Goal: Task Accomplishment & Management: Manage account settings

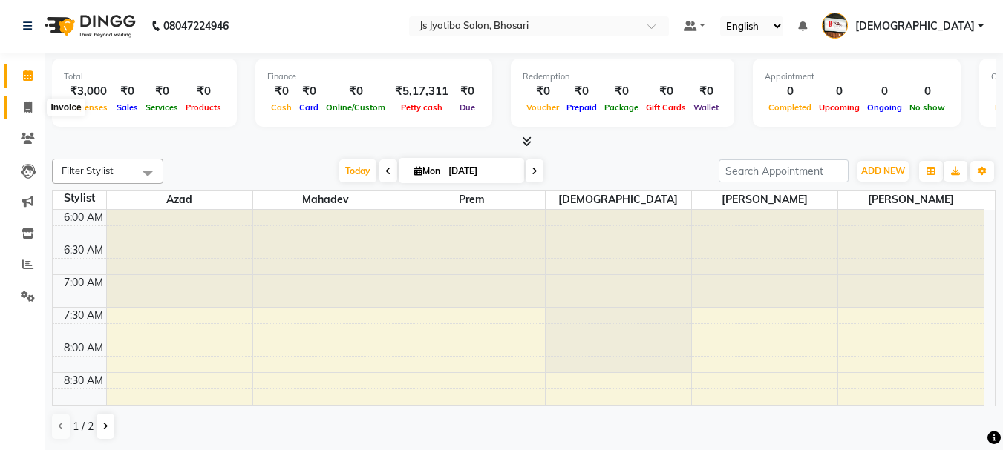
click at [24, 110] on icon at bounding box center [28, 107] width 8 height 11
select select "554"
select select "service"
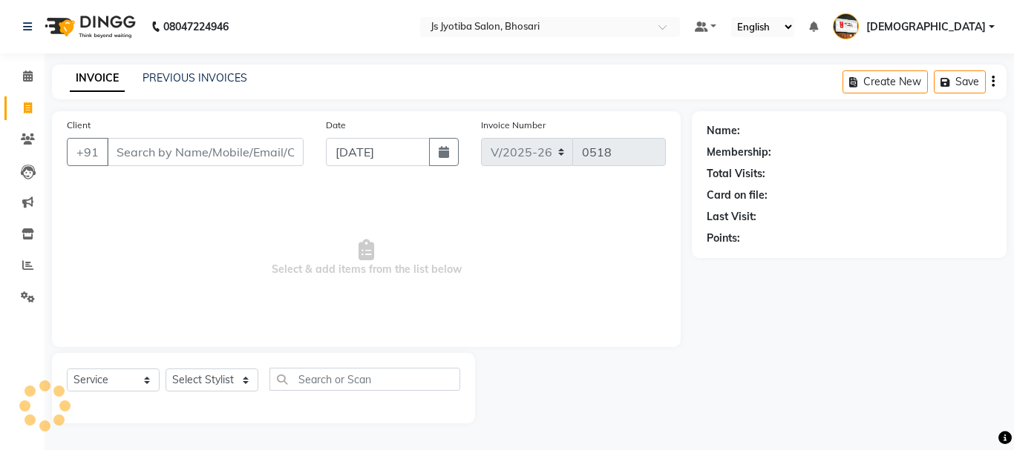
click at [152, 151] on input "Client" at bounding box center [205, 152] width 197 height 28
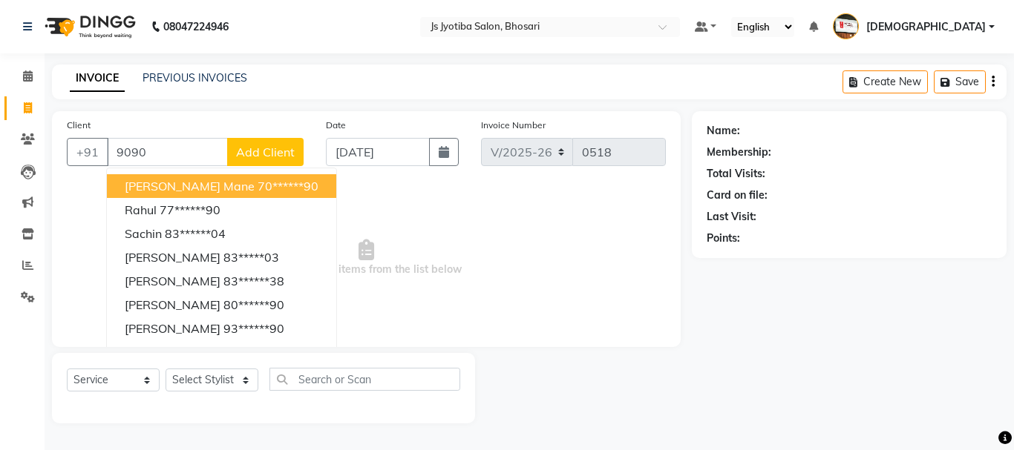
click at [179, 188] on span "[PERSON_NAME] mane" at bounding box center [190, 186] width 130 height 15
type input "70******90"
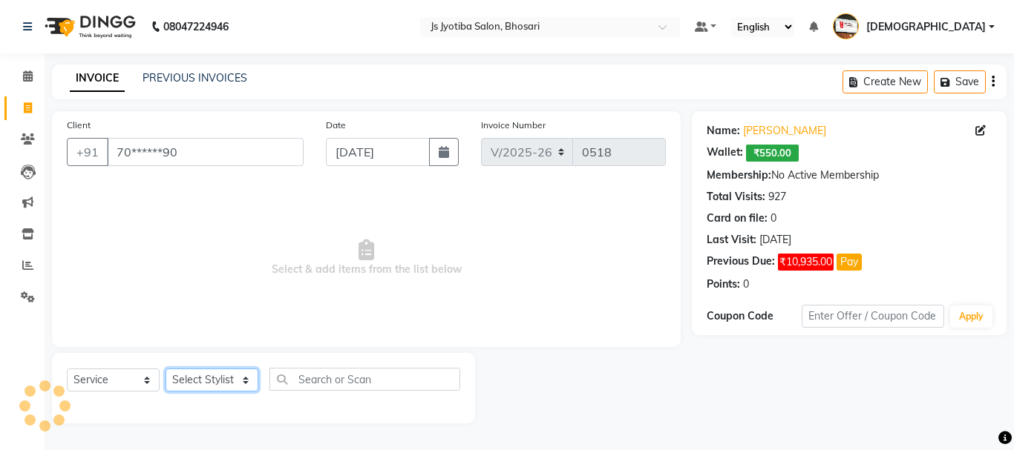
drag, startPoint x: 191, startPoint y: 384, endPoint x: 197, endPoint y: 371, distance: 13.6
click at [192, 384] on select "Select Stylist [PERSON_NAME] [PERSON_NAME] Mahadev prem [PERSON_NAME] [PERSON_N…" at bounding box center [212, 380] width 93 height 23
select select "7183"
click at [166, 369] on select "Select Stylist [PERSON_NAME] [PERSON_NAME] Mahadev prem [PERSON_NAME] [PERSON_N…" at bounding box center [212, 380] width 93 height 23
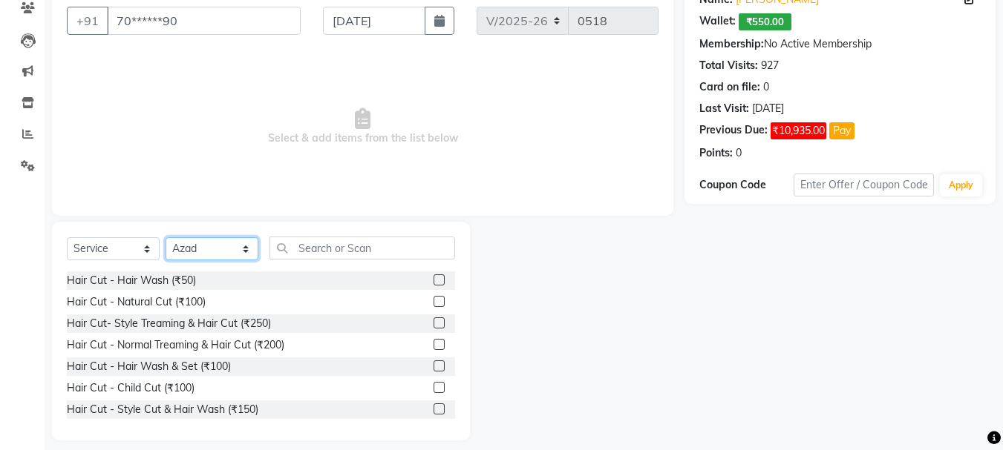
scroll to position [144, 0]
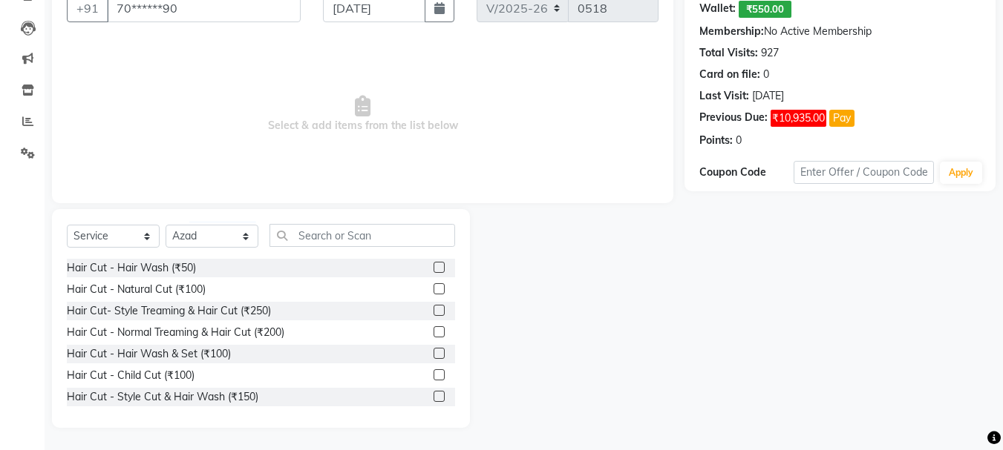
drag, startPoint x: 428, startPoint y: 288, endPoint x: 408, endPoint y: 265, distance: 30.5
click at [433, 289] on label at bounding box center [438, 289] width 11 height 11
click at [433, 289] on input "checkbox" at bounding box center [438, 290] width 10 height 10
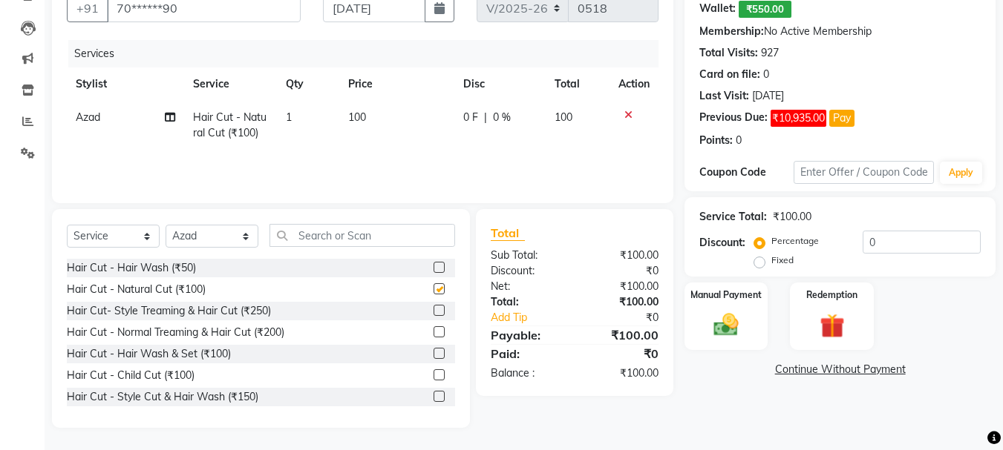
checkbox input "false"
click at [202, 236] on select "Select Stylist [PERSON_NAME] [PERSON_NAME] Mahadev prem [PERSON_NAME] [PERSON_N…" at bounding box center [212, 236] width 93 height 23
select select "51927"
click at [166, 225] on select "Select Stylist [PERSON_NAME] [PERSON_NAME] Mahadev prem [PERSON_NAME] [PERSON_N…" at bounding box center [212, 236] width 93 height 23
drag, startPoint x: 426, startPoint y: 310, endPoint x: 402, endPoint y: 277, distance: 41.4
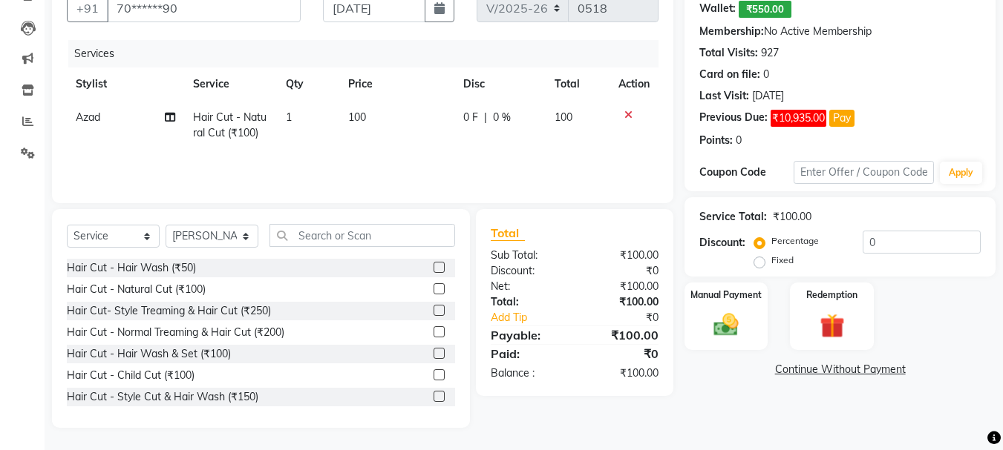
click at [433, 309] on label at bounding box center [438, 310] width 11 height 11
click at [433, 309] on input "checkbox" at bounding box center [438, 312] width 10 height 10
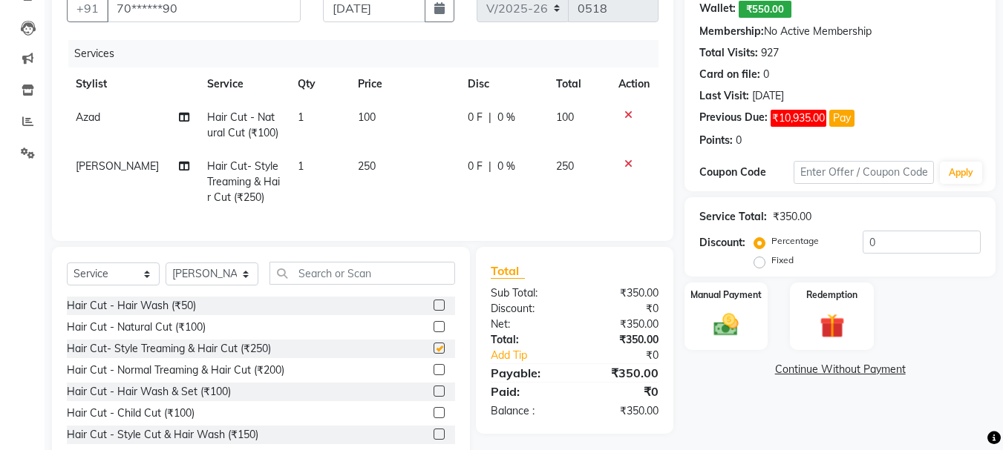
checkbox input "false"
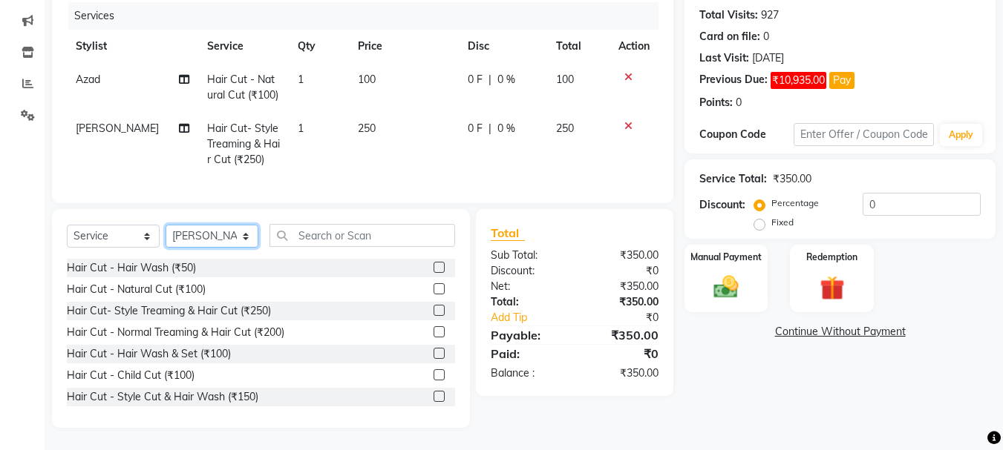
click at [217, 235] on select "Select Stylist [PERSON_NAME] [PERSON_NAME] Mahadev prem [PERSON_NAME] [PERSON_N…" at bounding box center [212, 236] width 93 height 23
select select "51926"
click at [166, 225] on select "Select Stylist [PERSON_NAME] [PERSON_NAME] Mahadev prem [PERSON_NAME] [PERSON_N…" at bounding box center [212, 236] width 93 height 23
click at [433, 289] on label at bounding box center [438, 289] width 11 height 11
click at [433, 289] on input "checkbox" at bounding box center [438, 290] width 10 height 10
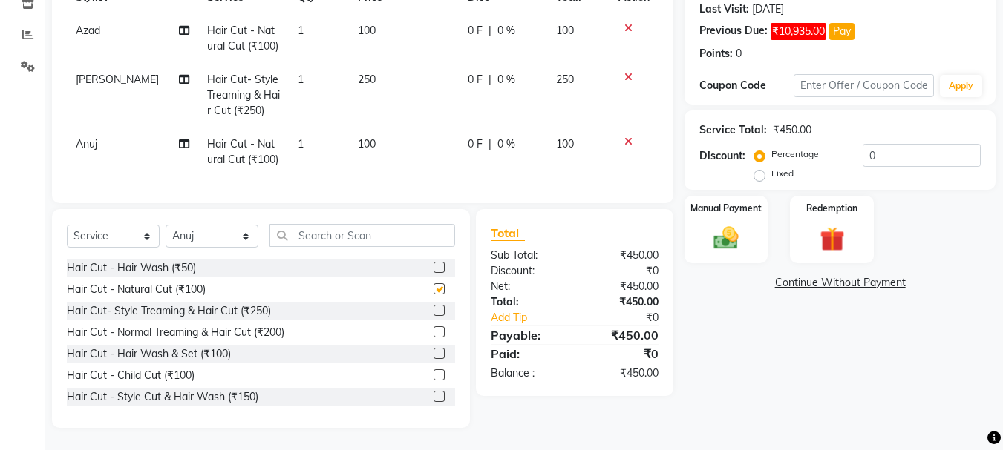
checkbox input "false"
click at [233, 232] on select "Select Stylist [PERSON_NAME] [PERSON_NAME] Mahadev prem [PERSON_NAME] [PERSON_N…" at bounding box center [212, 236] width 93 height 23
select select "50757"
click at [166, 225] on select "Select Stylist [PERSON_NAME] [PERSON_NAME] Mahadev prem [PERSON_NAME] [PERSON_N…" at bounding box center [212, 236] width 93 height 23
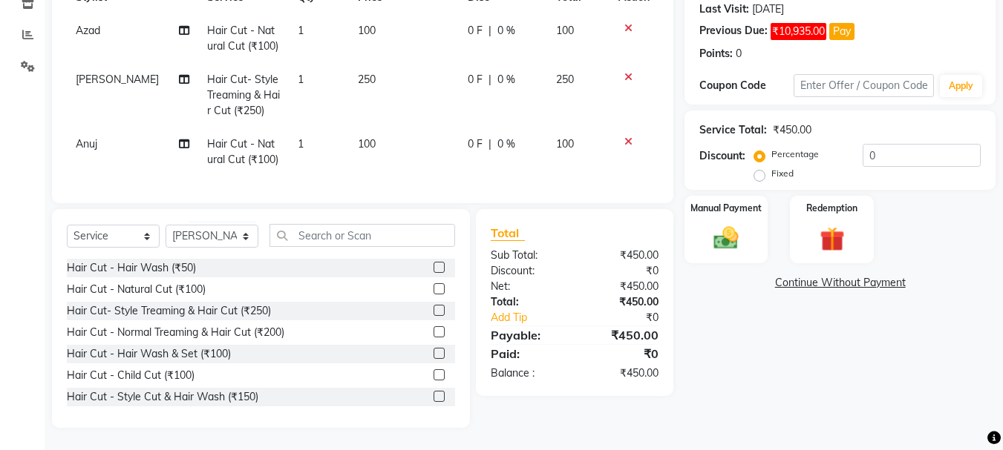
click at [433, 285] on label at bounding box center [438, 289] width 11 height 11
click at [433, 285] on input "checkbox" at bounding box center [438, 290] width 10 height 10
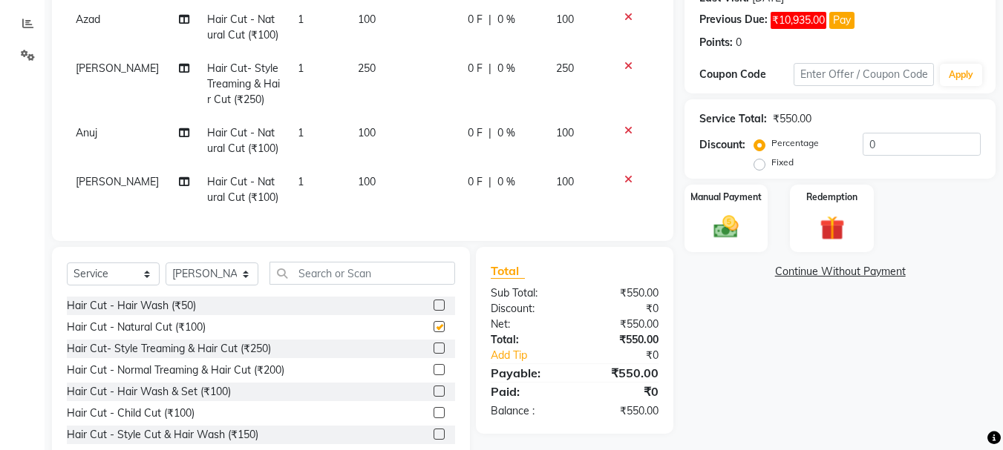
checkbox input "false"
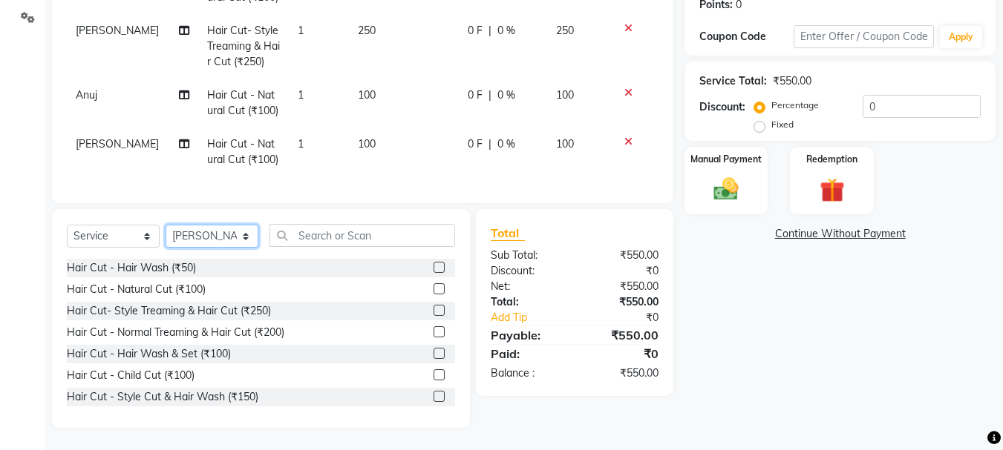
click at [214, 234] on select "Select Stylist [PERSON_NAME] [PERSON_NAME] Mahadev prem [PERSON_NAME] [PERSON_N…" at bounding box center [212, 236] width 93 height 23
select select "63717"
click at [166, 225] on select "Select Stylist [PERSON_NAME] [PERSON_NAME] Mahadev prem [PERSON_NAME] [PERSON_N…" at bounding box center [212, 236] width 93 height 23
click at [433, 285] on label at bounding box center [438, 289] width 11 height 11
click at [433, 285] on input "checkbox" at bounding box center [438, 290] width 10 height 10
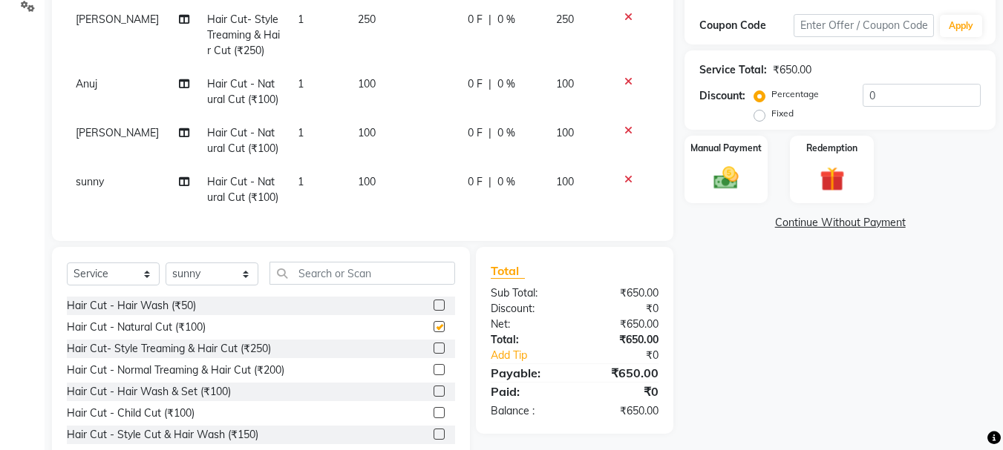
checkbox input "false"
click at [202, 275] on select "Select Stylist [PERSON_NAME] [PERSON_NAME] Mahadev prem [PERSON_NAME] [PERSON_N…" at bounding box center [212, 274] width 93 height 23
select select "79569"
click at [166, 274] on select "Select Stylist [PERSON_NAME] [PERSON_NAME] Mahadev prem [PERSON_NAME] [PERSON_N…" at bounding box center [212, 274] width 93 height 23
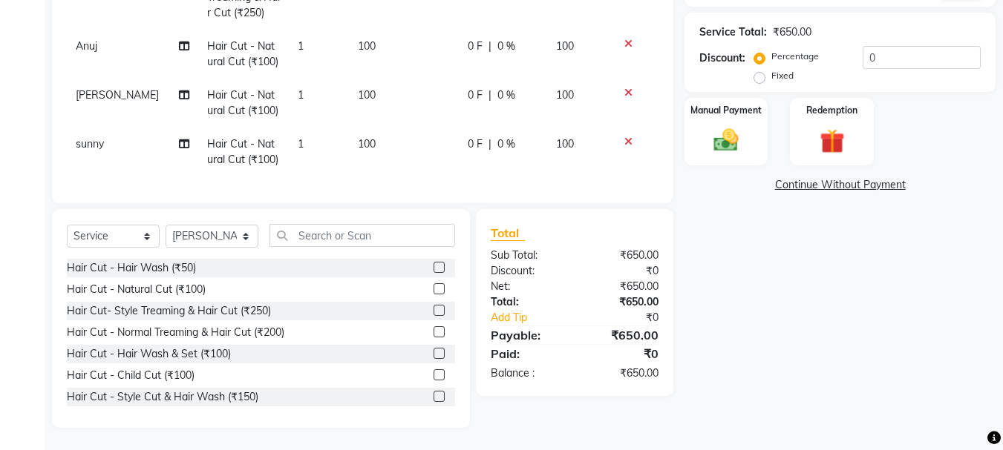
drag, startPoint x: 428, startPoint y: 396, endPoint x: 370, endPoint y: 277, distance: 132.8
click at [433, 395] on label at bounding box center [438, 396] width 11 height 11
click at [433, 395] on input "checkbox" at bounding box center [438, 398] width 10 height 10
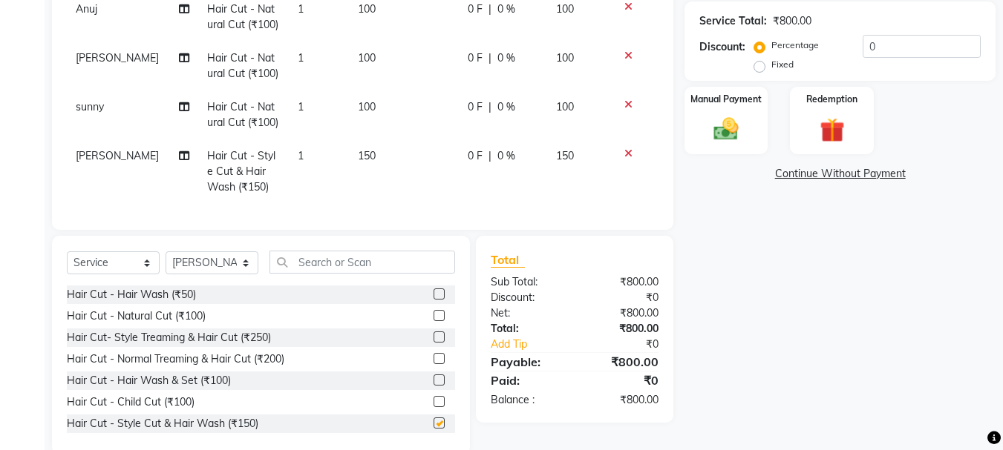
scroll to position [38, 0]
checkbox input "false"
click at [216, 271] on select "Select Stylist [PERSON_NAME] [PERSON_NAME] Mahadev prem [PERSON_NAME] [PERSON_N…" at bounding box center [212, 263] width 93 height 23
select select "79570"
click at [166, 252] on select "Select Stylist [PERSON_NAME] [PERSON_NAME] Mahadev prem [PERSON_NAME] [PERSON_N…" at bounding box center [212, 263] width 93 height 23
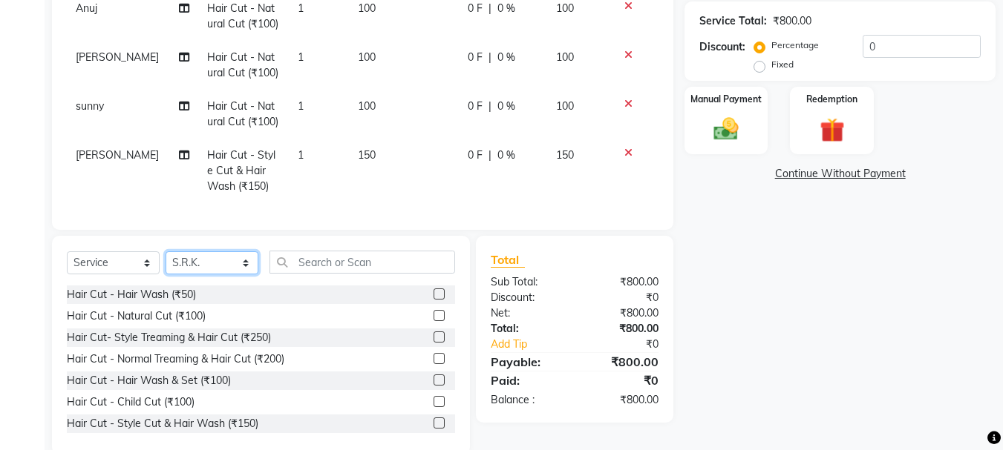
scroll to position [367, 0]
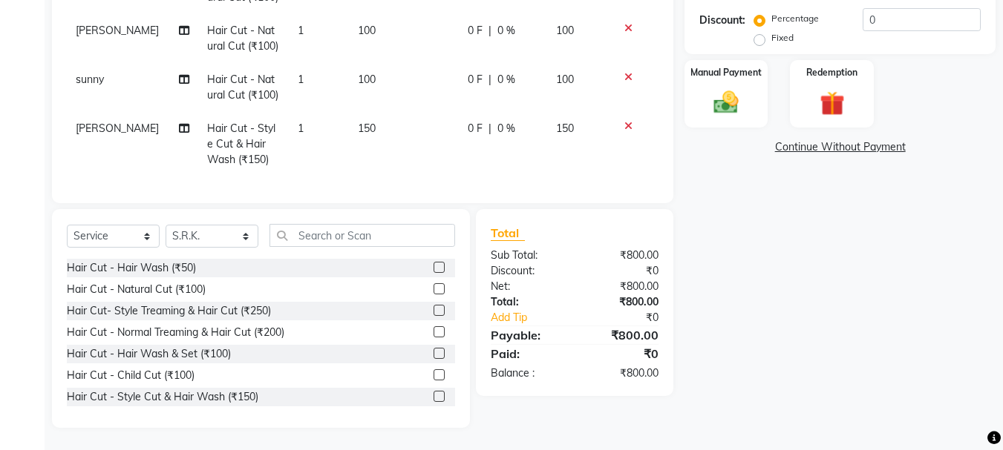
click at [433, 398] on label at bounding box center [438, 396] width 11 height 11
click at [433, 398] on input "checkbox" at bounding box center [438, 398] width 10 height 10
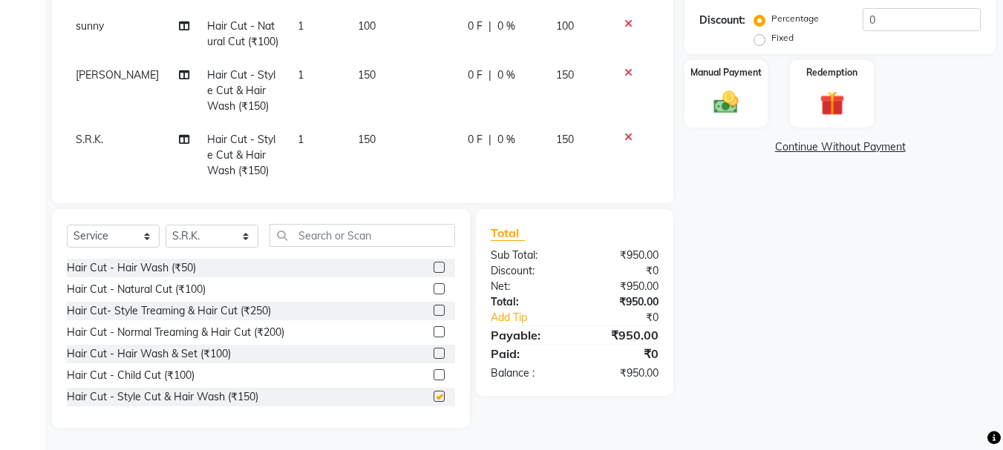
scroll to position [102, 0]
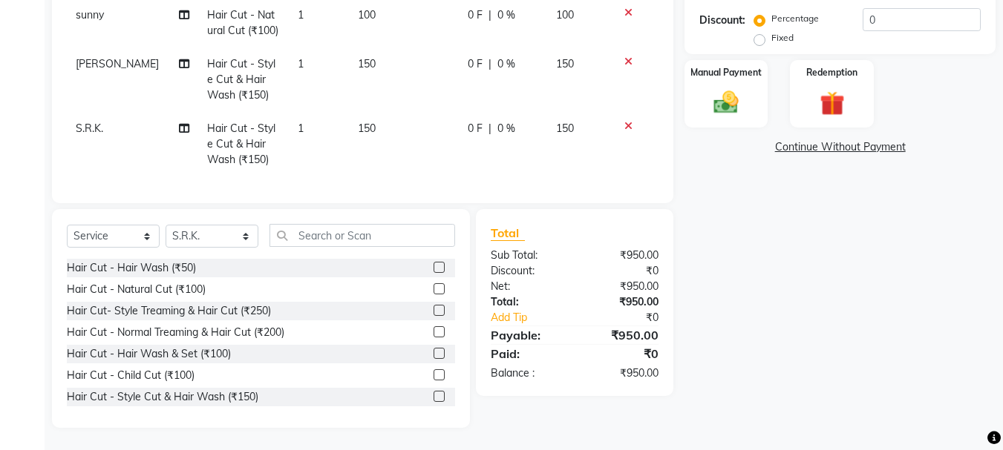
checkbox input "false"
click at [215, 235] on select "Select Stylist [PERSON_NAME] [PERSON_NAME] Mahadev prem [PERSON_NAME] [PERSON_N…" at bounding box center [212, 236] width 93 height 23
select select "63717"
click at [166, 225] on select "Select Stylist [PERSON_NAME] [PERSON_NAME] Mahadev prem [PERSON_NAME] [PERSON_N…" at bounding box center [212, 236] width 93 height 23
click at [433, 287] on label at bounding box center [438, 289] width 11 height 11
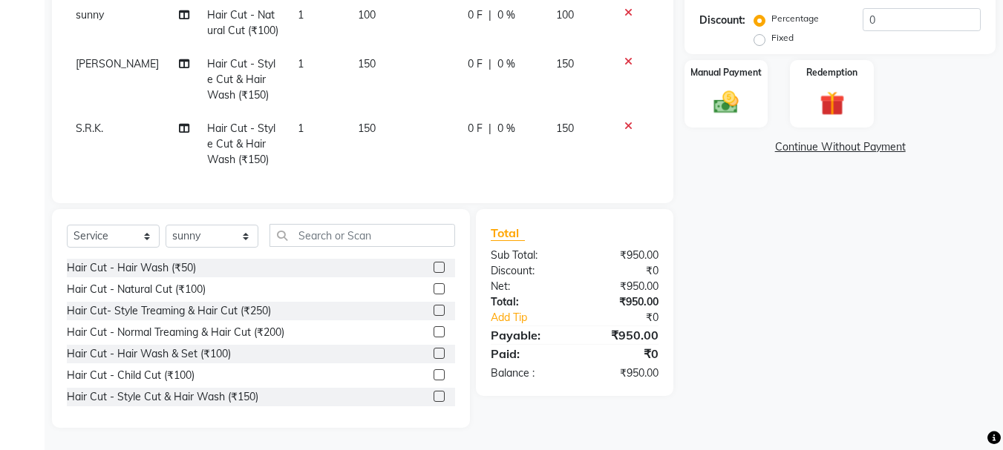
click at [433, 287] on input "checkbox" at bounding box center [438, 290] width 10 height 10
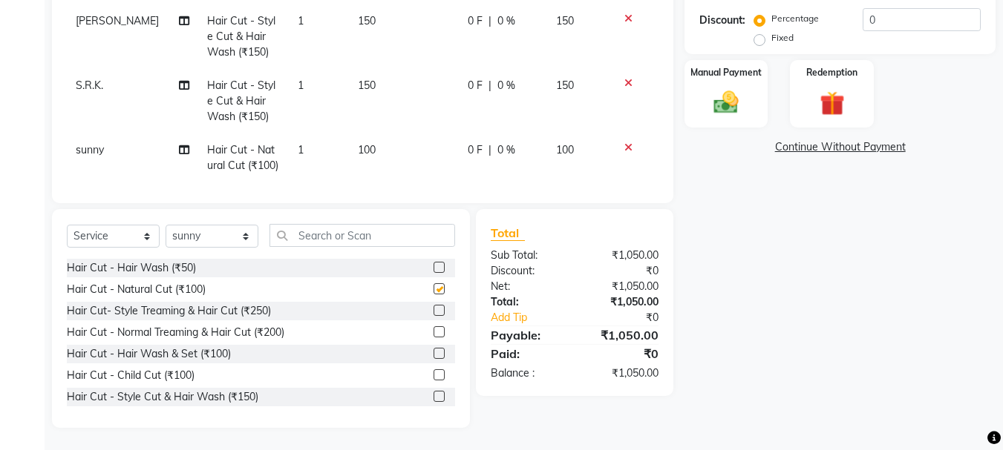
scroll to position [151, 0]
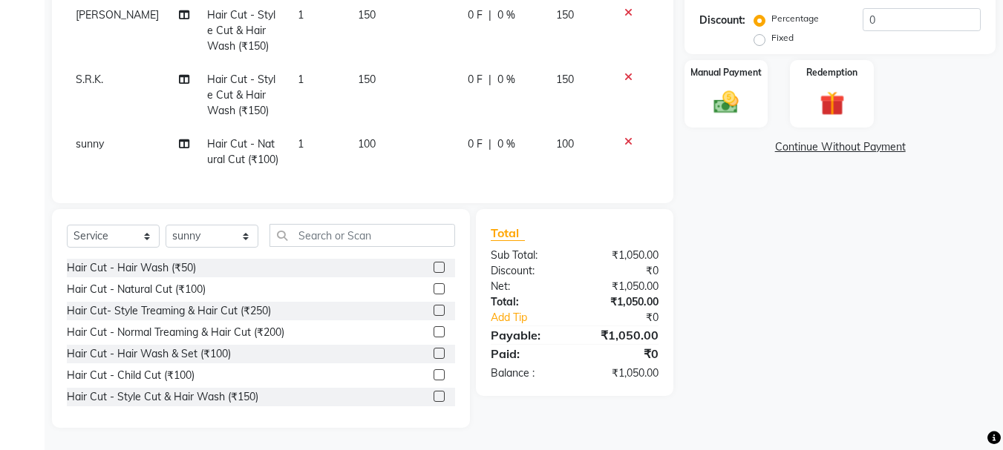
checkbox input "false"
click at [241, 231] on select "Select Stylist [PERSON_NAME] [PERSON_NAME] Mahadev prem [PERSON_NAME] [PERSON_N…" at bounding box center [212, 236] width 93 height 23
select select "51927"
click at [166, 225] on select "Select Stylist [PERSON_NAME] [PERSON_NAME] Mahadev prem [PERSON_NAME] [PERSON_N…" at bounding box center [212, 236] width 93 height 23
click at [433, 307] on label at bounding box center [438, 310] width 11 height 11
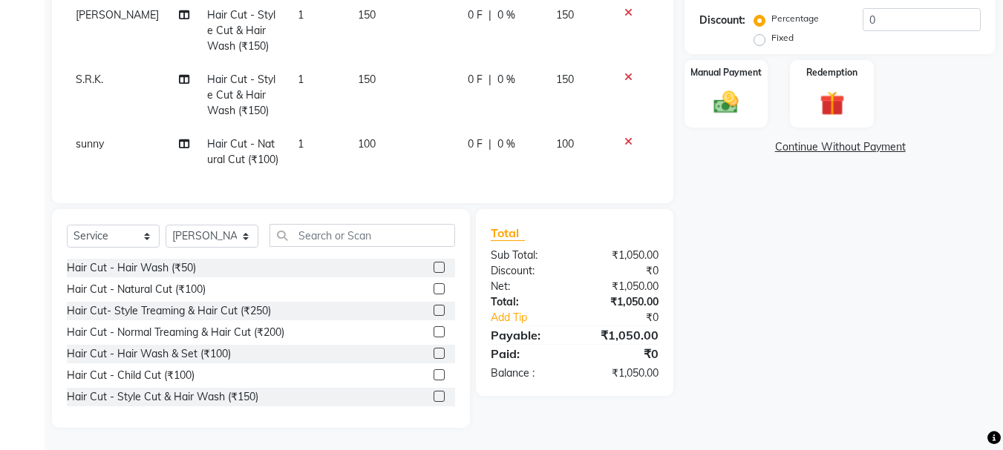
click at [433, 307] on input "checkbox" at bounding box center [438, 312] width 10 height 10
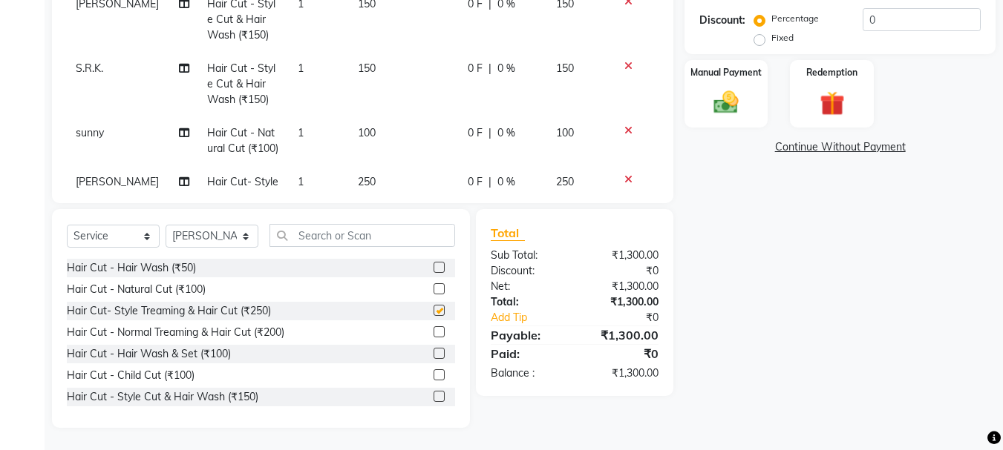
checkbox input "false"
click at [218, 235] on select "Select Stylist [PERSON_NAME] [PERSON_NAME] Mahadev prem [PERSON_NAME] [PERSON_N…" at bounding box center [212, 236] width 93 height 23
click at [166, 248] on select "Select Stylist [PERSON_NAME] [PERSON_NAME] Mahadev prem [PERSON_NAME] [PERSON_N…" at bounding box center [212, 236] width 93 height 23
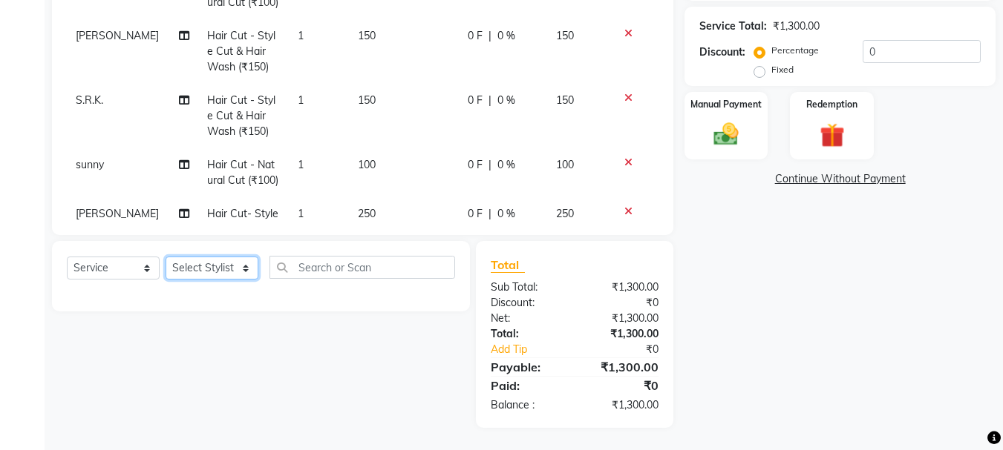
scroll to position [335, 0]
drag, startPoint x: 195, startPoint y: 273, endPoint x: 197, endPoint y: 260, distance: 13.4
click at [197, 272] on select "Select Stylist [PERSON_NAME] [PERSON_NAME] Mahadev prem [PERSON_NAME] [PERSON_N…" at bounding box center [212, 268] width 93 height 23
select select "50757"
click at [166, 257] on select "Select Stylist [PERSON_NAME] [PERSON_NAME] Mahadev prem [PERSON_NAME] [PERSON_N…" at bounding box center [212, 268] width 93 height 23
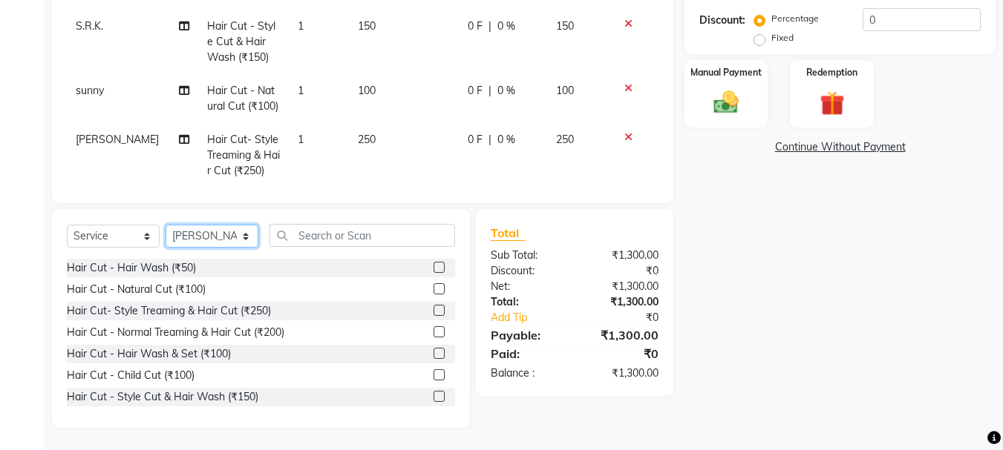
scroll to position [216, 0]
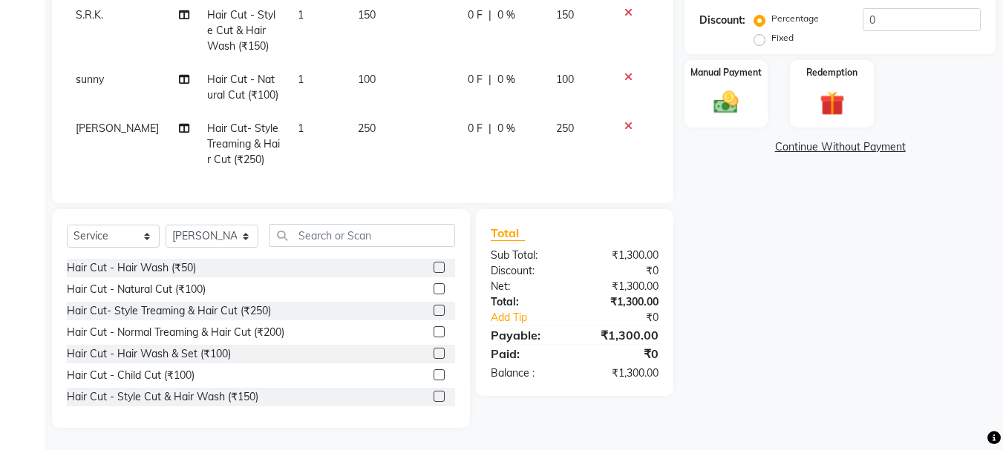
click at [433, 287] on label at bounding box center [438, 289] width 11 height 11
click at [433, 287] on input "checkbox" at bounding box center [438, 290] width 10 height 10
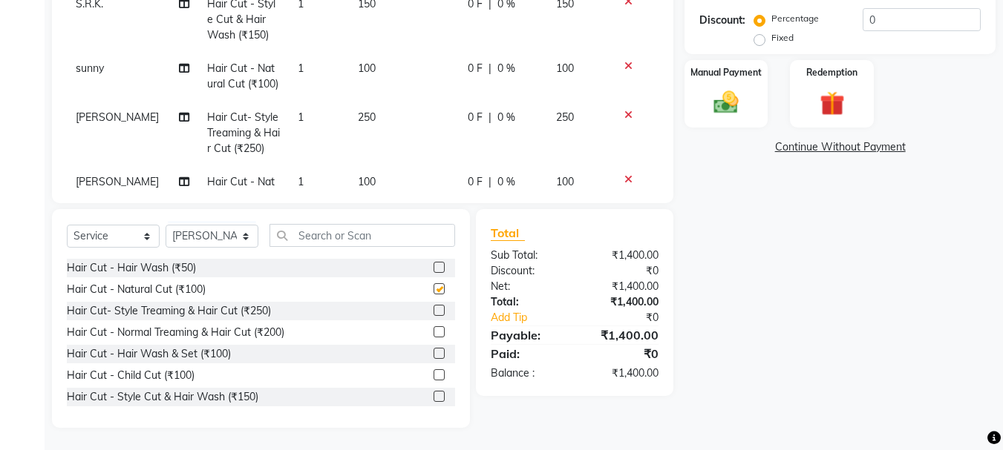
checkbox input "false"
click at [212, 220] on div "Select Service Product Membership Package Voucher Prepaid Gift Card Select Styl…" at bounding box center [261, 318] width 418 height 219
click at [214, 239] on select "Select Stylist [PERSON_NAME] [PERSON_NAME] Mahadev prem [PERSON_NAME] [PERSON_N…" at bounding box center [212, 236] width 93 height 23
select select "79570"
click at [166, 225] on select "Select Stylist [PERSON_NAME] [PERSON_NAME] Mahadev prem [PERSON_NAME] [PERSON_N…" at bounding box center [212, 236] width 93 height 23
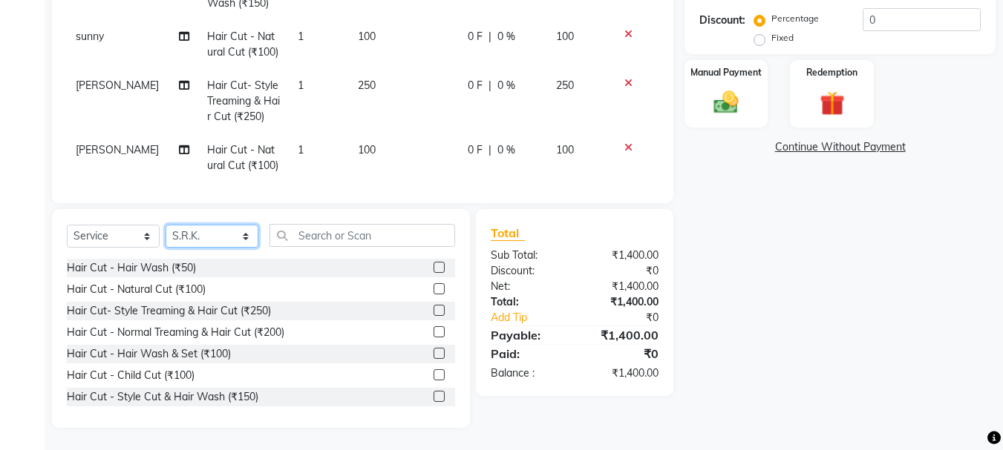
scroll to position [265, 0]
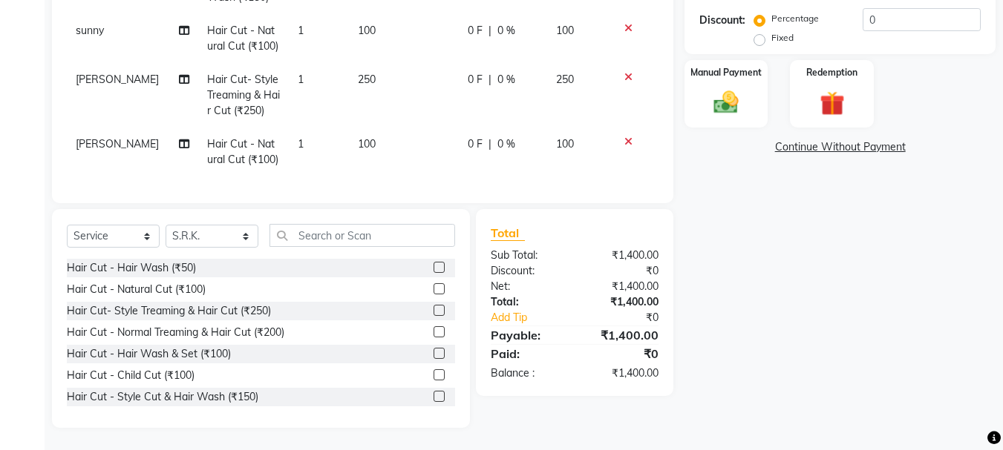
click at [433, 289] on label at bounding box center [438, 289] width 11 height 11
click at [433, 289] on input "checkbox" at bounding box center [438, 290] width 10 height 10
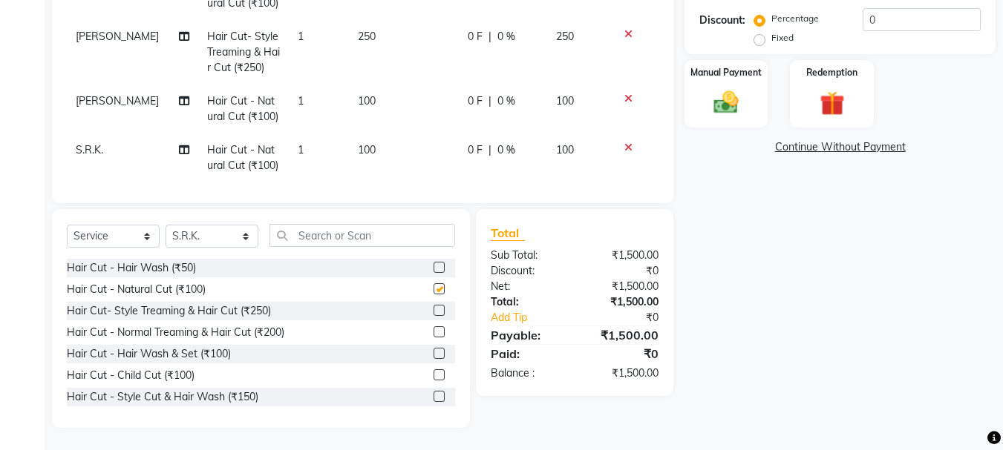
scroll to position [314, 0]
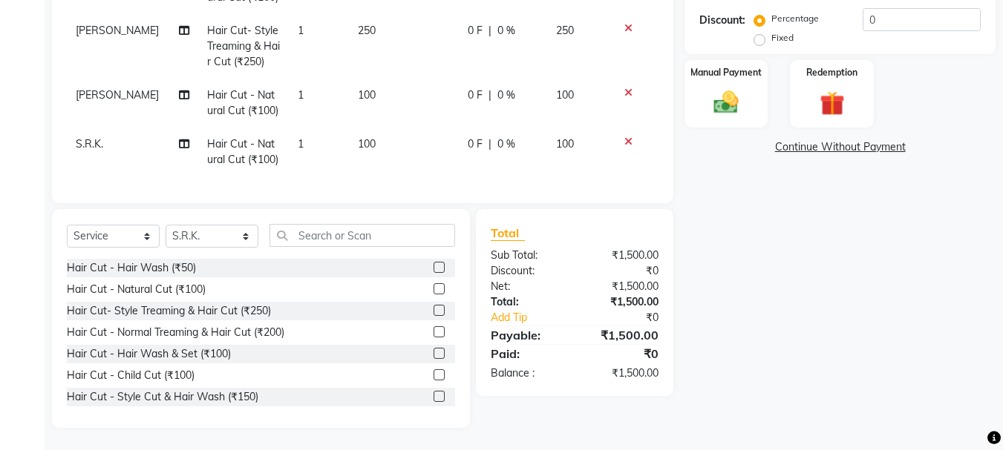
checkbox input "false"
click at [205, 253] on div "Select Service Product Membership Package Voucher Prepaid Gift Card Select Styl…" at bounding box center [261, 241] width 388 height 35
click at [213, 240] on select "Select Stylist [PERSON_NAME] [PERSON_NAME] Mahadev prem [PERSON_NAME] [PERSON_N…" at bounding box center [212, 236] width 93 height 23
select select "79569"
click at [166, 225] on select "Select Stylist [PERSON_NAME] [PERSON_NAME] Mahadev prem [PERSON_NAME] [PERSON_N…" at bounding box center [212, 236] width 93 height 23
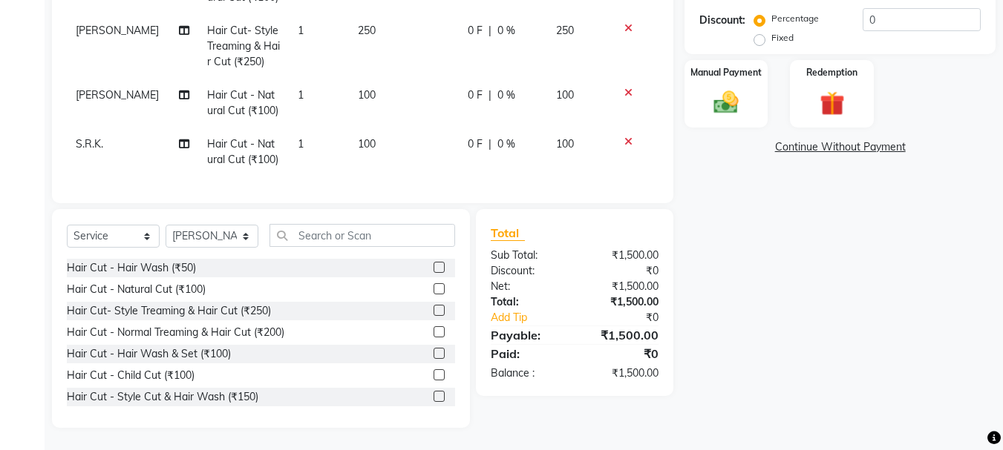
click at [433, 395] on label at bounding box center [438, 396] width 11 height 11
click at [433, 395] on input "checkbox" at bounding box center [438, 398] width 10 height 10
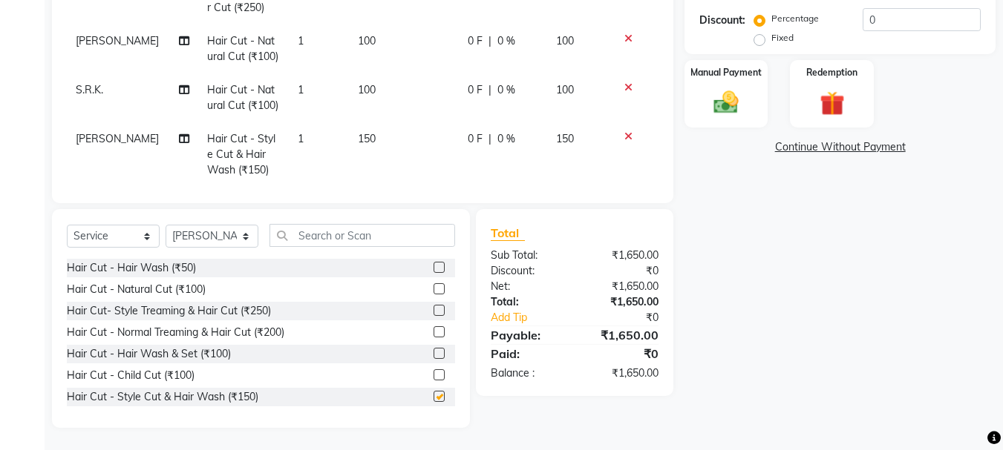
scroll to position [379, 0]
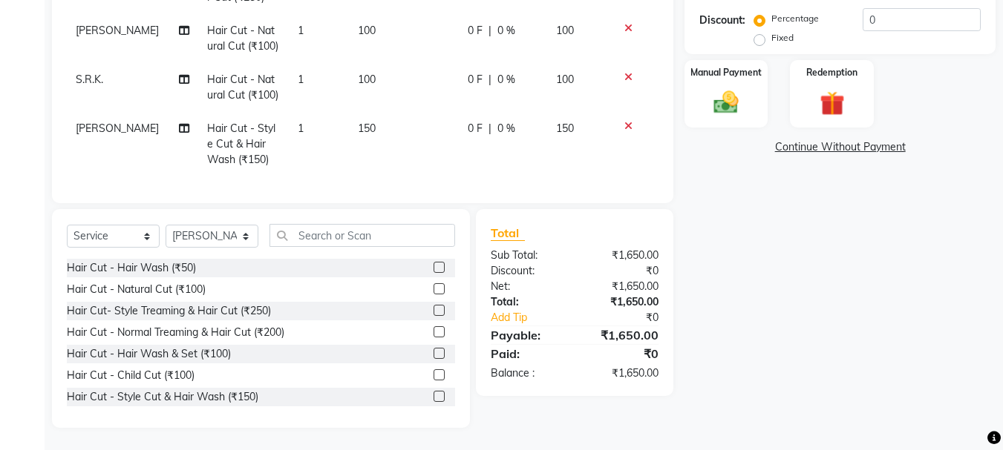
checkbox input "false"
click at [217, 233] on select "Select Stylist [PERSON_NAME] [PERSON_NAME] Mahadev prem [PERSON_NAME] [PERSON_N…" at bounding box center [212, 236] width 93 height 23
select select "51926"
click at [166, 225] on select "Select Stylist [PERSON_NAME] [PERSON_NAME] Mahadev prem [PERSON_NAME] [PERSON_N…" at bounding box center [212, 236] width 93 height 23
click at [433, 287] on label at bounding box center [438, 289] width 11 height 11
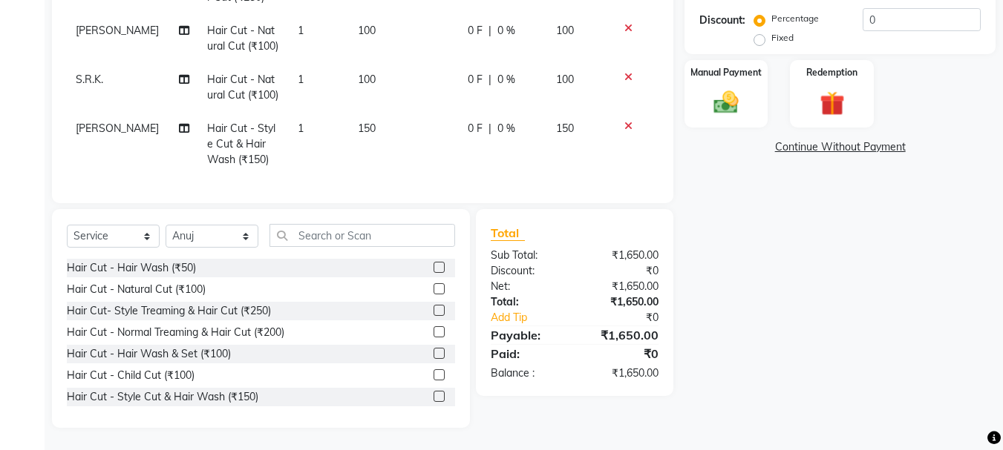
click at [433, 287] on input "checkbox" at bounding box center [438, 290] width 10 height 10
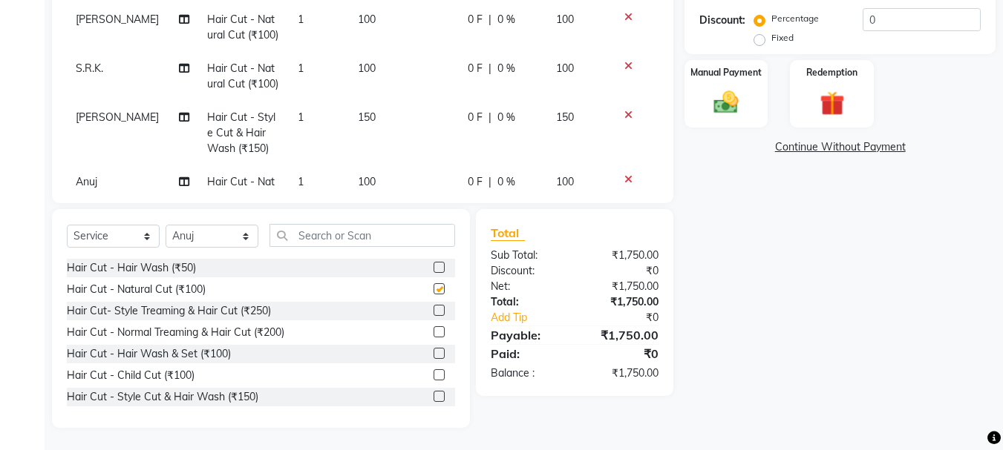
scroll to position [427, 0]
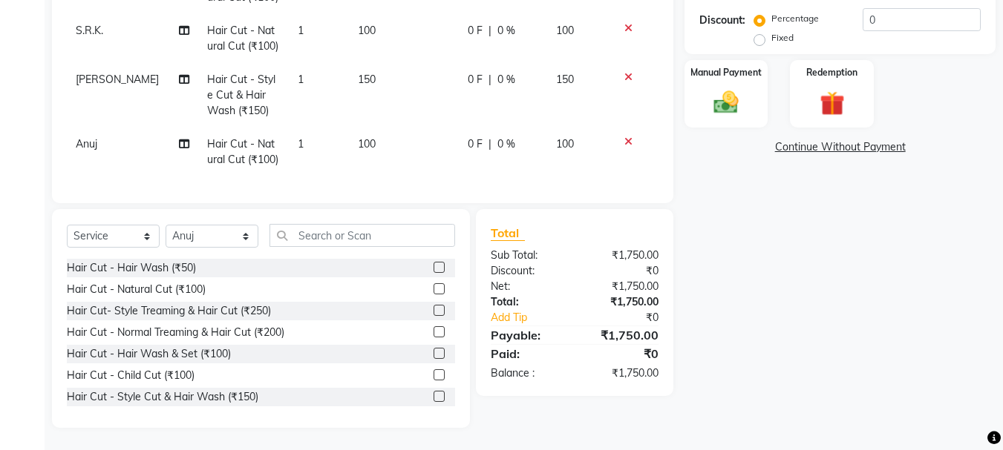
checkbox input "false"
click at [210, 239] on select "Select Stylist [PERSON_NAME] [PERSON_NAME] Mahadev prem [PERSON_NAME] [PERSON_N…" at bounding box center [212, 236] width 93 height 23
select select "51927"
click at [166, 225] on select "Select Stylist [PERSON_NAME] [PERSON_NAME] Mahadev prem [PERSON_NAME] [PERSON_N…" at bounding box center [212, 236] width 93 height 23
click at [433, 399] on label at bounding box center [438, 396] width 11 height 11
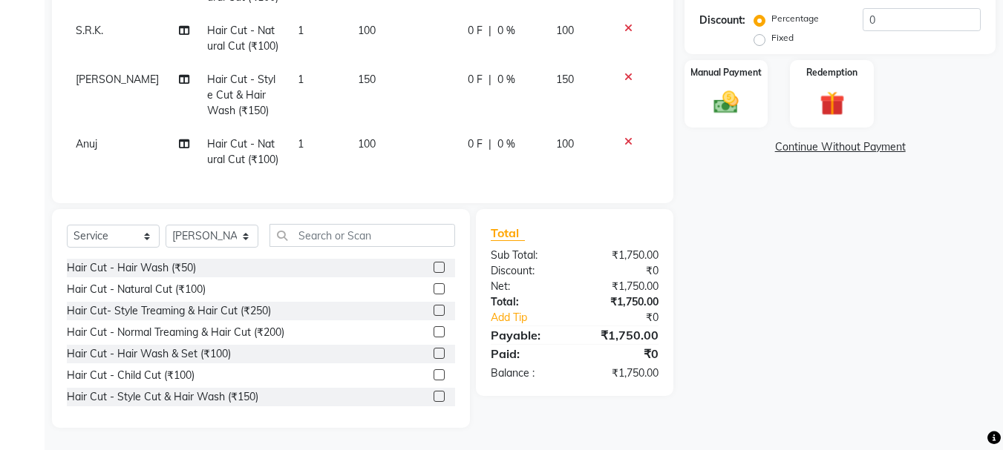
click at [433, 399] on input "checkbox" at bounding box center [438, 398] width 10 height 10
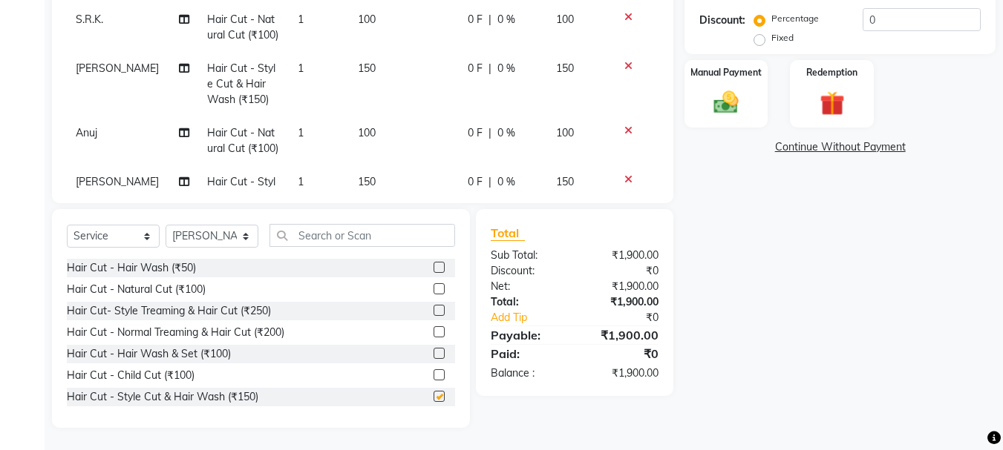
checkbox input "false"
click at [224, 245] on select "Select Stylist [PERSON_NAME] [PERSON_NAME] Mahadev prem [PERSON_NAME] [PERSON_N…" at bounding box center [212, 236] width 93 height 23
select select "51926"
click at [166, 225] on select "Select Stylist [PERSON_NAME] [PERSON_NAME] Mahadev prem [PERSON_NAME] [PERSON_N…" at bounding box center [212, 236] width 93 height 23
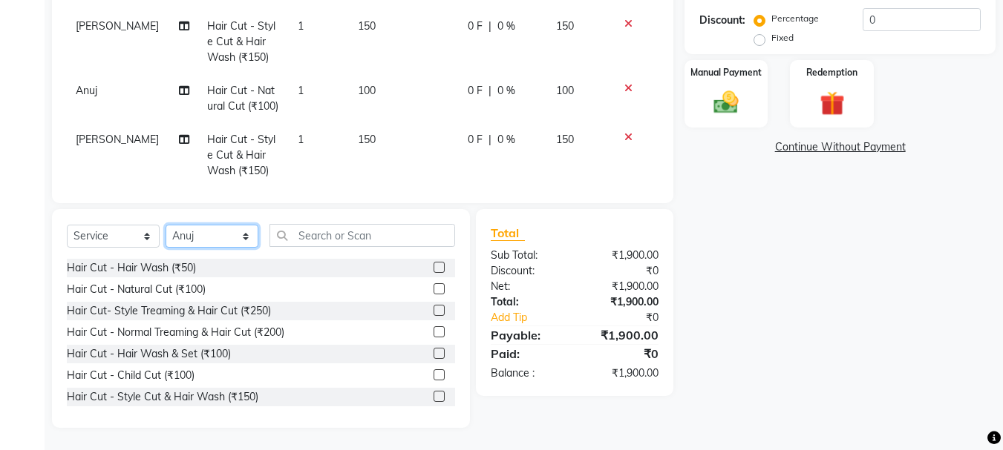
scroll to position [492, 0]
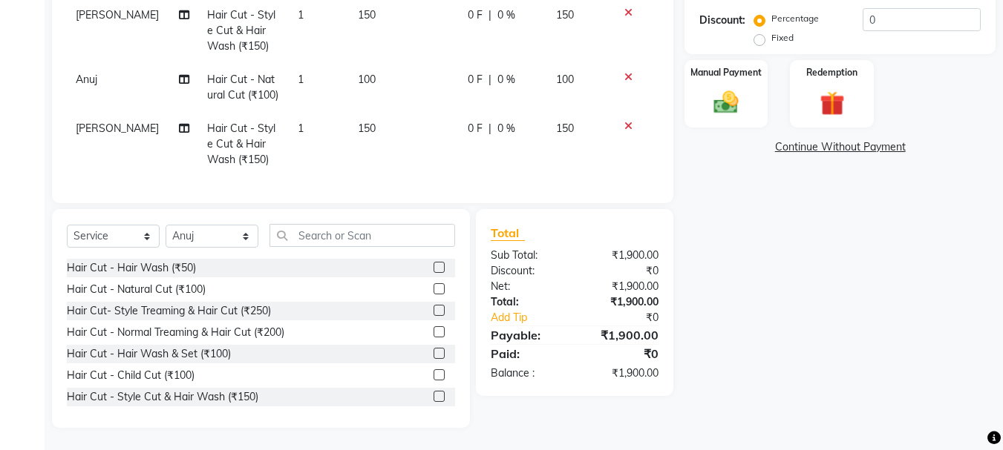
click at [433, 290] on label at bounding box center [438, 289] width 11 height 11
click at [433, 290] on input "checkbox" at bounding box center [438, 290] width 10 height 10
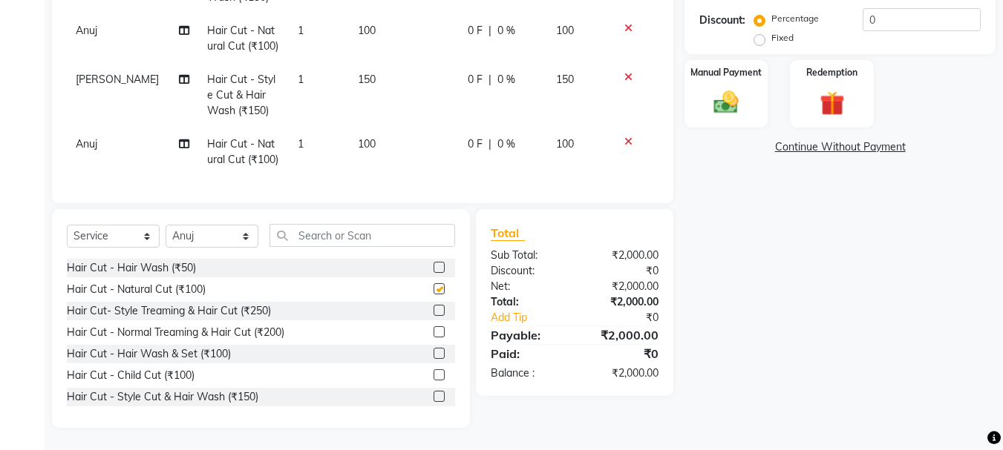
scroll to position [541, 0]
checkbox input "false"
click at [207, 239] on select "Select Stylist [PERSON_NAME] [PERSON_NAME] Mahadev prem [PERSON_NAME] [PERSON_N…" at bounding box center [212, 236] width 93 height 23
select select "79570"
click at [166, 225] on select "Select Stylist [PERSON_NAME] [PERSON_NAME] Mahadev prem [PERSON_NAME] [PERSON_N…" at bounding box center [212, 236] width 93 height 23
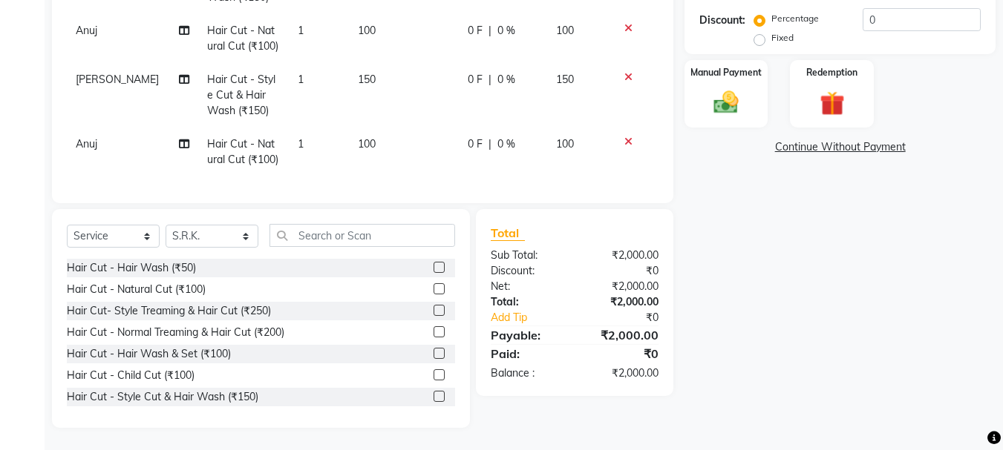
drag, startPoint x: 428, startPoint y: 398, endPoint x: 411, endPoint y: 344, distance: 56.1
click at [433, 396] on label at bounding box center [438, 396] width 11 height 11
click at [433, 396] on input "checkbox" at bounding box center [438, 398] width 10 height 10
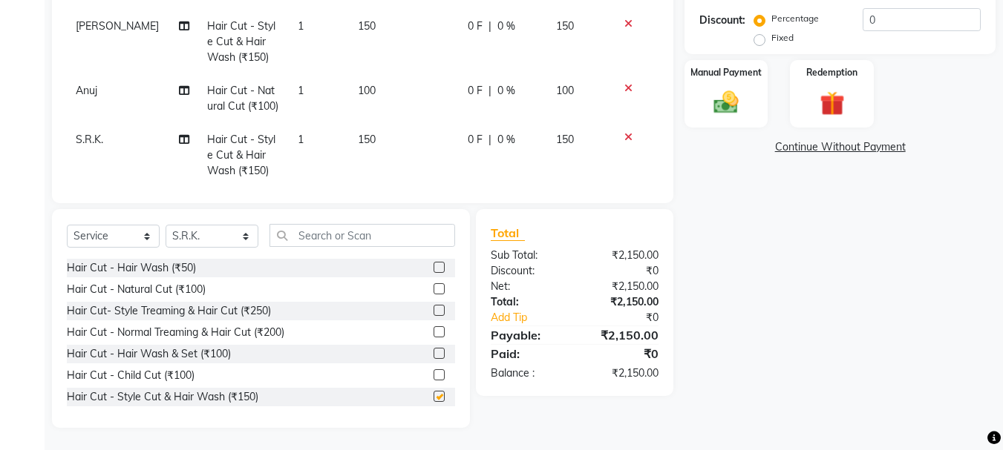
scroll to position [606, 0]
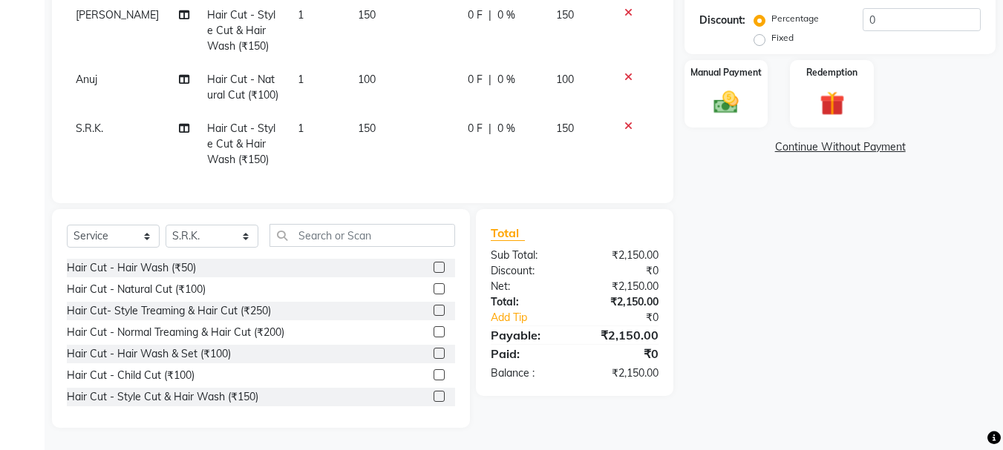
checkbox input "false"
click at [222, 233] on select "Select Stylist [PERSON_NAME] [PERSON_NAME] Mahadev prem [PERSON_NAME] [PERSON_N…" at bounding box center [212, 236] width 93 height 23
click at [222, 234] on select "Select Stylist [PERSON_NAME] [PERSON_NAME] Mahadev prem [PERSON_NAME] [PERSON_N…" at bounding box center [212, 236] width 93 height 23
select select "79569"
click at [166, 225] on select "Select Stylist [PERSON_NAME] [PERSON_NAME] Mahadev prem [PERSON_NAME] [PERSON_N…" at bounding box center [212, 236] width 93 height 23
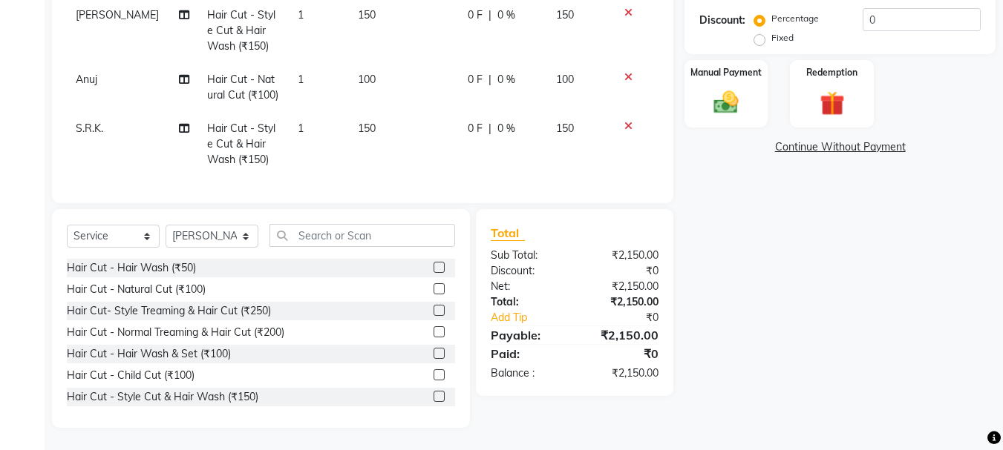
click at [433, 384] on div at bounding box center [438, 378] width 10 height 16
click at [433, 393] on label at bounding box center [438, 396] width 11 height 11
click at [433, 393] on input "checkbox" at bounding box center [438, 398] width 10 height 10
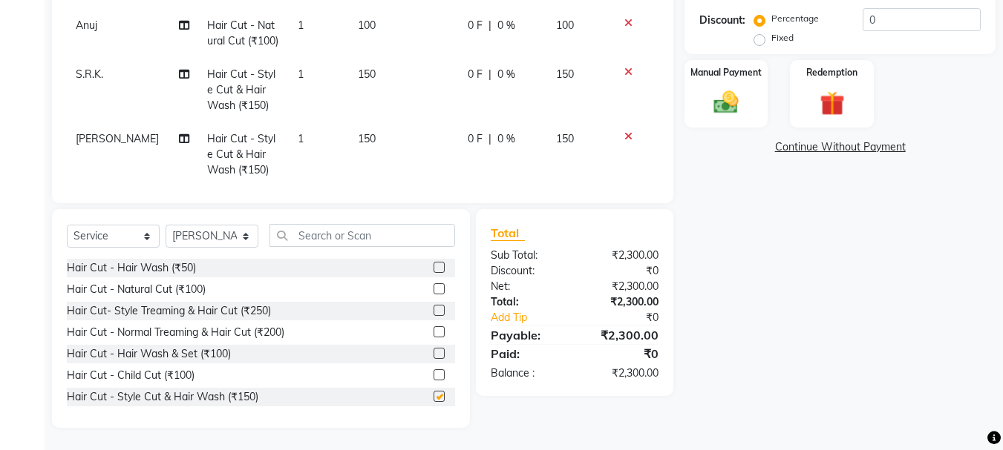
scroll to position [670, 0]
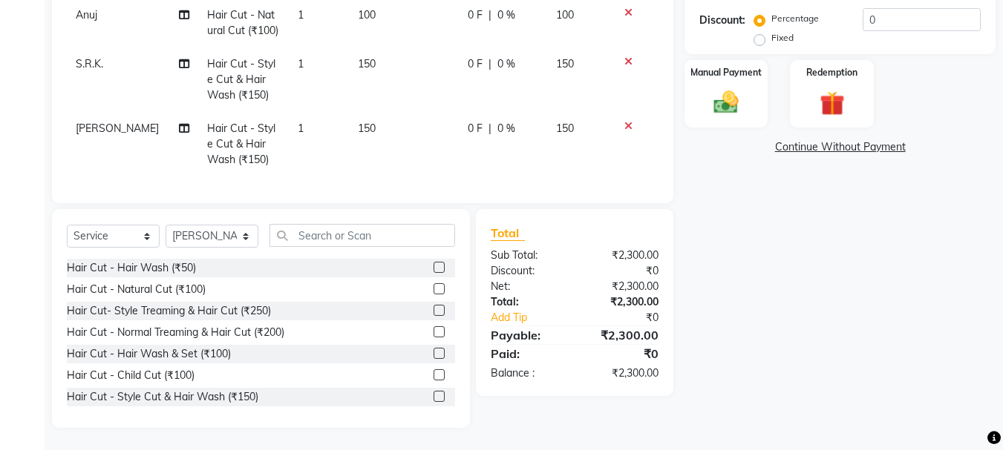
checkbox input "false"
click at [215, 234] on select "Select Stylist [PERSON_NAME] [PERSON_NAME] Mahadev prem [PERSON_NAME] [PERSON_N…" at bounding box center [212, 236] width 93 height 23
click at [166, 225] on select "Select Stylist [PERSON_NAME] [PERSON_NAME] Mahadev prem [PERSON_NAME] [PERSON_N…" at bounding box center [212, 236] width 93 height 23
click at [217, 241] on select "Select Stylist [PERSON_NAME] [PERSON_NAME] Mahadev prem [PERSON_NAME] [PERSON_N…" at bounding box center [212, 236] width 93 height 23
click at [166, 225] on select "Select Stylist [PERSON_NAME] [PERSON_NAME] Mahadev prem [PERSON_NAME] [PERSON_N…" at bounding box center [212, 236] width 93 height 23
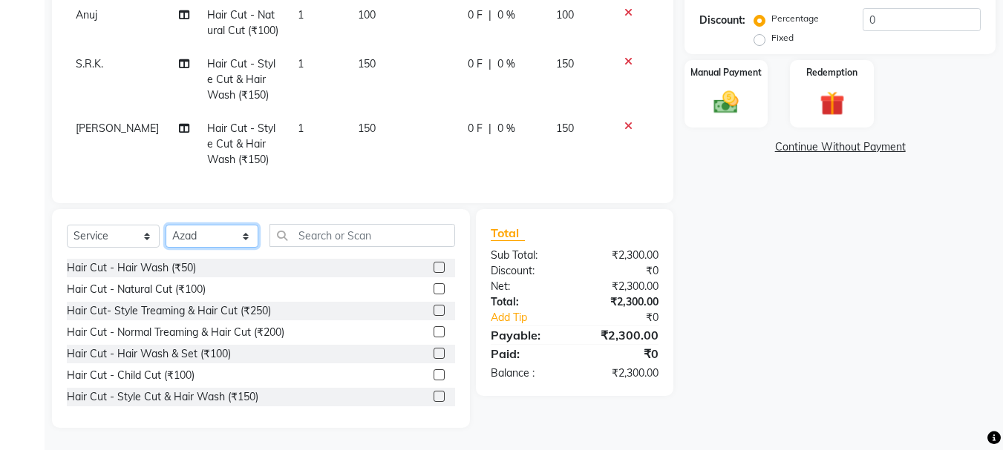
drag, startPoint x: 205, startPoint y: 242, endPoint x: 206, endPoint y: 229, distance: 13.4
click at [205, 242] on select "Select Stylist [PERSON_NAME] [PERSON_NAME] Mahadev prem [PERSON_NAME] [PERSON_N…" at bounding box center [212, 236] width 93 height 23
select select "51926"
click at [166, 225] on select "Select Stylist [PERSON_NAME] [PERSON_NAME] Mahadev prem [PERSON_NAME] [PERSON_N…" at bounding box center [212, 236] width 93 height 23
click at [433, 310] on label at bounding box center [438, 310] width 11 height 11
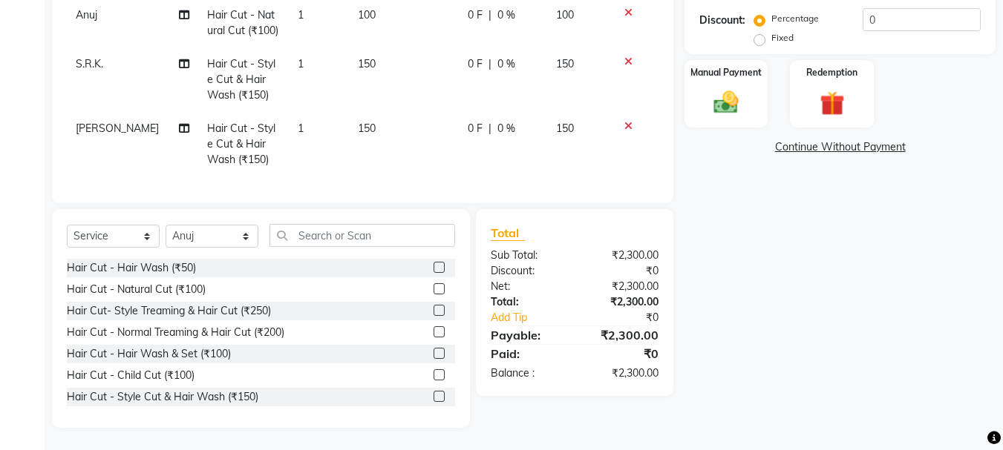
click at [433, 310] on input "checkbox" at bounding box center [438, 312] width 10 height 10
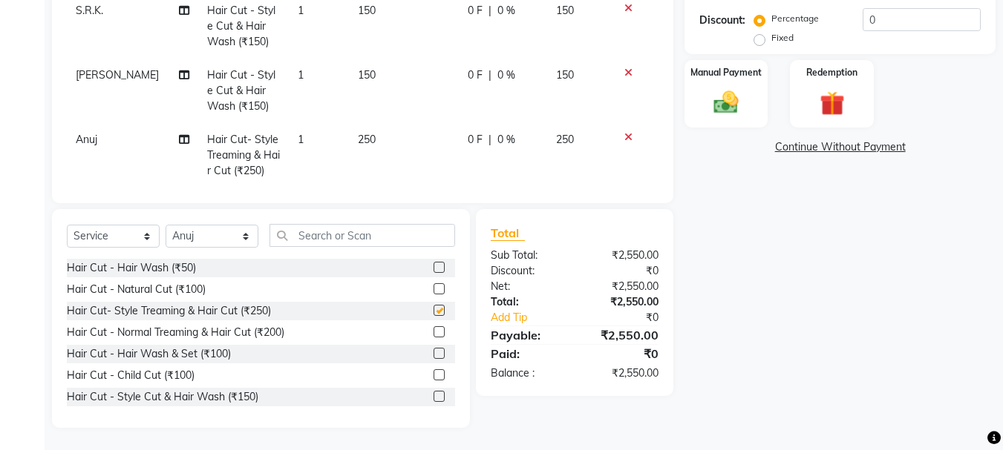
scroll to position [735, 0]
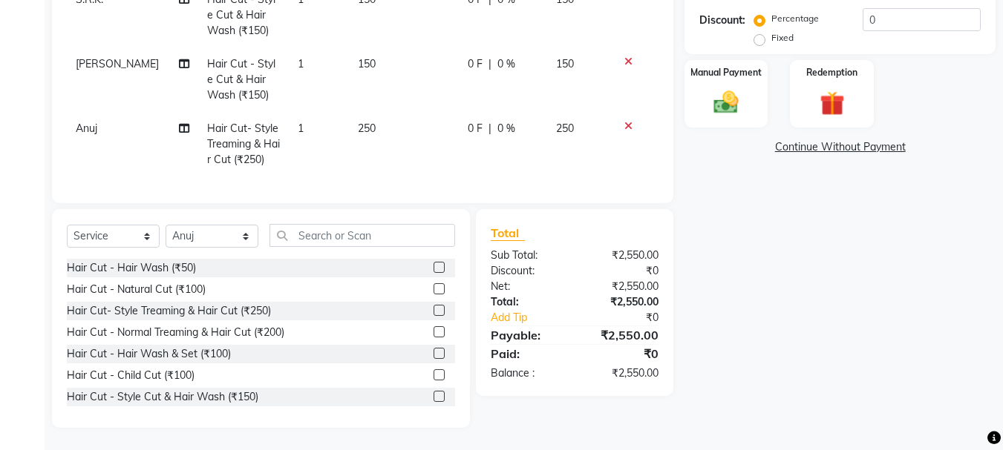
checkbox input "false"
click at [186, 232] on select "Select Stylist [PERSON_NAME] [PERSON_NAME] Mahadev prem [PERSON_NAME] [PERSON_N…" at bounding box center [212, 236] width 93 height 23
select select "50757"
click at [166, 225] on select "Select Stylist [PERSON_NAME] [PERSON_NAME] Mahadev prem [PERSON_NAME] [PERSON_N…" at bounding box center [212, 236] width 93 height 23
click at [433, 308] on label at bounding box center [438, 310] width 11 height 11
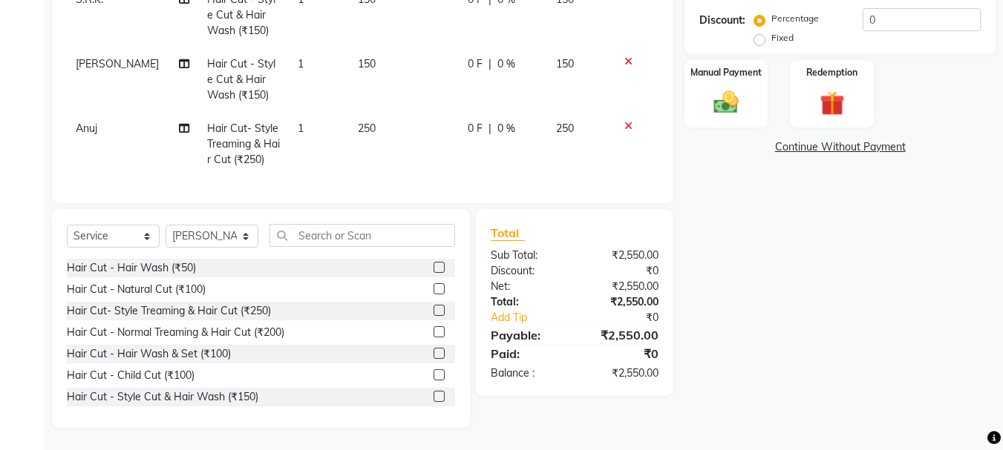
click at [433, 308] on input "checkbox" at bounding box center [438, 312] width 10 height 10
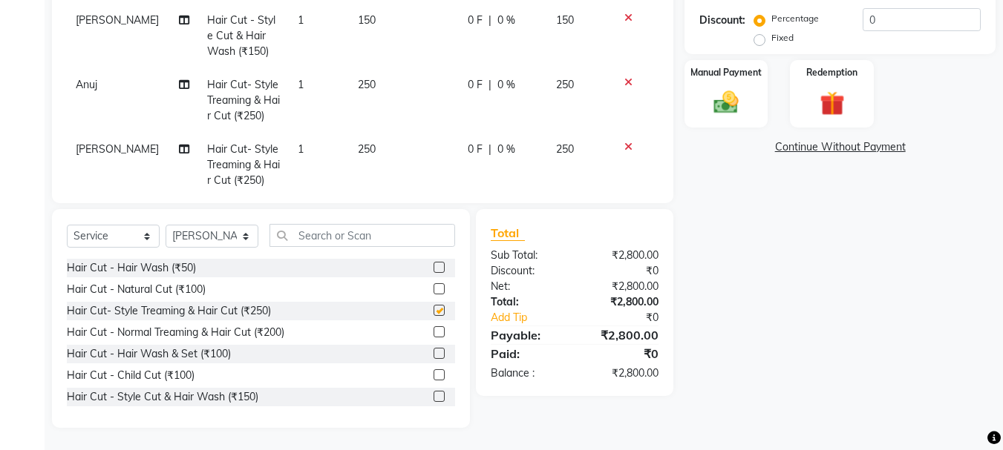
checkbox input "false"
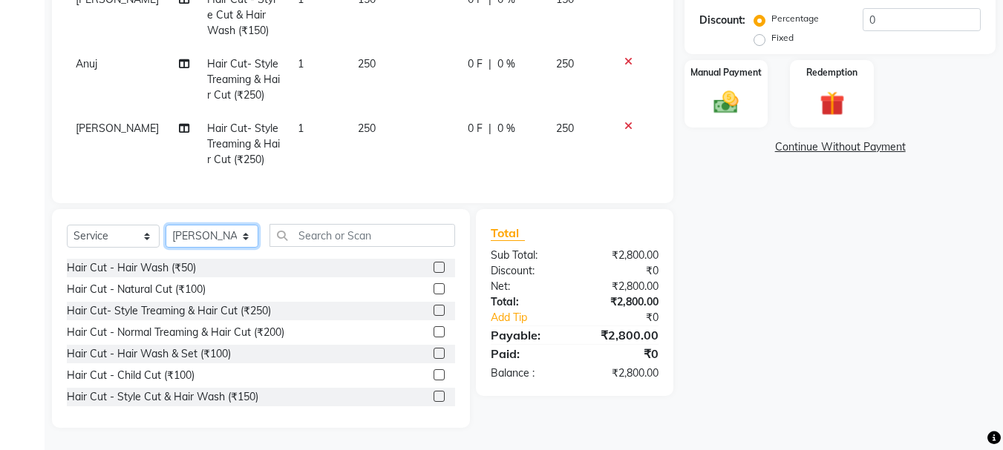
click at [190, 242] on select "Select Stylist [PERSON_NAME] [PERSON_NAME] Mahadev prem [PERSON_NAME] [PERSON_N…" at bounding box center [212, 236] width 93 height 23
click at [166, 225] on select "Select Stylist [PERSON_NAME] [PERSON_NAME] Mahadev prem [PERSON_NAME] [PERSON_N…" at bounding box center [212, 236] width 93 height 23
click at [232, 235] on select "Select Stylist [PERSON_NAME] [PERSON_NAME] Mahadev prem [PERSON_NAME] [PERSON_N…" at bounding box center [212, 236] width 93 height 23
select select "7182"
click at [166, 225] on select "Select Stylist [PERSON_NAME] [PERSON_NAME] Mahadev prem [PERSON_NAME] [PERSON_N…" at bounding box center [212, 236] width 93 height 23
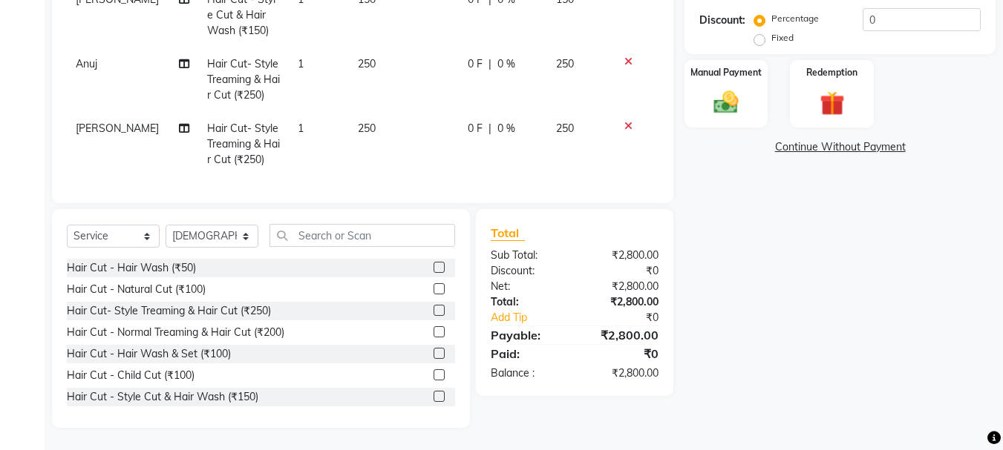
click at [433, 286] on label at bounding box center [438, 289] width 11 height 11
click at [433, 286] on input "checkbox" at bounding box center [438, 290] width 10 height 10
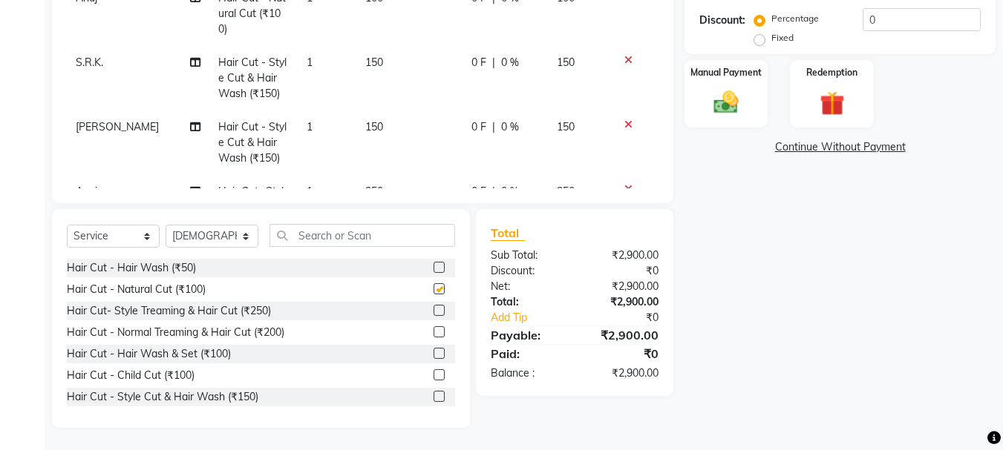
checkbox input "false"
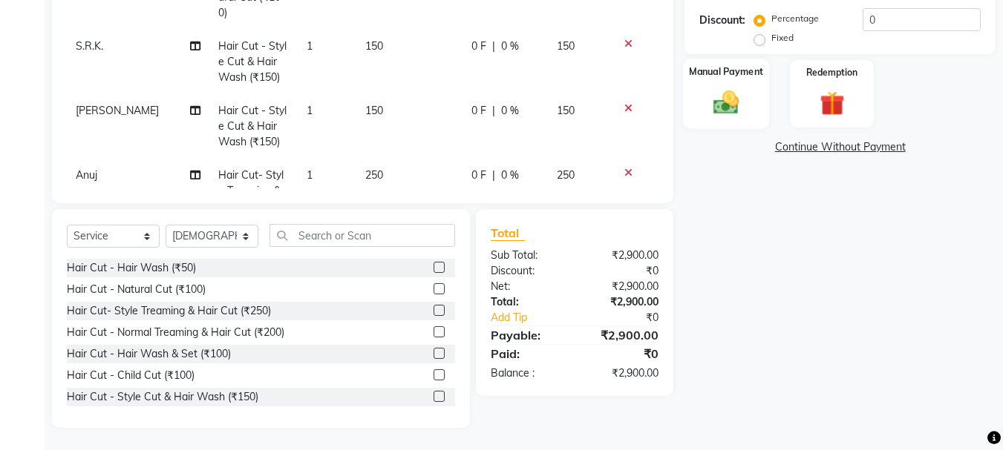
click at [731, 109] on img at bounding box center [726, 103] width 42 height 30
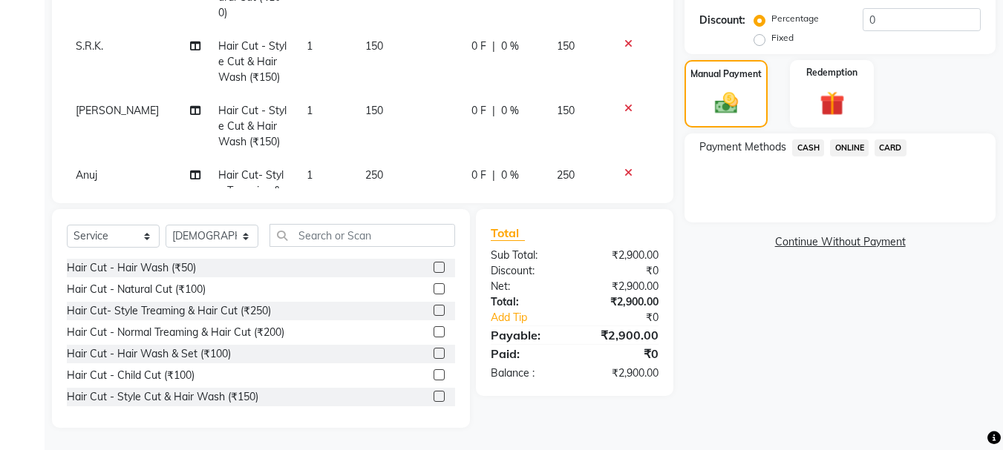
click at [808, 143] on span "CASH" at bounding box center [808, 148] width 32 height 17
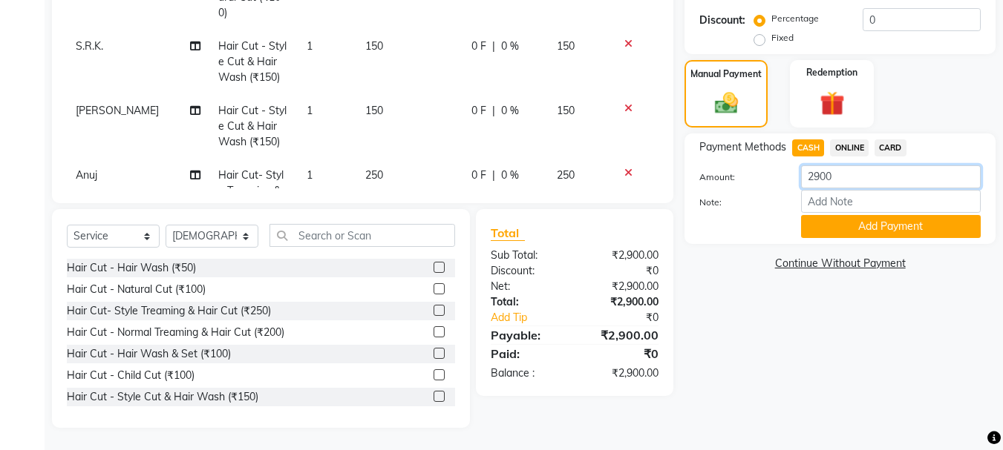
click at [869, 168] on input "2900" at bounding box center [891, 177] width 180 height 23
type input "2"
type input "1050"
click at [868, 216] on button "Add Payment" at bounding box center [891, 226] width 180 height 23
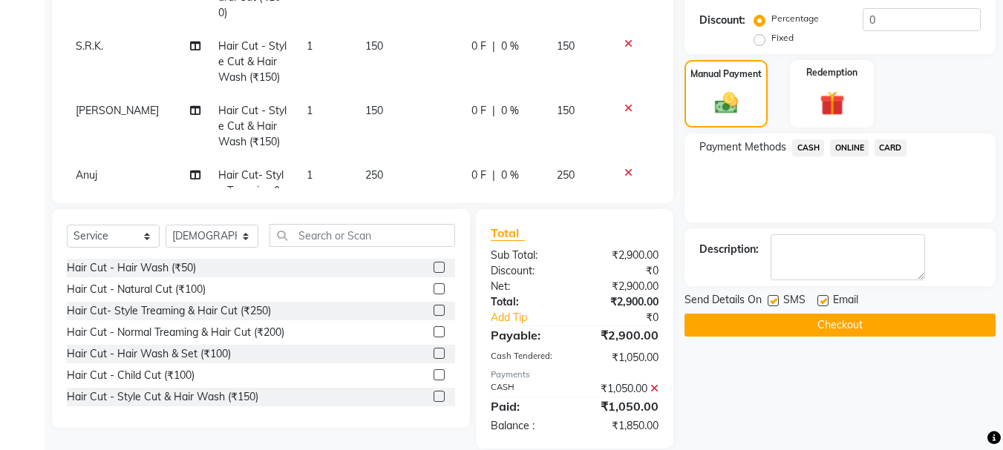
click at [857, 145] on span "ONLINE" at bounding box center [849, 148] width 39 height 17
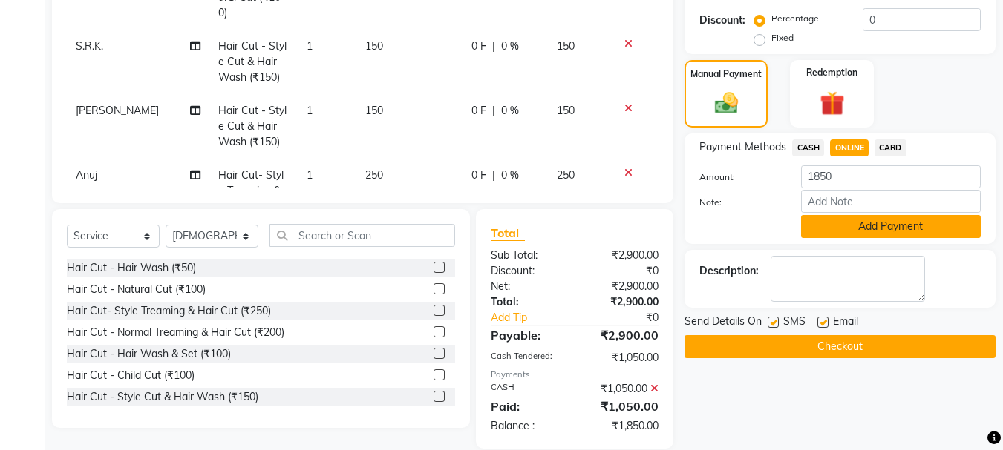
click at [882, 224] on button "Add Payment" at bounding box center [891, 226] width 180 height 23
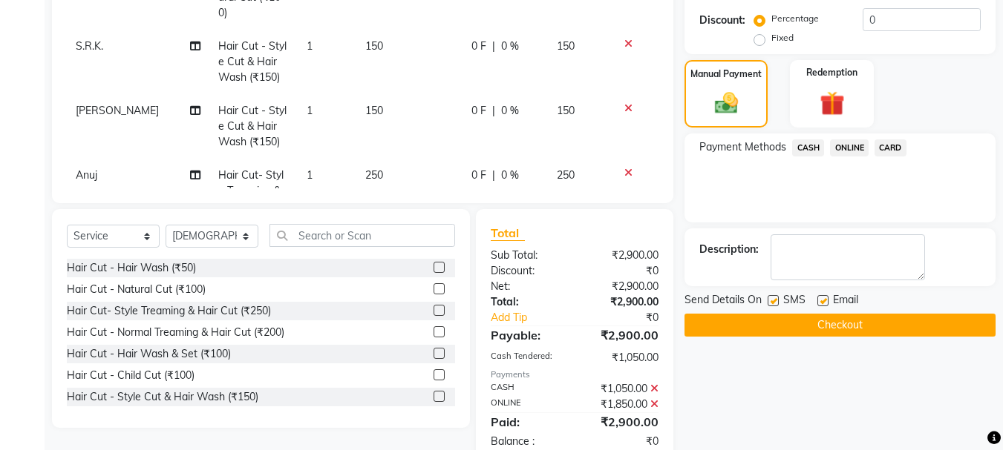
click at [810, 322] on button "Checkout" at bounding box center [839, 325] width 311 height 23
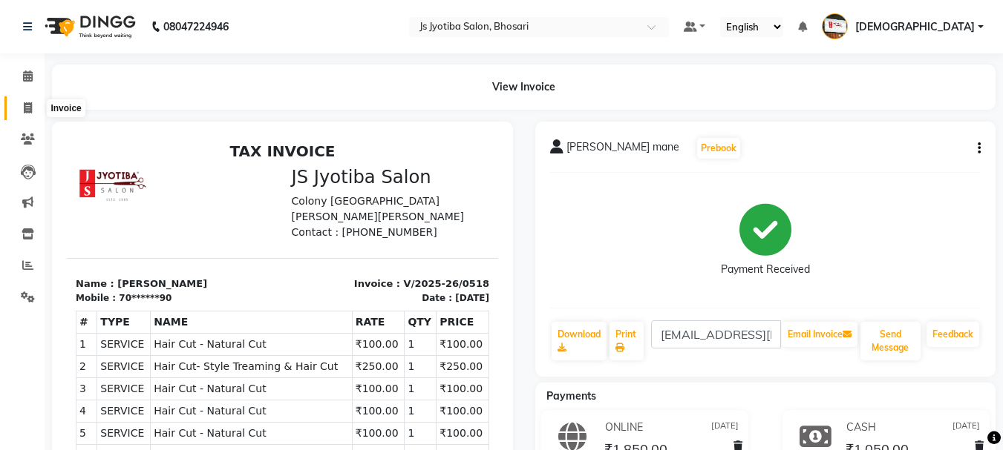
click at [25, 107] on icon at bounding box center [28, 107] width 8 height 11
select select "554"
select select "service"
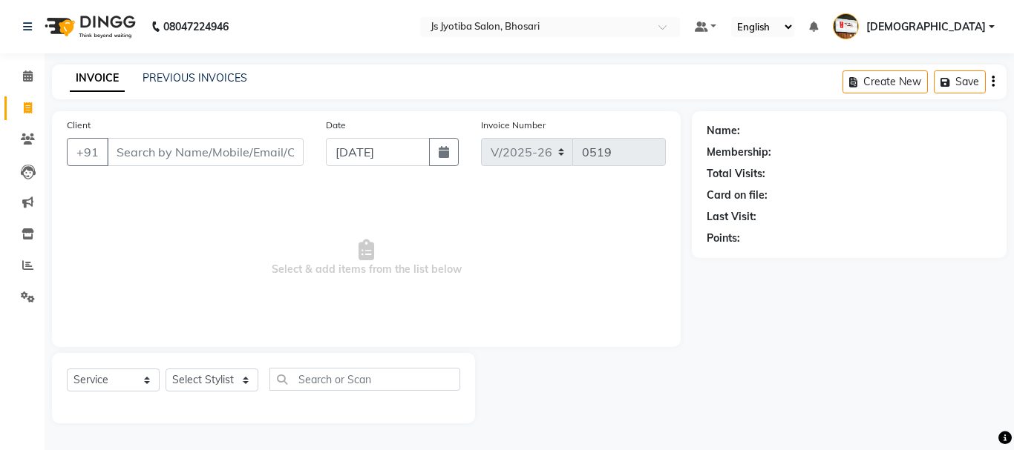
click at [194, 147] on input "Client" at bounding box center [205, 152] width 197 height 28
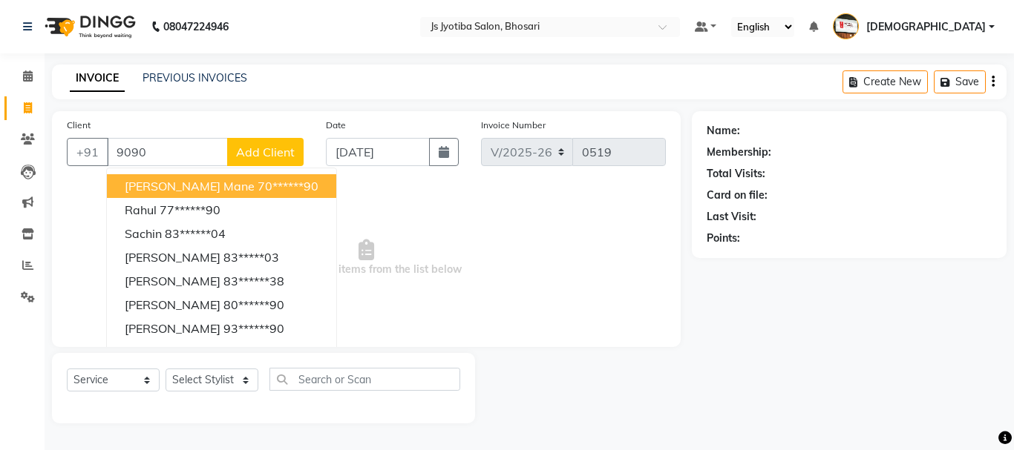
click at [258, 181] on ngb-highlight "70******90" at bounding box center [288, 186] width 61 height 15
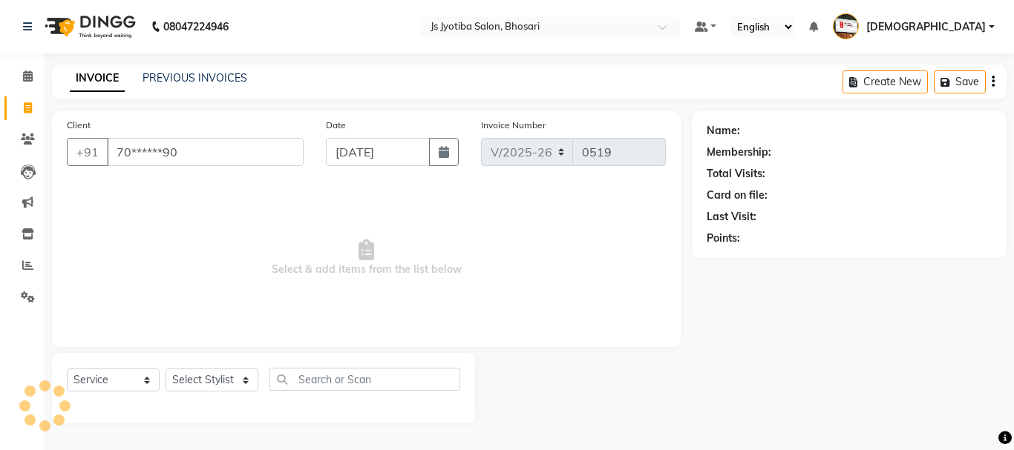
type input "70******90"
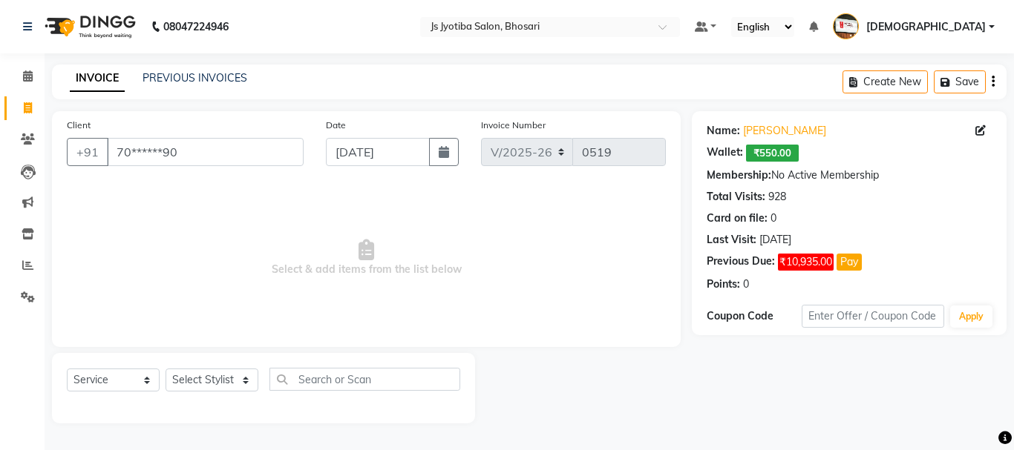
click at [220, 367] on div "Select Service Product Membership Package Voucher Prepaid Gift Card Select Styl…" at bounding box center [263, 388] width 423 height 71
click at [207, 383] on select "Select Stylist [PERSON_NAME] [PERSON_NAME] Mahadev prem [PERSON_NAME] [PERSON_N…" at bounding box center [212, 380] width 93 height 23
select select "51927"
click at [166, 369] on select "Select Stylist [PERSON_NAME] [PERSON_NAME] Mahadev prem [PERSON_NAME] [PERSON_N…" at bounding box center [212, 380] width 93 height 23
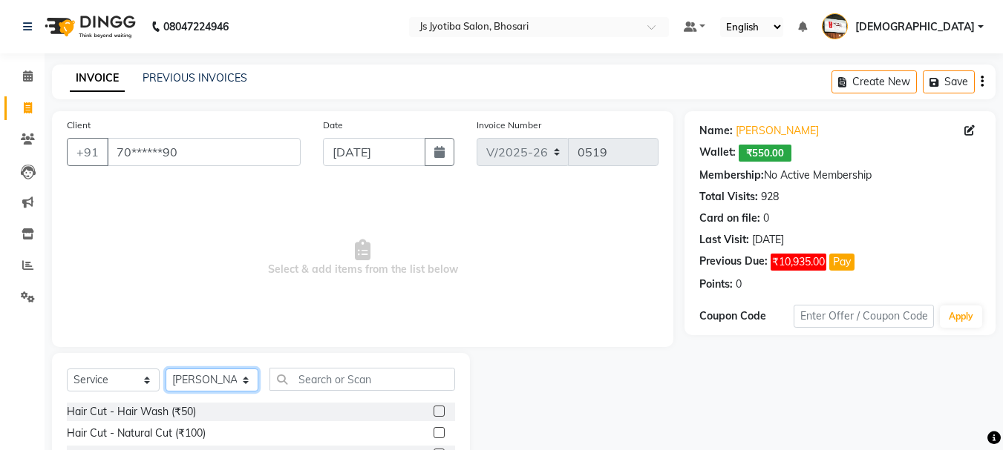
scroll to position [144, 0]
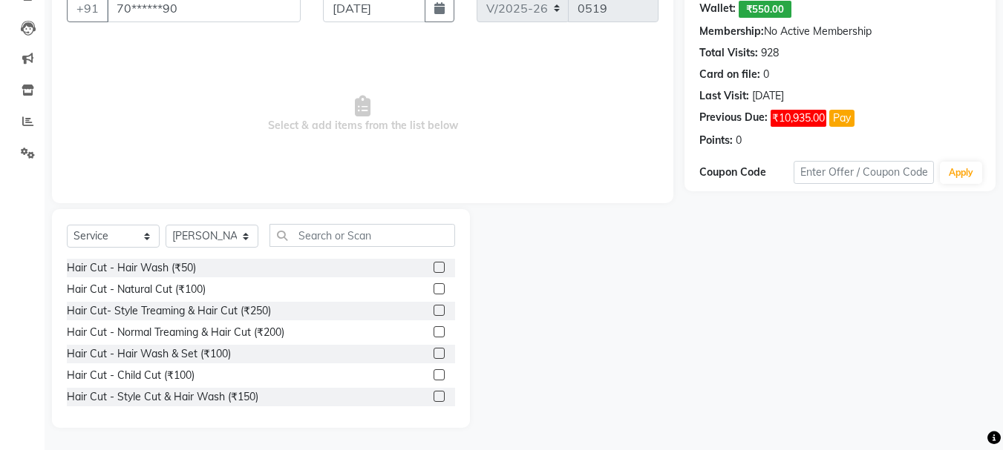
click at [433, 399] on label at bounding box center [438, 396] width 11 height 11
click at [433, 399] on input "checkbox" at bounding box center [438, 398] width 10 height 10
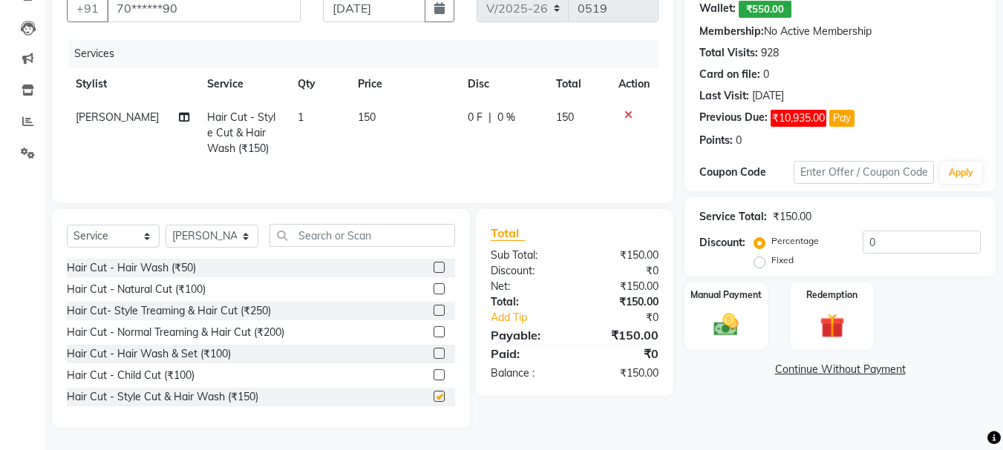
checkbox input "false"
click at [190, 244] on select "Select Stylist [PERSON_NAME] [PERSON_NAME] Mahadev prem [PERSON_NAME] [PERSON_N…" at bounding box center [212, 236] width 93 height 23
select select "79570"
click at [166, 225] on select "Select Stylist [PERSON_NAME] [PERSON_NAME] Mahadev prem [PERSON_NAME] [PERSON_N…" at bounding box center [212, 236] width 93 height 23
click at [434, 394] on div at bounding box center [444, 397] width 22 height 19
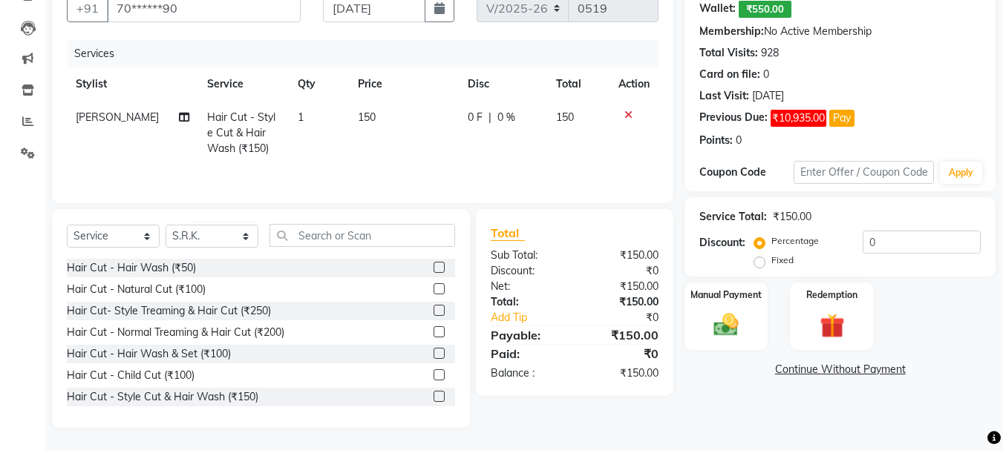
click at [433, 394] on label at bounding box center [438, 396] width 11 height 11
click at [433, 394] on input "checkbox" at bounding box center [438, 398] width 10 height 10
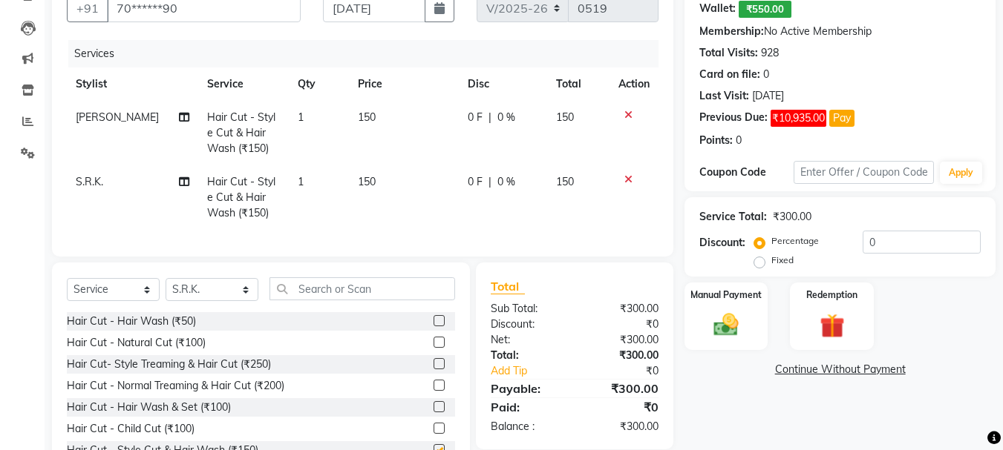
checkbox input "false"
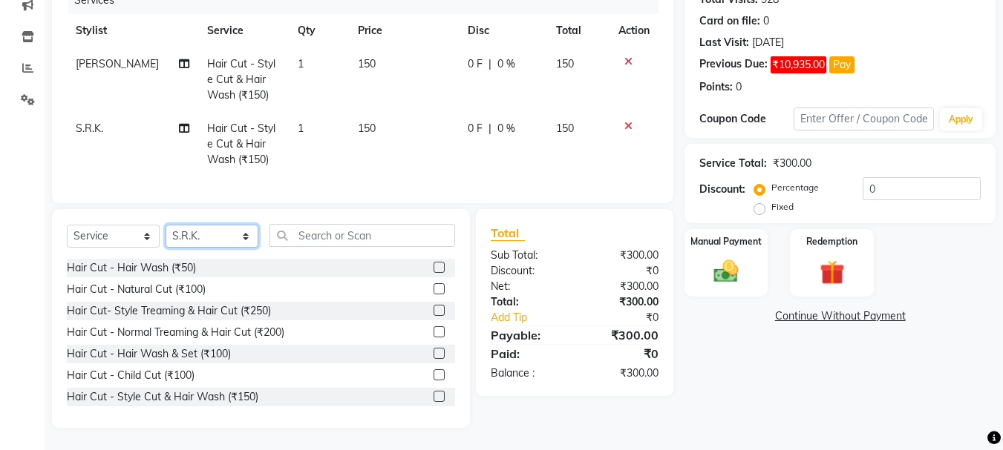
click at [220, 235] on select "Select Stylist [PERSON_NAME] [PERSON_NAME] Mahadev prem [PERSON_NAME] [PERSON_N…" at bounding box center [212, 236] width 93 height 23
select select "79569"
click at [166, 225] on select "Select Stylist [PERSON_NAME] [PERSON_NAME] Mahadev prem [PERSON_NAME] [PERSON_N…" at bounding box center [212, 236] width 93 height 23
click at [433, 288] on label at bounding box center [438, 289] width 11 height 11
click at [433, 288] on input "checkbox" at bounding box center [438, 290] width 10 height 10
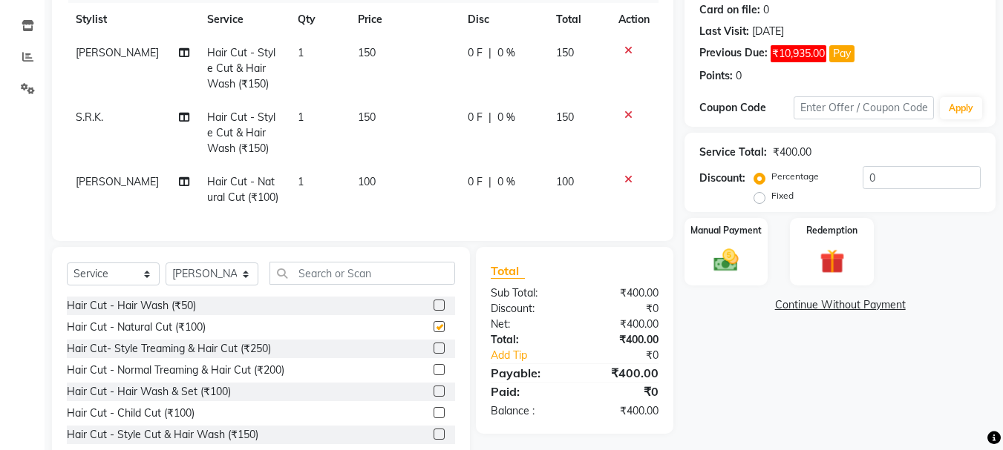
scroll to position [258, 0]
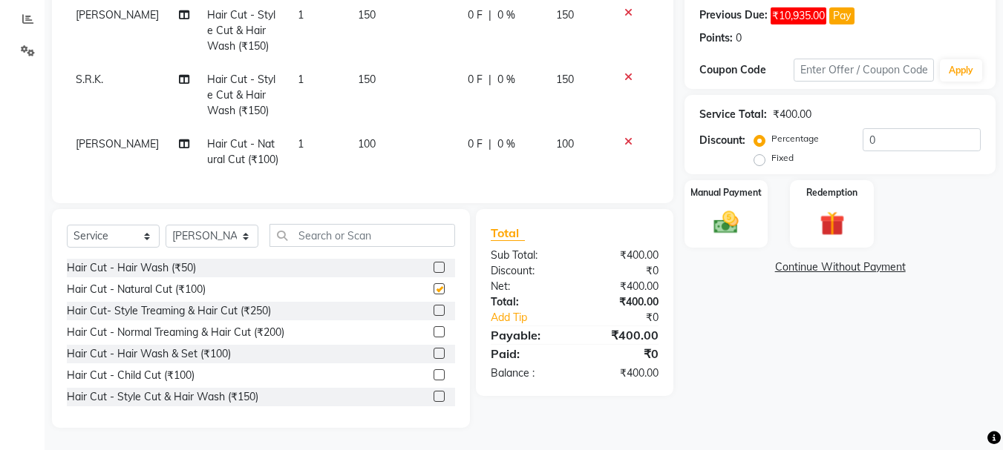
checkbox input "false"
click at [203, 240] on select "Select Stylist [PERSON_NAME] [PERSON_NAME] Mahadev prem [PERSON_NAME] [PERSON_N…" at bounding box center [212, 236] width 93 height 23
select select "51926"
click at [166, 225] on select "Select Stylist [PERSON_NAME] [PERSON_NAME] Mahadev prem [PERSON_NAME] [PERSON_N…" at bounding box center [212, 236] width 93 height 23
click at [433, 283] on div at bounding box center [444, 290] width 22 height 19
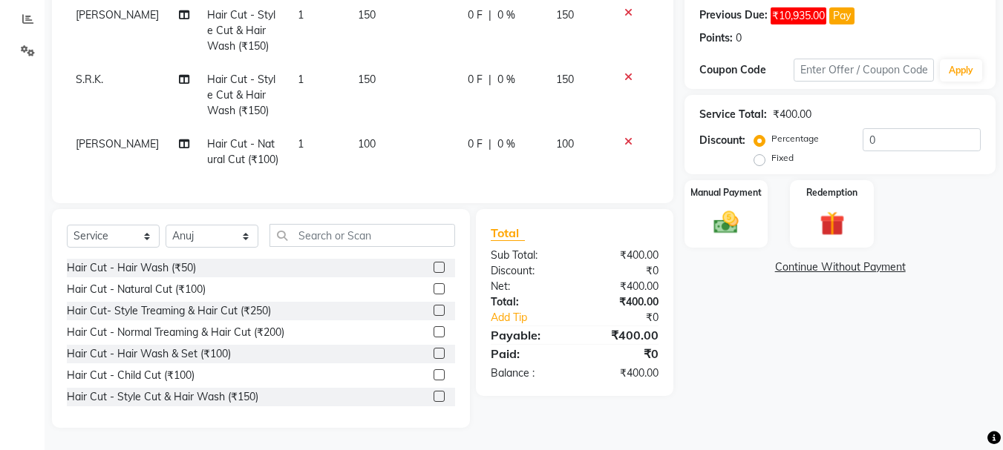
click at [433, 288] on label at bounding box center [438, 289] width 11 height 11
click at [433, 288] on input "checkbox" at bounding box center [438, 290] width 10 height 10
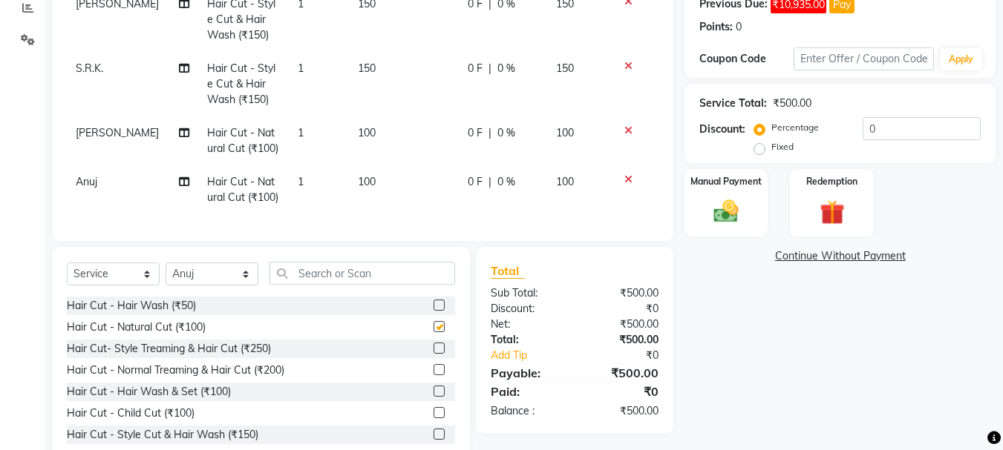
checkbox input "false"
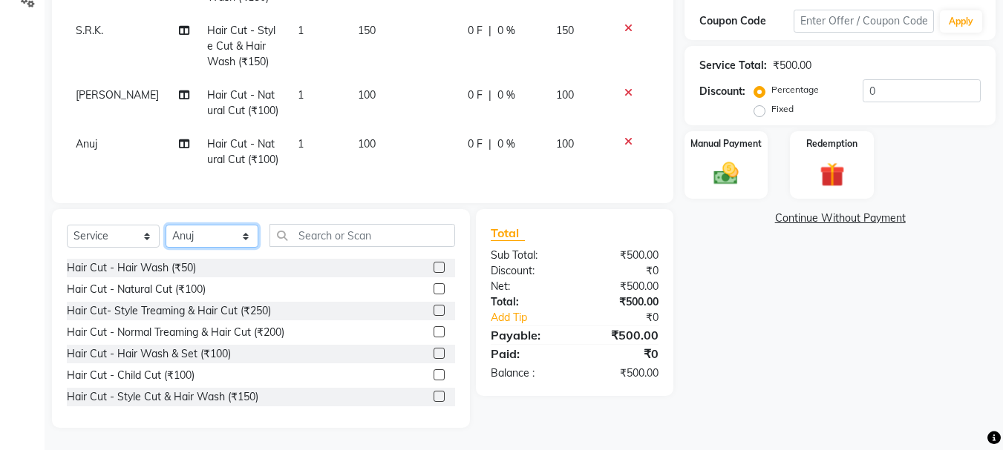
click at [214, 247] on select "Select Stylist [PERSON_NAME] [PERSON_NAME] Mahadev prem [PERSON_NAME] [PERSON_N…" at bounding box center [212, 236] width 93 height 23
click at [433, 267] on label at bounding box center [438, 267] width 11 height 11
click at [433, 267] on input "checkbox" at bounding box center [438, 268] width 10 height 10
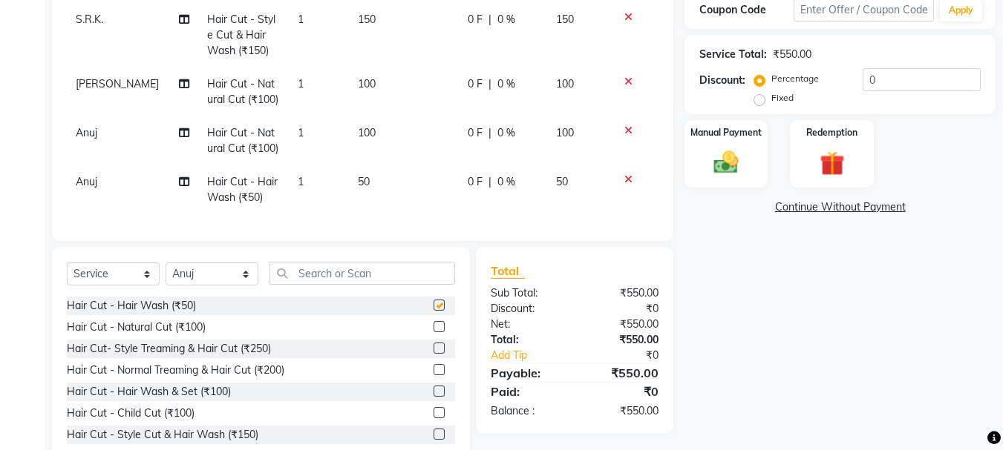
checkbox input "false"
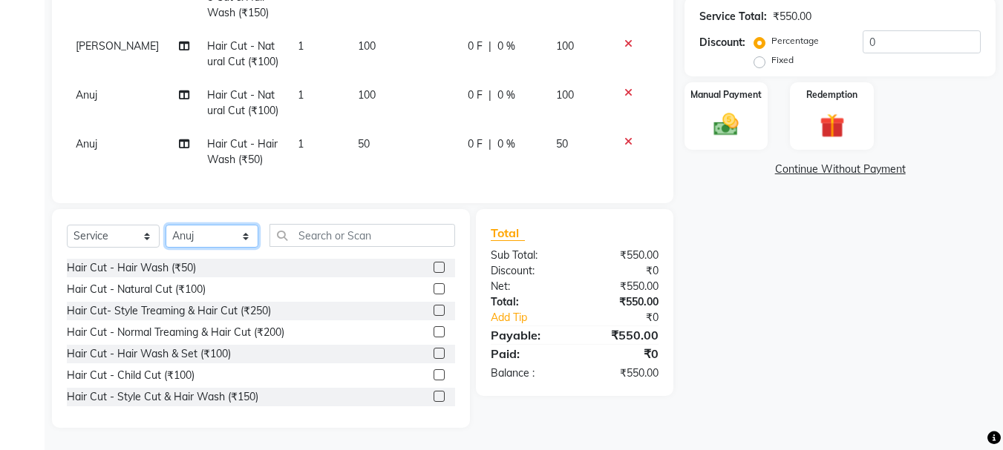
click at [209, 241] on select "Select Stylist [PERSON_NAME] [PERSON_NAME] Mahadev prem [PERSON_NAME] [PERSON_N…" at bounding box center [212, 236] width 93 height 23
select select "51927"
click at [166, 225] on select "Select Stylist [PERSON_NAME] [PERSON_NAME] Mahadev prem [PERSON_NAME] [PERSON_N…" at bounding box center [212, 236] width 93 height 23
click at [433, 267] on label at bounding box center [438, 267] width 11 height 11
click at [433, 267] on input "checkbox" at bounding box center [438, 268] width 10 height 10
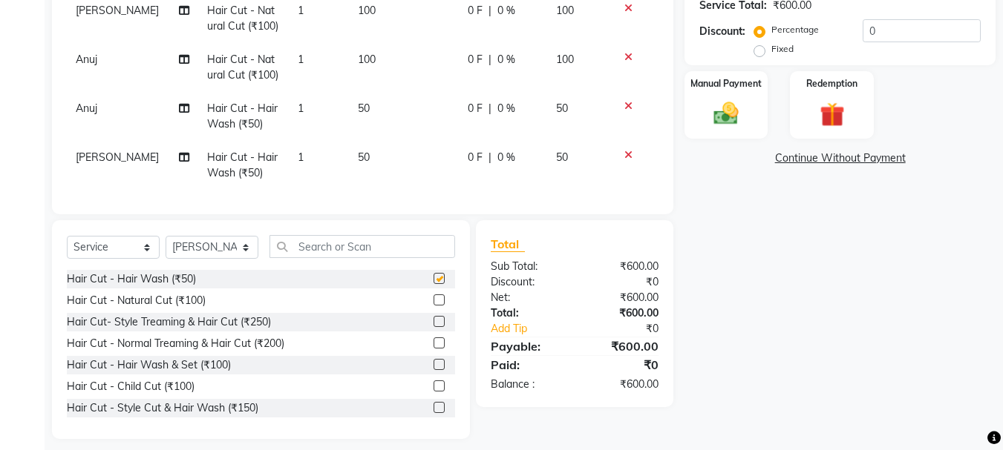
checkbox input "false"
click at [220, 243] on select "Select Stylist [PERSON_NAME] [PERSON_NAME] Mahadev prem [PERSON_NAME] [PERSON_N…" at bounding box center [212, 247] width 93 height 23
select select "50757"
click at [166, 236] on select "Select Stylist [PERSON_NAME] [PERSON_NAME] Mahadev prem [PERSON_NAME] [PERSON_N…" at bounding box center [212, 247] width 93 height 23
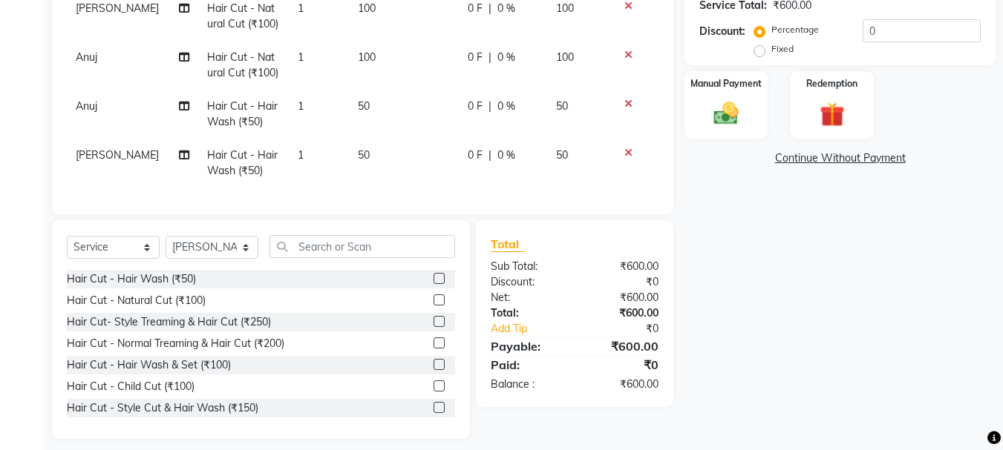
click at [433, 275] on label at bounding box center [438, 278] width 11 height 11
click at [433, 275] on input "checkbox" at bounding box center [438, 280] width 10 height 10
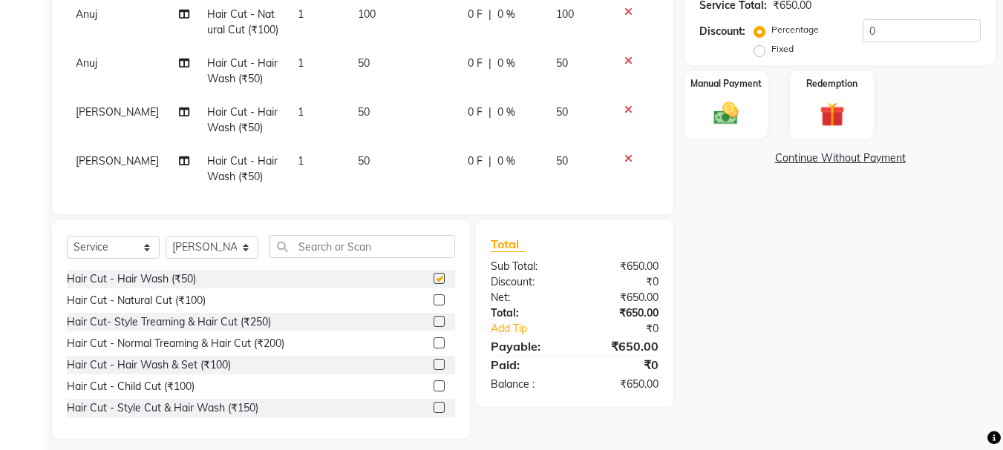
scroll to position [87, 0]
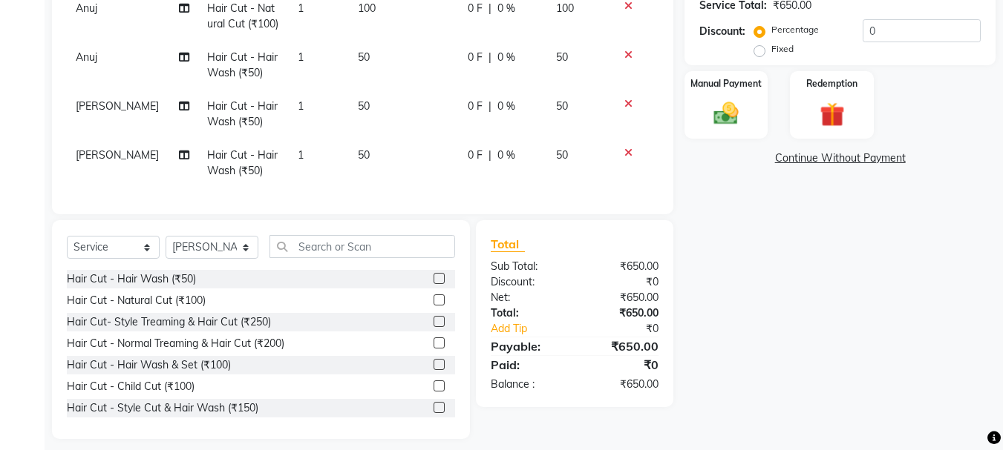
checkbox input "false"
click at [222, 248] on select "Select Stylist [PERSON_NAME] [PERSON_NAME] Mahadev prem [PERSON_NAME] [PERSON_N…" at bounding box center [212, 247] width 93 height 23
select select "51927"
click at [166, 236] on select "Select Stylist [PERSON_NAME] [PERSON_NAME] Mahadev prem [PERSON_NAME] [PERSON_N…" at bounding box center [212, 247] width 93 height 23
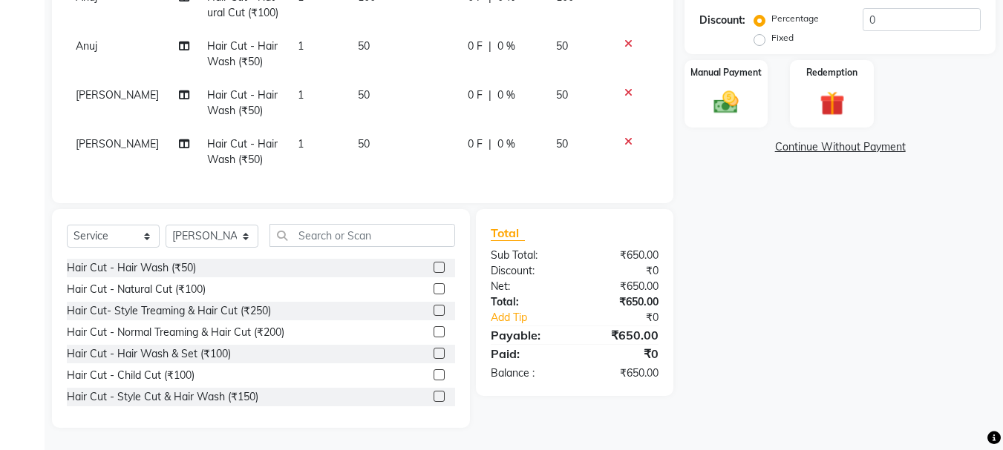
click at [433, 288] on label at bounding box center [438, 289] width 11 height 11
click at [433, 288] on input "checkbox" at bounding box center [438, 290] width 10 height 10
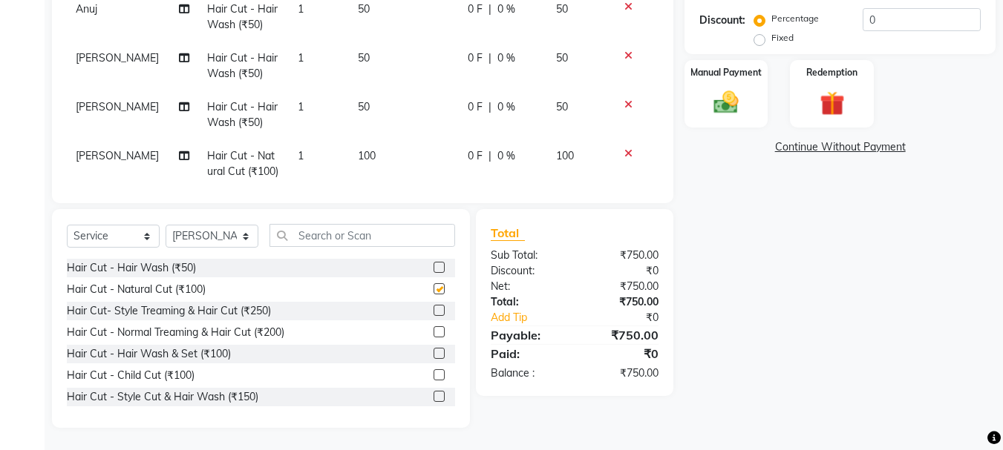
scroll to position [136, 0]
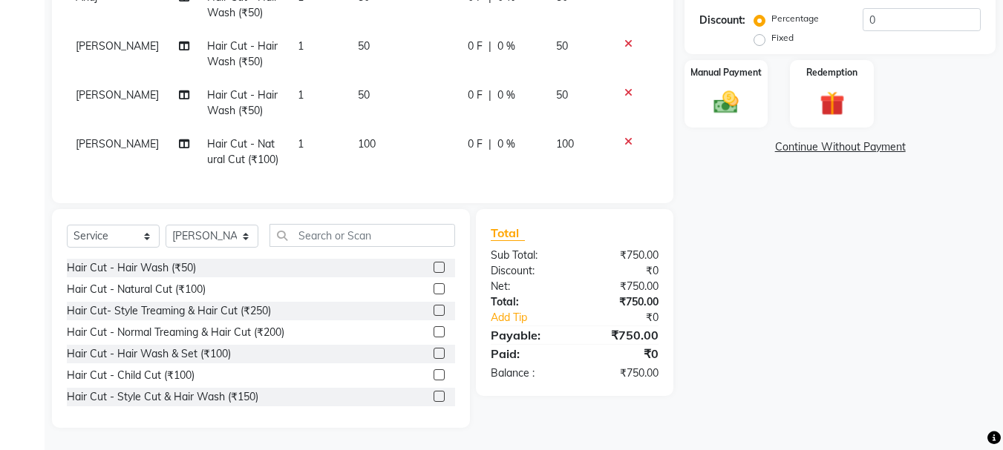
checkbox input "false"
click at [189, 249] on div "Select Service Product Membership Package Voucher Prepaid Gift Card Select Styl…" at bounding box center [261, 241] width 388 height 35
click at [203, 235] on select "Select Stylist [PERSON_NAME] [PERSON_NAME] Mahadev prem [PERSON_NAME] [PERSON_N…" at bounding box center [212, 236] width 93 height 23
select select "79570"
click at [166, 225] on select "Select Stylist [PERSON_NAME] [PERSON_NAME] Mahadev prem [PERSON_NAME] [PERSON_N…" at bounding box center [212, 236] width 93 height 23
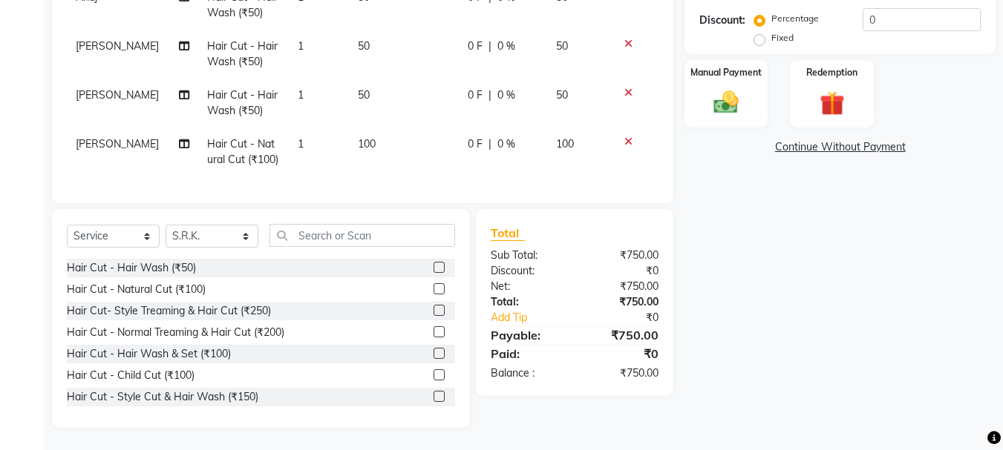
click at [433, 289] on label at bounding box center [438, 289] width 11 height 11
click at [433, 289] on input "checkbox" at bounding box center [438, 290] width 10 height 10
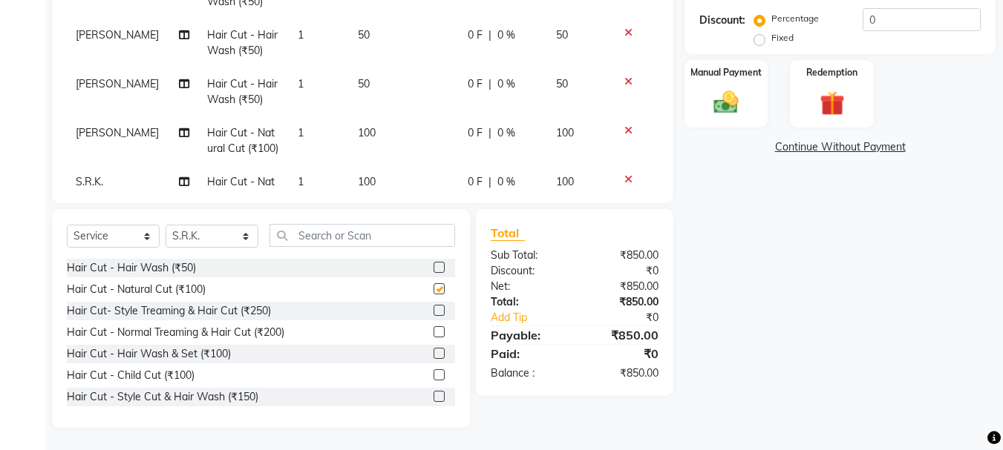
checkbox input "false"
click at [226, 236] on select "Select Stylist [PERSON_NAME] [PERSON_NAME] Mahadev prem [PERSON_NAME] [PERSON_N…" at bounding box center [212, 236] width 93 height 23
select select "50757"
click at [166, 225] on select "Select Stylist [PERSON_NAME] [PERSON_NAME] Mahadev prem [PERSON_NAME] [PERSON_N…" at bounding box center [212, 236] width 93 height 23
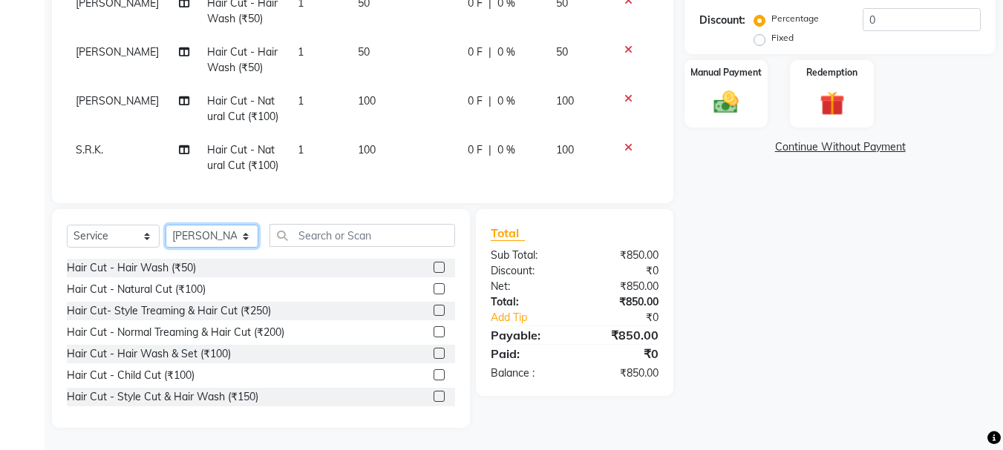
scroll to position [185, 0]
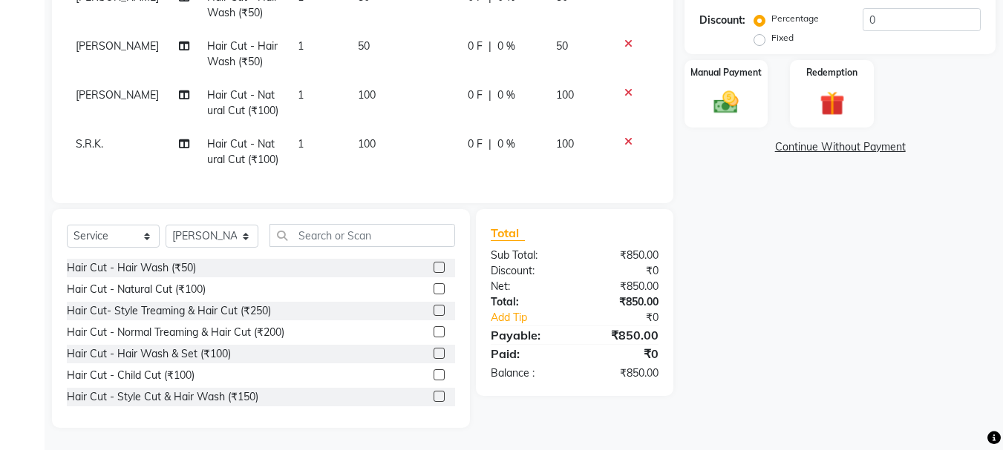
click at [433, 284] on label at bounding box center [438, 289] width 11 height 11
click at [433, 285] on input "checkbox" at bounding box center [438, 290] width 10 height 10
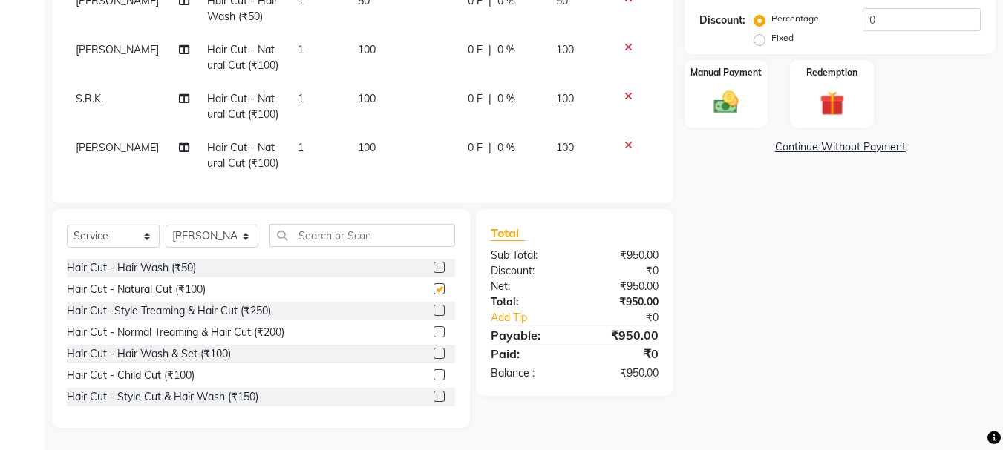
scroll to position [234, 0]
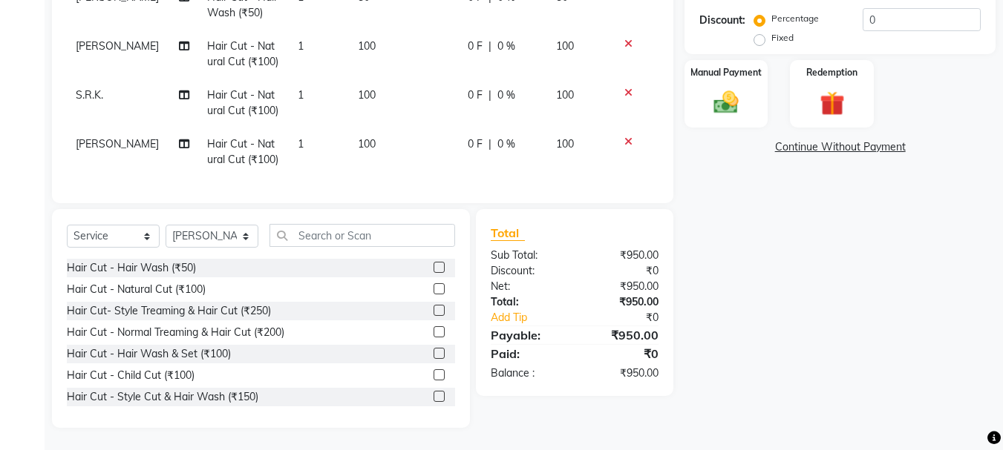
checkbox input "false"
click at [209, 244] on select "Select Stylist [PERSON_NAME] [PERSON_NAME] Mahadev prem [PERSON_NAME] [PERSON_N…" at bounding box center [212, 236] width 93 height 23
select select "51927"
click at [166, 225] on select "Select Stylist [PERSON_NAME] [PERSON_NAME] Mahadev prem [PERSON_NAME] [PERSON_N…" at bounding box center [212, 236] width 93 height 23
drag, startPoint x: 435, startPoint y: 286, endPoint x: 422, endPoint y: 287, distance: 13.4
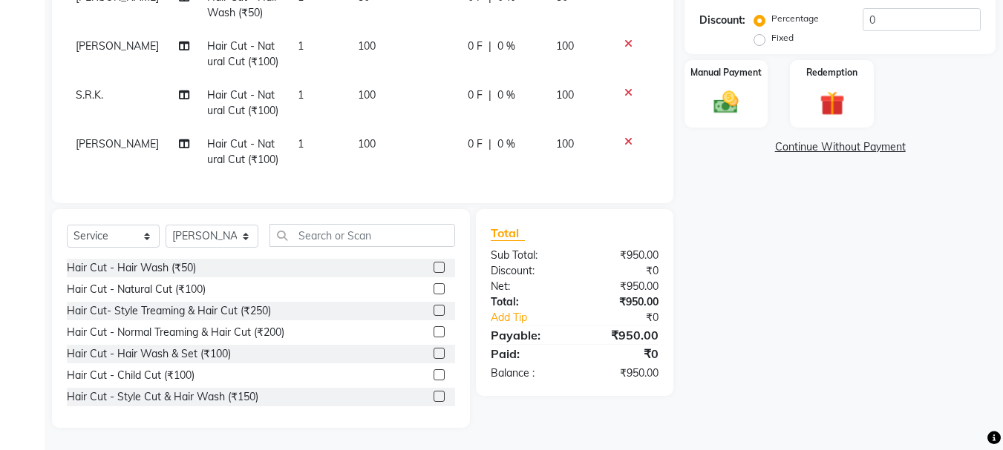
click at [433, 286] on div at bounding box center [444, 290] width 22 height 19
click at [419, 288] on div "Hair Cut - Natural Cut (₹100)" at bounding box center [261, 290] width 388 height 19
click at [433, 288] on label at bounding box center [438, 289] width 11 height 11
click at [433, 288] on input "checkbox" at bounding box center [438, 290] width 10 height 10
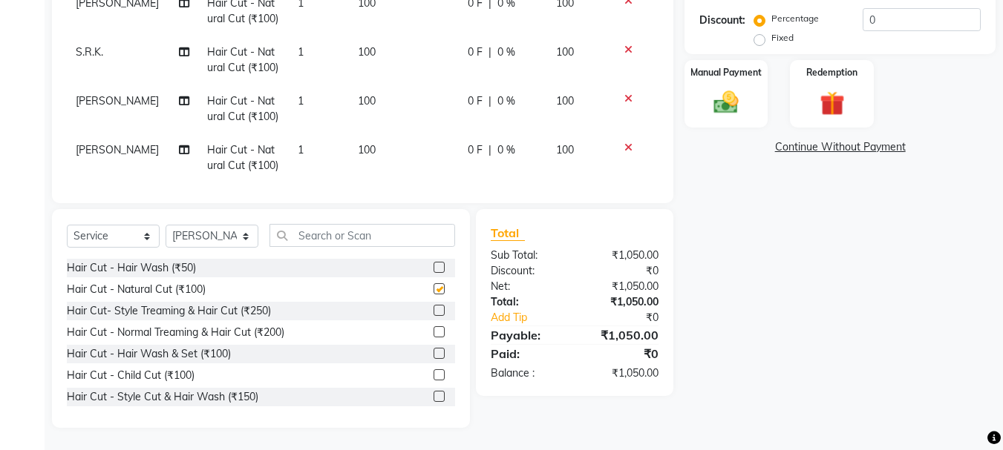
scroll to position [283, 0]
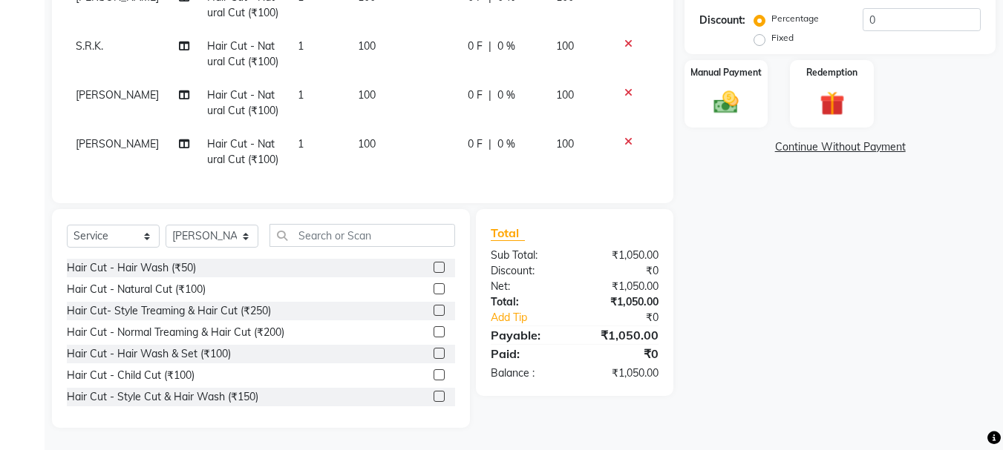
checkbox input "false"
click at [199, 240] on select "Select Stylist [PERSON_NAME] [PERSON_NAME] Mahadev prem [PERSON_NAME] [PERSON_N…" at bounding box center [212, 236] width 93 height 23
click at [166, 248] on select "Select Stylist [PERSON_NAME] [PERSON_NAME] Mahadev prem [PERSON_NAME] [PERSON_N…" at bounding box center [212, 236] width 93 height 23
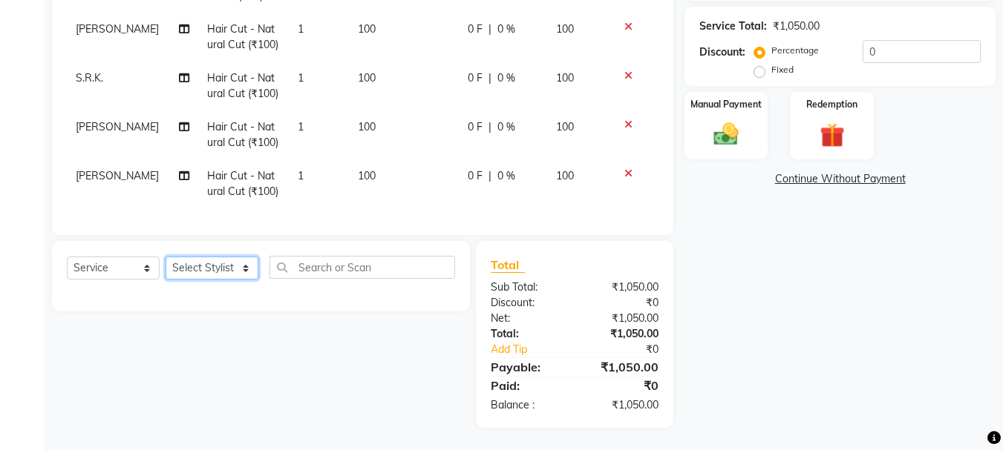
drag, startPoint x: 191, startPoint y: 268, endPoint x: 191, endPoint y: 260, distance: 8.2
click at [191, 268] on select "Select Stylist [PERSON_NAME] [PERSON_NAME] Mahadev prem [PERSON_NAME] [PERSON_N…" at bounding box center [212, 268] width 93 height 23
click at [166, 257] on select "Select Stylist [PERSON_NAME] [PERSON_NAME] Mahadev prem [PERSON_NAME] [PERSON_N…" at bounding box center [212, 268] width 93 height 23
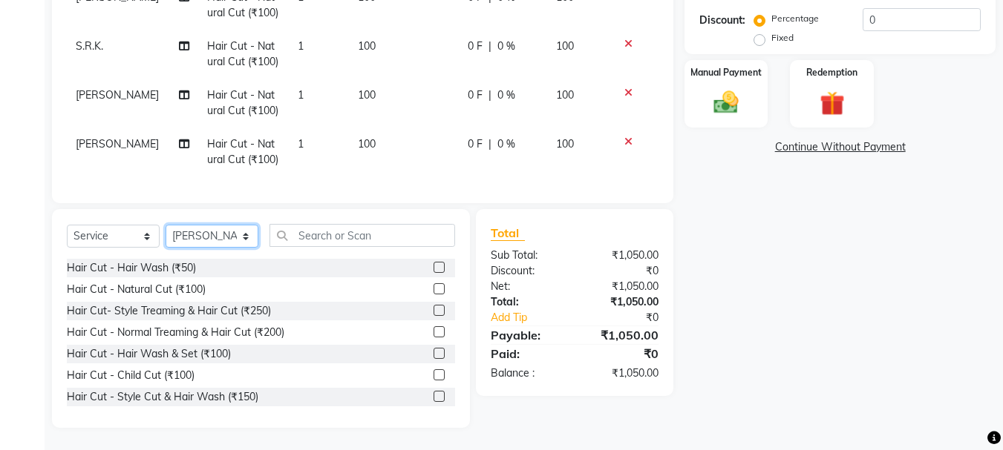
click at [203, 240] on select "Select Stylist [PERSON_NAME] [PERSON_NAME] Mahadev prem [PERSON_NAME] [PERSON_N…" at bounding box center [212, 236] width 93 height 23
select select "51926"
click at [166, 225] on select "Select Stylist [PERSON_NAME] [PERSON_NAME] Mahadev prem [PERSON_NAME] [PERSON_N…" at bounding box center [212, 236] width 93 height 23
click at [433, 334] on label at bounding box center [438, 332] width 11 height 11
click at [433, 334] on input "checkbox" at bounding box center [438, 333] width 10 height 10
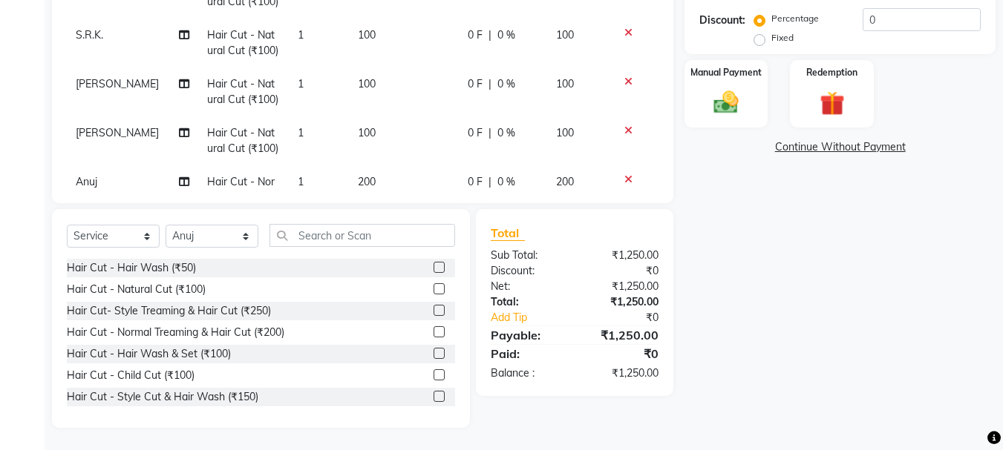
click at [433, 333] on label at bounding box center [438, 332] width 11 height 11
click at [433, 333] on input "checkbox" at bounding box center [438, 333] width 10 height 10
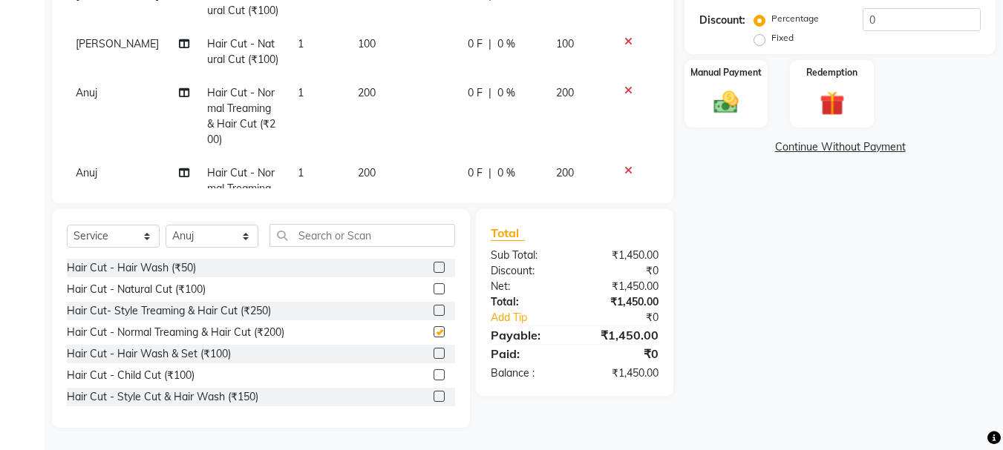
checkbox input "false"
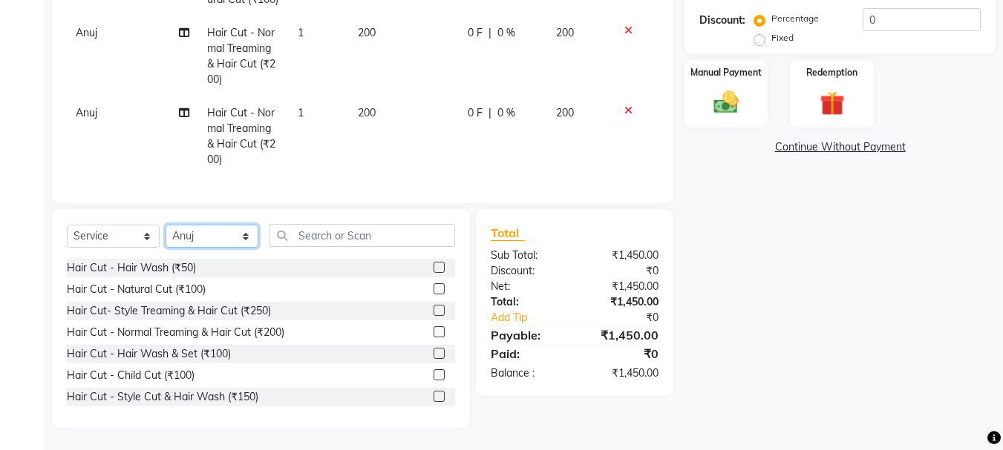
click at [223, 242] on select "Select Stylist [PERSON_NAME] [PERSON_NAME] Mahadev prem [PERSON_NAME] [PERSON_N…" at bounding box center [212, 236] width 93 height 23
select select "79570"
click at [166, 225] on select "Select Stylist [PERSON_NAME] [PERSON_NAME] Mahadev prem [PERSON_NAME] [PERSON_N…" at bounding box center [212, 236] width 93 height 23
drag, startPoint x: 430, startPoint y: 395, endPoint x: 296, endPoint y: 126, distance: 300.4
click at [433, 394] on label at bounding box center [438, 396] width 11 height 11
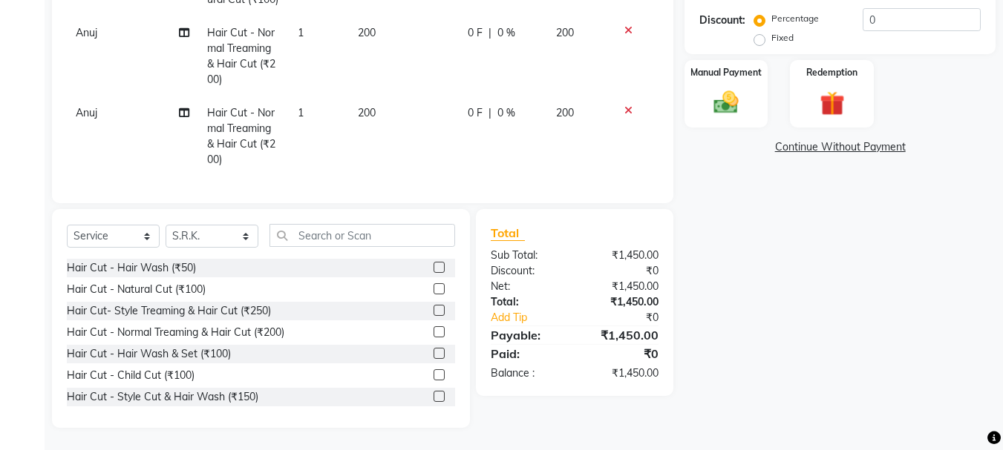
click at [433, 394] on input "checkbox" at bounding box center [438, 398] width 10 height 10
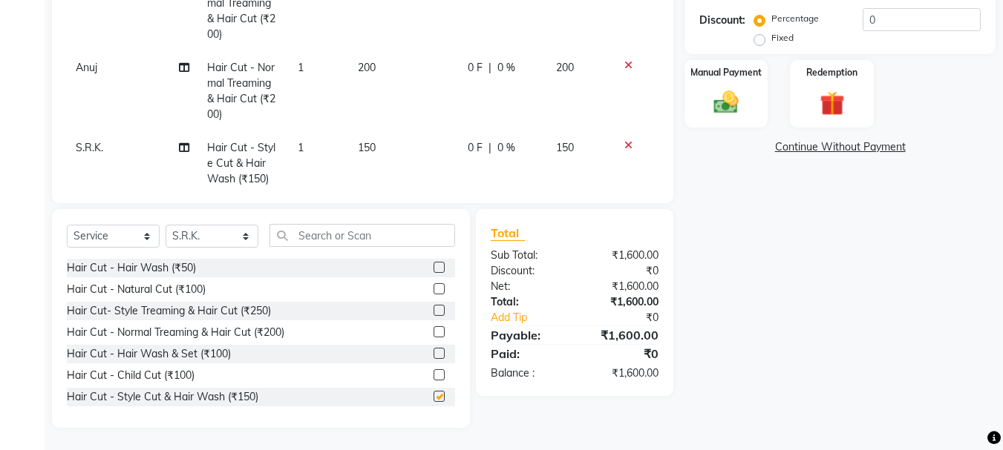
scroll to position [508, 0]
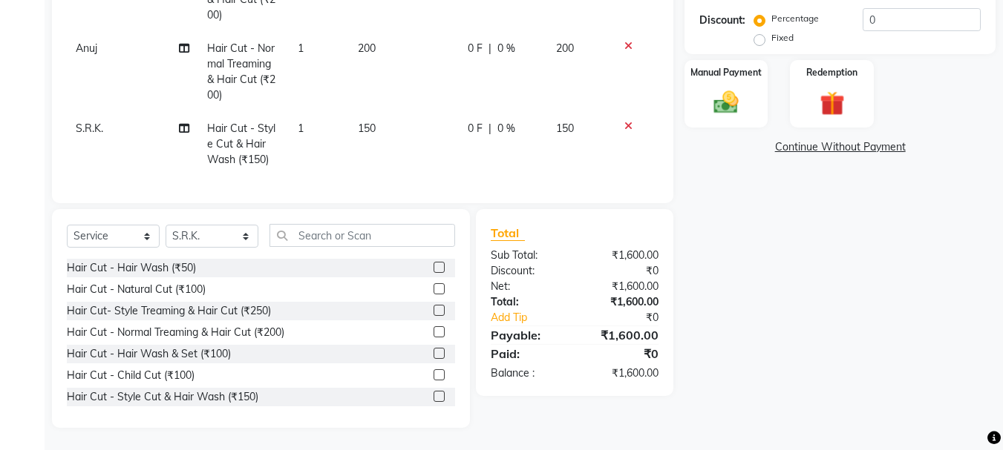
checkbox input "false"
click at [212, 245] on select "Select Stylist [PERSON_NAME] [PERSON_NAME] Mahadev prem [PERSON_NAME] [PERSON_N…" at bounding box center [212, 236] width 93 height 23
select select "79569"
click at [166, 225] on select "Select Stylist [PERSON_NAME] [PERSON_NAME] Mahadev prem [PERSON_NAME] [PERSON_N…" at bounding box center [212, 236] width 93 height 23
drag, startPoint x: 427, startPoint y: 289, endPoint x: 347, endPoint y: 188, distance: 129.4
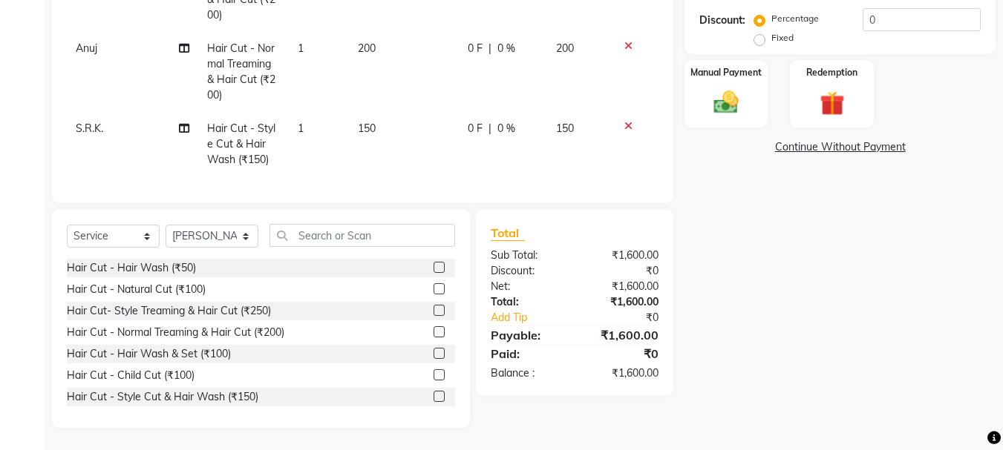
click at [433, 288] on label at bounding box center [438, 289] width 11 height 11
click at [433, 288] on input "checkbox" at bounding box center [438, 290] width 10 height 10
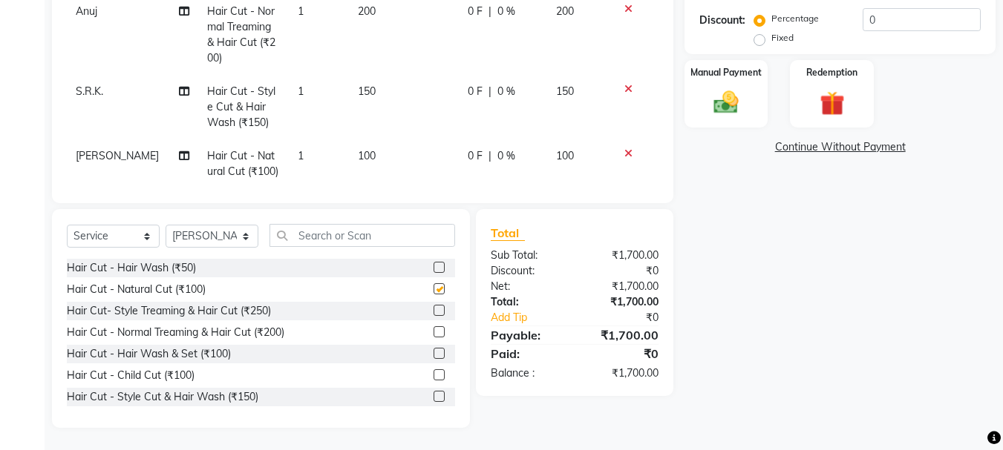
scroll to position [557, 0]
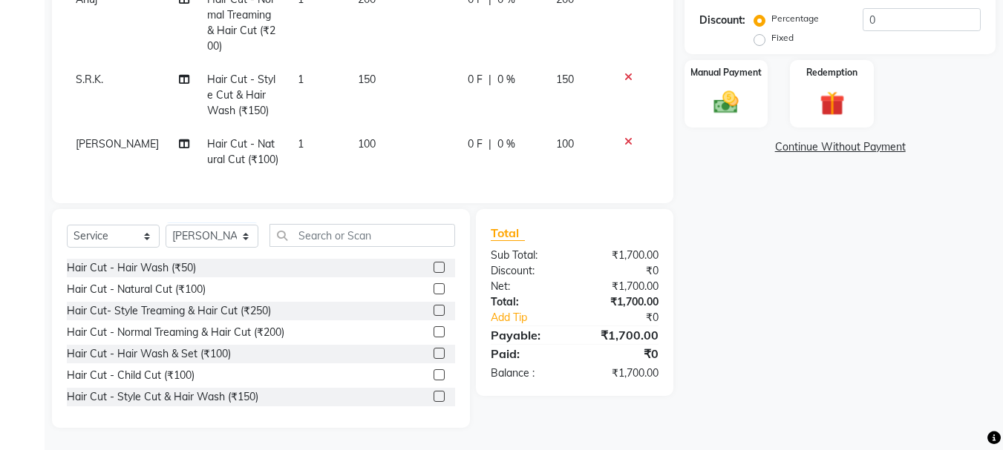
checkbox input "false"
click at [203, 241] on select "Select Stylist [PERSON_NAME] [PERSON_NAME] Mahadev prem [PERSON_NAME] [PERSON_N…" at bounding box center [212, 236] width 93 height 23
select select "51927"
click at [166, 225] on select "Select Stylist [PERSON_NAME] [PERSON_NAME] Mahadev prem [PERSON_NAME] [PERSON_N…" at bounding box center [212, 236] width 93 height 23
click at [433, 290] on label at bounding box center [438, 289] width 11 height 11
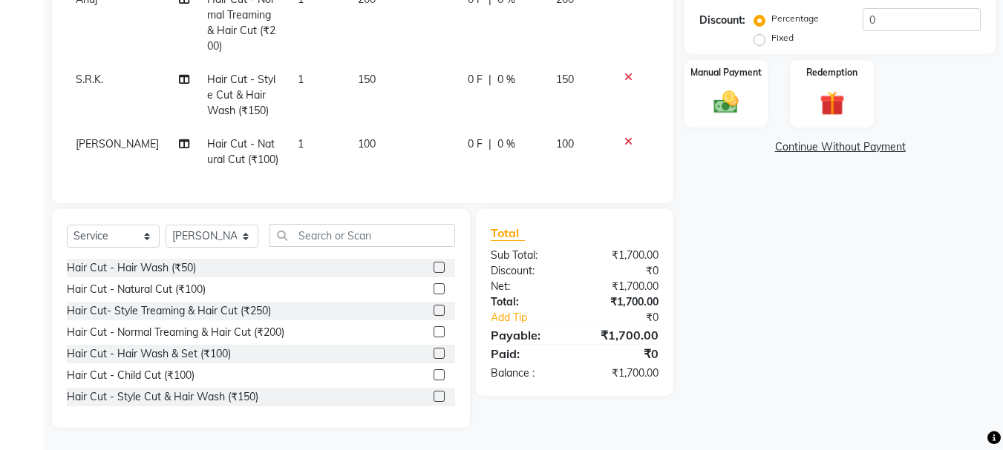
click at [433, 290] on input "checkbox" at bounding box center [438, 290] width 10 height 10
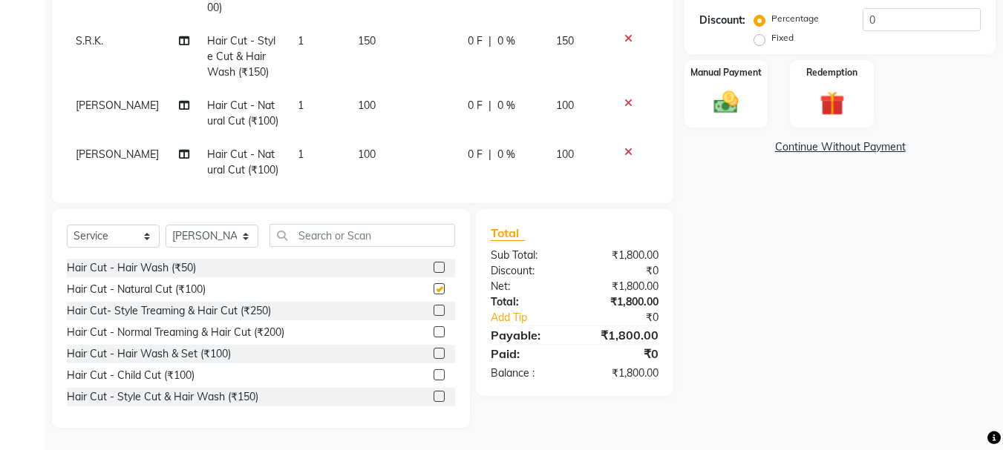
scroll to position [606, 0]
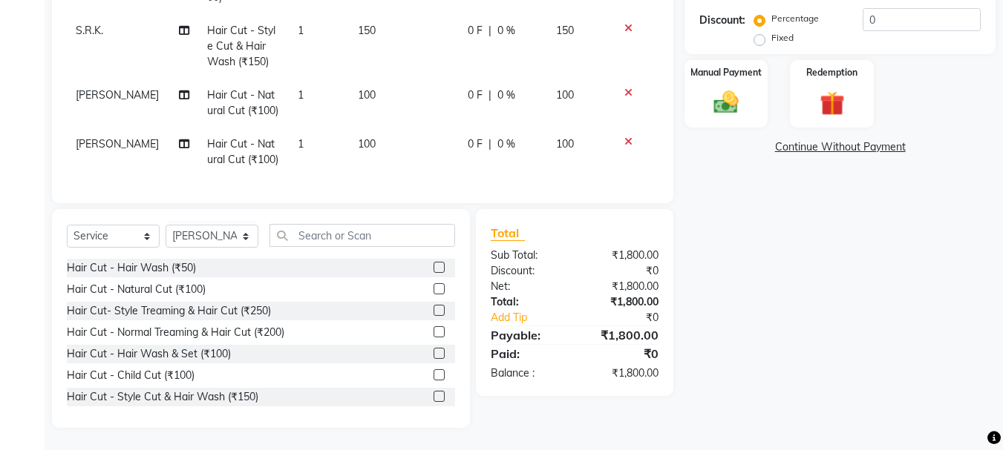
checkbox input "false"
click at [238, 235] on select "Select Stylist [PERSON_NAME] [PERSON_NAME] Mahadev prem [PERSON_NAME] [PERSON_N…" at bounding box center [212, 236] width 93 height 23
select select "50757"
click at [166, 225] on select "Select Stylist [PERSON_NAME] [PERSON_NAME] Mahadev prem [PERSON_NAME] [PERSON_N…" at bounding box center [212, 236] width 93 height 23
click at [433, 311] on label at bounding box center [438, 310] width 11 height 11
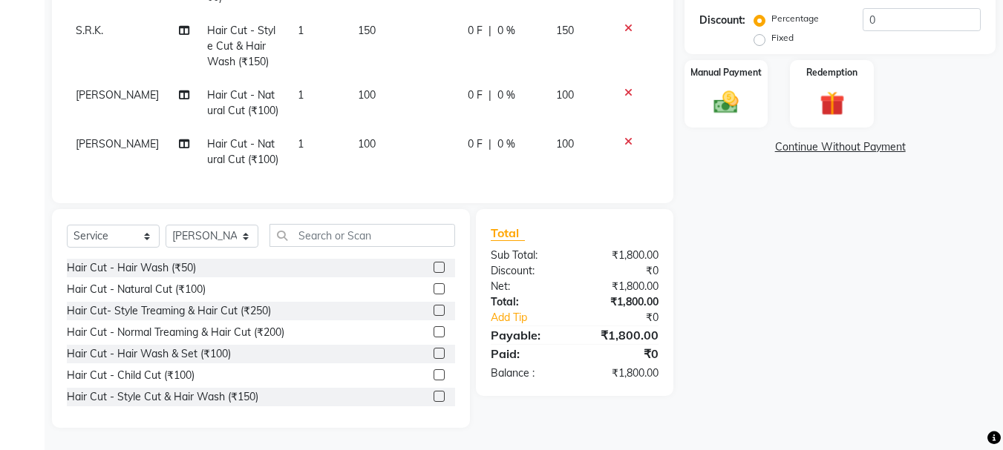
click at [433, 311] on input "checkbox" at bounding box center [438, 312] width 10 height 10
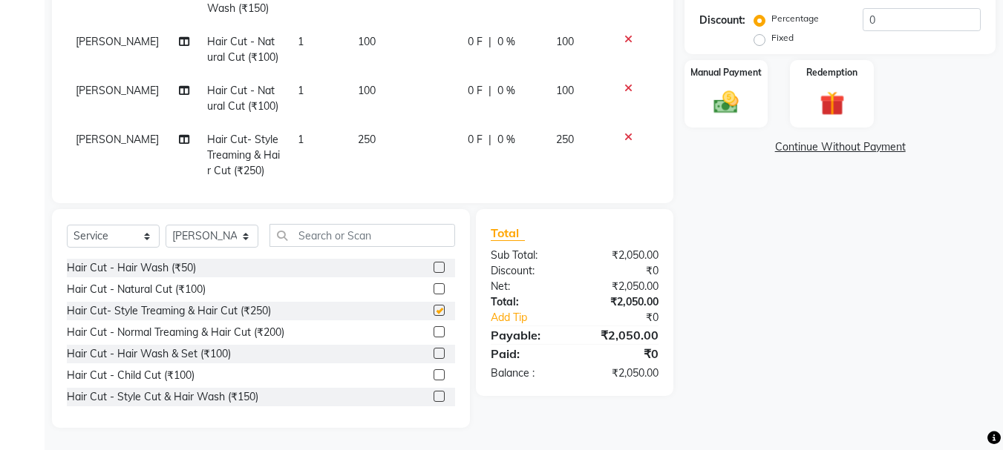
scroll to position [670, 0]
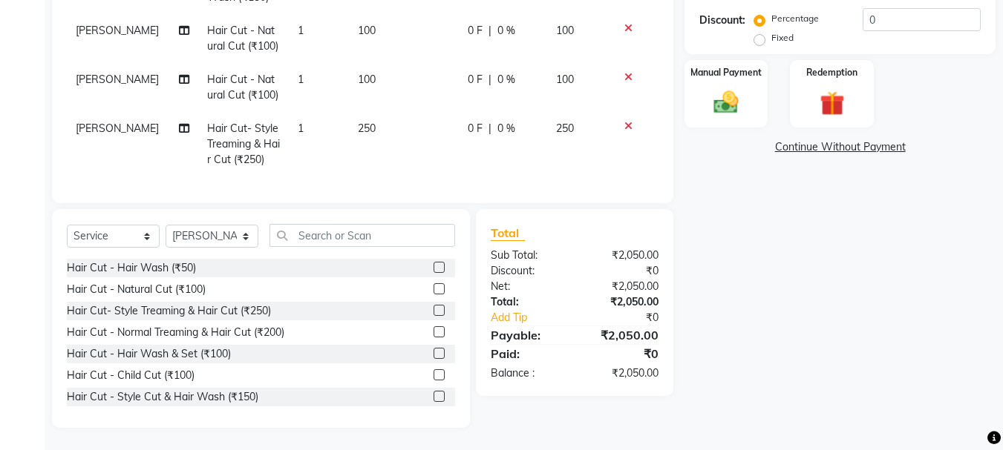
checkbox input "false"
click at [177, 245] on select "Select Stylist [PERSON_NAME] [PERSON_NAME] Mahadev prem [PERSON_NAME] [PERSON_N…" at bounding box center [212, 236] width 93 height 23
select select "7182"
click at [166, 225] on select "Select Stylist [PERSON_NAME] [PERSON_NAME] Mahadev prem [PERSON_NAME] [PERSON_N…" at bounding box center [212, 236] width 93 height 23
click at [433, 395] on label at bounding box center [438, 396] width 11 height 11
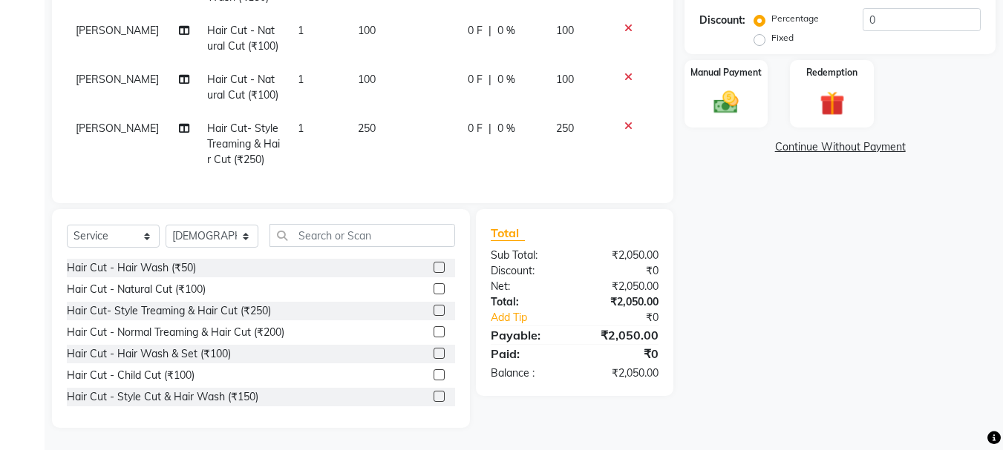
click at [433, 395] on input "checkbox" at bounding box center [438, 398] width 10 height 10
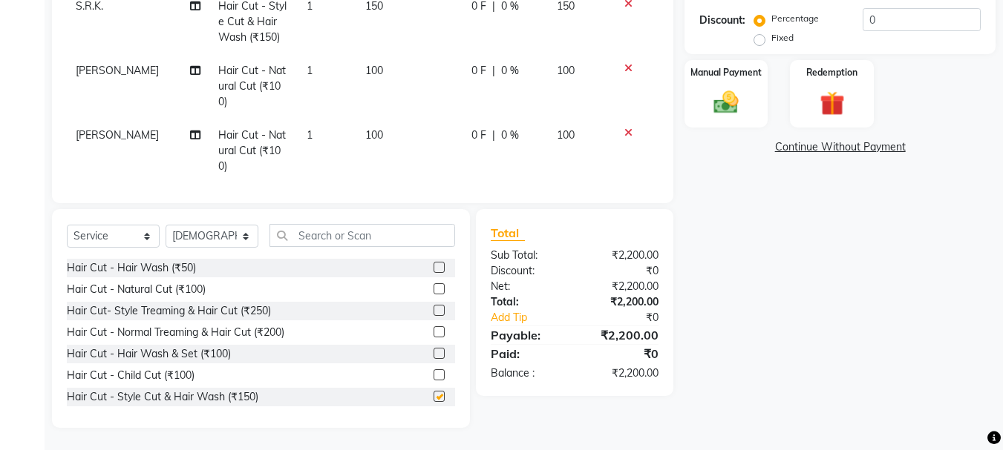
checkbox input "false"
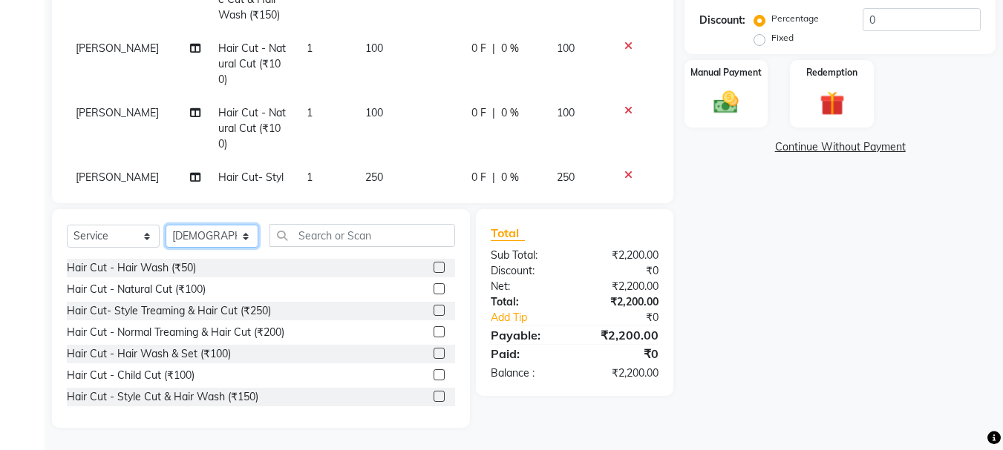
click at [225, 226] on select "Select Stylist [PERSON_NAME] [PERSON_NAME] Mahadev prem [PERSON_NAME] [PERSON_N…" at bounding box center [212, 236] width 93 height 23
select select "79570"
click at [166, 225] on select "Select Stylist [PERSON_NAME] [PERSON_NAME] Mahadev prem [PERSON_NAME] [PERSON_N…" at bounding box center [212, 236] width 93 height 23
click at [433, 399] on label at bounding box center [438, 396] width 11 height 11
click at [433, 399] on input "checkbox" at bounding box center [438, 398] width 10 height 10
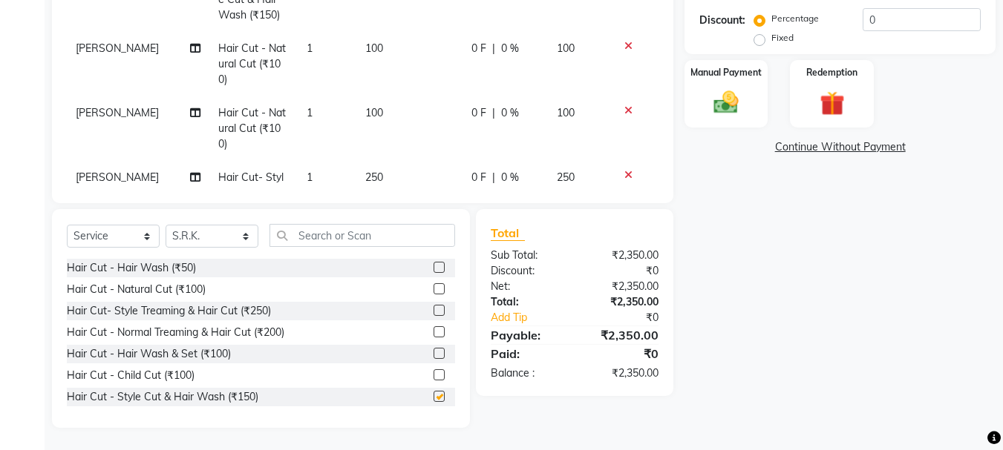
checkbox input "false"
click at [220, 246] on select "Select Stylist [PERSON_NAME] [PERSON_NAME] Mahadev prem [PERSON_NAME] [PERSON_N…" at bounding box center [212, 236] width 93 height 23
select select "51927"
click at [166, 225] on select "Select Stylist [PERSON_NAME] [PERSON_NAME] Mahadev prem [PERSON_NAME] [PERSON_N…" at bounding box center [212, 236] width 93 height 23
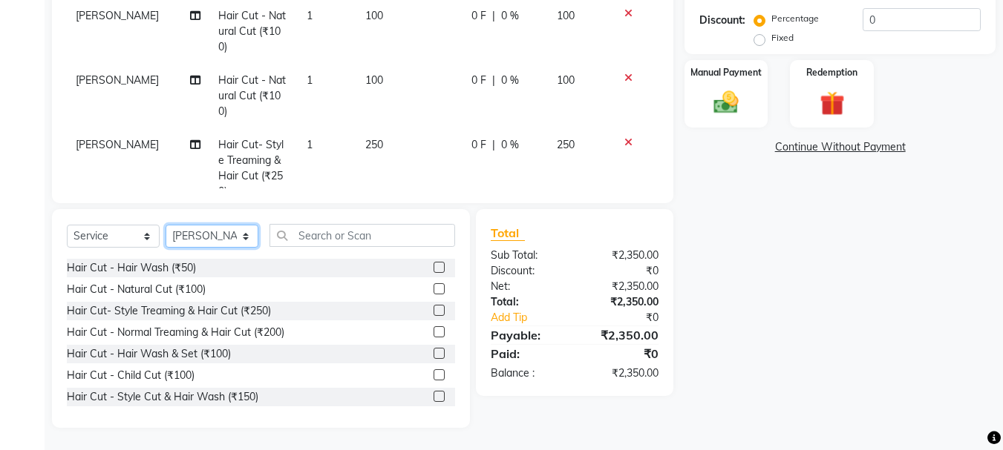
scroll to position [799, 0]
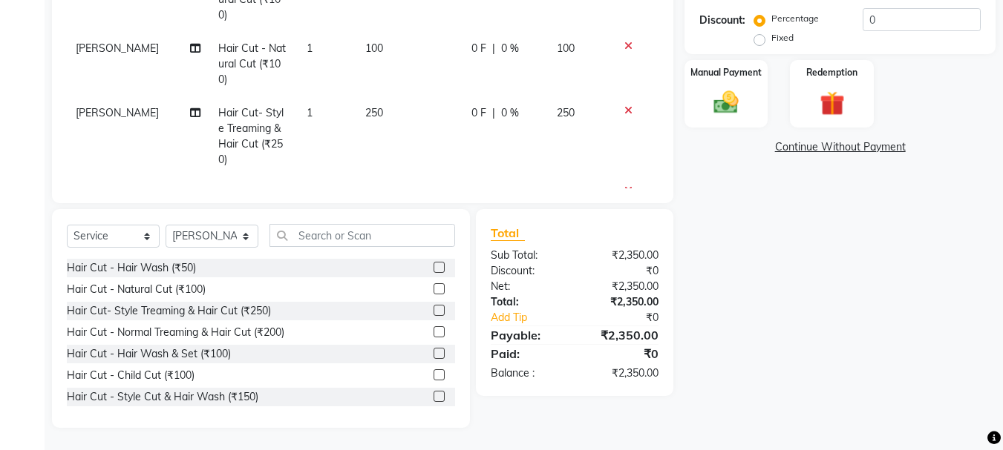
click at [433, 288] on label at bounding box center [438, 289] width 11 height 11
click at [433, 288] on input "checkbox" at bounding box center [438, 290] width 10 height 10
checkbox input "false"
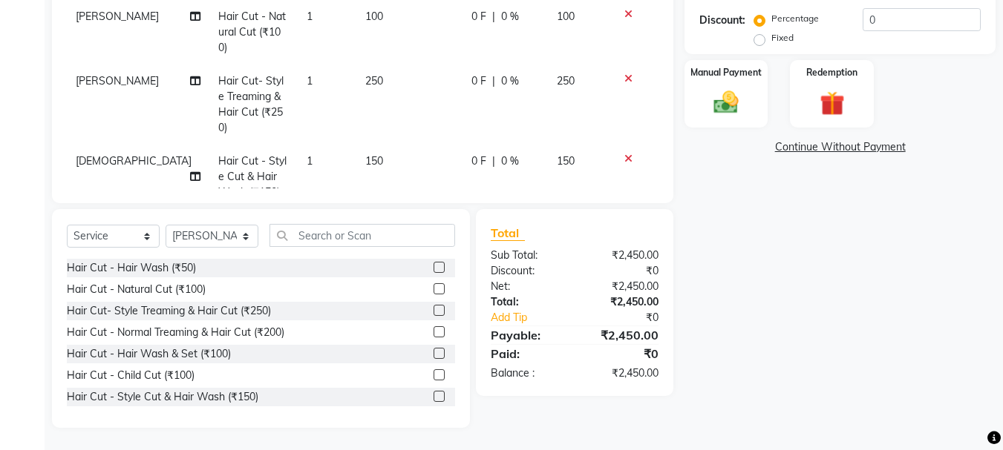
scroll to position [848, 0]
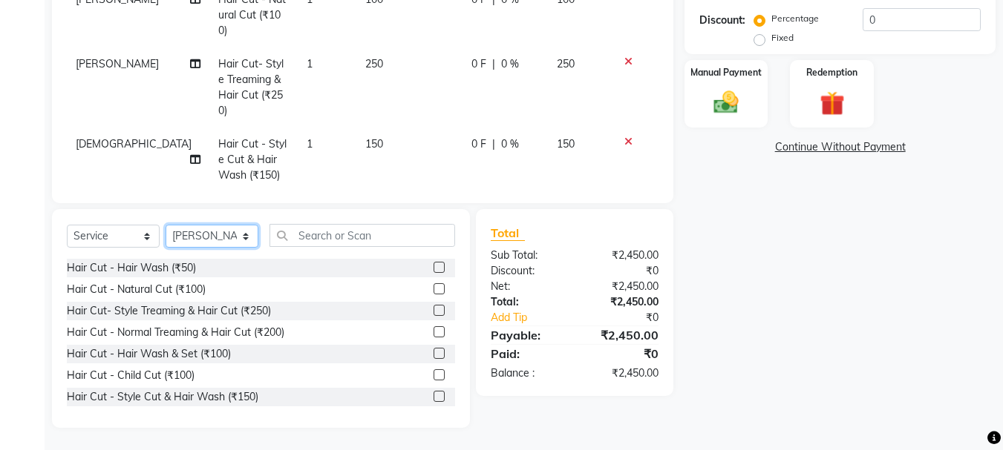
click at [222, 229] on select "Select Stylist [PERSON_NAME] [PERSON_NAME] Mahadev prem [PERSON_NAME] [PERSON_N…" at bounding box center [212, 236] width 93 height 23
select select "51926"
click at [166, 225] on select "Select Stylist [PERSON_NAME] [PERSON_NAME] Mahadev prem [PERSON_NAME] [PERSON_N…" at bounding box center [212, 236] width 93 height 23
click at [433, 310] on label at bounding box center [438, 310] width 11 height 11
click at [433, 310] on input "checkbox" at bounding box center [438, 312] width 10 height 10
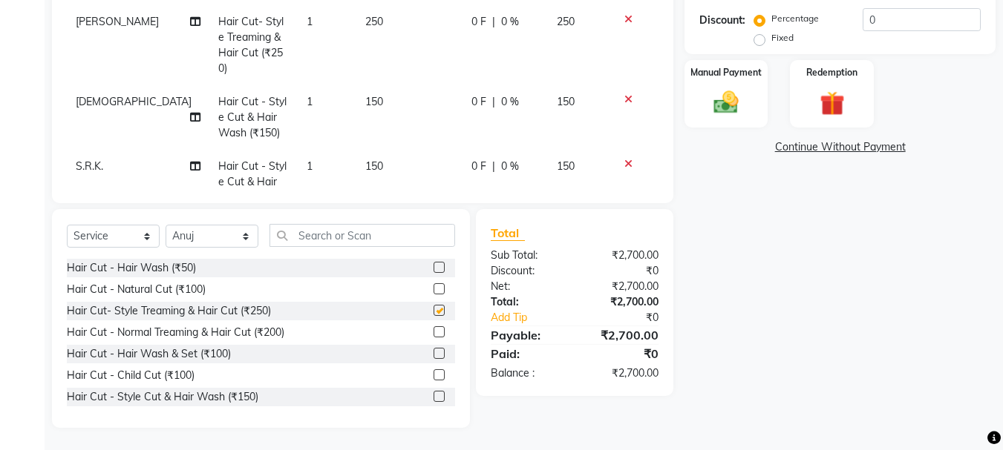
checkbox input "false"
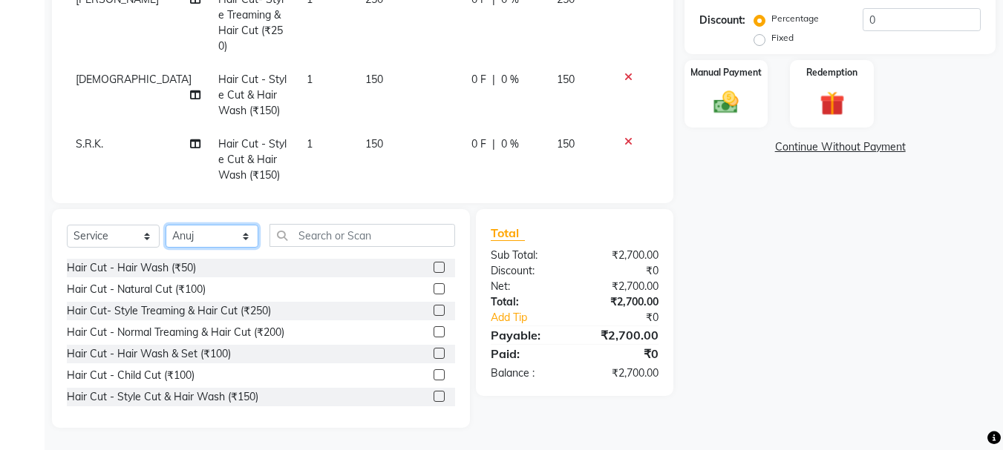
click at [199, 237] on select "Select Stylist [PERSON_NAME] [PERSON_NAME] Mahadev prem [PERSON_NAME] [PERSON_N…" at bounding box center [212, 236] width 93 height 23
select select "79569"
click at [166, 225] on select "Select Stylist [PERSON_NAME] [PERSON_NAME] Mahadev prem [PERSON_NAME] [PERSON_N…" at bounding box center [212, 236] width 93 height 23
click at [433, 289] on label at bounding box center [438, 289] width 11 height 11
click at [433, 289] on input "checkbox" at bounding box center [438, 290] width 10 height 10
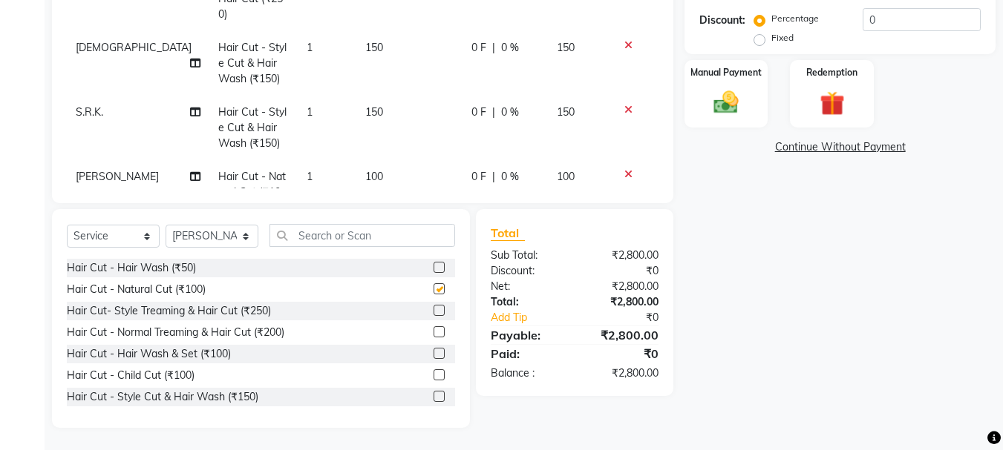
scroll to position [962, 0]
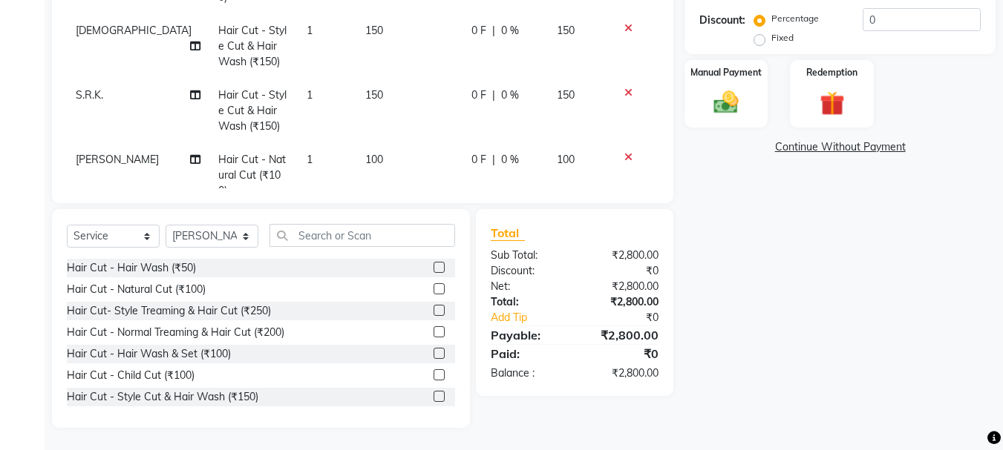
checkbox input "false"
click at [211, 246] on select "Select Stylist [PERSON_NAME] [PERSON_NAME] Mahadev prem [PERSON_NAME] [PERSON_N…" at bounding box center [212, 236] width 93 height 23
select select "50757"
click at [166, 225] on select "Select Stylist [PERSON_NAME] [PERSON_NAME] Mahadev prem [PERSON_NAME] [PERSON_N…" at bounding box center [212, 236] width 93 height 23
drag, startPoint x: 428, startPoint y: 288, endPoint x: 408, endPoint y: 180, distance: 109.5
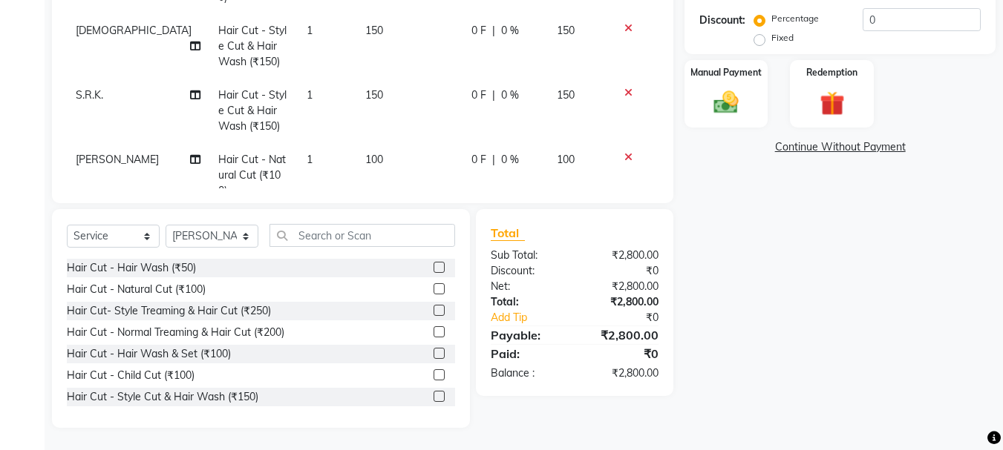
click at [433, 287] on label at bounding box center [438, 289] width 11 height 11
click at [433, 287] on input "checkbox" at bounding box center [438, 290] width 10 height 10
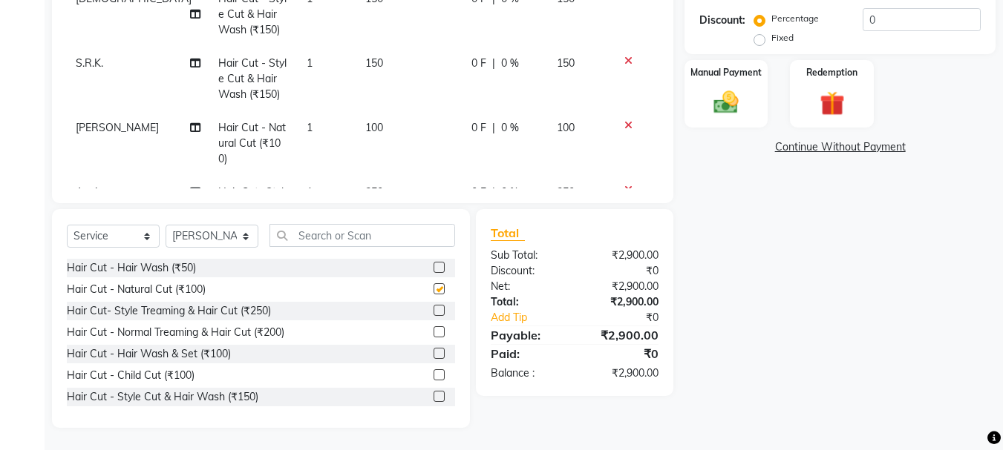
scroll to position [1011, 0]
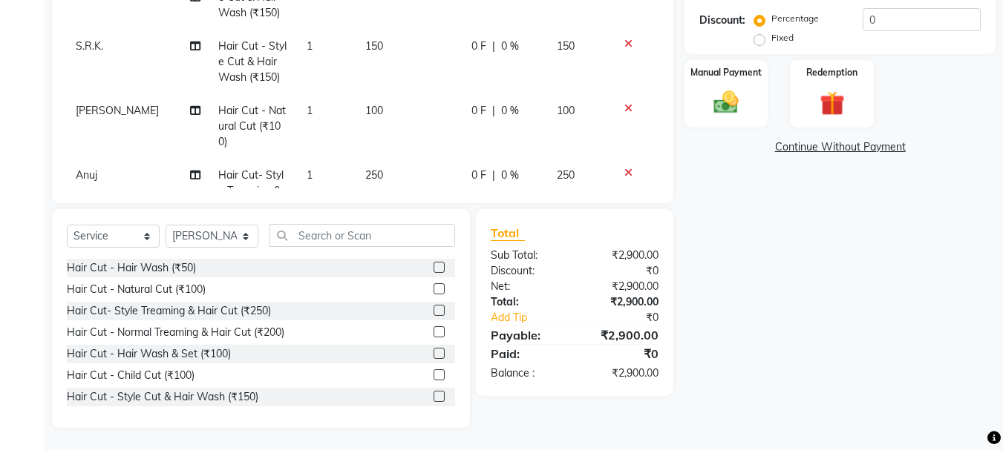
checkbox input "false"
click at [724, 106] on img at bounding box center [726, 103] width 42 height 30
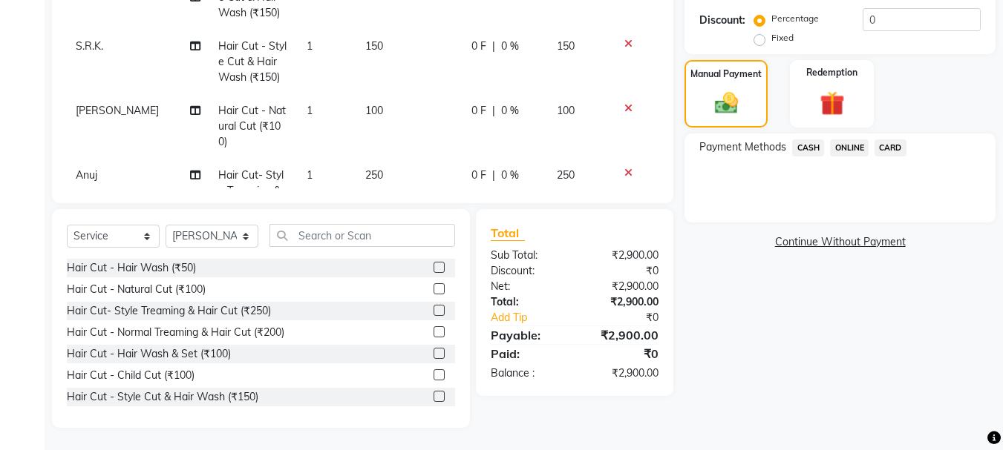
click at [816, 150] on span "CASH" at bounding box center [808, 148] width 32 height 17
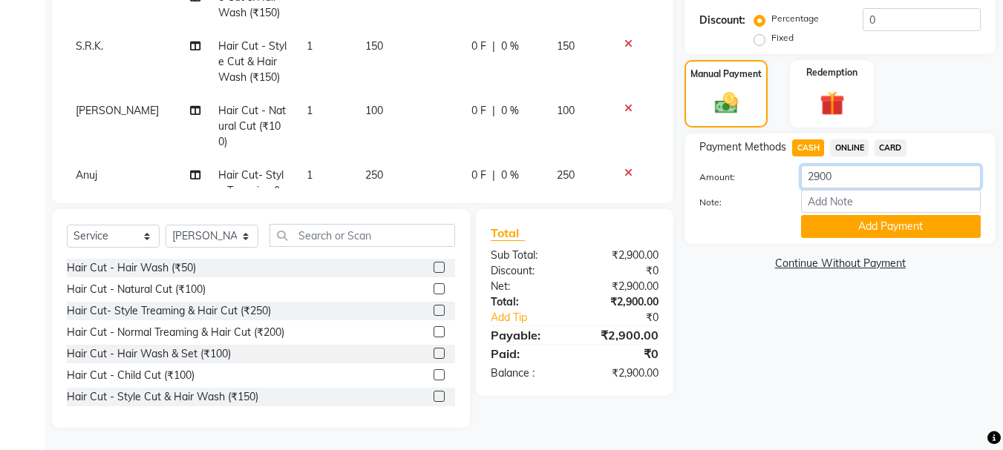
click at [915, 187] on input "2900" at bounding box center [891, 177] width 180 height 23
type input "2"
type input "750"
click at [898, 230] on button "Add Payment" at bounding box center [891, 226] width 180 height 23
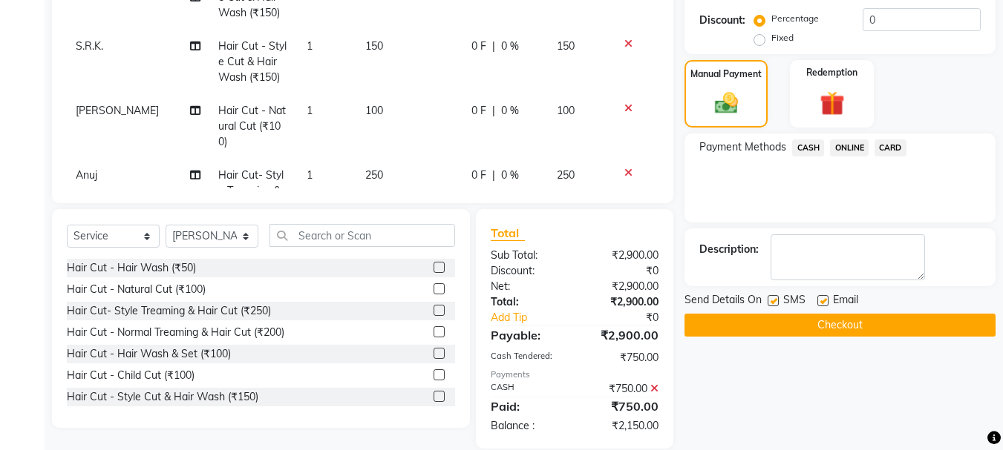
click at [848, 151] on span "ONLINE" at bounding box center [849, 148] width 39 height 17
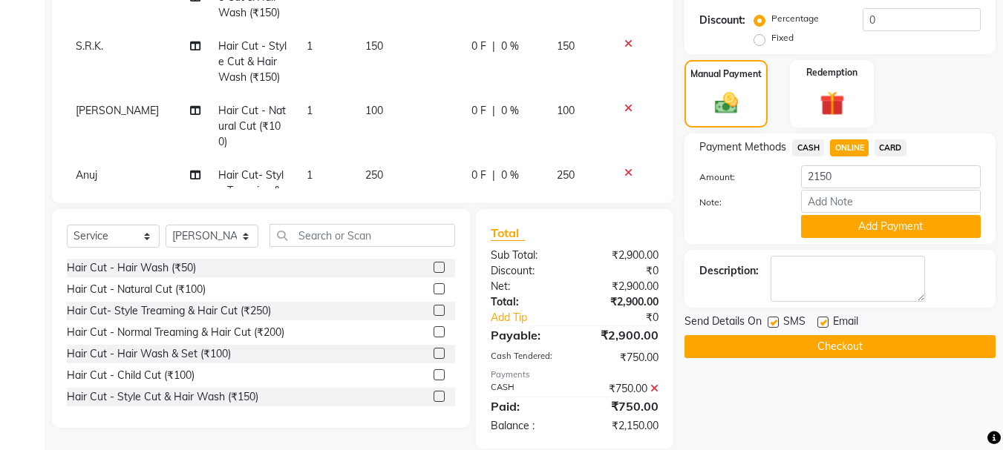
click at [878, 228] on button "Add Payment" at bounding box center [891, 226] width 180 height 23
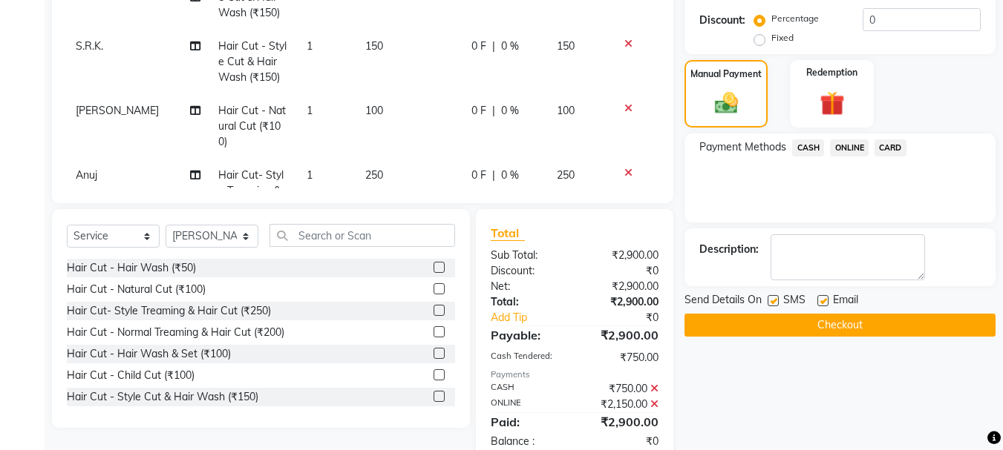
click at [821, 325] on button "Checkout" at bounding box center [839, 325] width 311 height 23
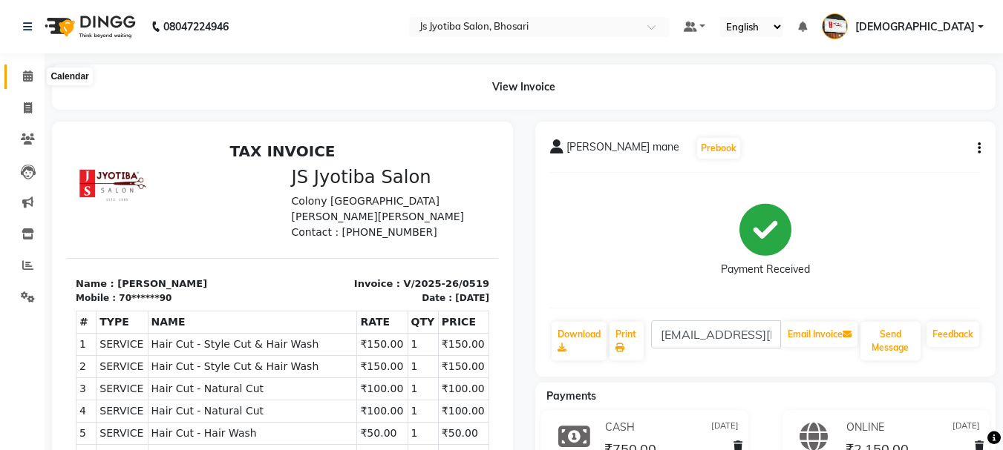
click at [23, 76] on icon at bounding box center [28, 76] width 10 height 11
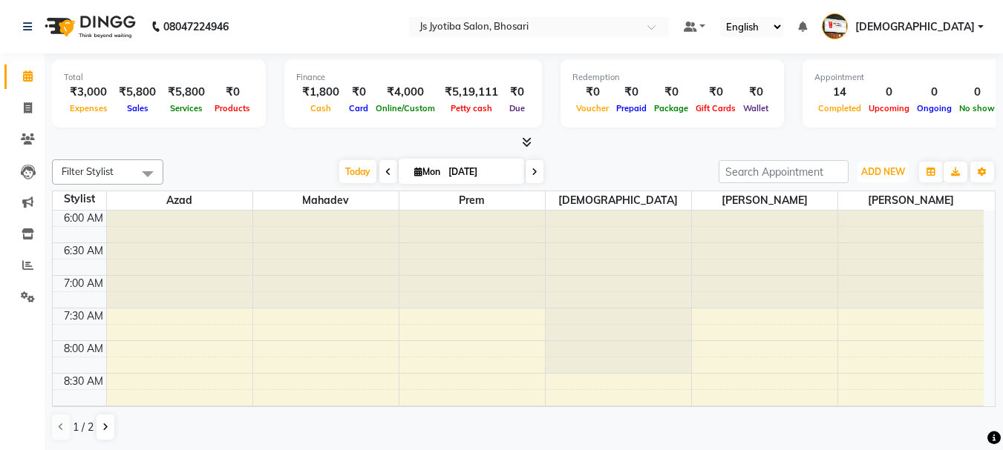
drag, startPoint x: 891, startPoint y: 175, endPoint x: 872, endPoint y: 217, distance: 46.2
click at [891, 175] on span "ADD NEW" at bounding box center [883, 171] width 44 height 11
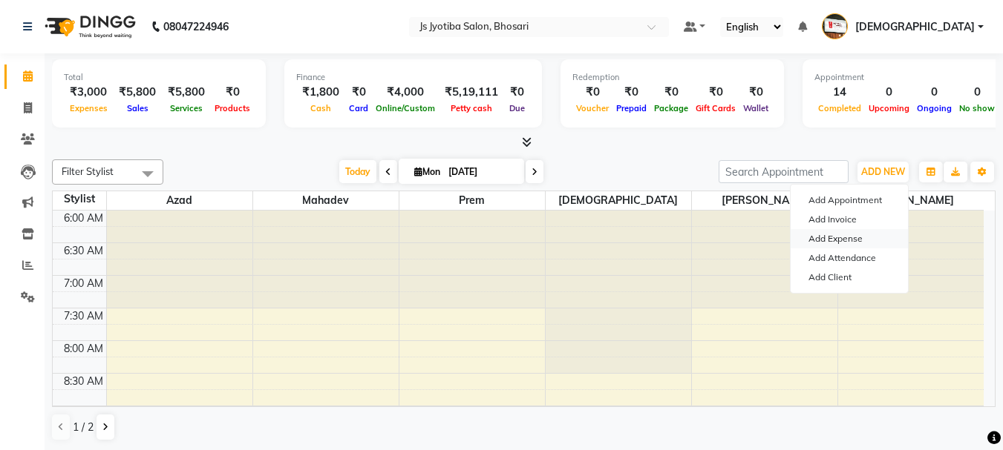
click at [856, 241] on link "Add Expense" at bounding box center [848, 238] width 117 height 19
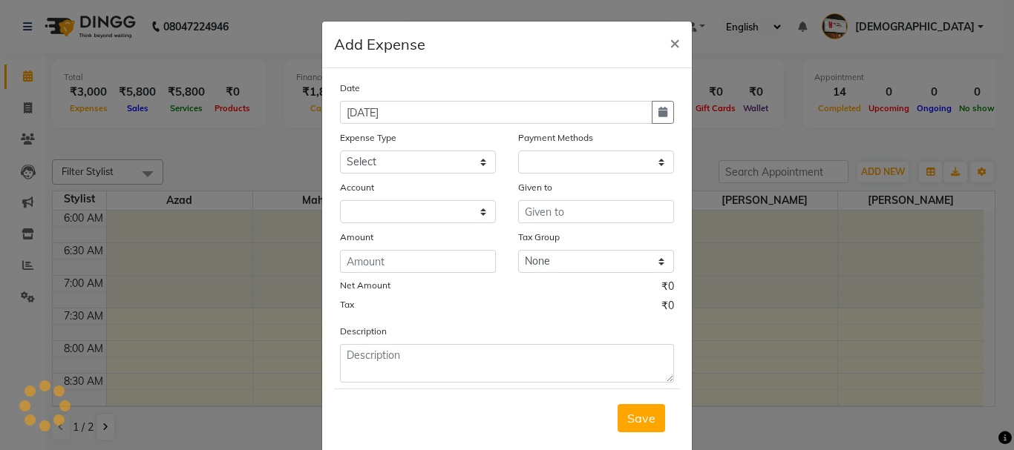
select select "1"
select select "1711"
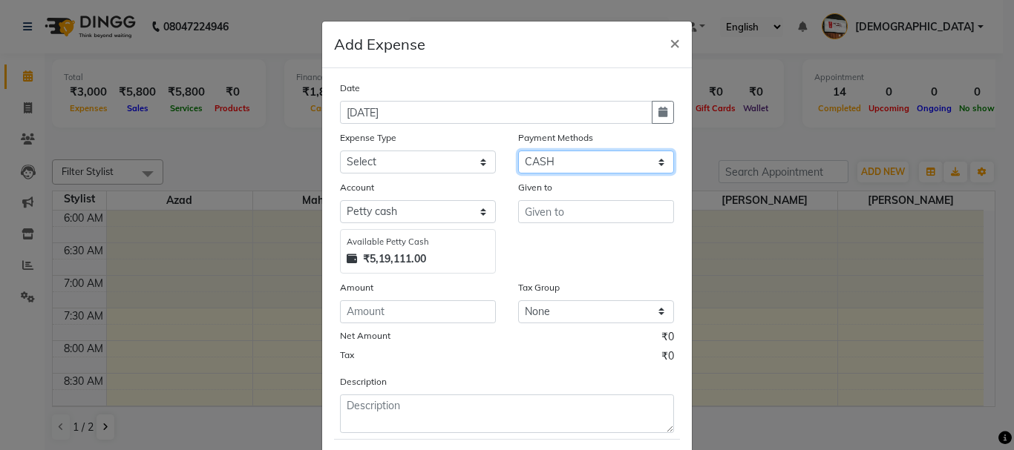
click at [589, 163] on select "Select CASH ONLINE CARD" at bounding box center [596, 162] width 156 height 23
click at [518, 151] on select "Select CASH ONLINE CARD" at bounding box center [596, 162] width 156 height 23
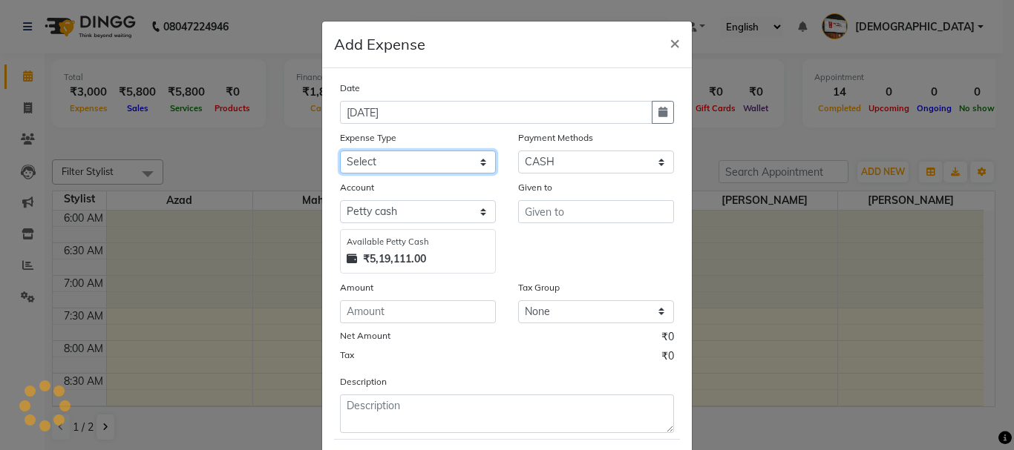
click at [419, 171] on select "Select Advance salary Advance salary ajaj Bank charges Car maintenance Cash tra…" at bounding box center [418, 162] width 156 height 23
select select "18043"
click at [340, 151] on select "Select Advance salary Advance salary ajaj Bank charges Car maintenance Cash tra…" at bounding box center [418, 162] width 156 height 23
click at [420, 235] on div "Available Petty Cash ₹5,19,111.00" at bounding box center [418, 251] width 156 height 45
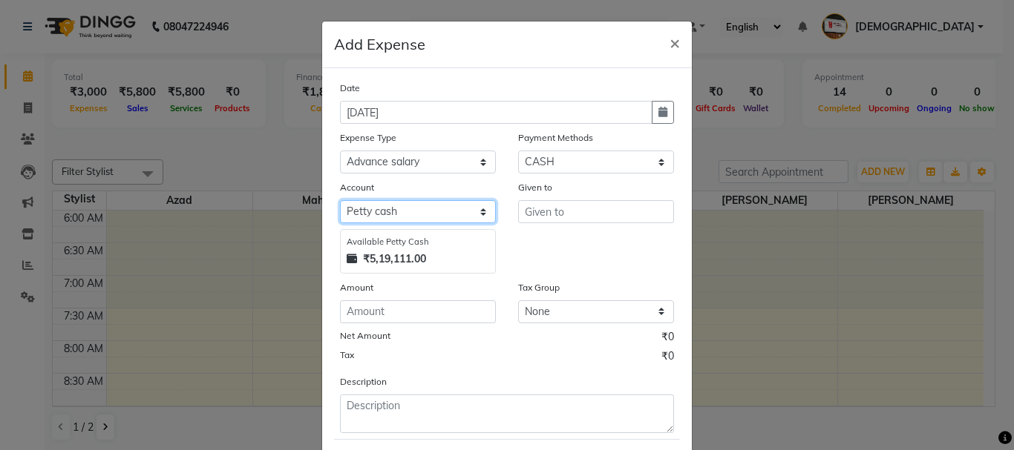
click at [420, 220] on select "Select Default account [PERSON_NAME] cash" at bounding box center [418, 211] width 156 height 23
select select "492"
click at [340, 200] on select "Select Default account [PERSON_NAME] cash" at bounding box center [418, 211] width 156 height 23
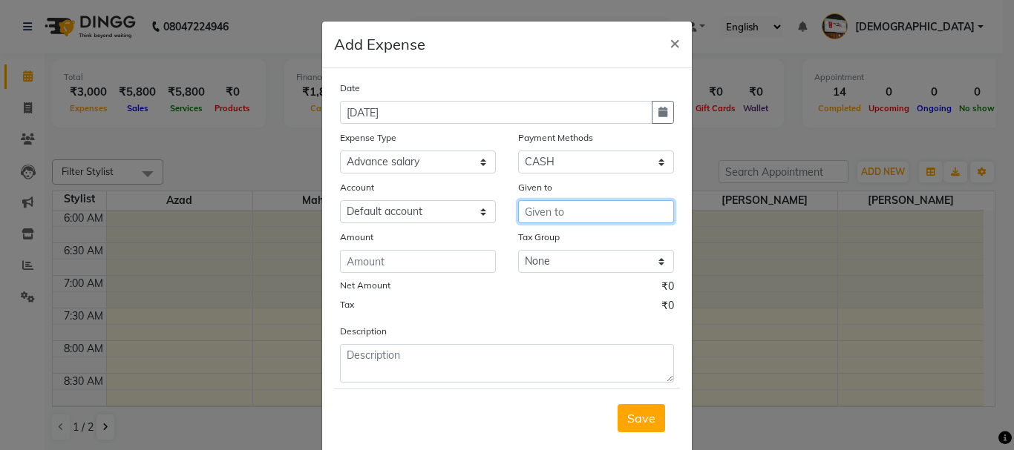
click at [531, 207] on input "text" at bounding box center [596, 211] width 156 height 23
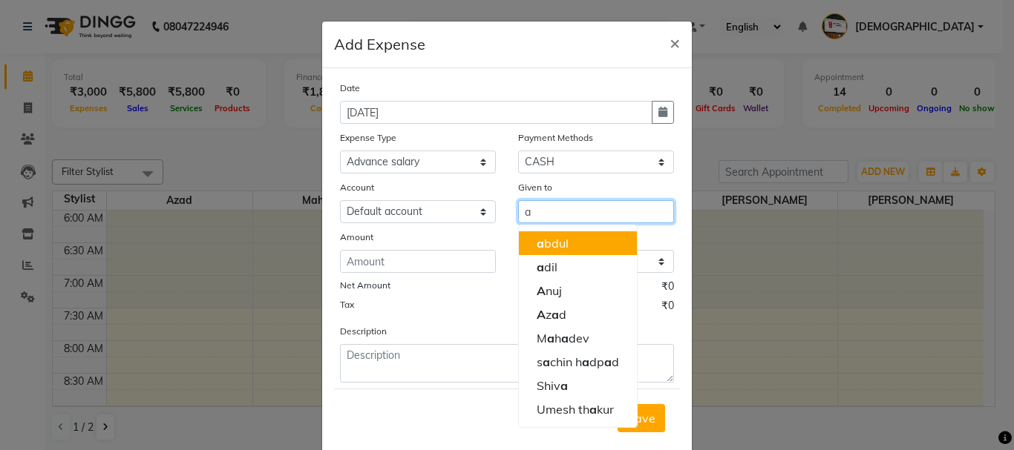
click at [584, 217] on input "a" at bounding box center [596, 211] width 156 height 23
click at [576, 246] on button "a bdul" at bounding box center [578, 244] width 118 height 24
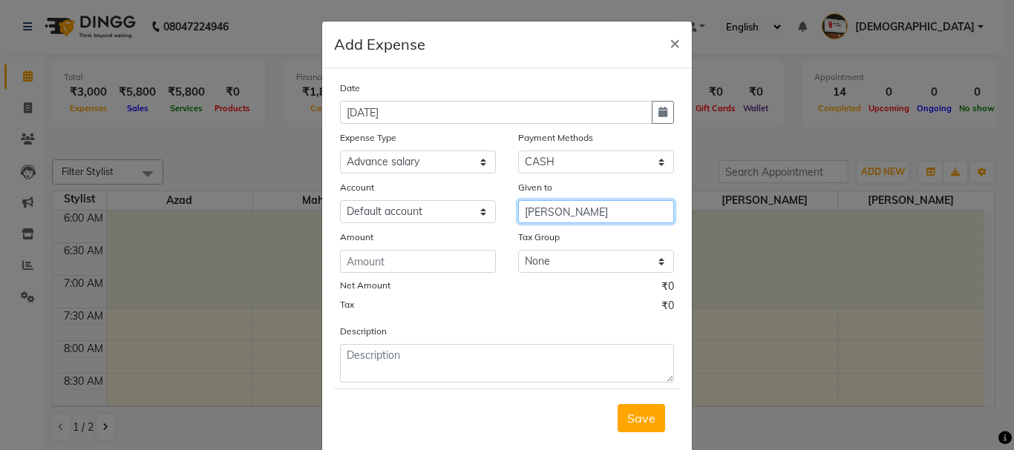
type input "[PERSON_NAME]"
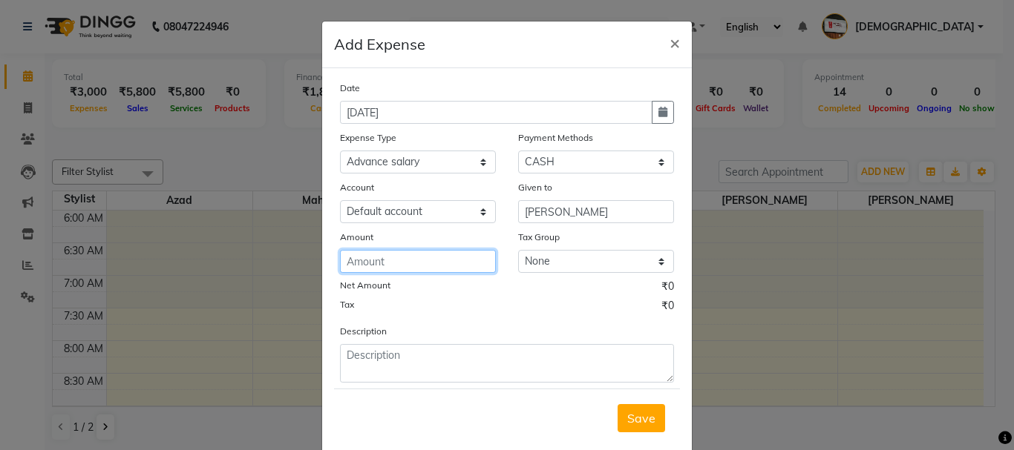
click at [448, 261] on input "number" at bounding box center [418, 261] width 156 height 23
type input "150"
click at [637, 413] on span "Save" at bounding box center [641, 418] width 28 height 15
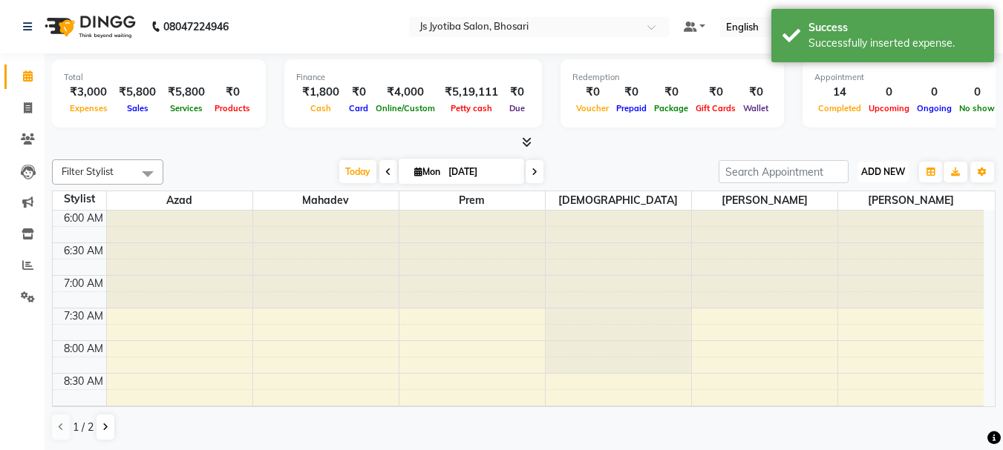
click at [872, 176] on span "ADD NEW" at bounding box center [883, 171] width 44 height 11
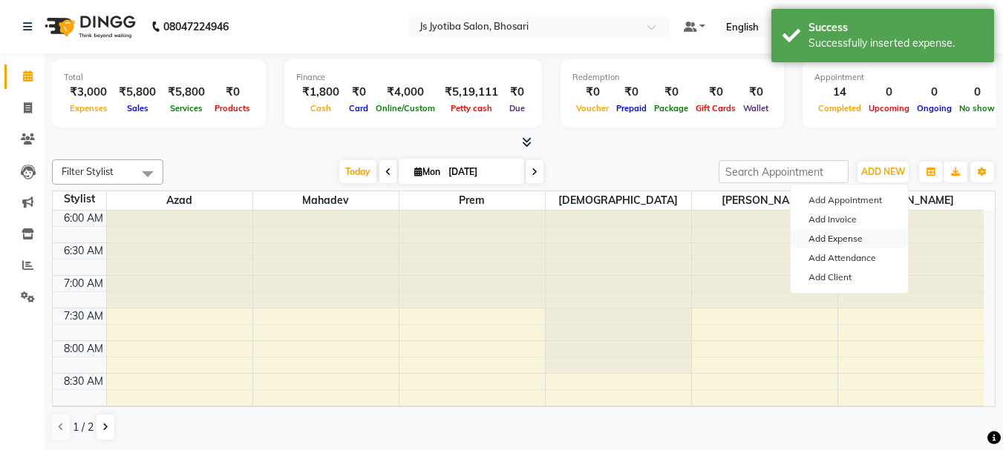
click at [849, 236] on link "Add Expense" at bounding box center [848, 238] width 117 height 19
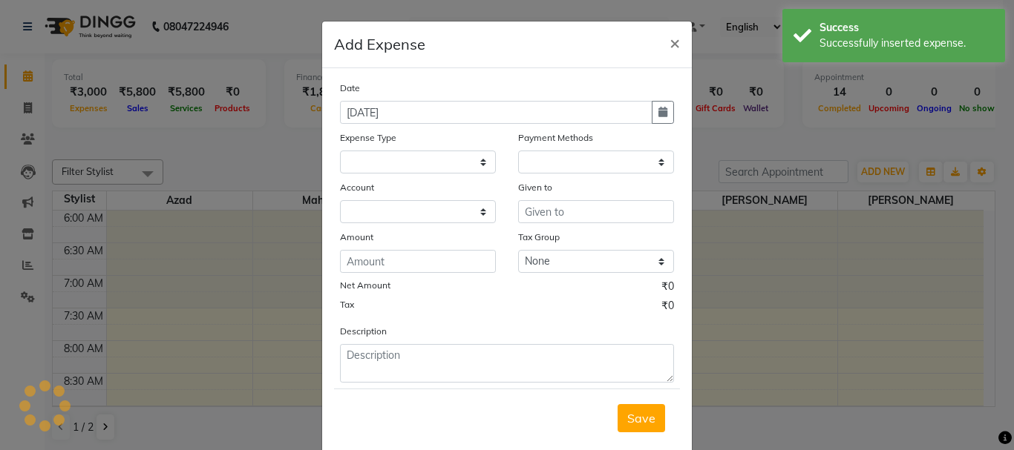
select select
select select "1"
select select "1711"
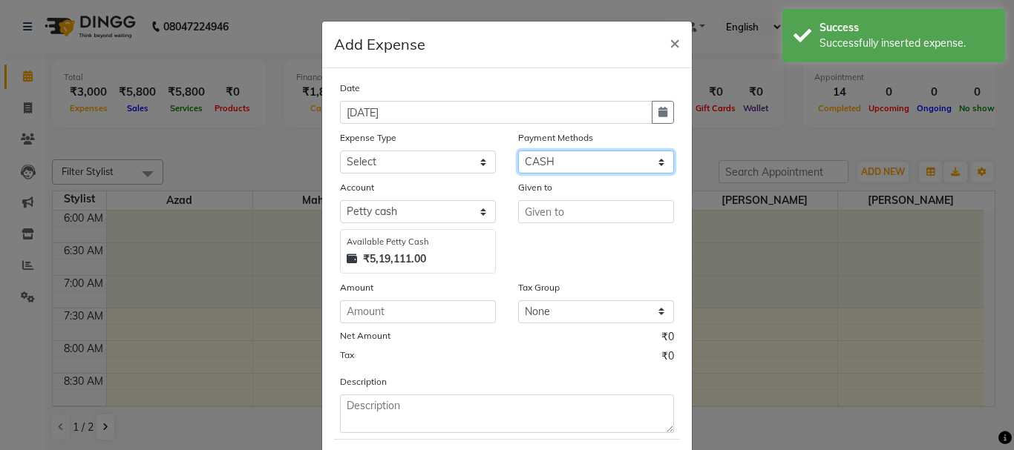
drag, startPoint x: 604, startPoint y: 163, endPoint x: 603, endPoint y: 171, distance: 7.5
click at [604, 163] on select "Select CASH ONLINE CARD" at bounding box center [596, 162] width 156 height 23
click at [518, 151] on select "Select CASH ONLINE CARD" at bounding box center [596, 162] width 156 height 23
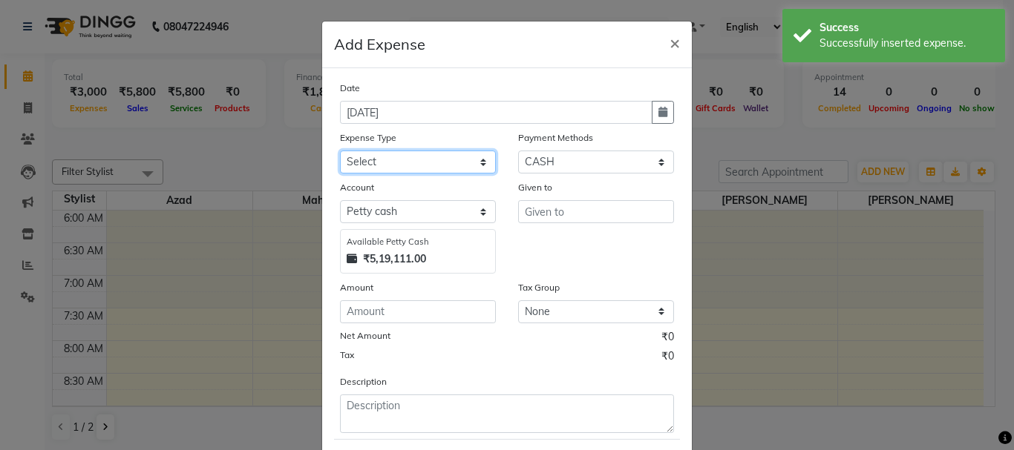
drag, startPoint x: 413, startPoint y: 165, endPoint x: 413, endPoint y: 173, distance: 8.2
click at [413, 169] on select "Select Advance salary Advance salary ajaj Bank charges Car maintenance Cash tra…" at bounding box center [418, 162] width 156 height 23
select select "18043"
click at [340, 151] on select "Select Advance salary Advance salary ajaj Bank charges Car maintenance Cash tra…" at bounding box center [418, 162] width 156 height 23
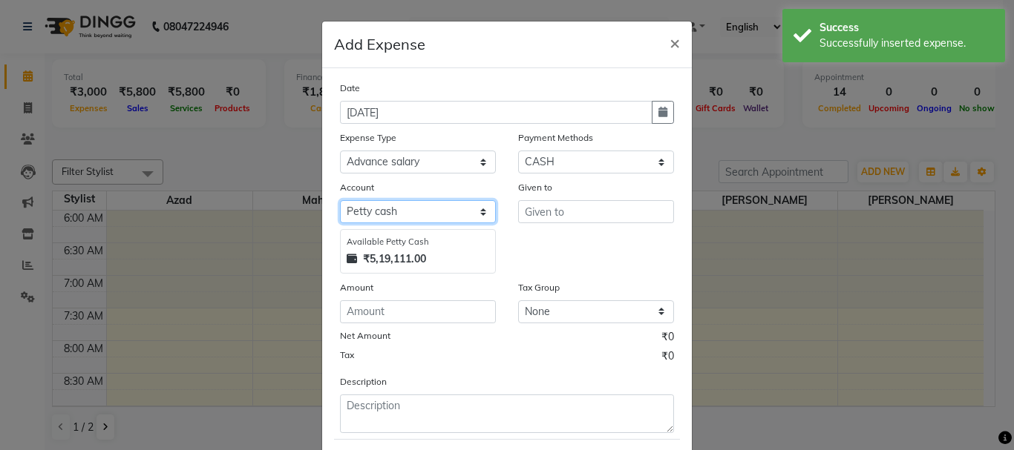
drag, startPoint x: 417, startPoint y: 206, endPoint x: 417, endPoint y: 214, distance: 8.2
click at [417, 214] on select "Select Default account [PERSON_NAME] cash" at bounding box center [418, 211] width 156 height 23
select select "492"
click at [340, 200] on select "Select Default account [PERSON_NAME] cash" at bounding box center [418, 211] width 156 height 23
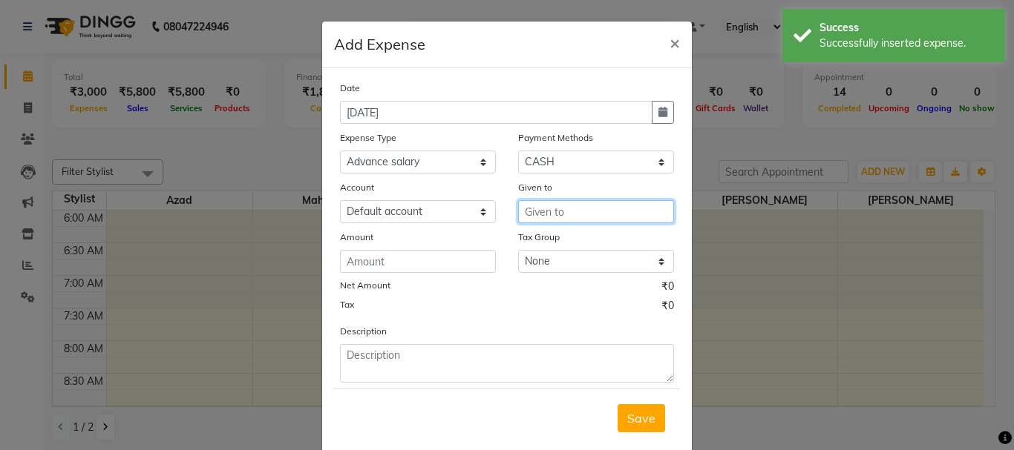
click at [582, 220] on input "text" at bounding box center [596, 211] width 156 height 23
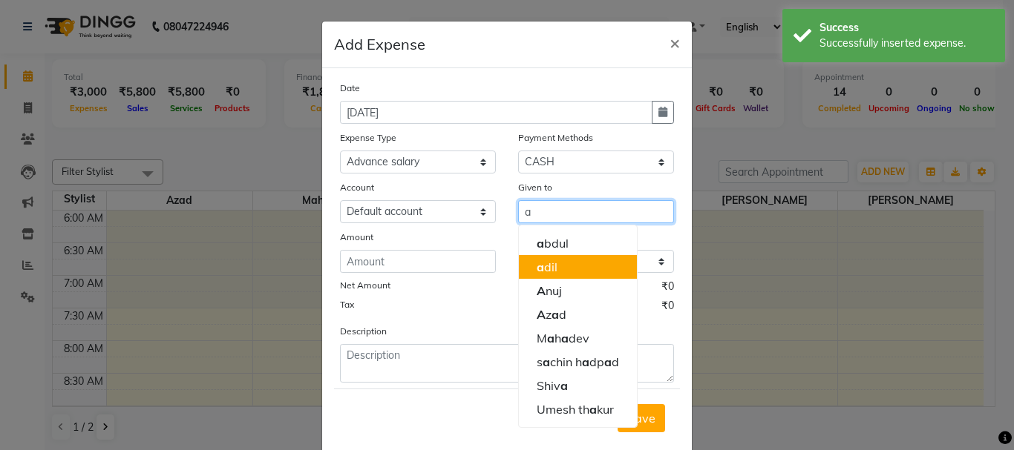
click at [581, 270] on button "a dil" at bounding box center [578, 267] width 118 height 24
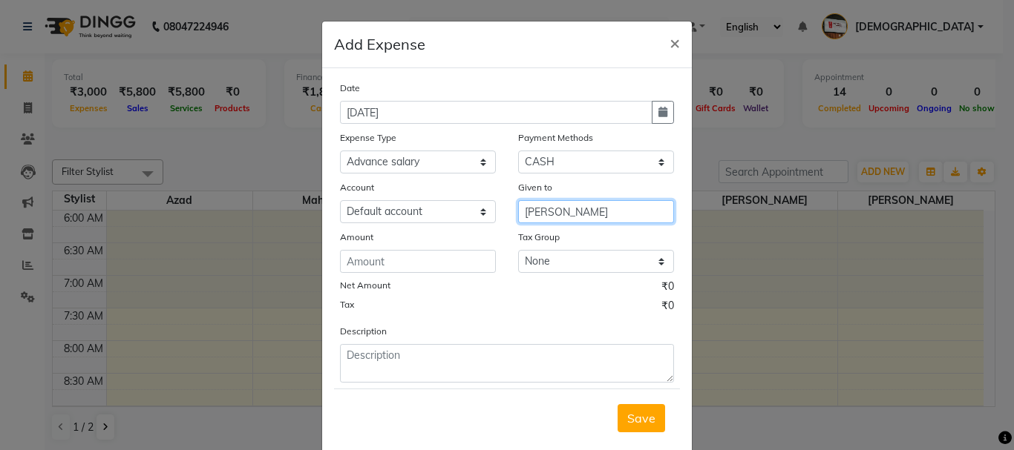
click at [583, 214] on input "[PERSON_NAME]" at bounding box center [596, 211] width 156 height 23
type input "a"
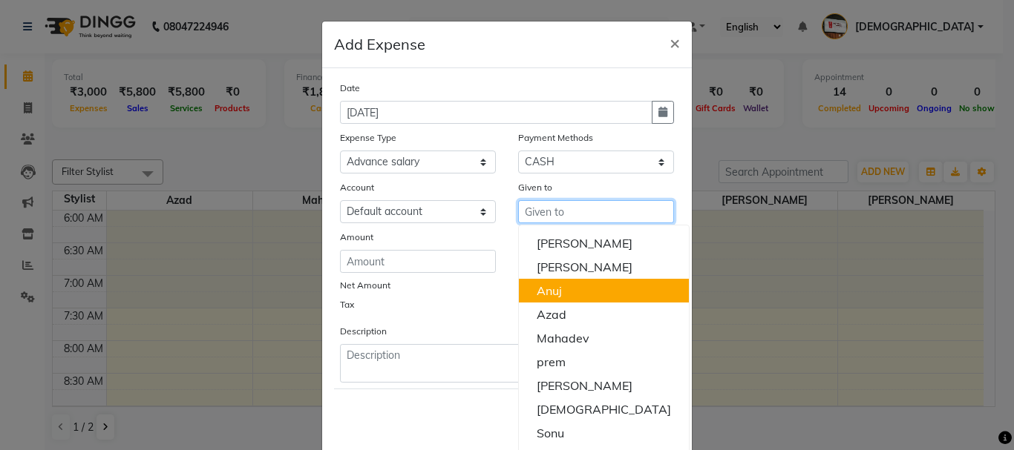
click at [573, 292] on button "Anuj" at bounding box center [604, 291] width 170 height 24
type input "Anuj"
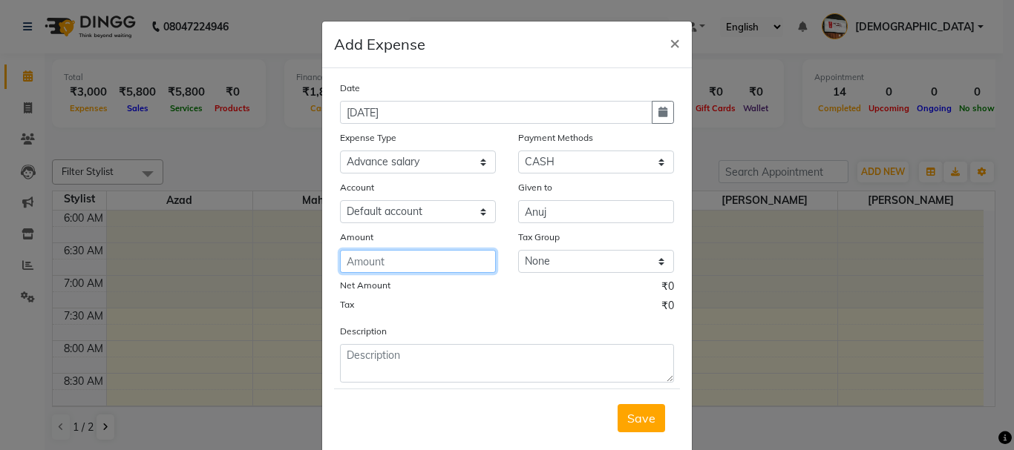
click at [413, 268] on input "number" at bounding box center [418, 261] width 156 height 23
type input "150"
click at [632, 409] on button "Save" at bounding box center [640, 418] width 47 height 28
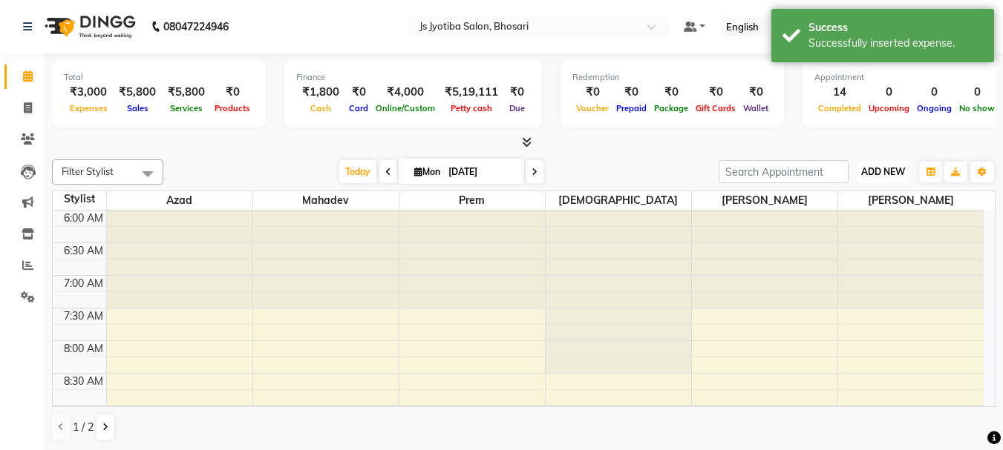
click at [861, 171] on span "ADD NEW" at bounding box center [883, 171] width 44 height 11
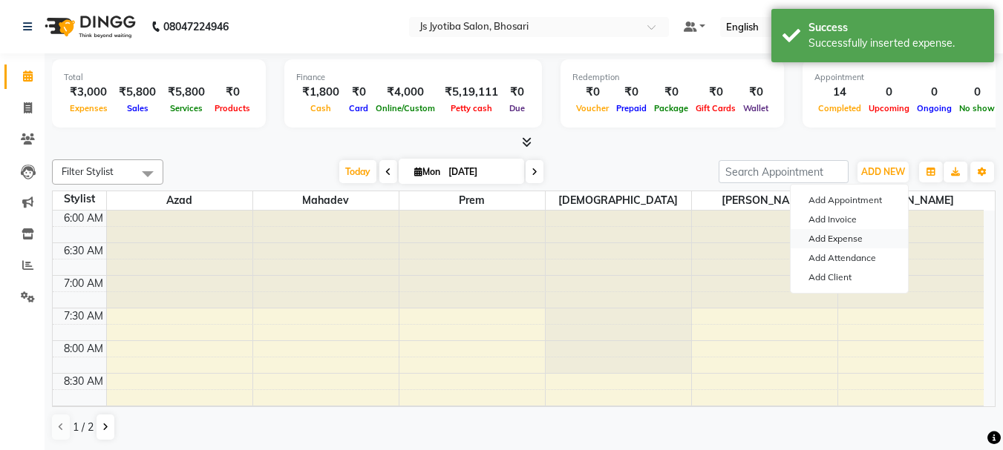
click at [831, 235] on link "Add Expense" at bounding box center [848, 238] width 117 height 19
select select "1"
select select "1711"
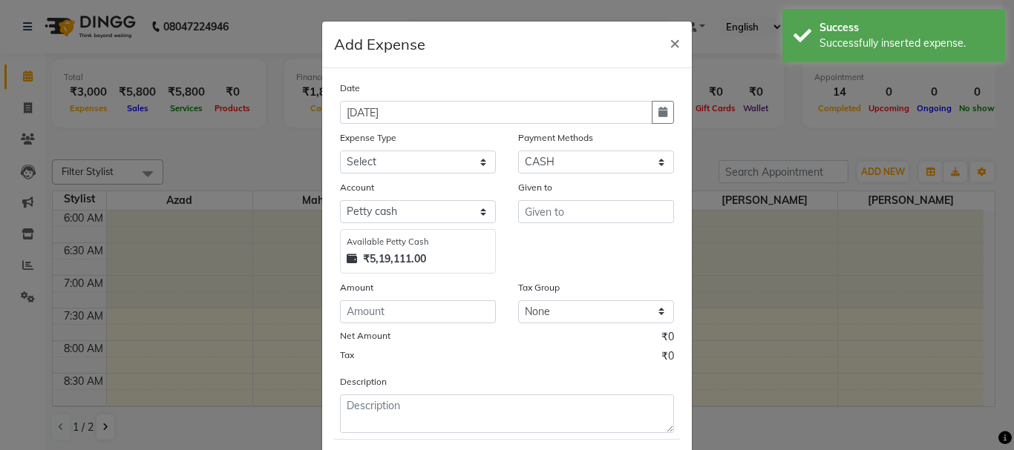
click at [571, 174] on div "Date 01-09-2025 Expense Type Select Advance salary Advance salary ajaj Bank cha…" at bounding box center [507, 256] width 334 height 353
click at [568, 170] on select "Select CASH ONLINE CARD" at bounding box center [596, 162] width 156 height 23
click at [518, 151] on select "Select CASH ONLINE CARD" at bounding box center [596, 162] width 156 height 23
click at [415, 171] on select "Select Advance salary Advance salary ajaj Bank charges Car maintenance Cash tra…" at bounding box center [418, 162] width 156 height 23
select select "18043"
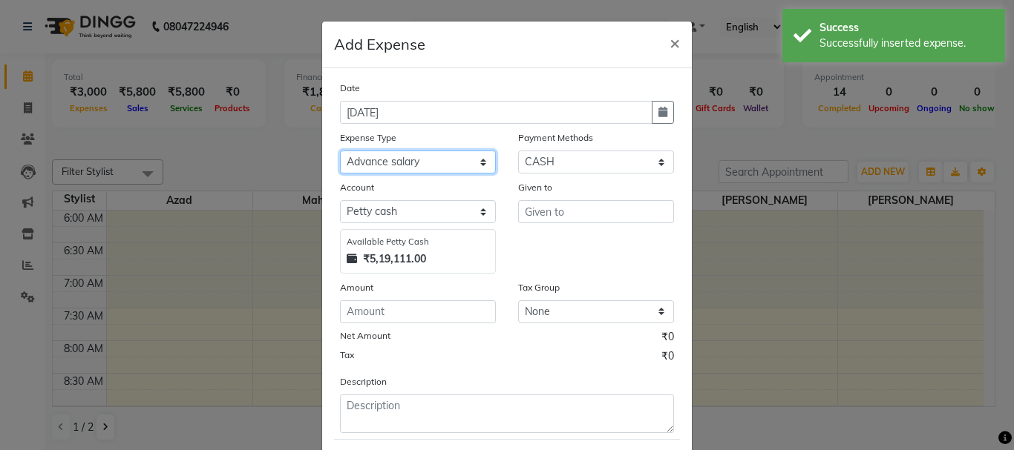
click at [340, 151] on select "Select Advance salary Advance salary ajaj Bank charges Car maintenance Cash tra…" at bounding box center [418, 162] width 156 height 23
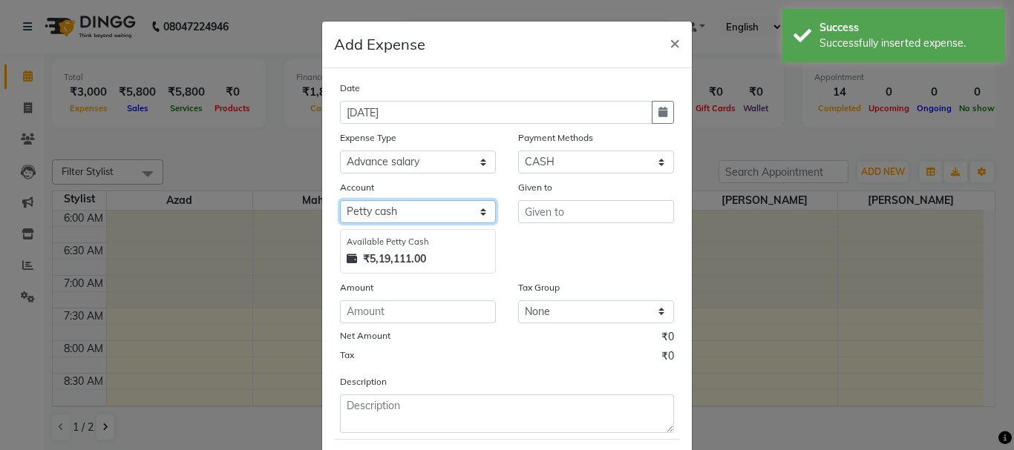
drag, startPoint x: 410, startPoint y: 206, endPoint x: 410, endPoint y: 223, distance: 16.3
click at [410, 212] on select "Select Default account [PERSON_NAME] cash" at bounding box center [418, 211] width 156 height 23
click at [340, 200] on select "Select Default account [PERSON_NAME] cash" at bounding box center [418, 211] width 156 height 23
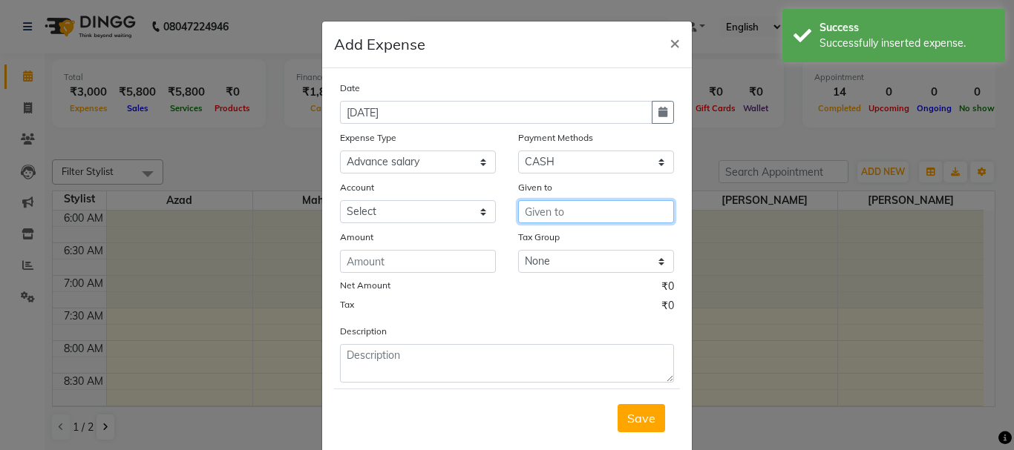
click at [554, 206] on input "text" at bounding box center [596, 211] width 156 height 23
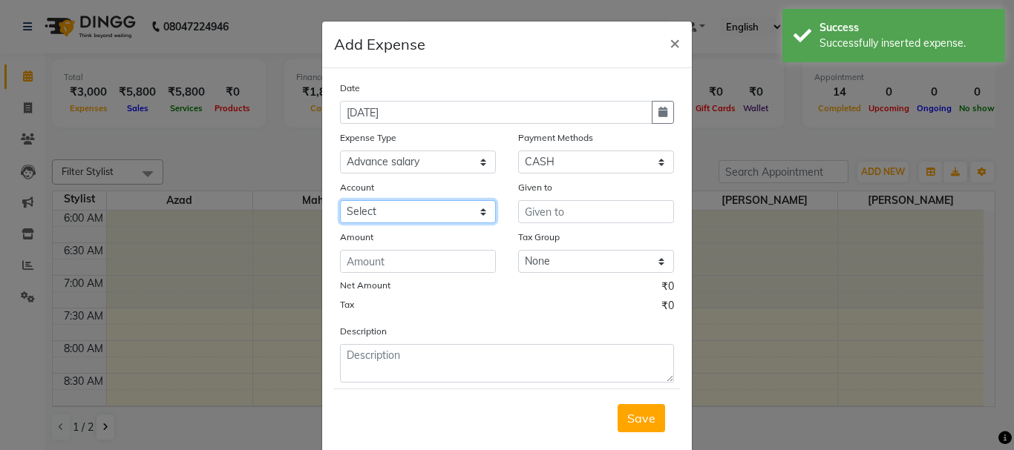
click at [362, 215] on select "Select Default account [PERSON_NAME] cash" at bounding box center [418, 211] width 156 height 23
select select "492"
click at [340, 200] on select "Select Default account [PERSON_NAME] cash" at bounding box center [418, 211] width 156 height 23
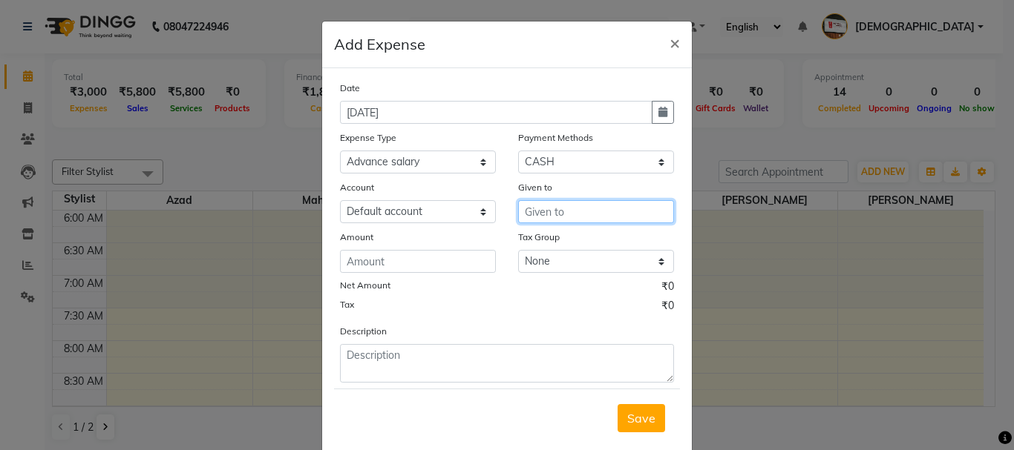
click at [597, 221] on input "text" at bounding box center [596, 211] width 156 height 23
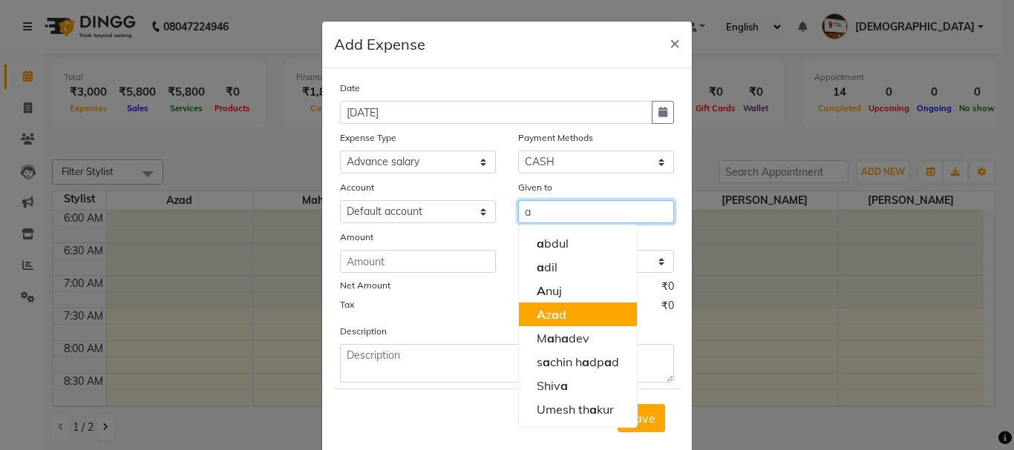
drag, startPoint x: 574, startPoint y: 312, endPoint x: 523, endPoint y: 292, distance: 55.3
click at [571, 311] on button "A z a d" at bounding box center [578, 315] width 118 height 24
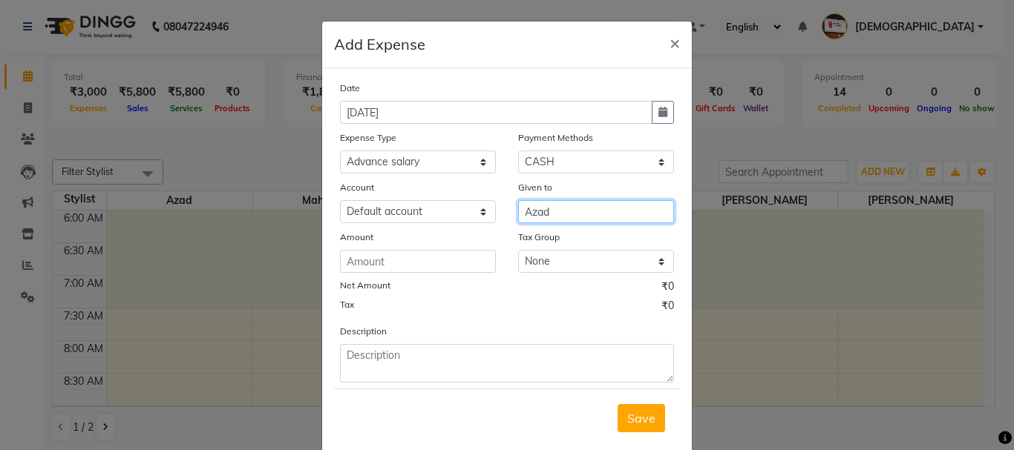
type input "Azad"
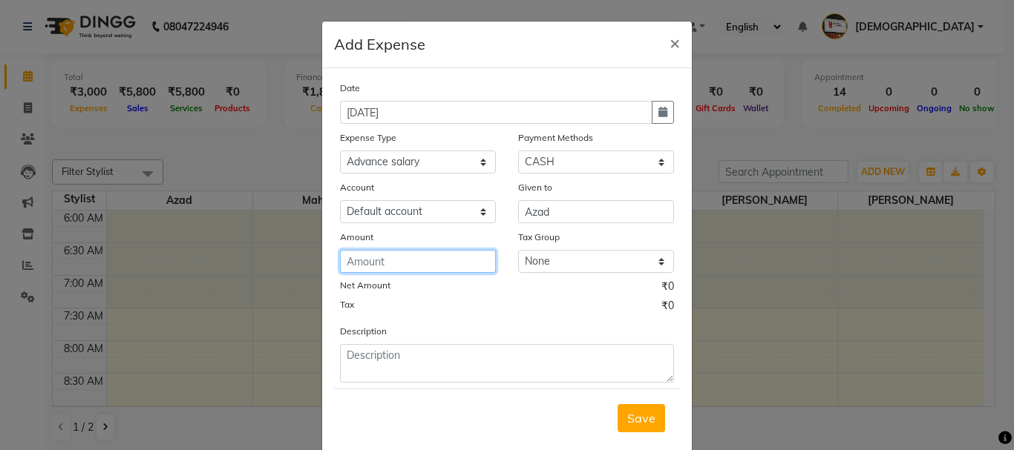
click at [444, 262] on input "number" at bounding box center [418, 261] width 156 height 23
type input "200"
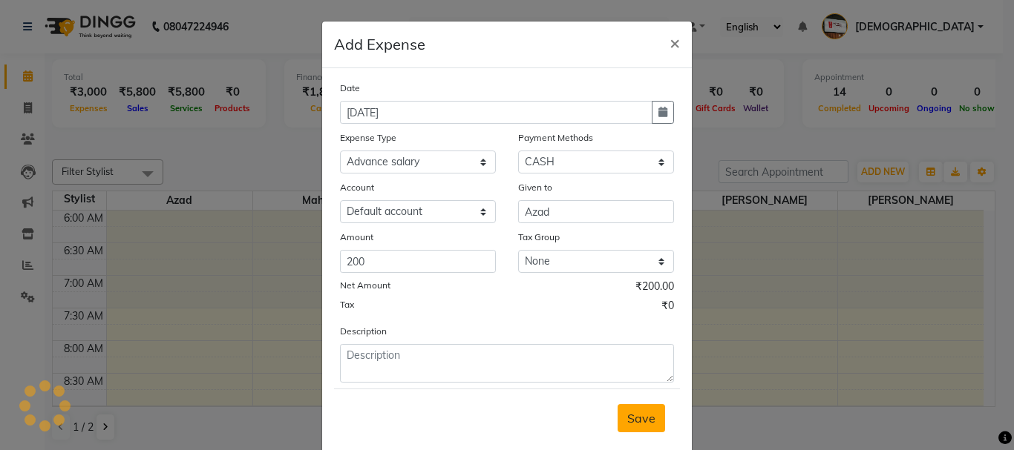
click at [641, 430] on button "Save" at bounding box center [640, 418] width 47 height 28
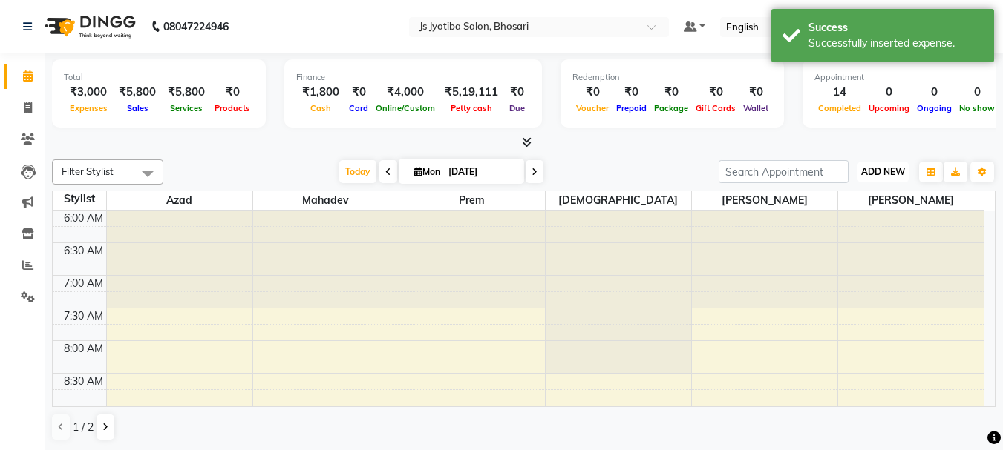
click at [879, 173] on span "ADD NEW" at bounding box center [883, 171] width 44 height 11
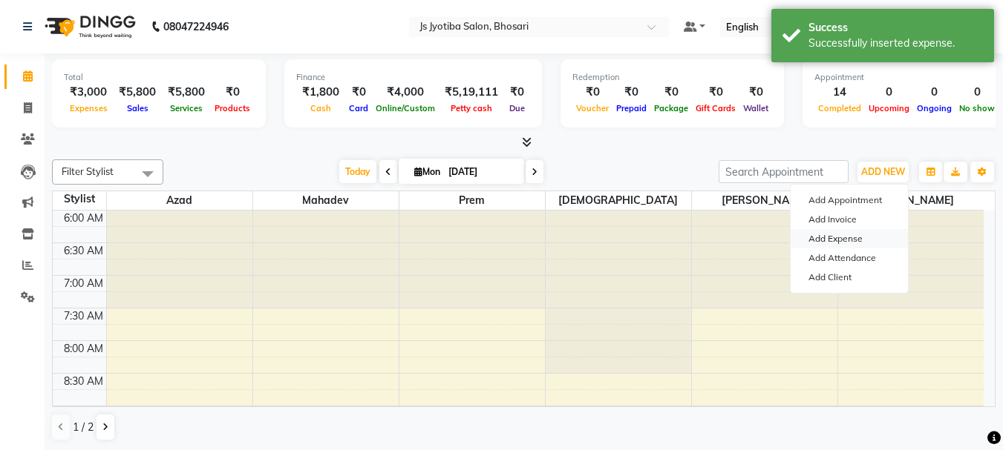
click at [842, 237] on link "Add Expense" at bounding box center [848, 238] width 117 height 19
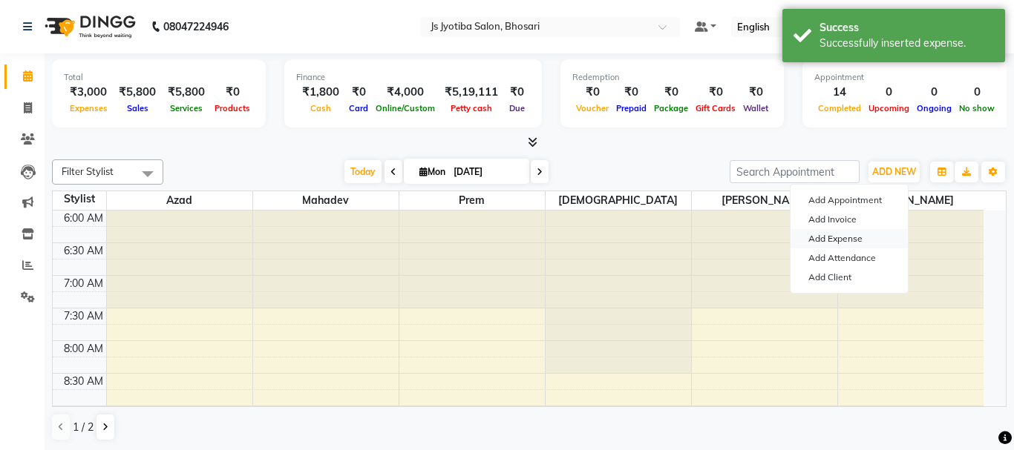
select select "1"
select select "1711"
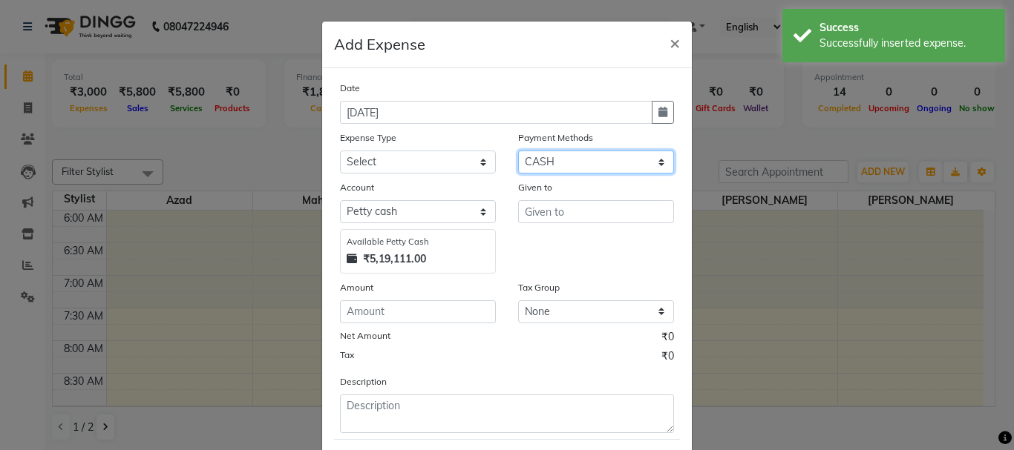
drag, startPoint x: 591, startPoint y: 167, endPoint x: 583, endPoint y: 180, distance: 14.6
click at [583, 180] on div "Date 01-09-2025 Expense Type Select Advance salary Advance salary ajaj Bank cha…" at bounding box center [507, 256] width 334 height 353
click at [518, 151] on select "Select CASH ONLINE CARD" at bounding box center [596, 162] width 156 height 23
click at [407, 175] on div "Date 01-09-2025 Expense Type Select Advance salary Advance salary ajaj Bank cha…" at bounding box center [507, 256] width 334 height 353
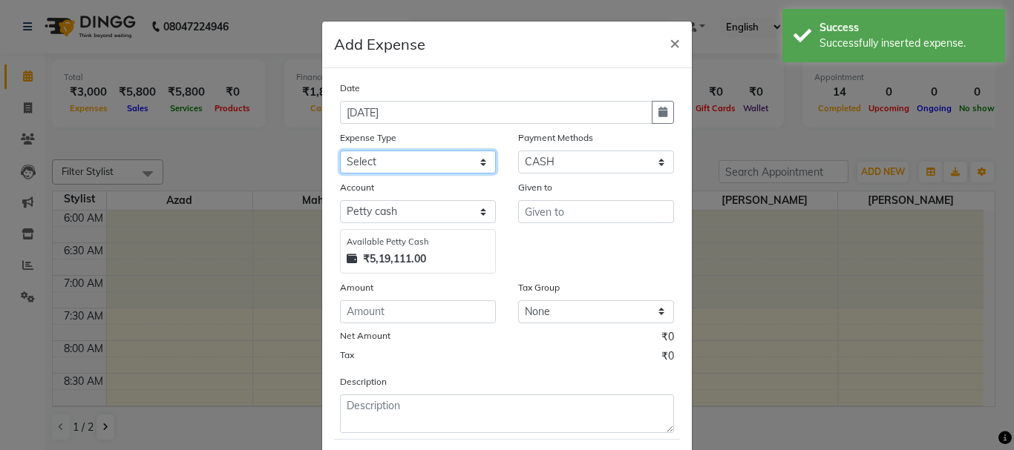
click at [416, 166] on select "Select Advance salary Advance salary ajaj Bank charges Car maintenance Cash tra…" at bounding box center [418, 162] width 156 height 23
select select "18043"
click at [340, 151] on select "Select Advance salary Advance salary ajaj Bank charges Car maintenance Cash tra…" at bounding box center [418, 162] width 156 height 23
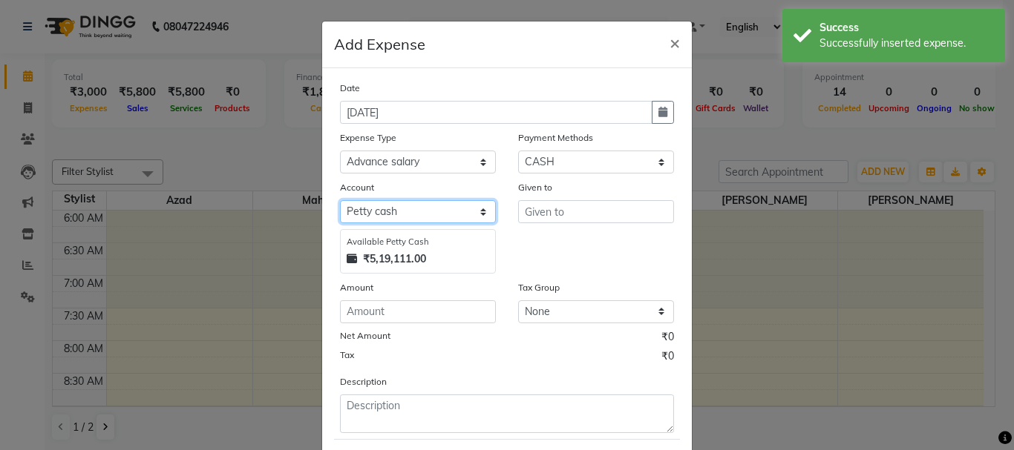
drag, startPoint x: 405, startPoint y: 210, endPoint x: 408, endPoint y: 221, distance: 11.5
click at [408, 219] on select "Select Default account [PERSON_NAME] cash" at bounding box center [418, 211] width 156 height 23
select select "492"
click at [340, 200] on select "Select Default account [PERSON_NAME] cash" at bounding box center [418, 211] width 156 height 23
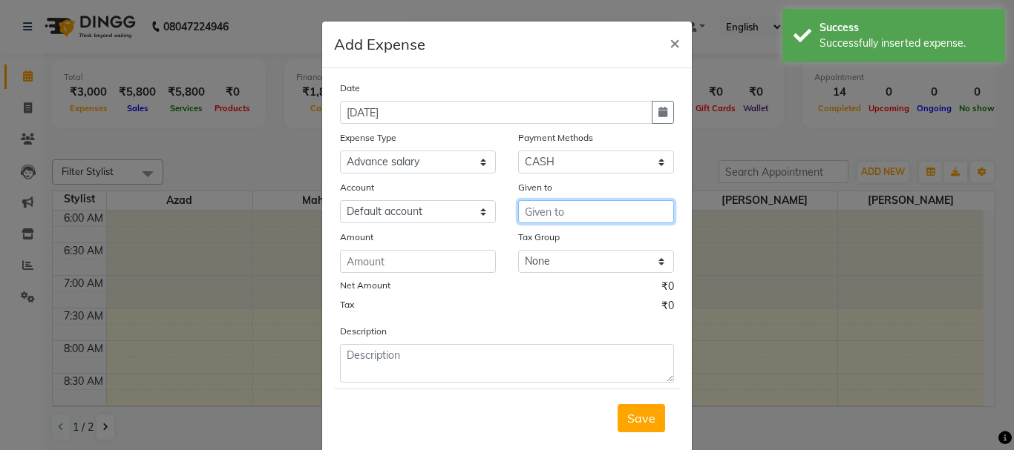
click at [557, 213] on input "text" at bounding box center [596, 211] width 156 height 23
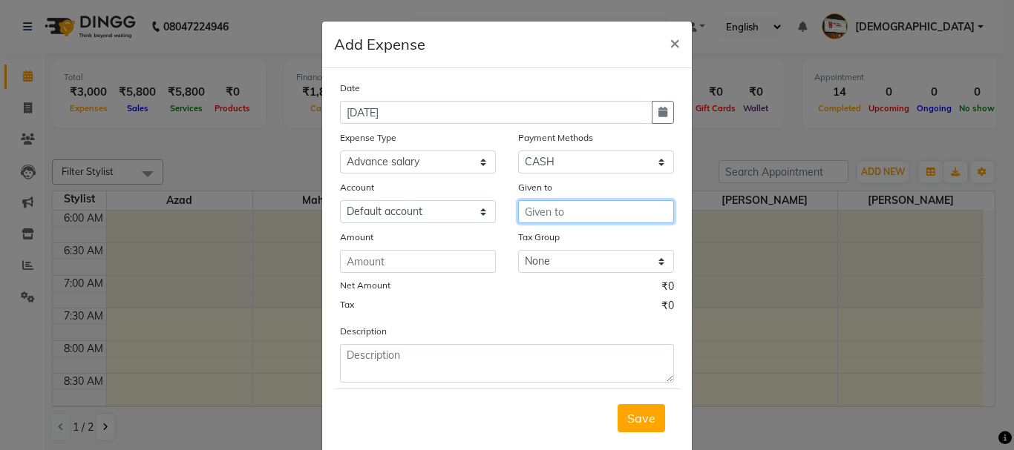
click at [560, 213] on input "text" at bounding box center [596, 211] width 156 height 23
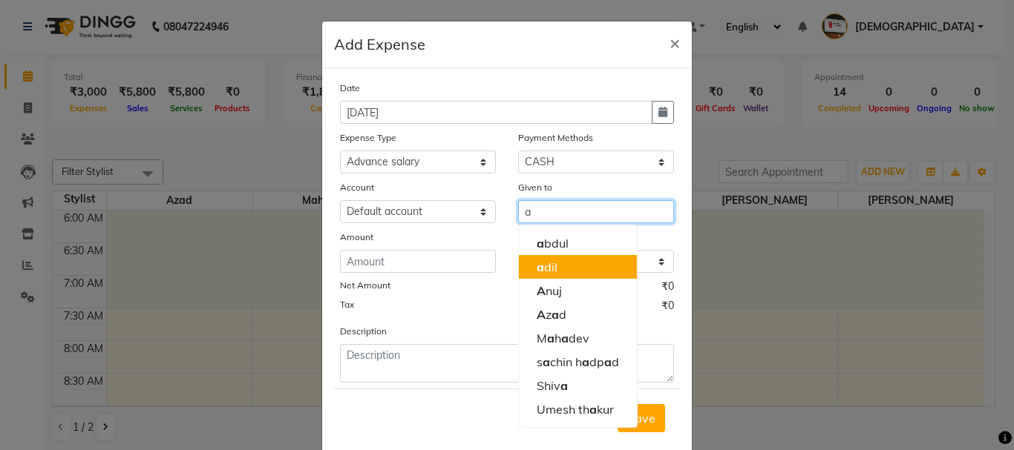
click at [541, 265] on ngb-highlight "a dil" at bounding box center [547, 267] width 21 height 15
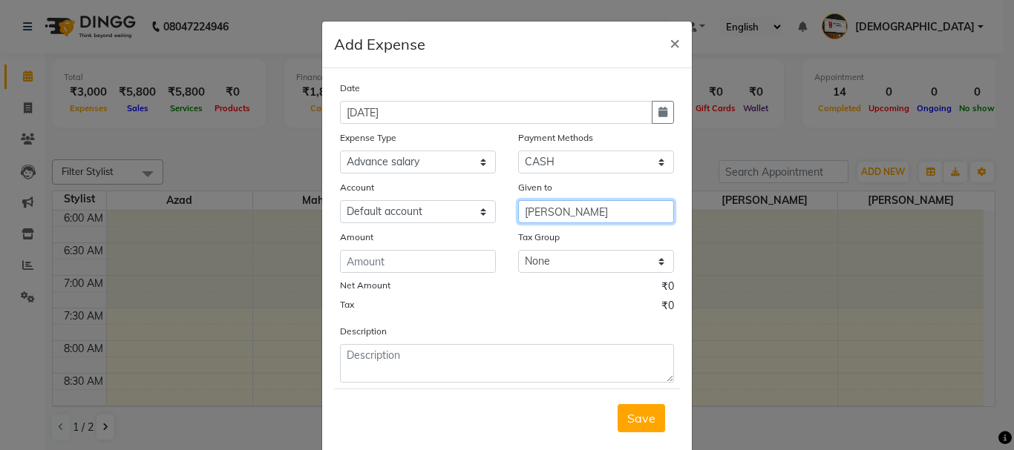
type input "[PERSON_NAME]"
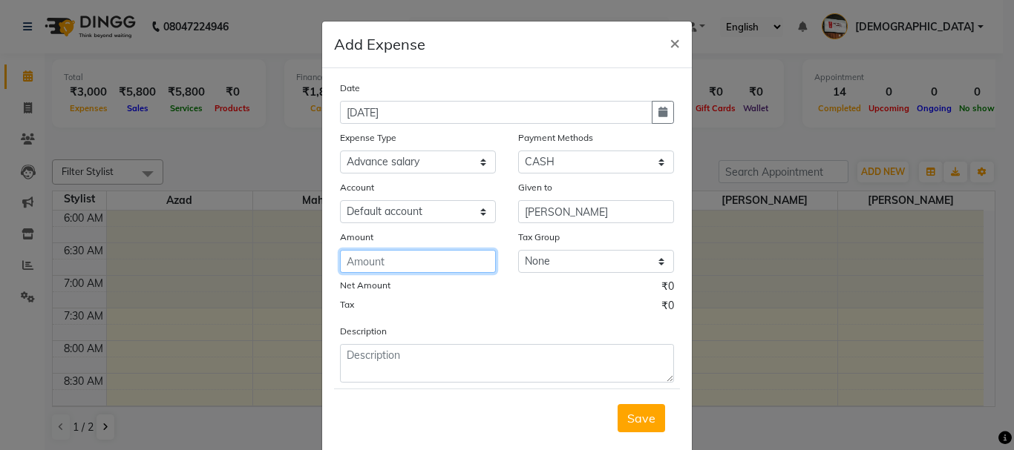
click at [431, 262] on input "number" at bounding box center [418, 261] width 156 height 23
type input "250"
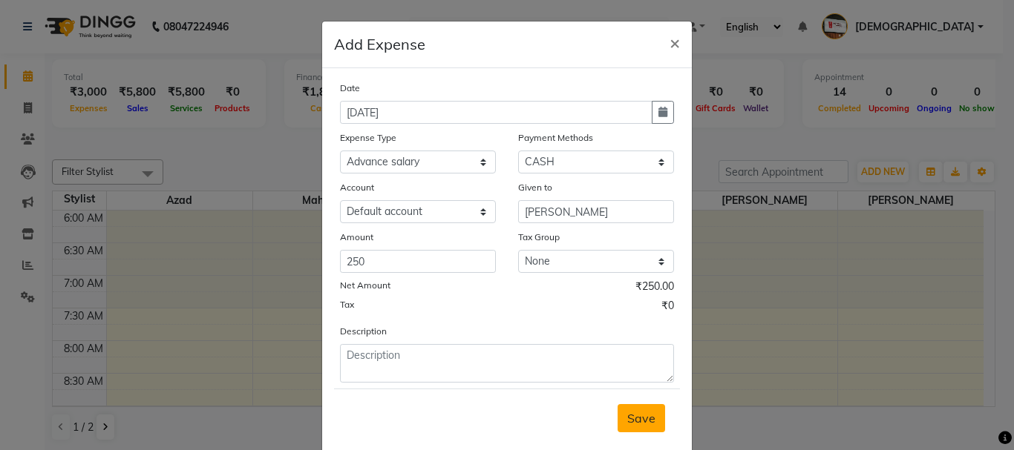
click at [645, 419] on span "Save" at bounding box center [641, 418] width 28 height 15
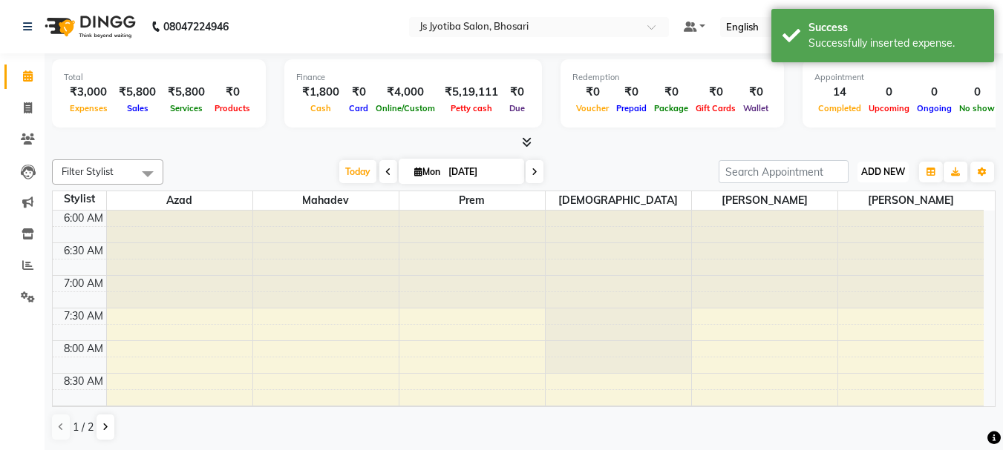
click at [873, 168] on span "ADD NEW" at bounding box center [883, 171] width 44 height 11
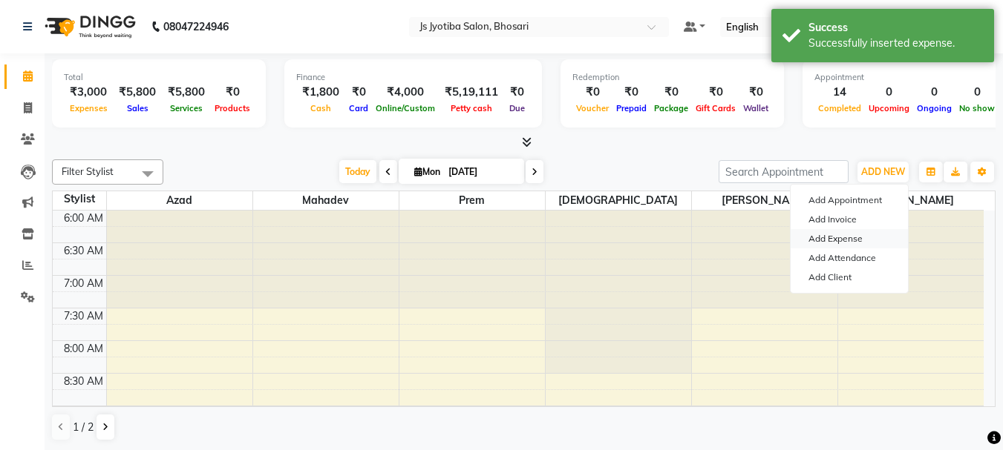
click at [849, 238] on link "Add Expense" at bounding box center [848, 238] width 117 height 19
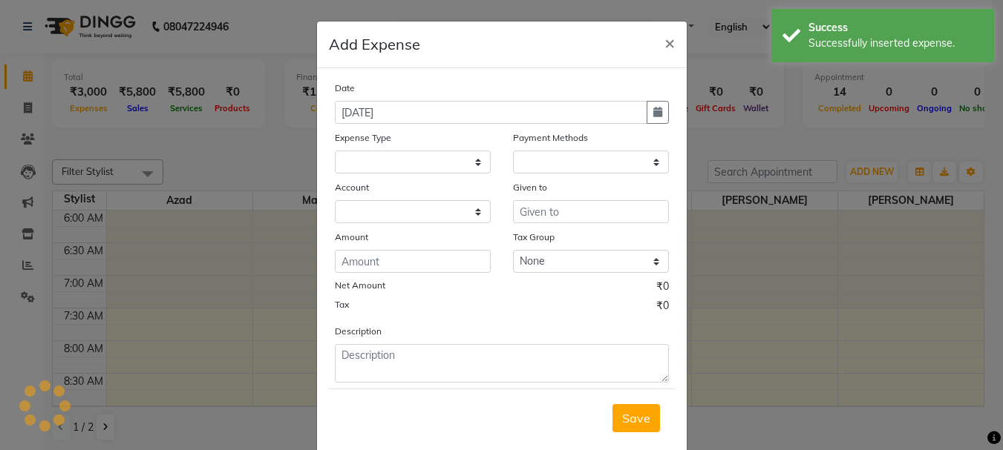
select select
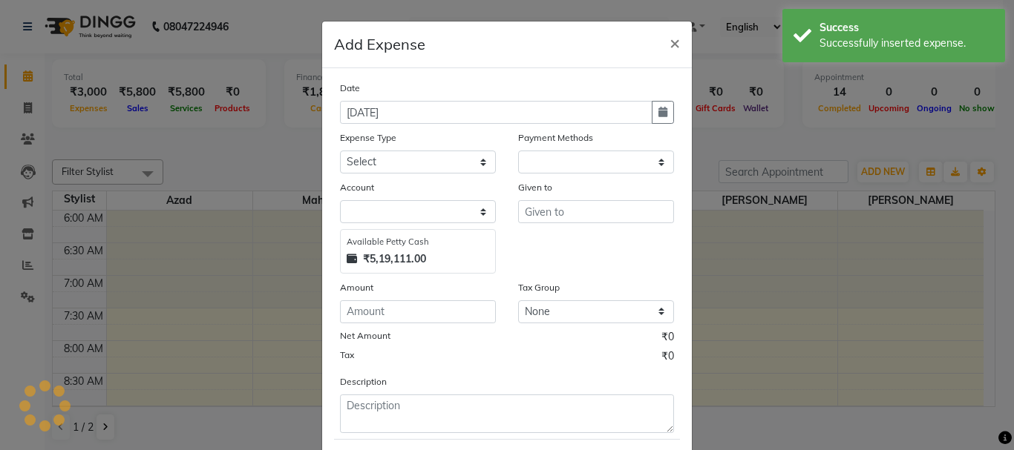
select select "1"
select select "1711"
click at [555, 168] on select "Select CASH ONLINE CARD" at bounding box center [596, 162] width 156 height 23
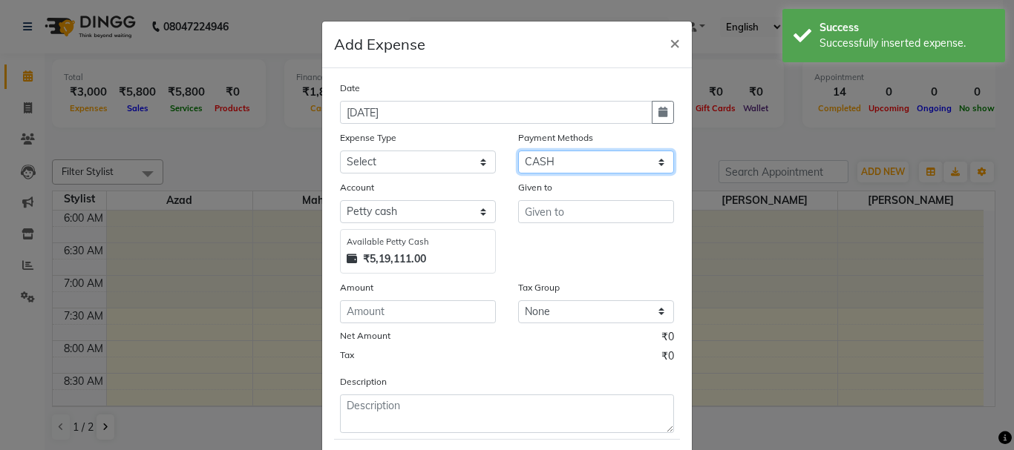
select select
click at [518, 151] on select "Select CASH ONLINE CARD" at bounding box center [596, 162] width 156 height 23
select select "492"
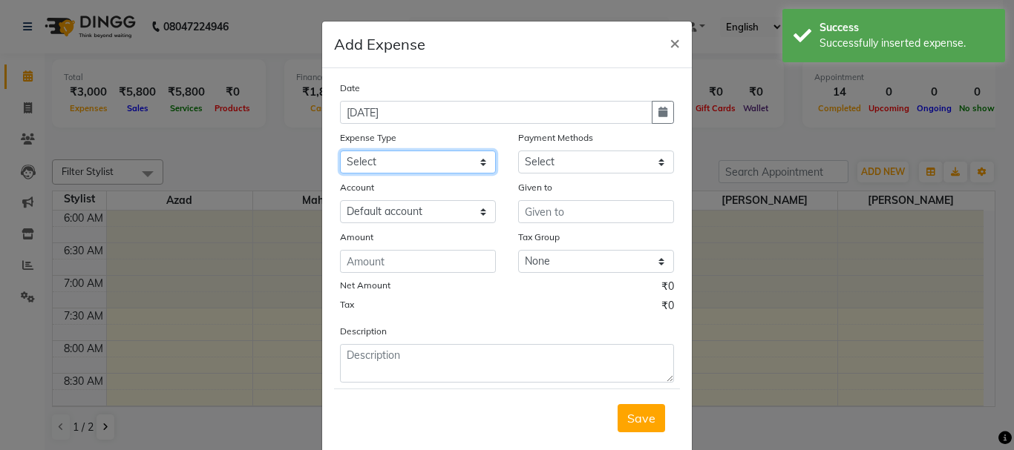
click at [422, 173] on select "Select Advance salary Advance salary ajaj Bank charges Car maintenance Cash tra…" at bounding box center [418, 162] width 156 height 23
select select "18043"
click at [340, 151] on select "Select Advance salary Advance salary ajaj Bank charges Car maintenance Cash tra…" at bounding box center [418, 162] width 156 height 23
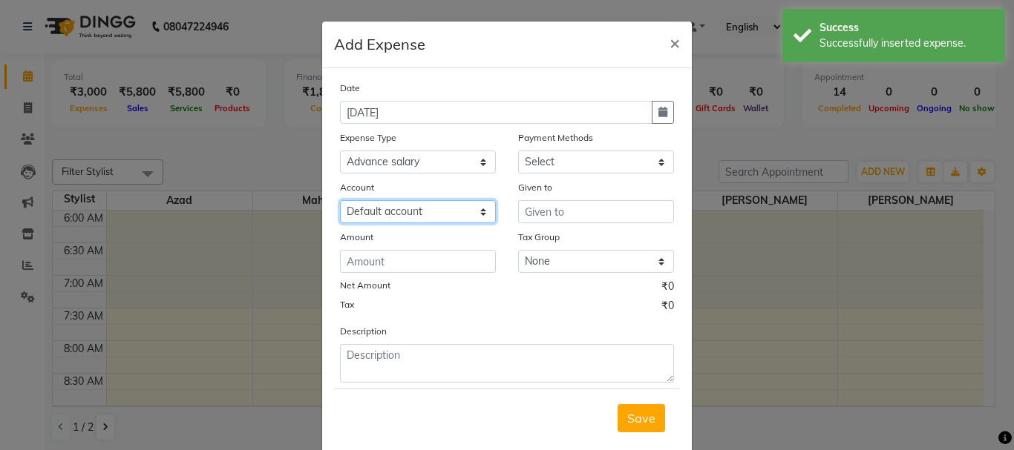
click at [403, 217] on select "Select Default account" at bounding box center [418, 211] width 156 height 23
click at [340, 200] on select "Select Default account" at bounding box center [418, 211] width 156 height 23
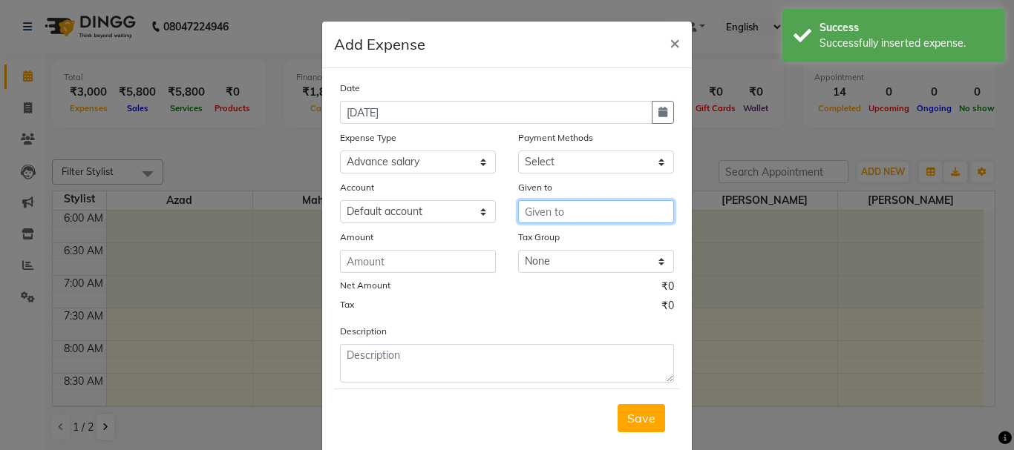
click at [594, 209] on input "text" at bounding box center [596, 211] width 156 height 23
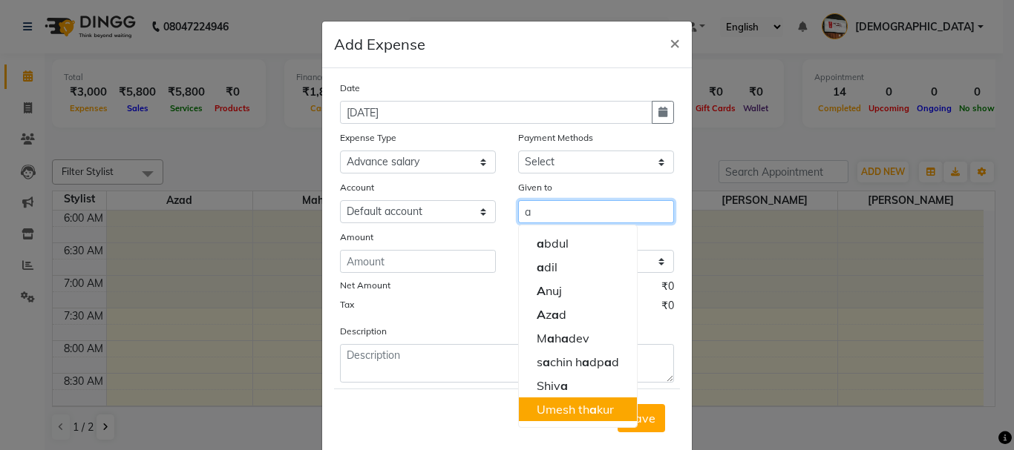
drag, startPoint x: 558, startPoint y: 415, endPoint x: 532, endPoint y: 376, distance: 47.1
click at [557, 414] on ngb-highlight "Umesh th a kur" at bounding box center [575, 409] width 77 height 15
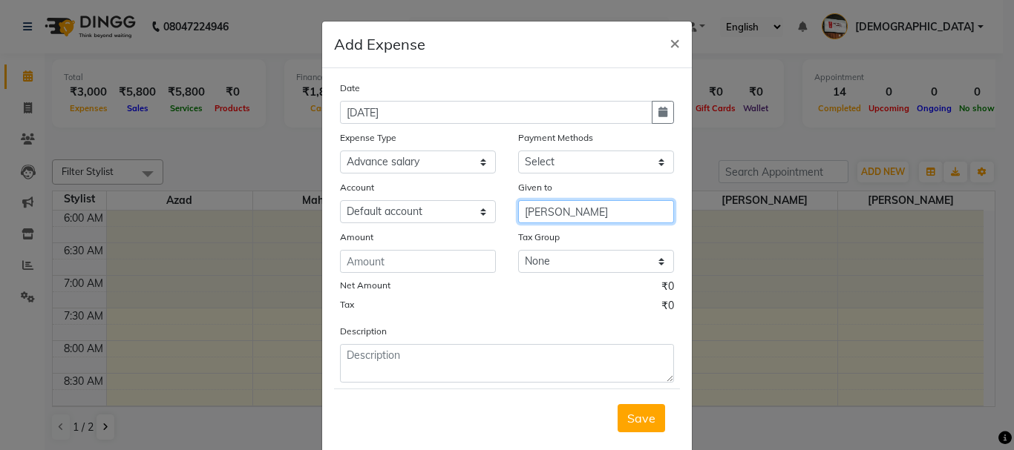
type input "[PERSON_NAME]"
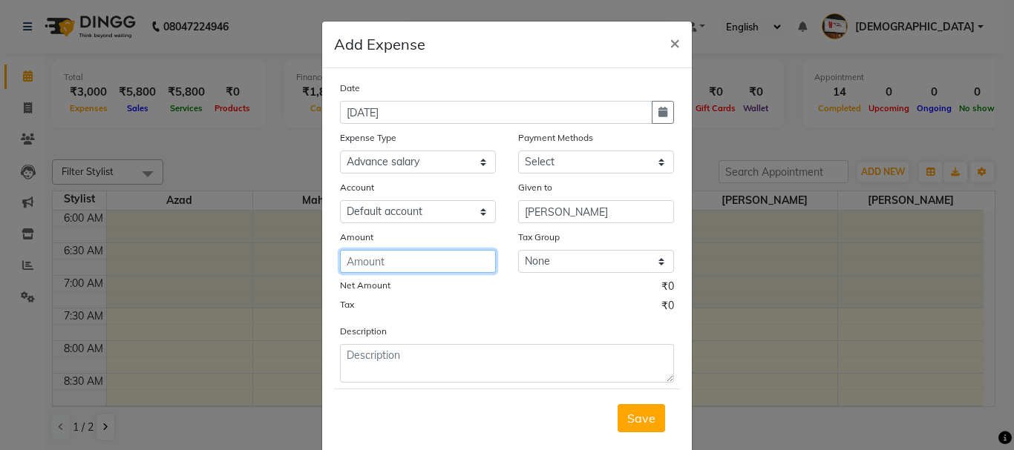
click at [423, 270] on input "number" at bounding box center [418, 261] width 156 height 23
type input "150"
click at [628, 416] on span "Save" at bounding box center [641, 418] width 28 height 15
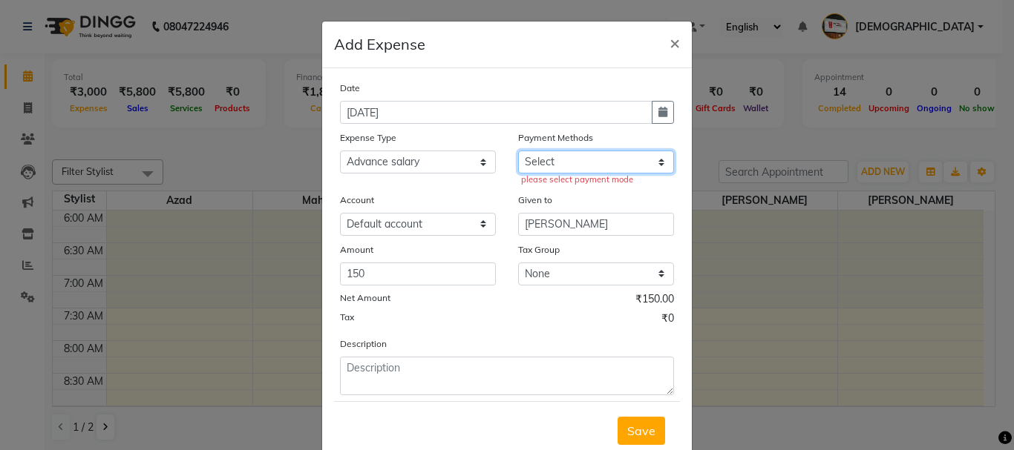
click at [566, 171] on select "Select CASH ONLINE CARD" at bounding box center [596, 162] width 156 height 23
select select "1"
click at [518, 151] on select "Select CASH ONLINE CARD" at bounding box center [596, 162] width 156 height 23
select select "1711"
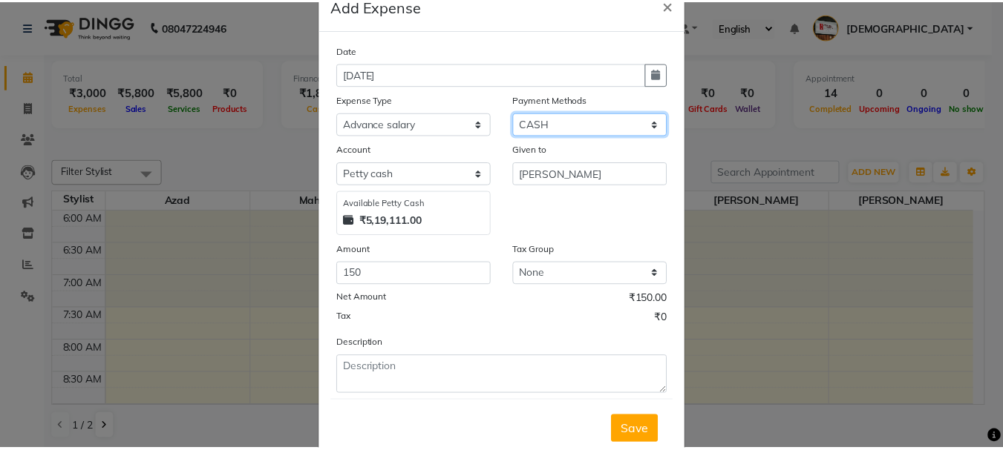
scroll to position [74, 0]
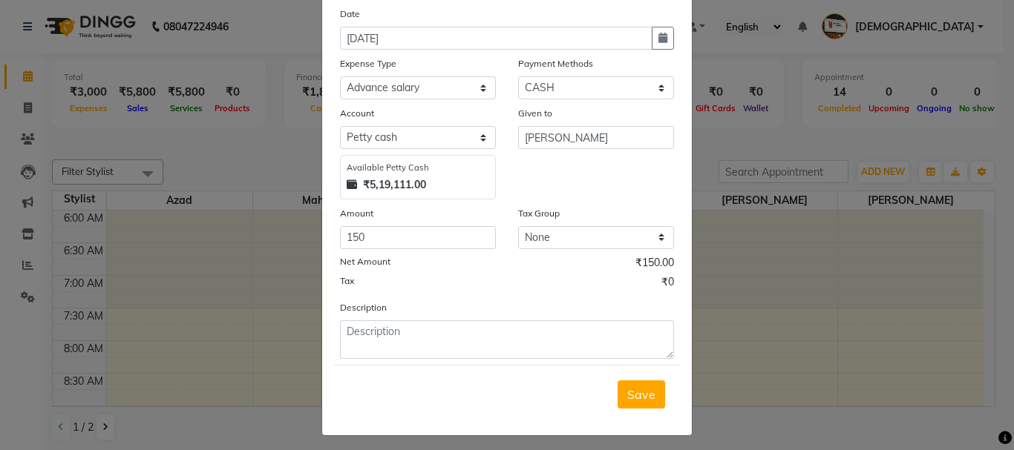
click at [635, 407] on button "Save" at bounding box center [640, 395] width 47 height 28
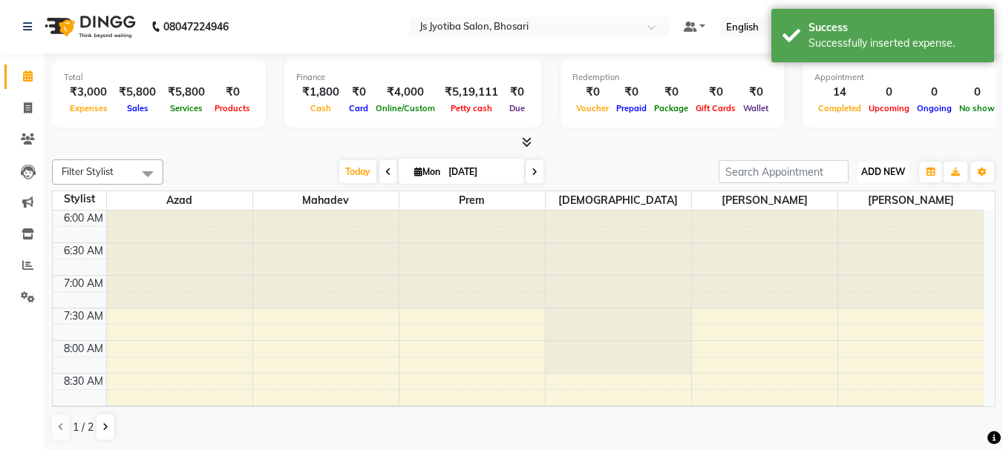
click at [879, 171] on span "ADD NEW" at bounding box center [883, 171] width 44 height 11
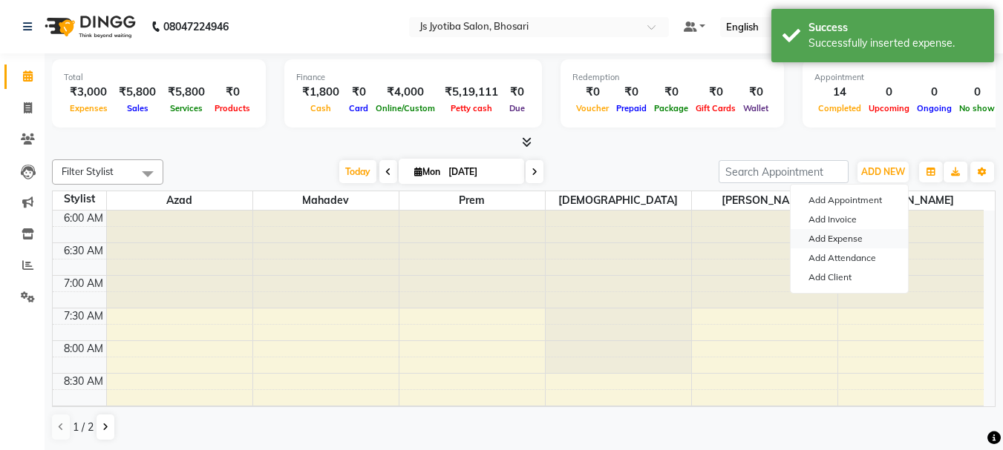
click at [833, 240] on link "Add Expense" at bounding box center [848, 238] width 117 height 19
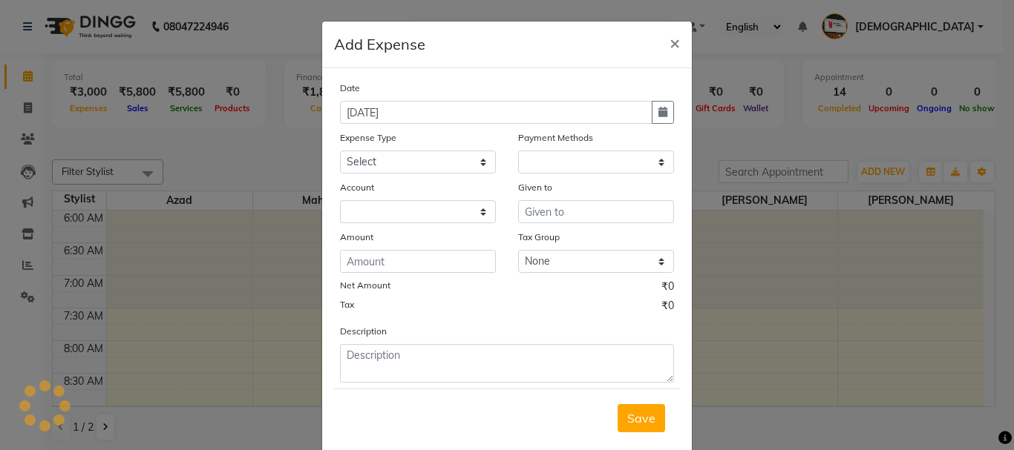
select select "1"
select select "1711"
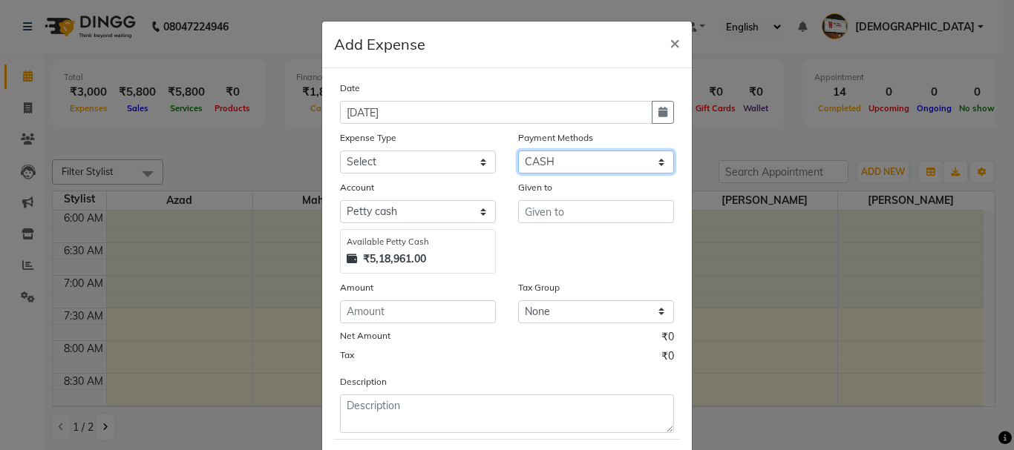
click at [587, 171] on select "Select CASH ONLINE CARD" at bounding box center [596, 162] width 156 height 23
click at [518, 151] on select "Select CASH ONLINE CARD" at bounding box center [596, 162] width 156 height 23
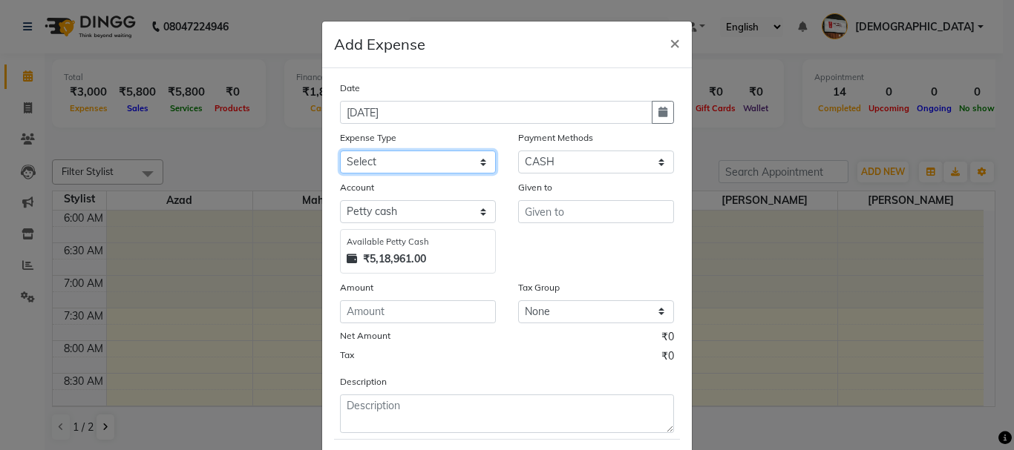
click at [419, 171] on select "Select Advance salary Advance salary ajaj Bank charges Car maintenance Cash tra…" at bounding box center [418, 162] width 156 height 23
select select "18043"
click at [340, 151] on select "Select Advance salary Advance salary ajaj Bank charges Car maintenance Cash tra…" at bounding box center [418, 162] width 156 height 23
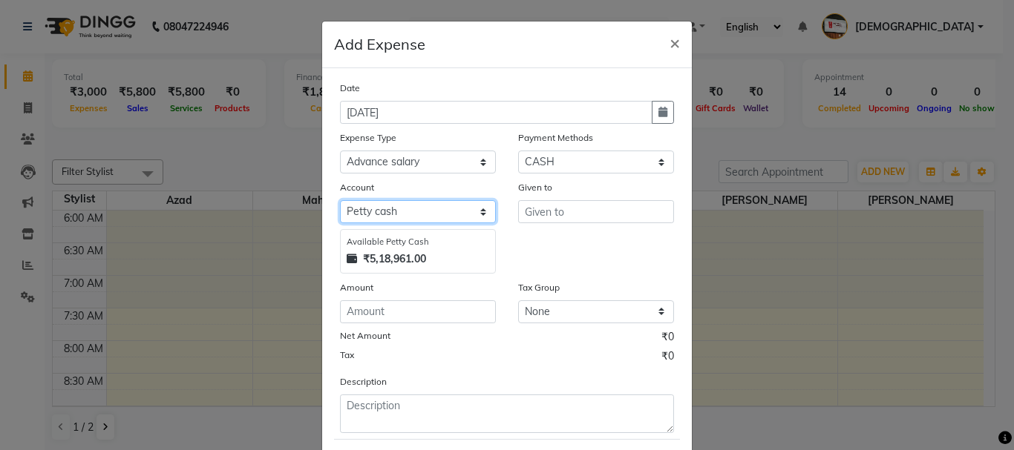
drag, startPoint x: 413, startPoint y: 212, endPoint x: 413, endPoint y: 222, distance: 9.6
click at [413, 214] on select "Select Default account [PERSON_NAME] cash" at bounding box center [418, 211] width 156 height 23
select select "492"
click at [340, 200] on select "Select Default account [PERSON_NAME] cash" at bounding box center [418, 211] width 156 height 23
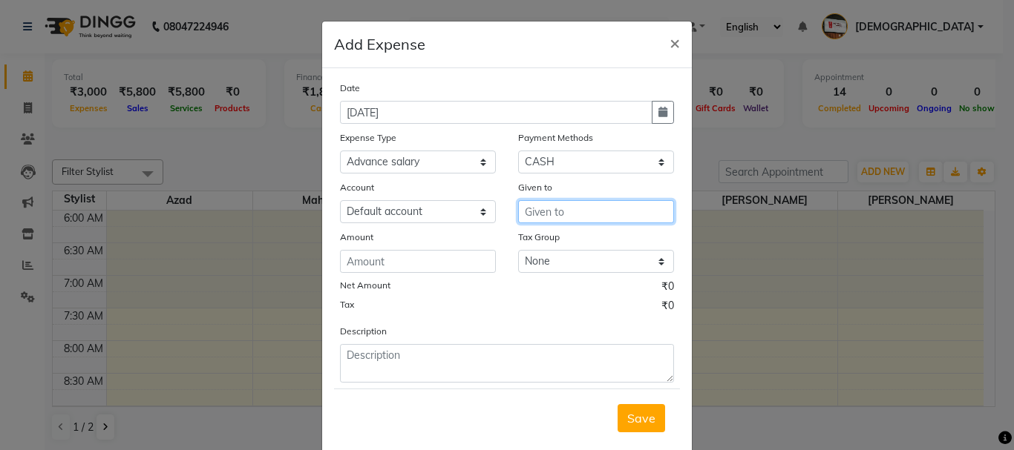
drag, startPoint x: 569, startPoint y: 206, endPoint x: 576, endPoint y: 214, distance: 10.0
click at [576, 214] on input "text" at bounding box center [596, 211] width 156 height 23
type input "a"
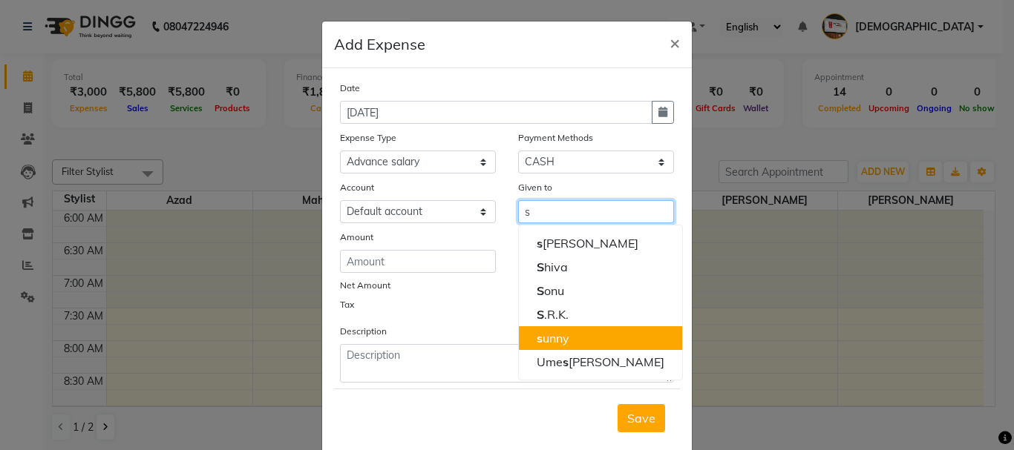
click at [559, 331] on ngb-highlight "s unny" at bounding box center [553, 338] width 33 height 15
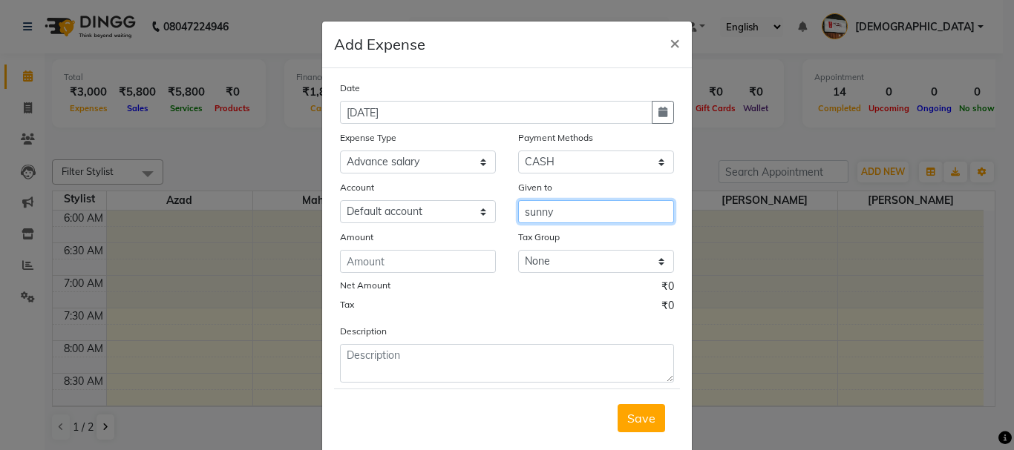
type input "sunny"
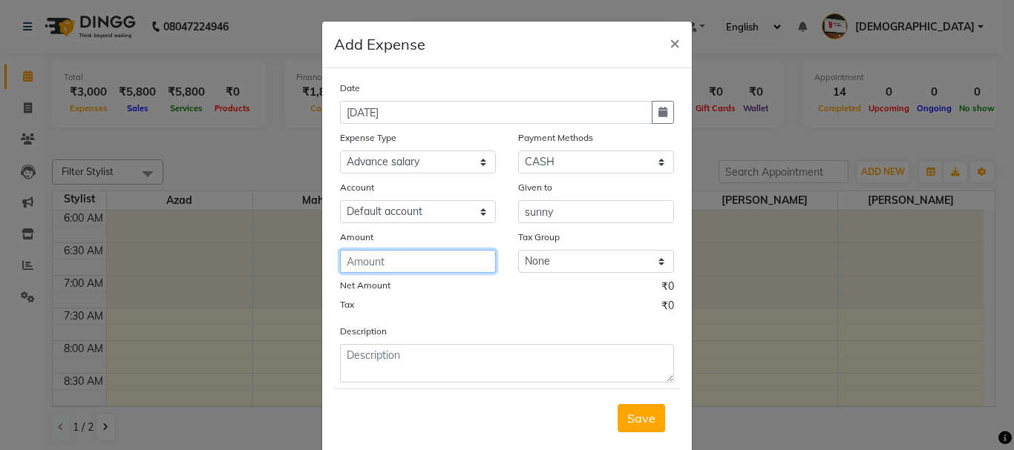
click at [434, 258] on input "number" at bounding box center [418, 261] width 156 height 23
type input "150"
click at [632, 419] on span "Save" at bounding box center [641, 418] width 28 height 15
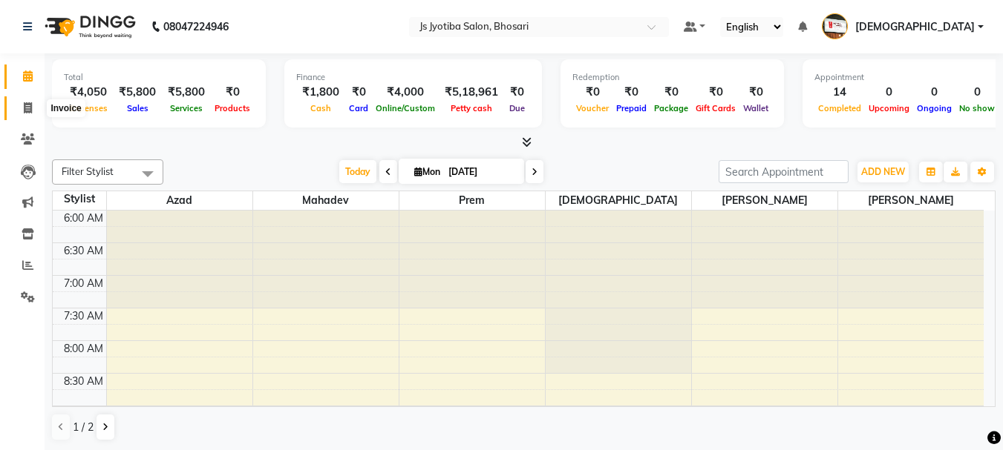
click at [21, 106] on span at bounding box center [28, 108] width 26 height 17
select select "service"
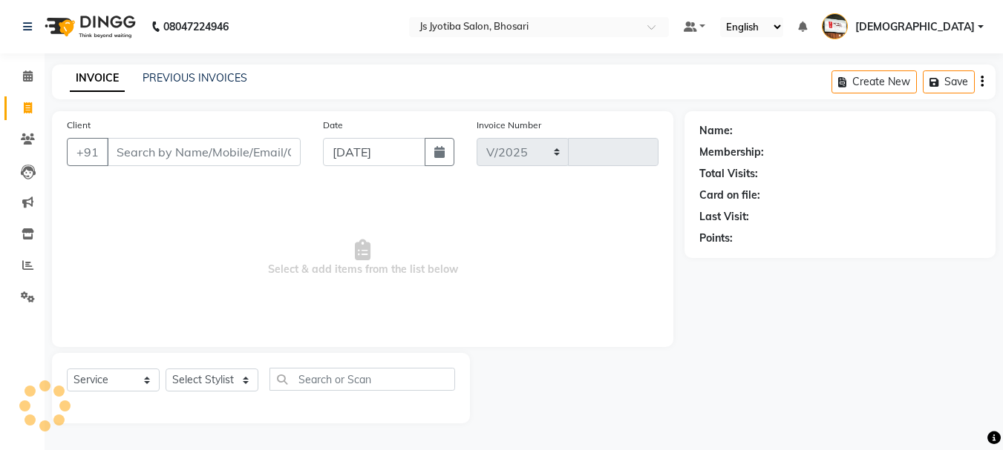
select select "554"
type input "0520"
click at [181, 153] on input "Client" at bounding box center [205, 152] width 197 height 28
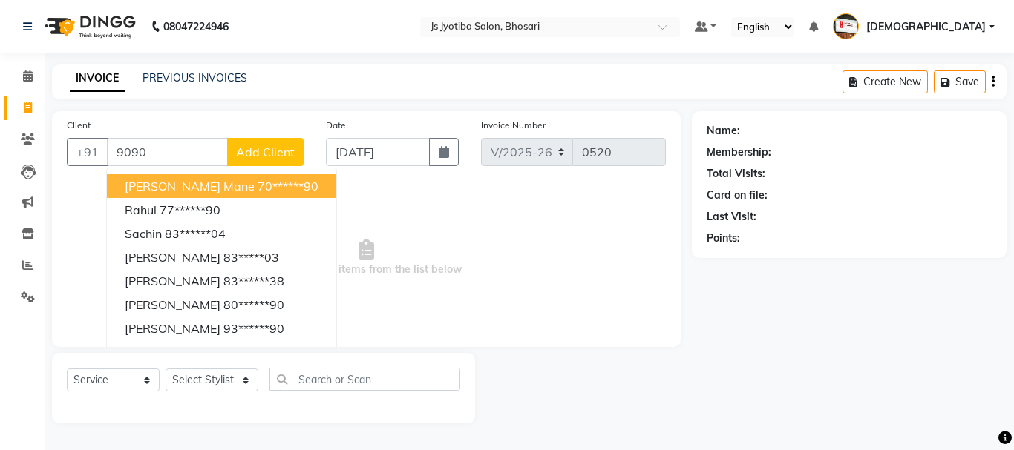
click at [190, 186] on span "[PERSON_NAME] mane" at bounding box center [190, 186] width 130 height 15
type input "70******90"
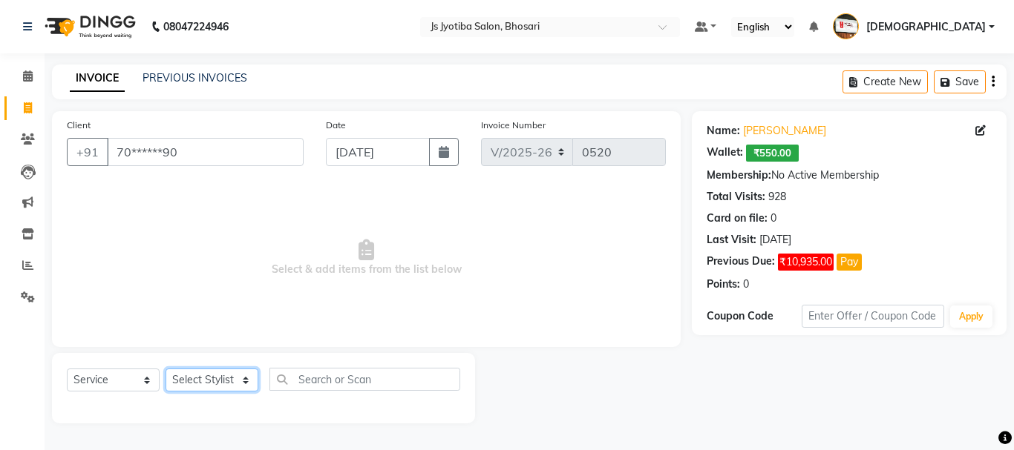
click at [200, 381] on select "Select Stylist [PERSON_NAME] [PERSON_NAME] Mahadev prem [PERSON_NAME] [PERSON_N…" at bounding box center [212, 380] width 93 height 23
select select "79569"
click at [166, 369] on select "Select Stylist [PERSON_NAME] [PERSON_NAME] Mahadev prem [PERSON_NAME] [PERSON_N…" at bounding box center [212, 380] width 93 height 23
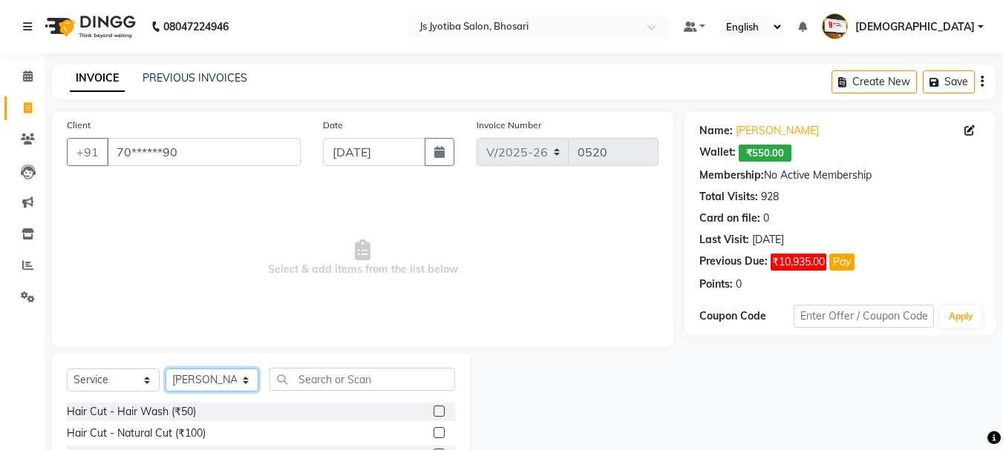
scroll to position [74, 0]
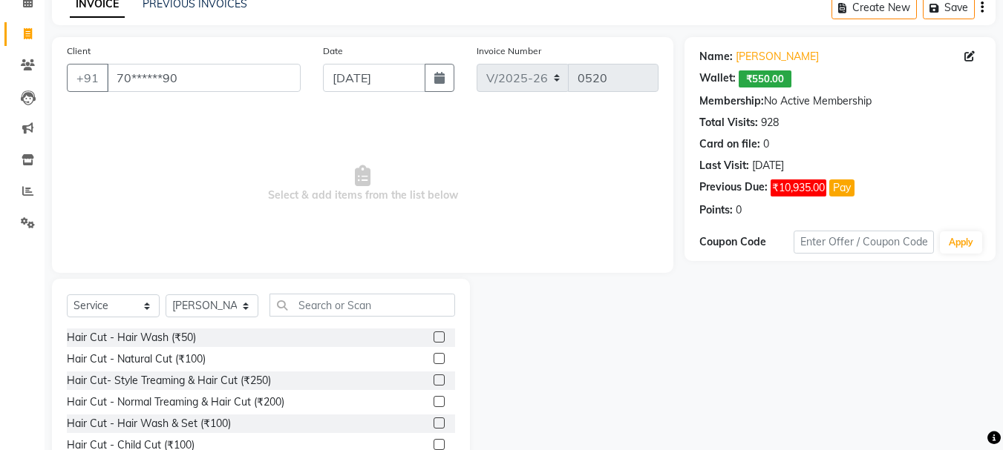
click at [433, 359] on label at bounding box center [438, 358] width 11 height 11
click at [433, 359] on input "checkbox" at bounding box center [438, 360] width 10 height 10
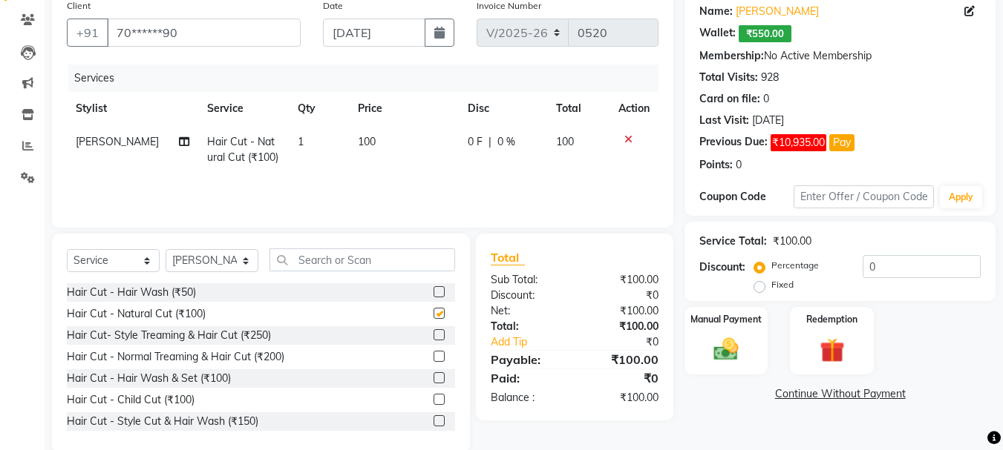
scroll to position [144, 0]
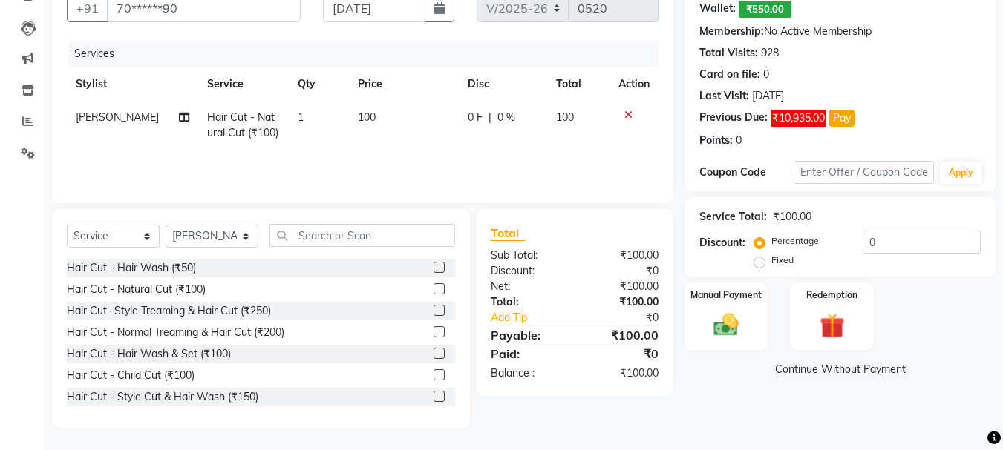
checkbox input "false"
click at [204, 245] on select "Select Stylist [PERSON_NAME] [PERSON_NAME] Mahadev prem [PERSON_NAME] [PERSON_N…" at bounding box center [212, 236] width 93 height 23
select select "79570"
click at [166, 225] on select "Select Stylist [PERSON_NAME] [PERSON_NAME] Mahadev prem [PERSON_NAME] [PERSON_N…" at bounding box center [212, 236] width 93 height 23
drag, startPoint x: 427, startPoint y: 307, endPoint x: 393, endPoint y: 217, distance: 95.8
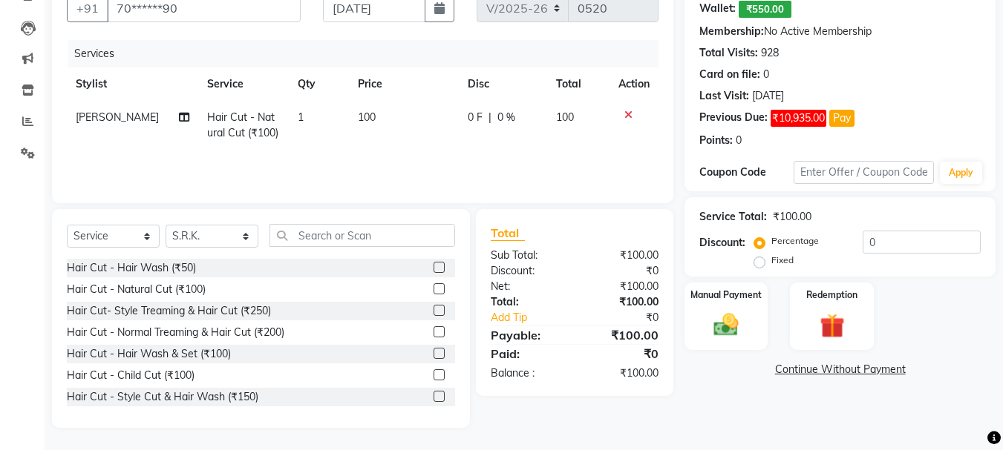
click at [433, 305] on label at bounding box center [438, 310] width 11 height 11
click at [433, 307] on input "checkbox" at bounding box center [438, 312] width 10 height 10
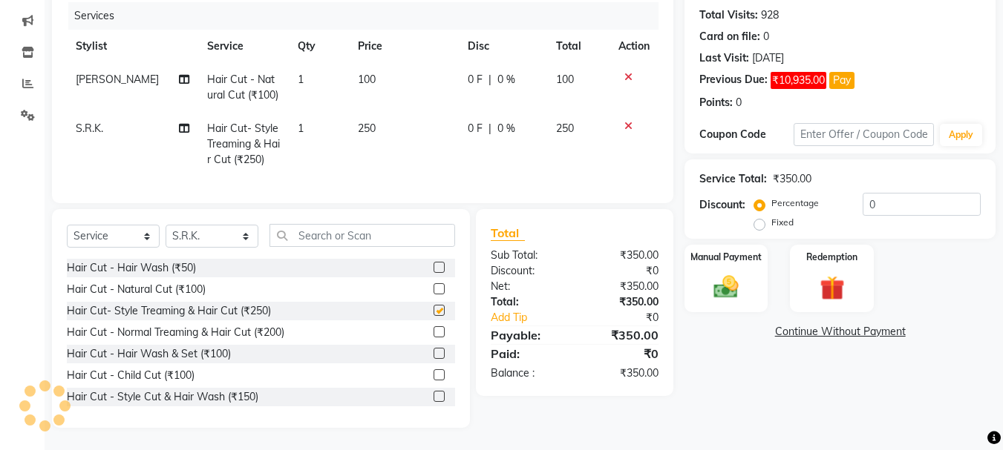
scroll to position [193, 0]
checkbox input "false"
click at [210, 234] on select "Select Stylist [PERSON_NAME] [PERSON_NAME] Mahadev prem [PERSON_NAME] [PERSON_N…" at bounding box center [212, 236] width 93 height 23
select select "51927"
click at [166, 225] on select "Select Stylist [PERSON_NAME] [PERSON_NAME] Mahadev prem [PERSON_NAME] [PERSON_N…" at bounding box center [212, 236] width 93 height 23
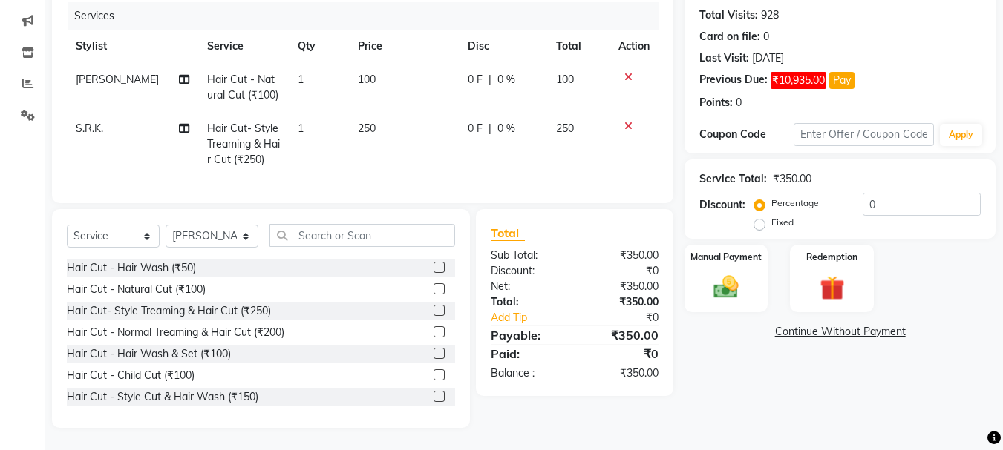
click at [433, 397] on label at bounding box center [438, 396] width 11 height 11
click at [433, 397] on input "checkbox" at bounding box center [438, 398] width 10 height 10
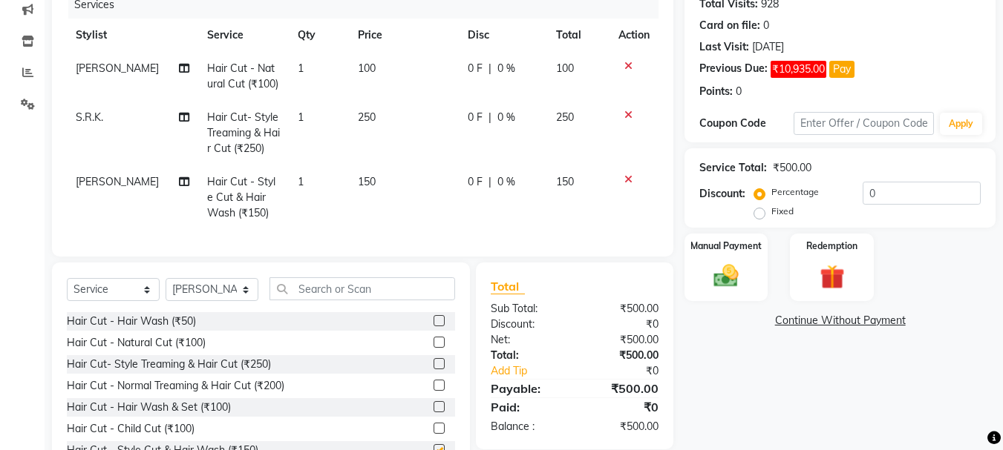
checkbox input "false"
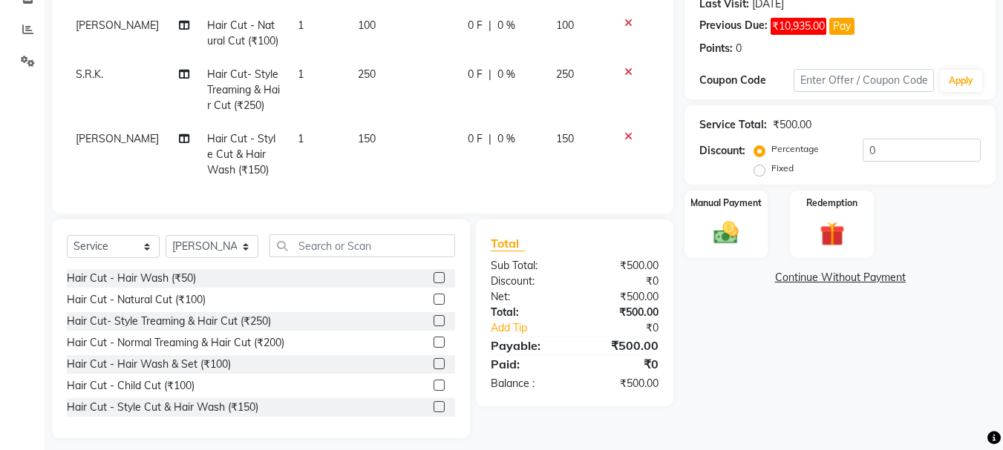
scroll to position [258, 0]
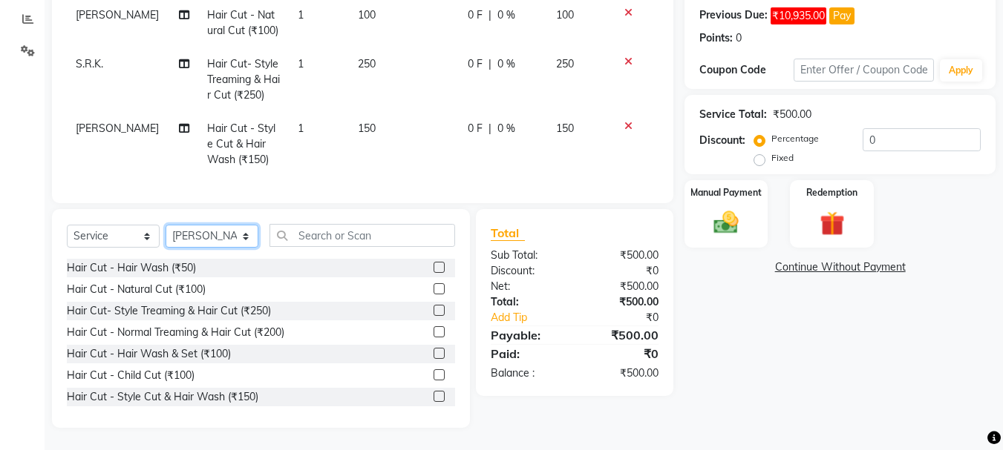
click at [190, 236] on select "Select Stylist [PERSON_NAME] [PERSON_NAME] Mahadev prem [PERSON_NAME] [PERSON_N…" at bounding box center [212, 236] width 93 height 23
select select "50757"
click at [166, 225] on select "Select Stylist [PERSON_NAME] [PERSON_NAME] Mahadev prem [PERSON_NAME] [PERSON_N…" at bounding box center [212, 236] width 93 height 23
click at [433, 398] on label at bounding box center [438, 396] width 11 height 11
click at [433, 398] on input "checkbox" at bounding box center [438, 398] width 10 height 10
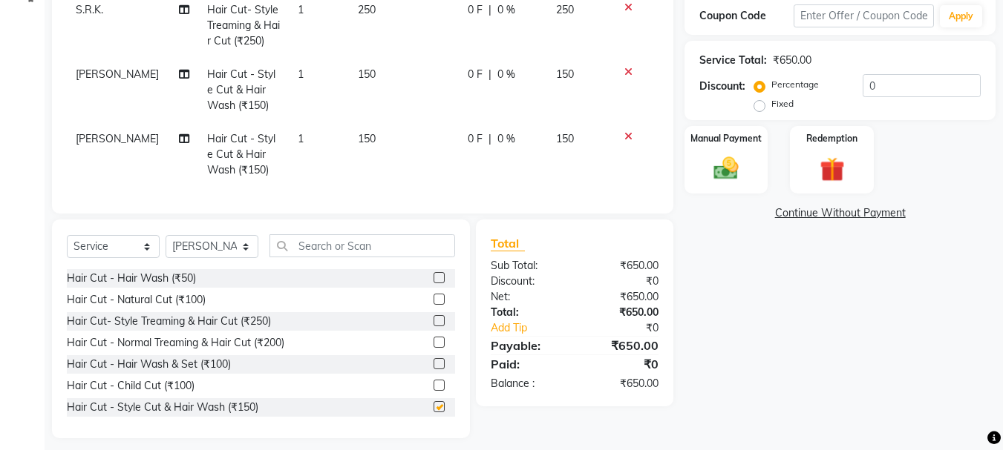
scroll to position [322, 0]
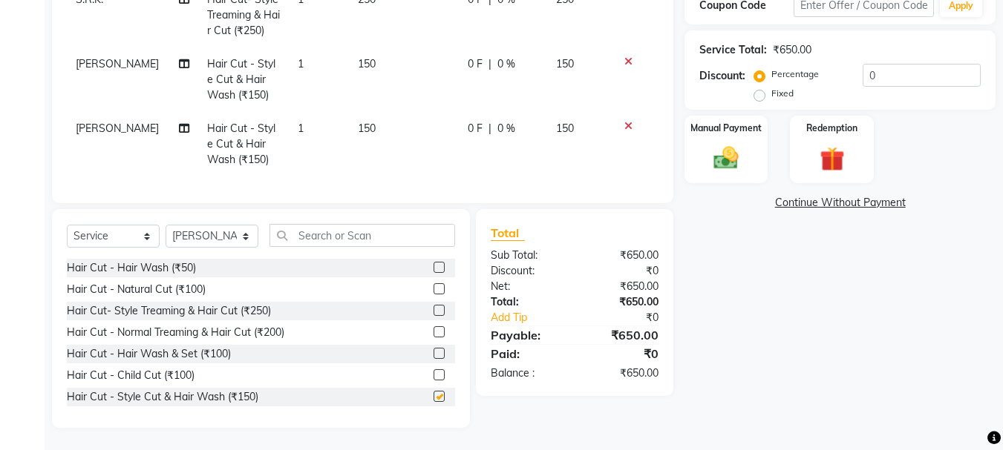
checkbox input "false"
click at [728, 163] on div "Manual Payment" at bounding box center [726, 149] width 87 height 71
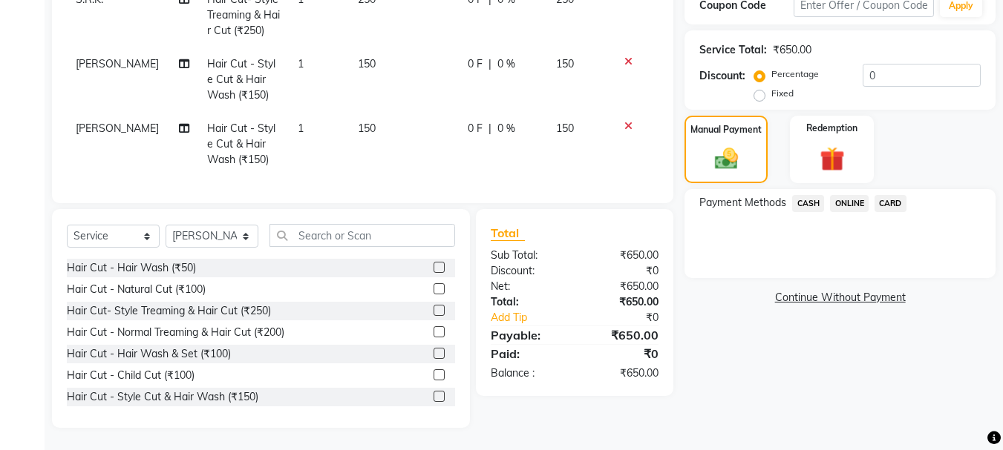
drag, startPoint x: 804, startPoint y: 191, endPoint x: 834, endPoint y: 200, distance: 31.5
click at [808, 195] on span "CASH" at bounding box center [808, 203] width 32 height 17
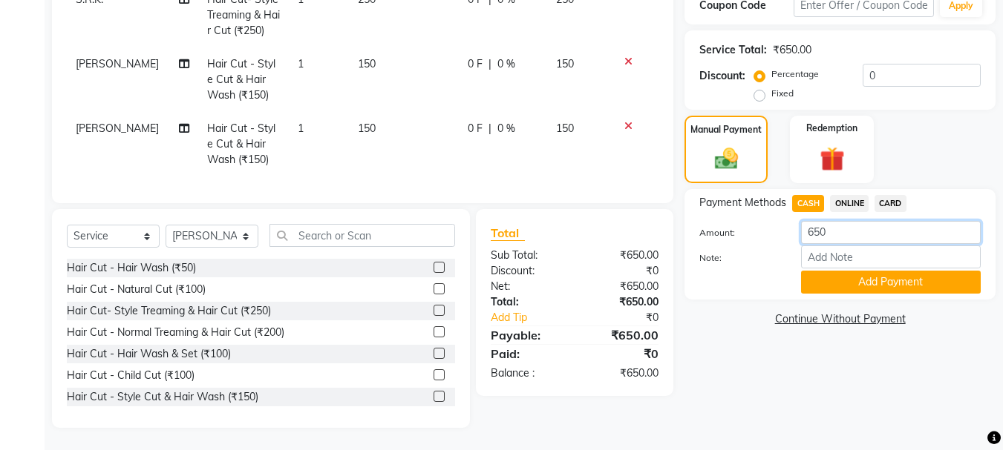
click at [884, 221] on input "650" at bounding box center [891, 232] width 180 height 23
type input "6"
type input "350"
click at [838, 271] on button "Add Payment" at bounding box center [891, 282] width 180 height 23
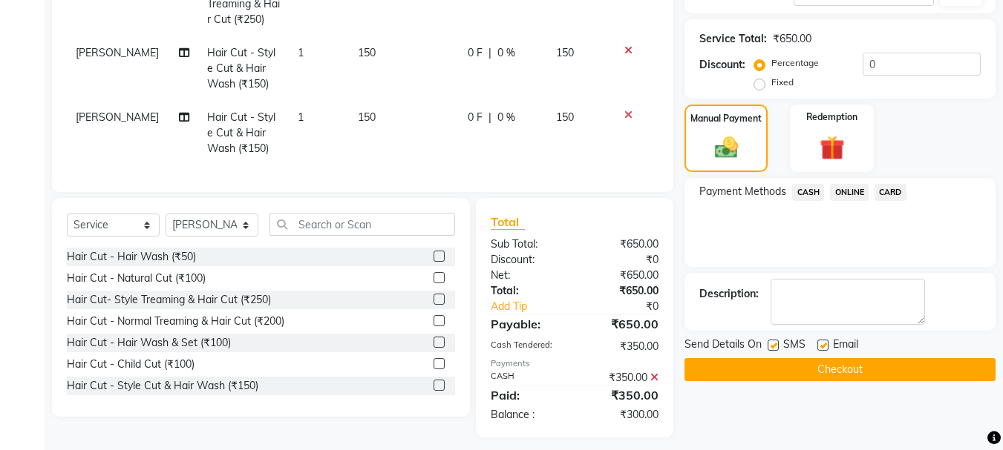
click at [853, 192] on span "ONLINE" at bounding box center [849, 192] width 39 height 17
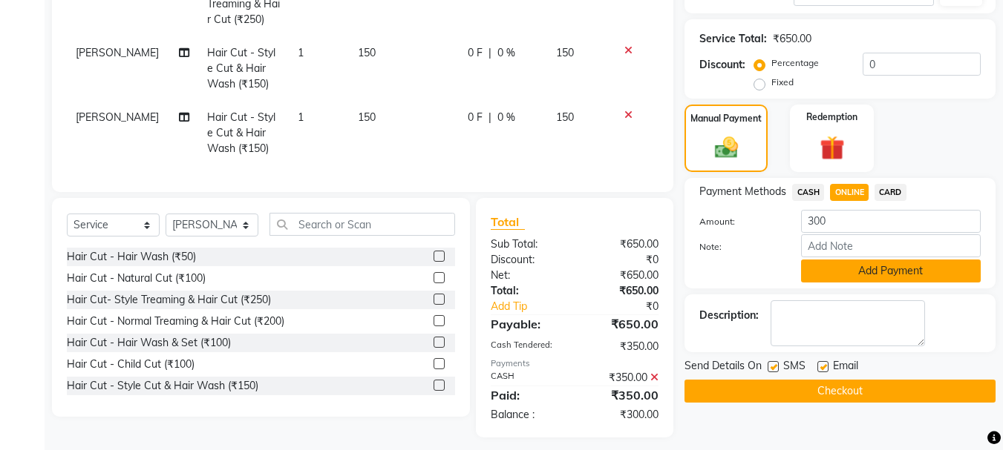
click at [862, 276] on button "Add Payment" at bounding box center [891, 271] width 180 height 23
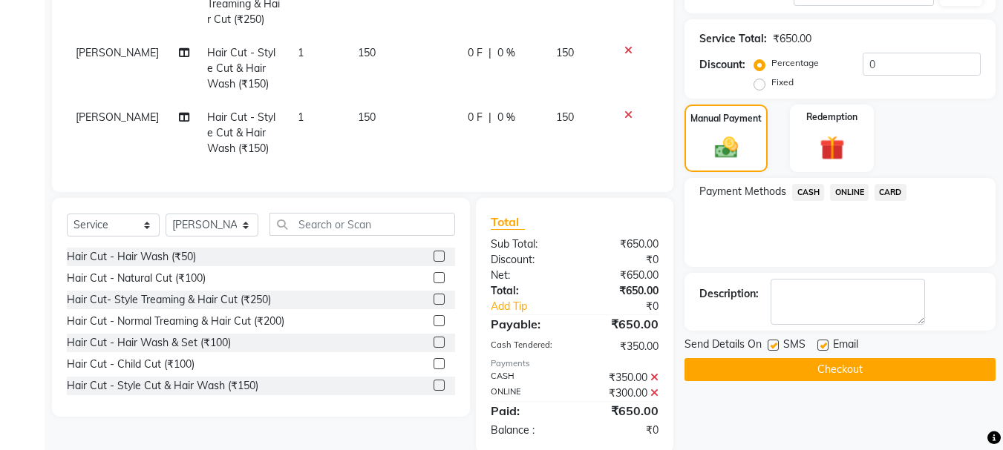
click at [845, 370] on button "Checkout" at bounding box center [839, 369] width 311 height 23
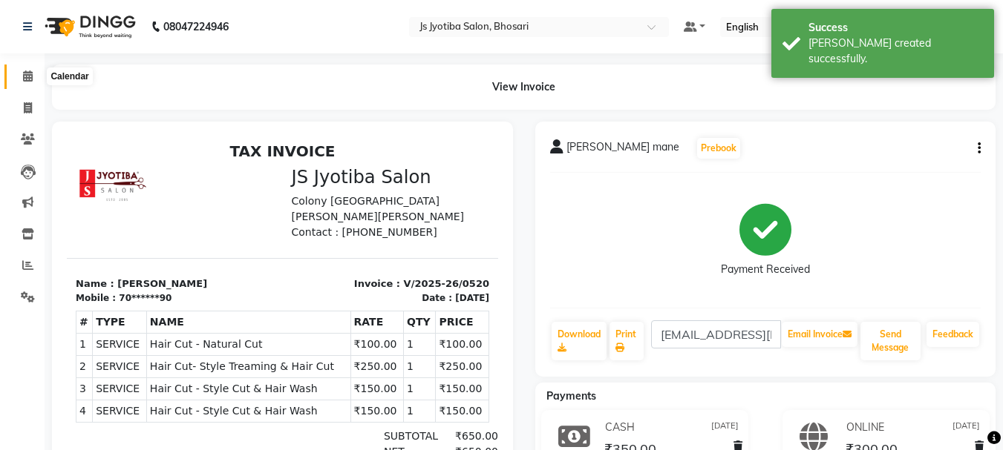
click at [27, 77] on icon at bounding box center [28, 76] width 10 height 11
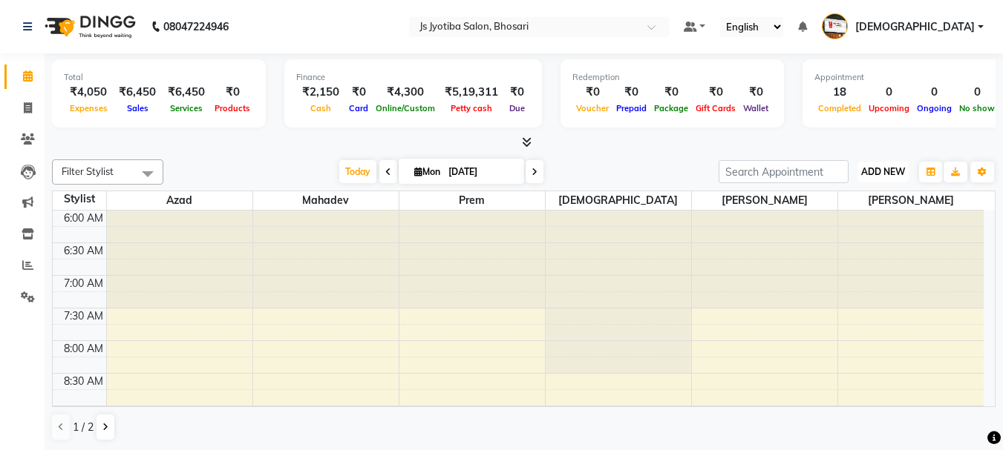
click at [879, 170] on span "ADD NEW" at bounding box center [883, 171] width 44 height 11
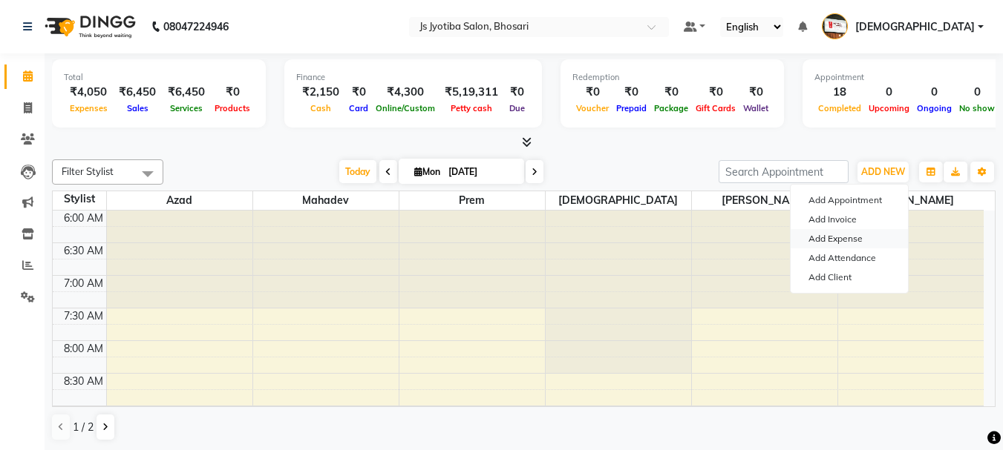
click at [854, 240] on link "Add Expense" at bounding box center [848, 238] width 117 height 19
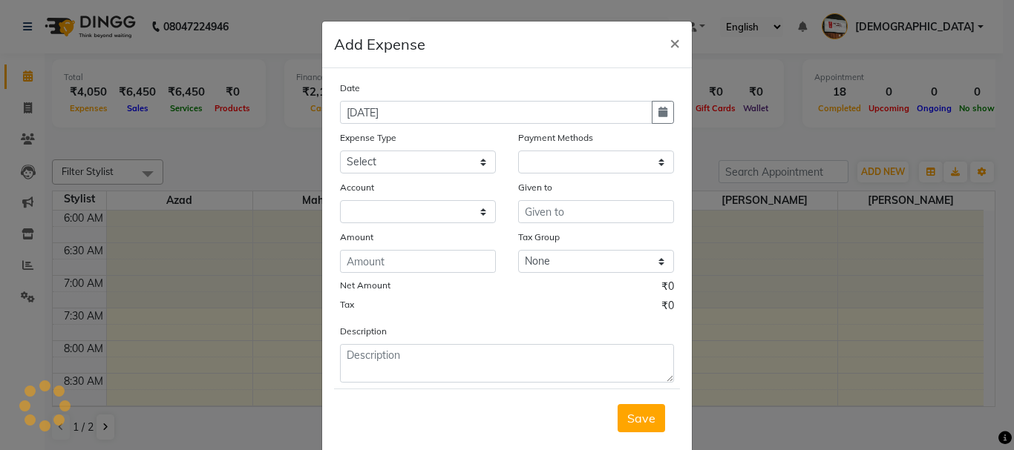
select select "1"
select select "1711"
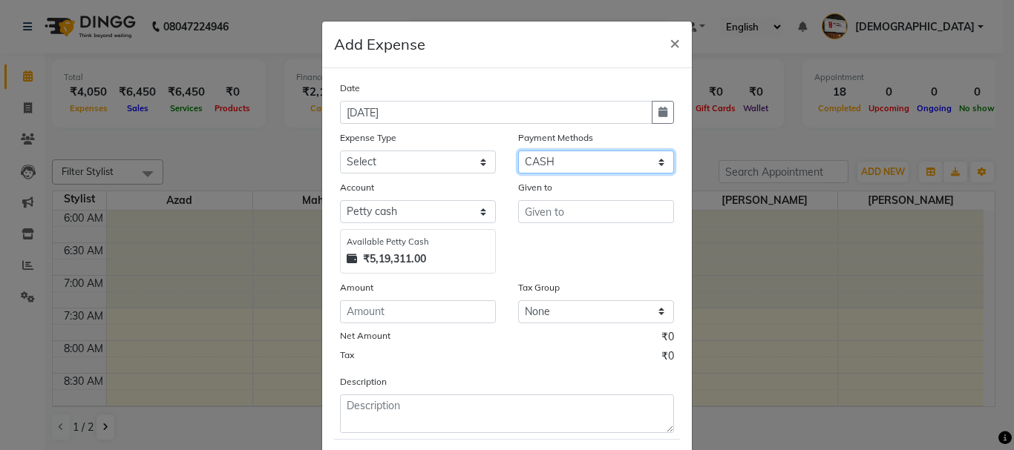
drag, startPoint x: 582, startPoint y: 163, endPoint x: 580, endPoint y: 171, distance: 8.5
click at [582, 164] on select "Select CASH ONLINE CARD" at bounding box center [596, 162] width 156 height 23
click at [518, 151] on select "Select CASH ONLINE CARD" at bounding box center [596, 162] width 156 height 23
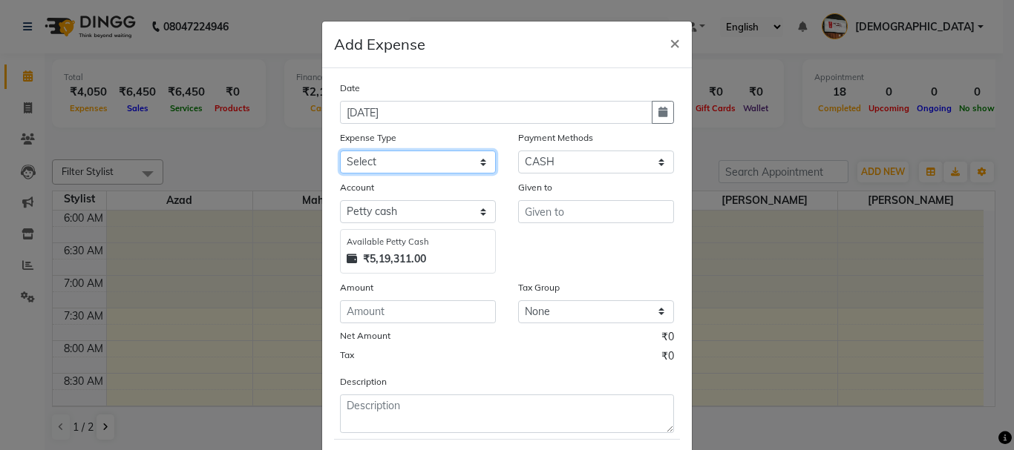
drag, startPoint x: 433, startPoint y: 164, endPoint x: 433, endPoint y: 172, distance: 8.2
click at [433, 164] on select "Select Advance salary Advance salary ajaj Bank charges Car maintenance Cash tra…" at bounding box center [418, 162] width 156 height 23
select select "18043"
click at [340, 151] on select "Select Advance salary Advance salary ajaj Bank charges Car maintenance Cash tra…" at bounding box center [418, 162] width 156 height 23
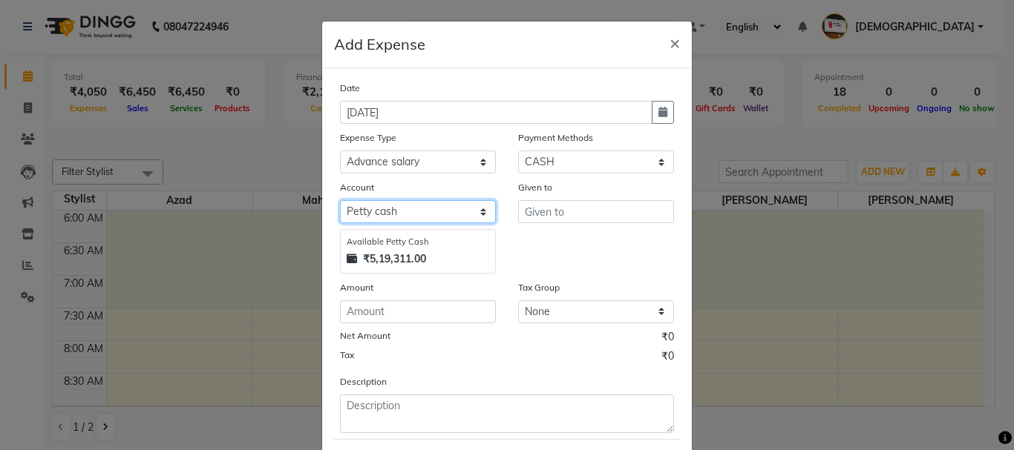
drag, startPoint x: 420, startPoint y: 209, endPoint x: 417, endPoint y: 219, distance: 10.1
click at [419, 217] on select "Select Default account [PERSON_NAME] cash" at bounding box center [418, 211] width 156 height 23
select select "492"
click at [340, 200] on select "Select Default account [PERSON_NAME] cash" at bounding box center [418, 211] width 156 height 23
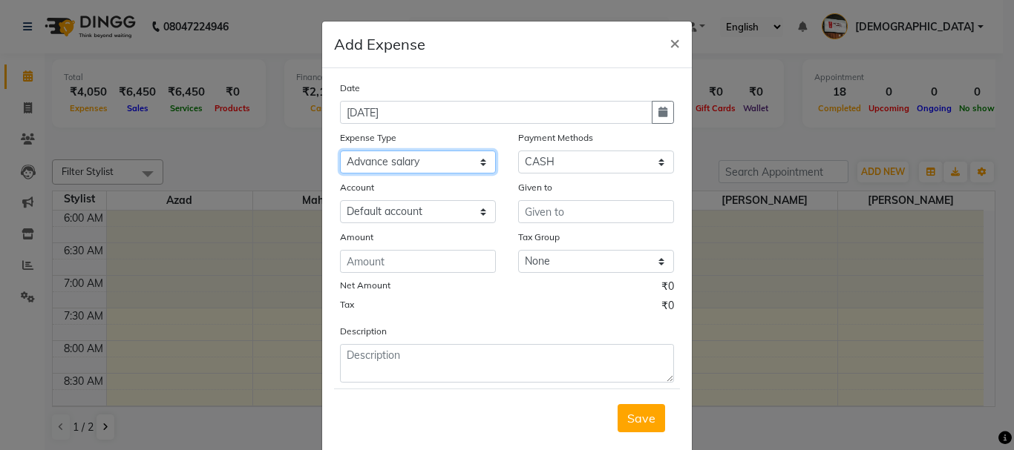
click at [445, 174] on div "Date [DATE] Expense Type Select Advance salary Advance salary ajaj Bank charges…" at bounding box center [507, 231] width 334 height 303
click at [453, 163] on select "Select Advance salary Advance salary ajaj Bank charges Car maintenance Cash tra…" at bounding box center [418, 162] width 156 height 23
click at [448, 168] on select "Select Advance salary Advance salary ajaj Bank charges Car maintenance Cash tra…" at bounding box center [418, 162] width 156 height 23
select select "7619"
click at [340, 151] on select "Select Advance salary Advance salary ajaj Bank charges Car maintenance Cash tra…" at bounding box center [418, 162] width 156 height 23
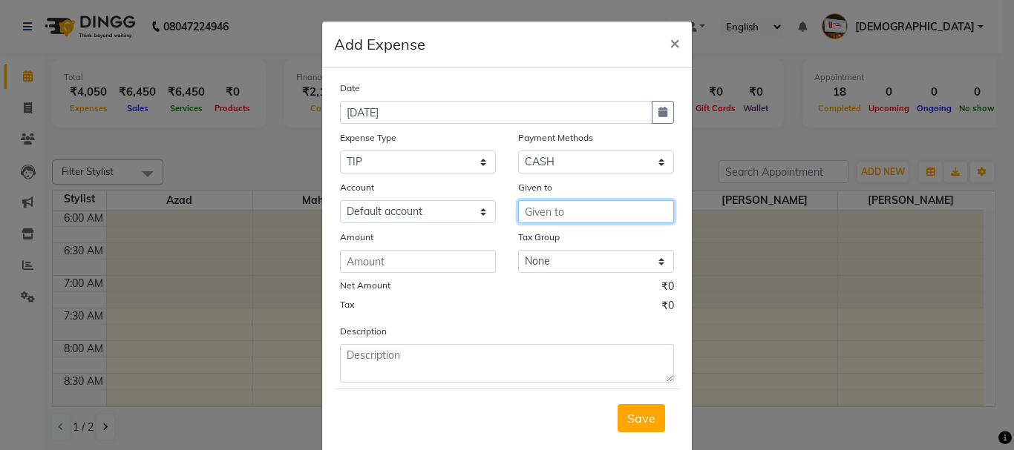
click at [596, 208] on input "text" at bounding box center [596, 211] width 156 height 23
type input "tip"
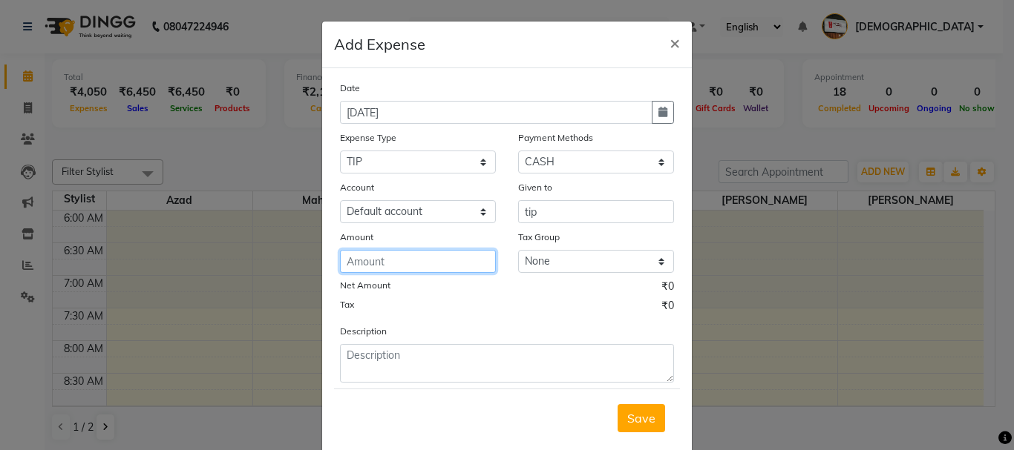
click at [407, 266] on input "number" at bounding box center [418, 261] width 156 height 23
type input "50"
click at [640, 417] on span "Save" at bounding box center [641, 418] width 28 height 15
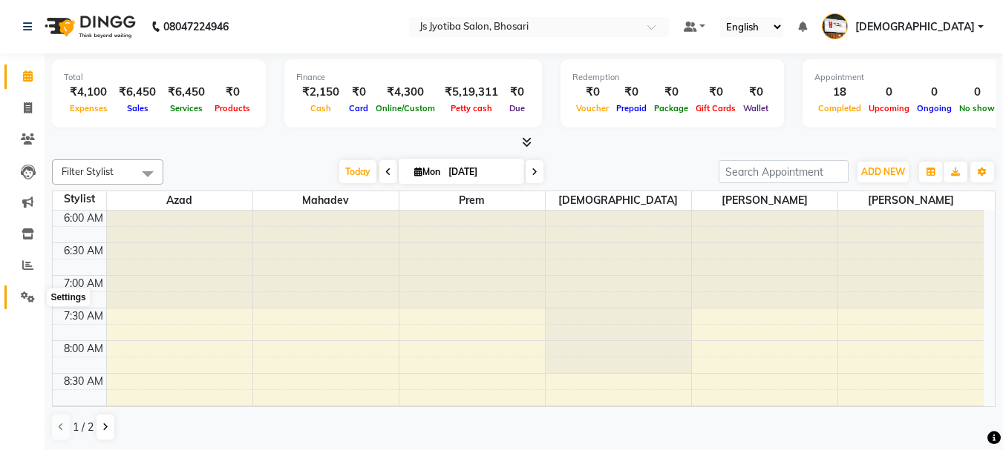
click at [26, 296] on icon at bounding box center [28, 297] width 14 height 11
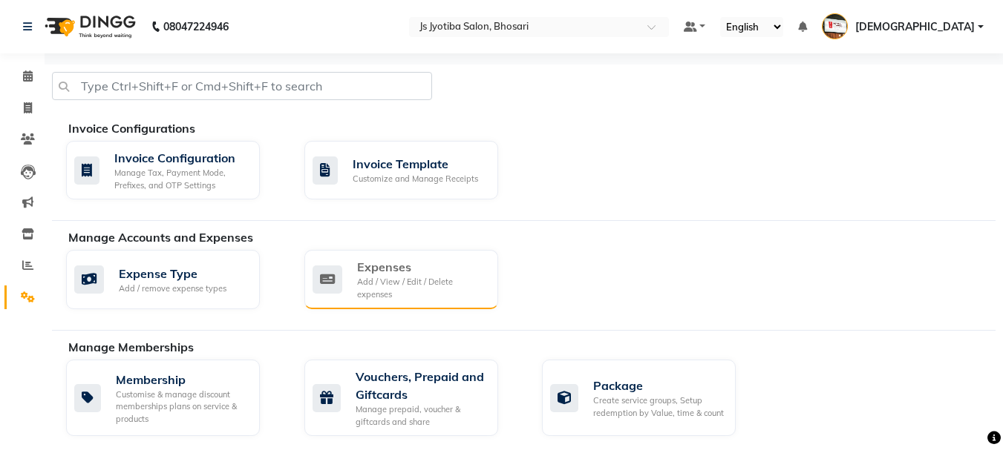
click at [394, 278] on div "Add / View / Edit / Delete expenses" at bounding box center [421, 288] width 129 height 24
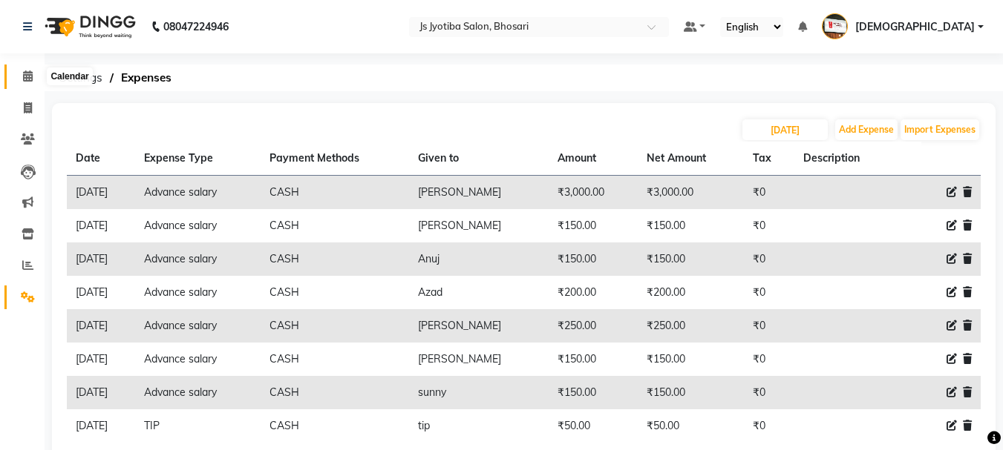
click at [28, 78] on icon at bounding box center [28, 76] width 10 height 11
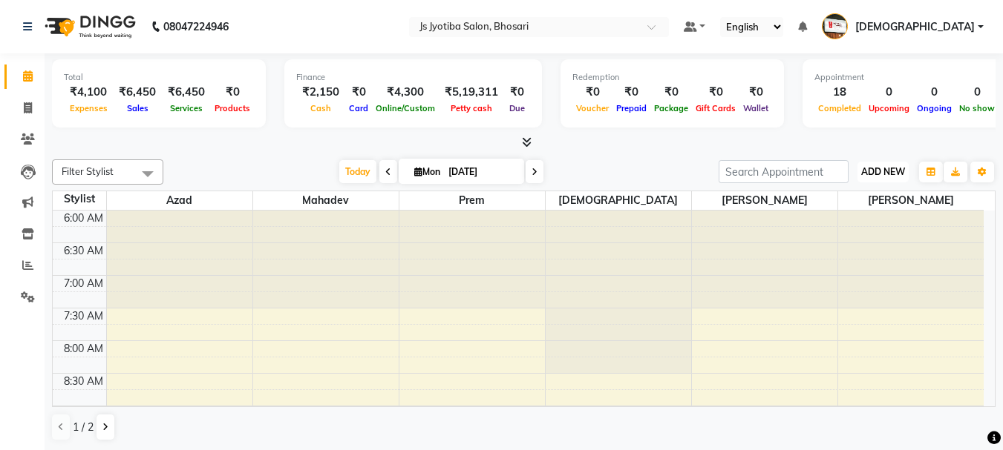
click at [889, 169] on span "ADD NEW" at bounding box center [883, 171] width 44 height 11
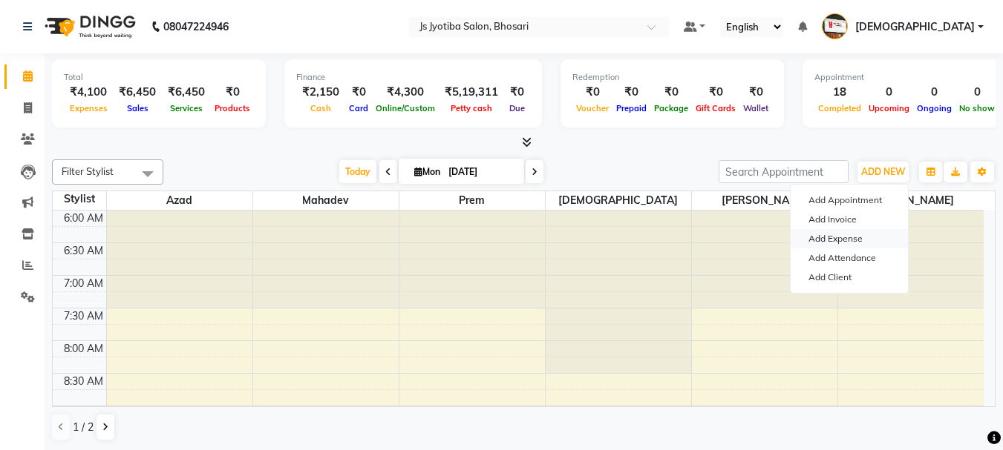
click at [836, 240] on link "Add Expense" at bounding box center [848, 238] width 117 height 19
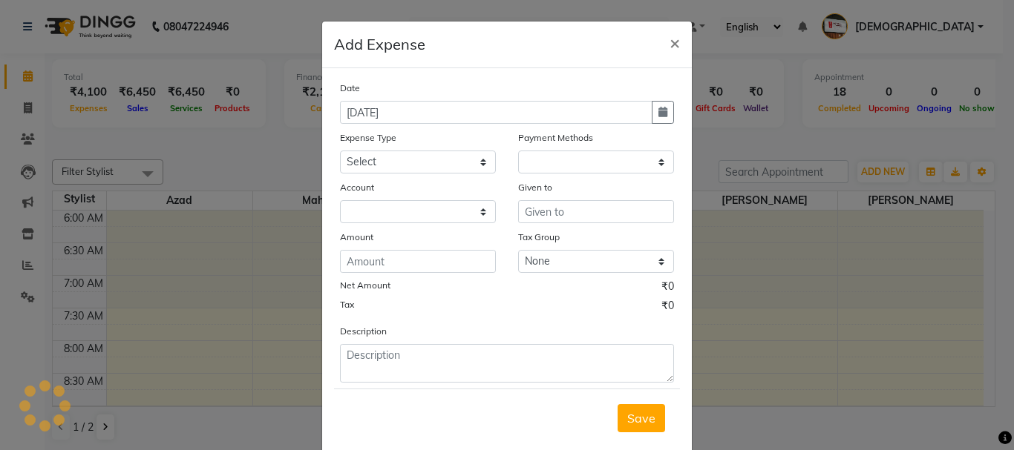
select select "1"
select select "1711"
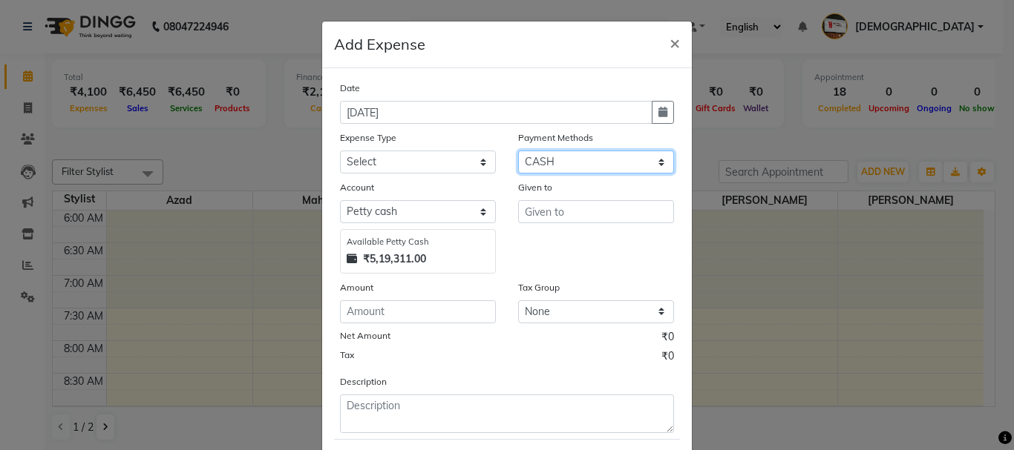
drag, startPoint x: 600, startPoint y: 163, endPoint x: 599, endPoint y: 172, distance: 9.8
click at [600, 163] on select "Select CASH ONLINE CARD" at bounding box center [596, 162] width 156 height 23
click at [518, 151] on select "Select CASH ONLINE CARD" at bounding box center [596, 162] width 156 height 23
click at [420, 174] on div "Date 01-09-2025 Expense Type Select Advance salary Advance salary ajaj Bank cha…" at bounding box center [507, 256] width 334 height 353
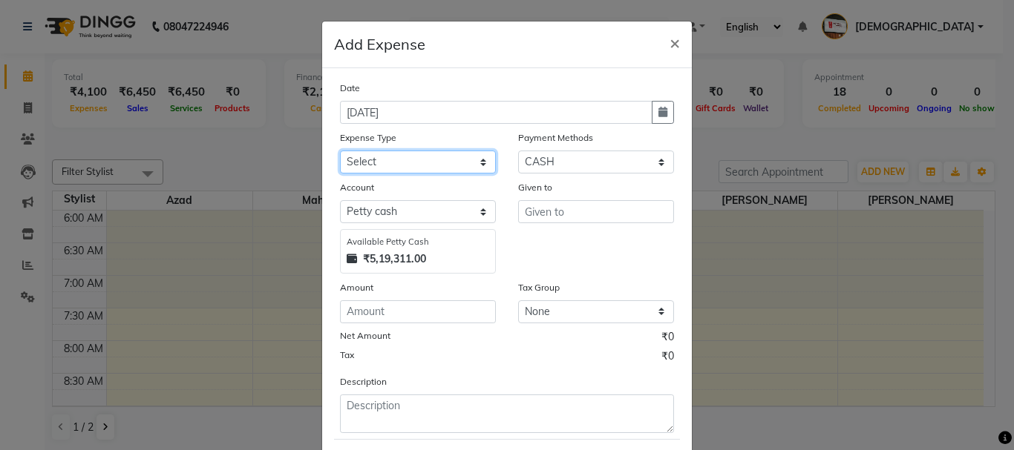
click at [423, 165] on select "Select Advance salary Advance salary ajaj Bank charges Car maintenance Cash tra…" at bounding box center [418, 162] width 156 height 23
select select "2500"
click at [340, 151] on select "Select Advance salary Advance salary ajaj Bank charges Car maintenance Cash tra…" at bounding box center [418, 162] width 156 height 23
click at [426, 228] on div "Account Select Default account Petty cash Available Petty Cash ₹5,19,311.00" at bounding box center [418, 227] width 178 height 94
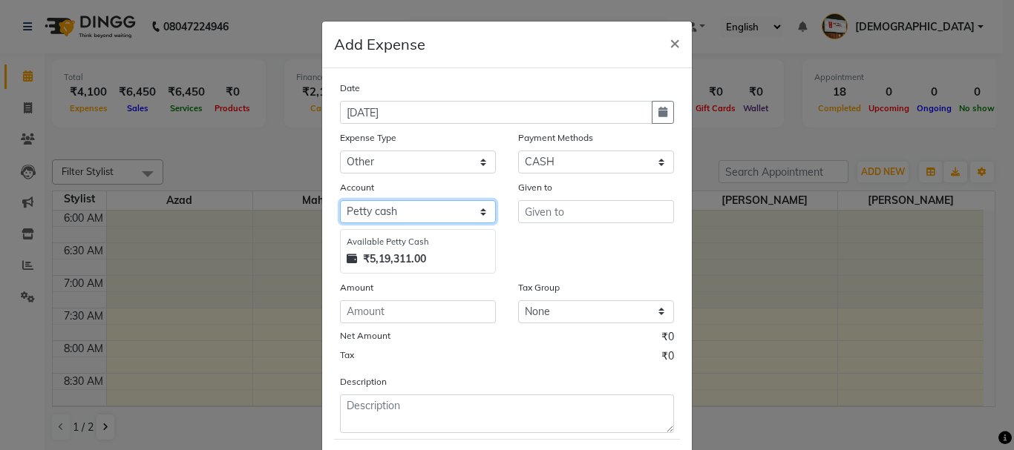
click at [427, 220] on select "Select Default account [PERSON_NAME] cash" at bounding box center [418, 211] width 156 height 23
select select "492"
click at [340, 200] on select "Select Default account [PERSON_NAME] cash" at bounding box center [418, 211] width 156 height 23
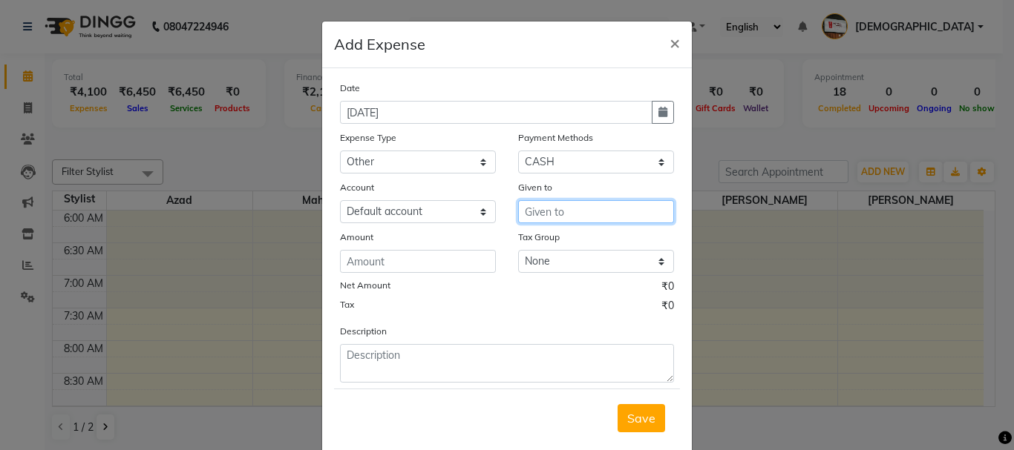
click at [592, 212] on input "text" at bounding box center [596, 211] width 156 height 23
type input "other"
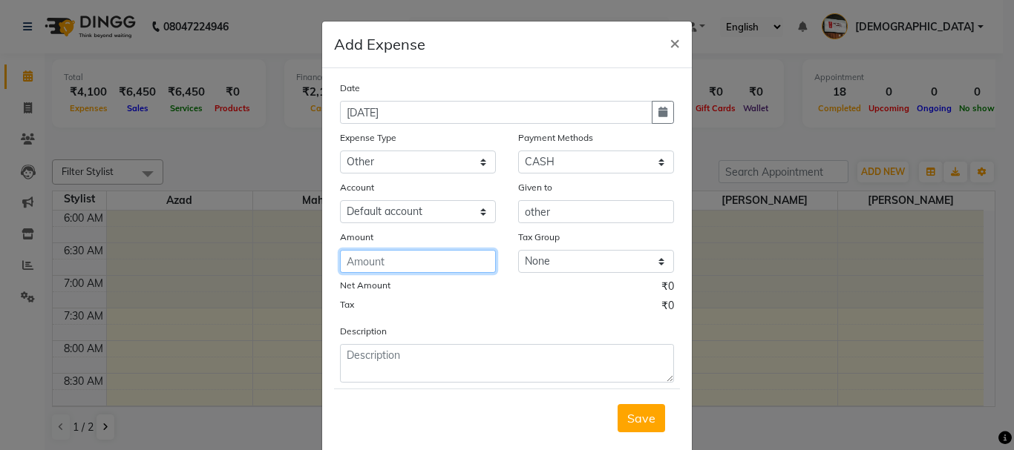
click at [413, 258] on input "number" at bounding box center [418, 261] width 156 height 23
type input "30"
click at [627, 416] on span "Save" at bounding box center [641, 418] width 28 height 15
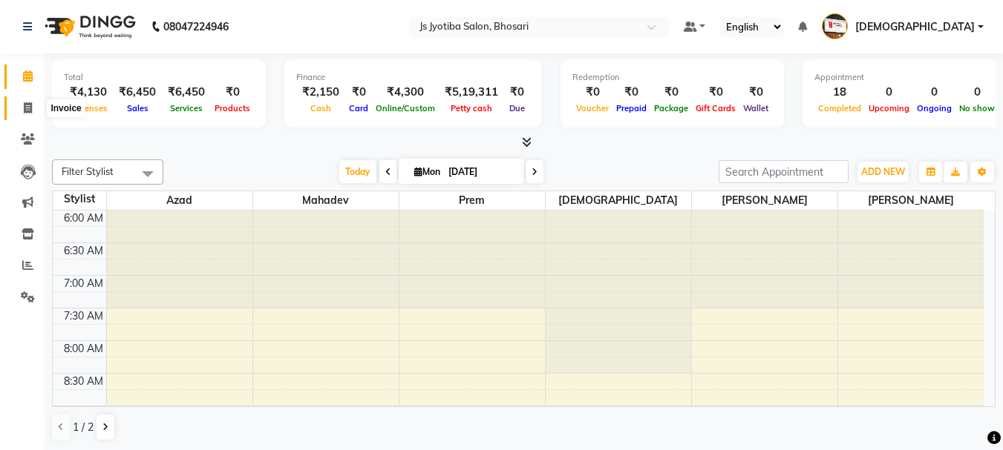
drag, startPoint x: 20, startPoint y: 107, endPoint x: 56, endPoint y: 114, distance: 37.1
click at [20, 107] on span at bounding box center [28, 108] width 26 height 17
select select "service"
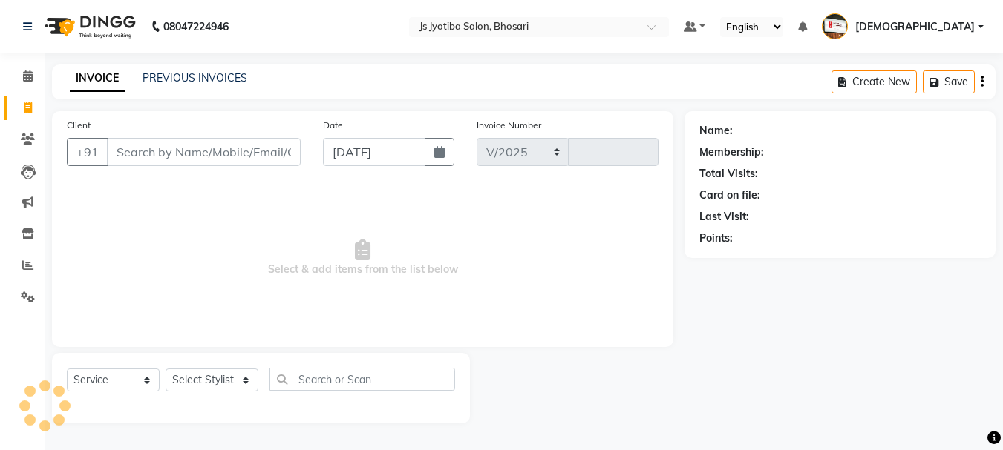
select select "554"
type input "0521"
click at [219, 154] on input "Client" at bounding box center [205, 152] width 197 height 28
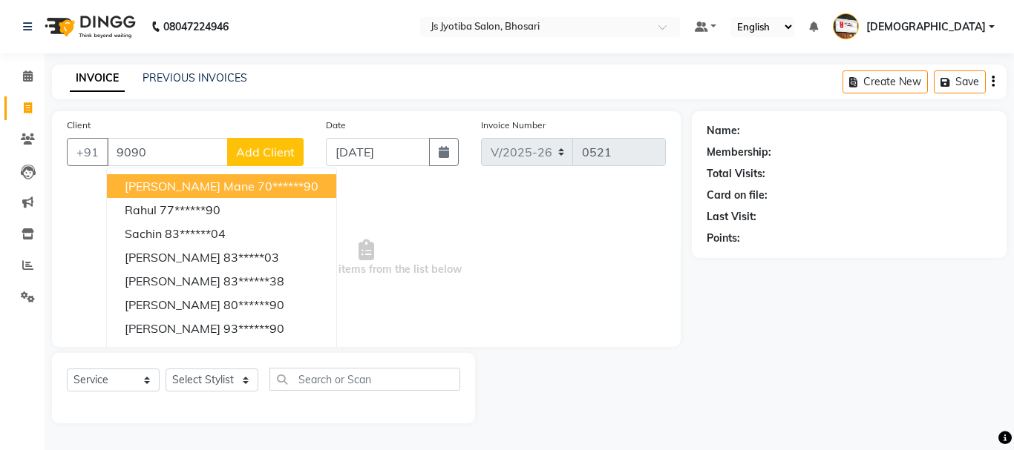
drag, startPoint x: 248, startPoint y: 181, endPoint x: 243, endPoint y: 191, distance: 11.0
click at [258, 181] on ngb-highlight "70******90" at bounding box center [288, 186] width 61 height 15
type input "70******90"
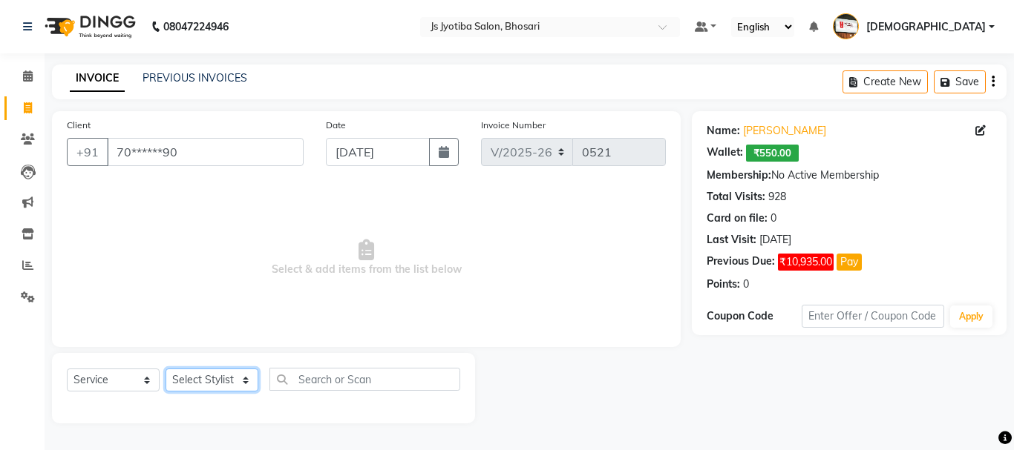
click at [191, 376] on select "Select Stylist [PERSON_NAME] [PERSON_NAME] Mahadev prem [PERSON_NAME] [PERSON_N…" at bounding box center [212, 380] width 93 height 23
select select "51926"
click at [166, 369] on select "Select Stylist [PERSON_NAME] [PERSON_NAME] Mahadev prem [PERSON_NAME] [PERSON_N…" at bounding box center [212, 380] width 93 height 23
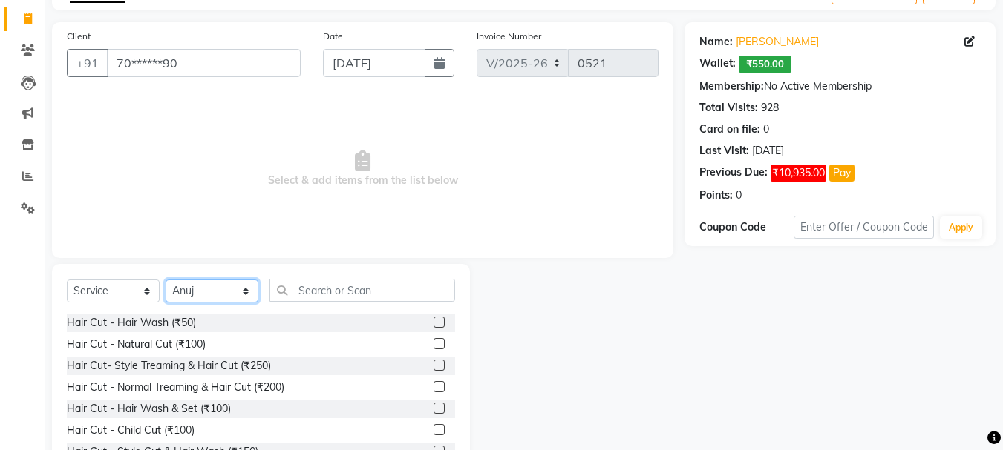
scroll to position [144, 0]
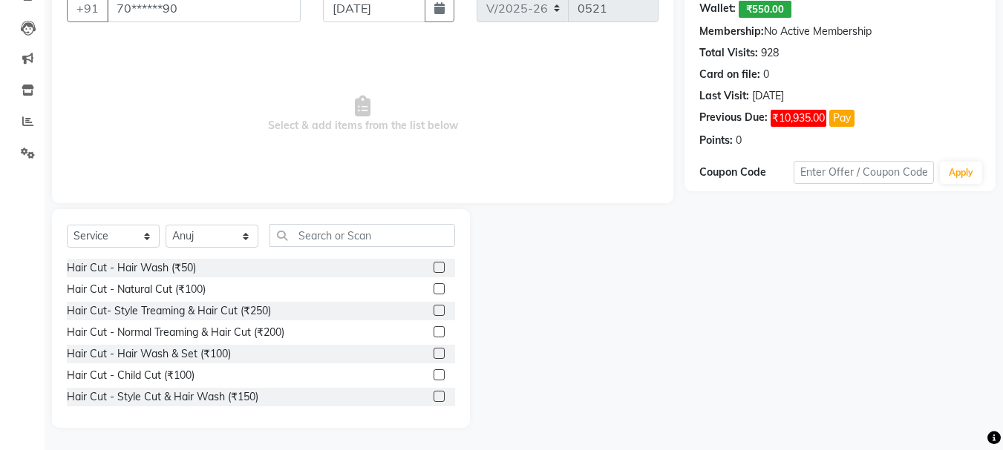
click at [433, 310] on label at bounding box center [438, 310] width 11 height 11
click at [433, 310] on input "checkbox" at bounding box center [438, 312] width 10 height 10
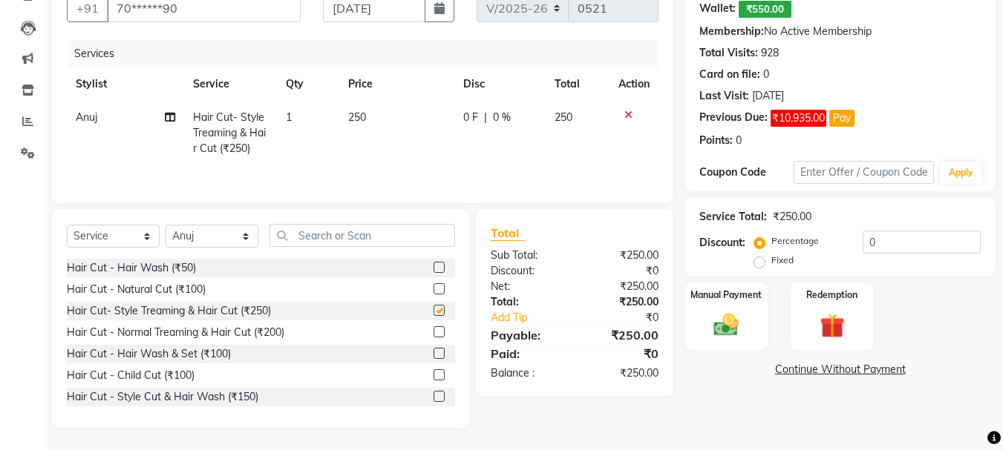
checkbox input "false"
click at [720, 330] on img at bounding box center [726, 325] width 42 height 30
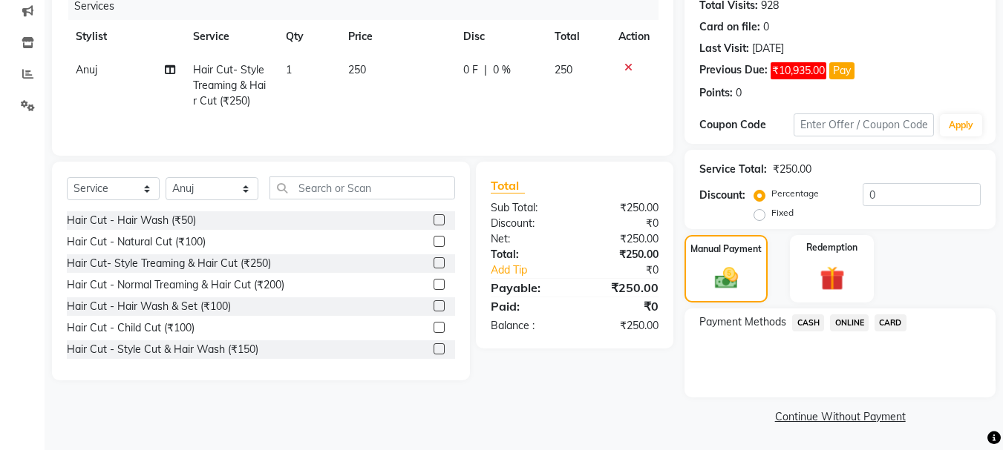
drag, startPoint x: 845, startPoint y: 326, endPoint x: 845, endPoint y: 316, distance: 9.6
click at [845, 325] on span "ONLINE" at bounding box center [849, 323] width 39 height 17
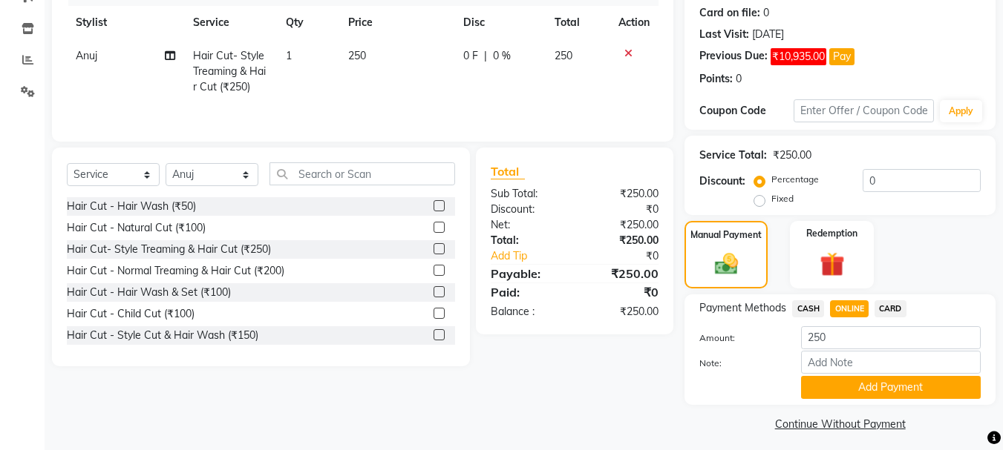
scroll to position [213, 0]
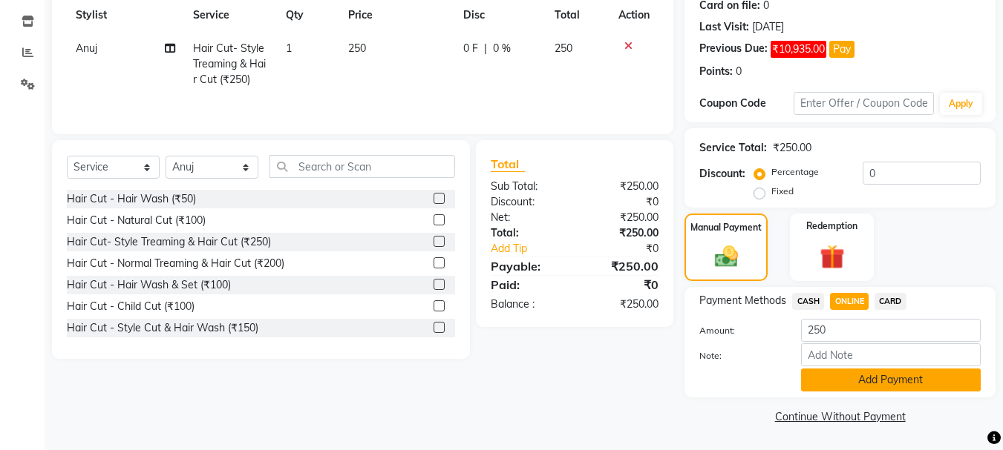
click at [827, 375] on button "Add Payment" at bounding box center [891, 380] width 180 height 23
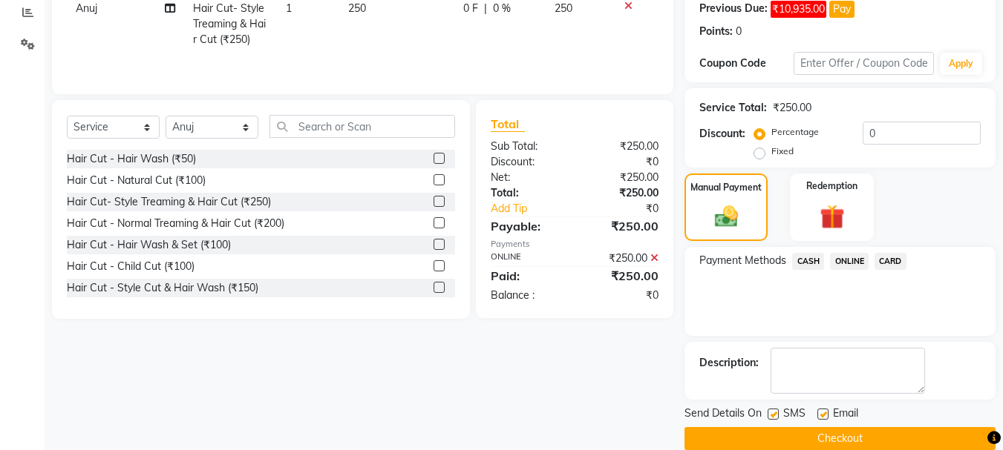
scroll to position [275, 0]
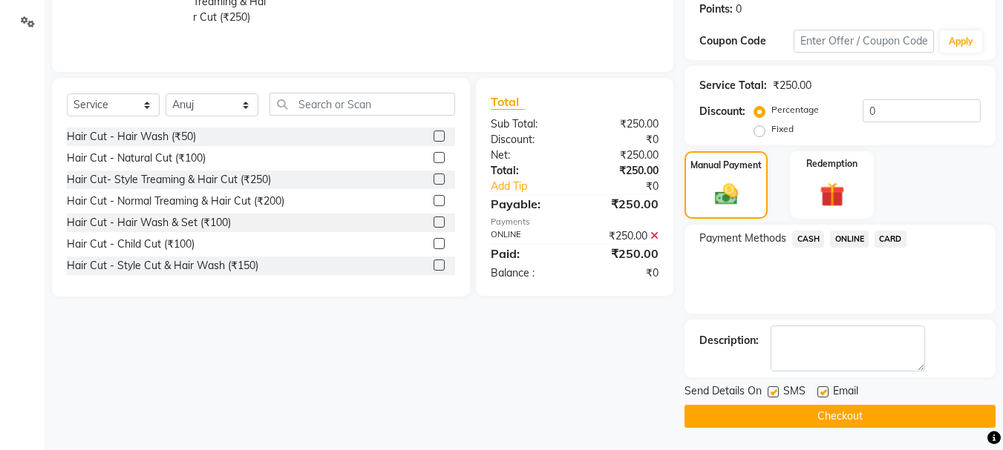
click at [816, 420] on button "Checkout" at bounding box center [839, 416] width 311 height 23
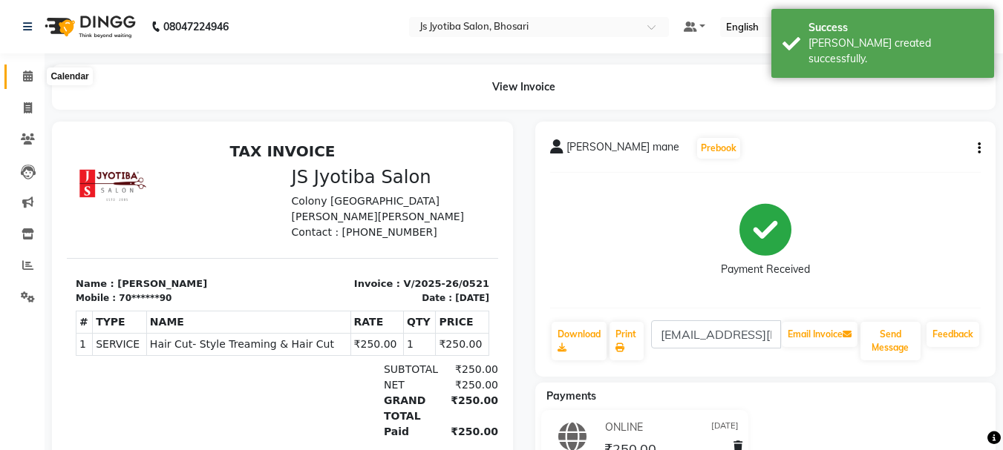
click at [20, 79] on span at bounding box center [28, 76] width 26 height 17
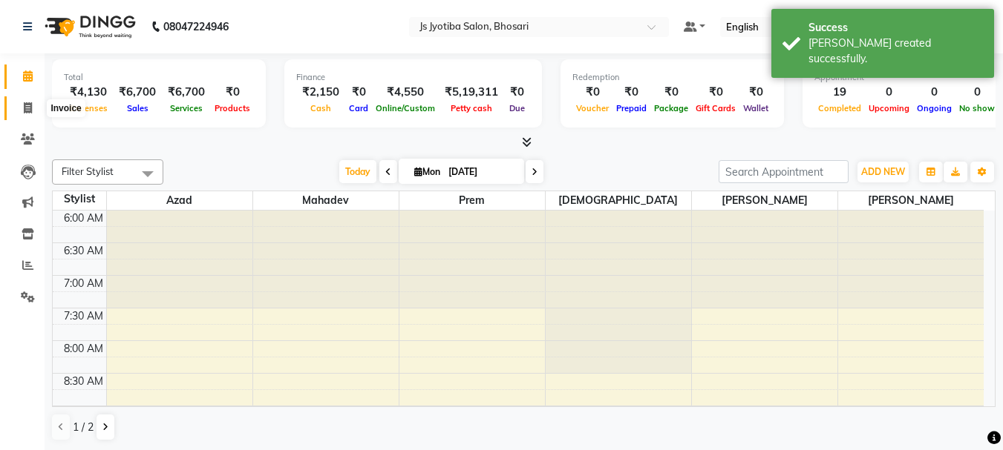
click at [28, 107] on icon at bounding box center [28, 107] width 8 height 11
select select "554"
select select "service"
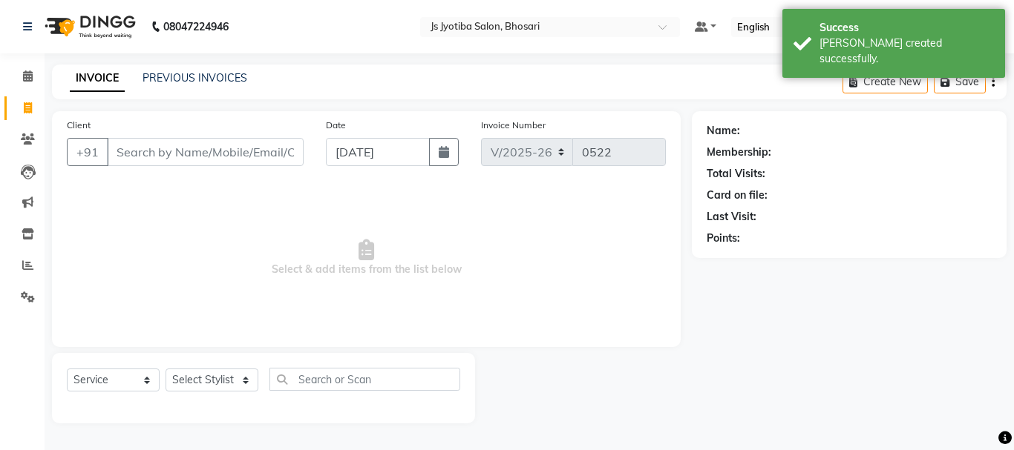
click at [148, 156] on input "Client" at bounding box center [205, 152] width 197 height 28
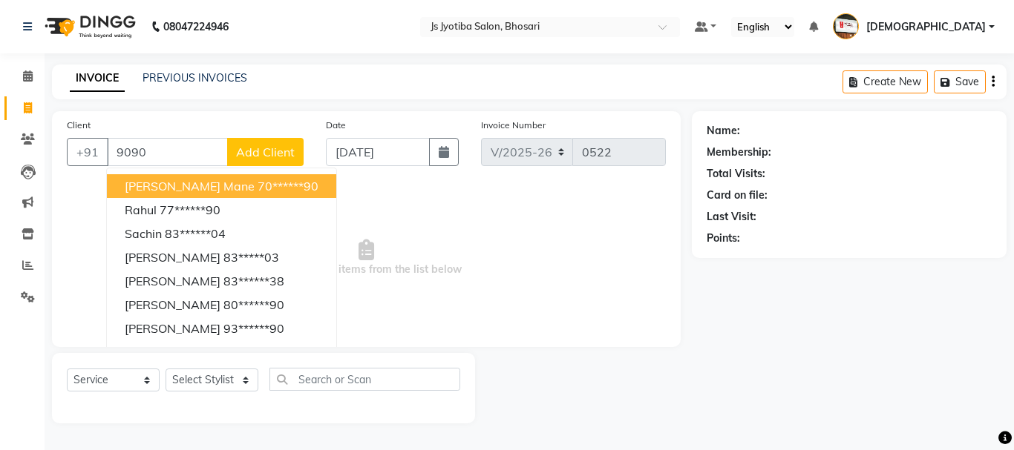
click at [177, 180] on span "[PERSON_NAME] mane" at bounding box center [190, 186] width 130 height 15
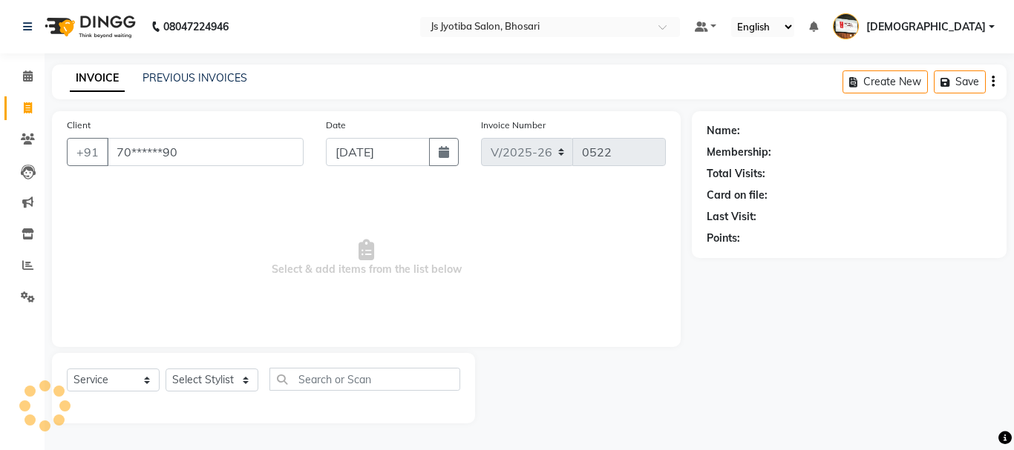
type input "70******90"
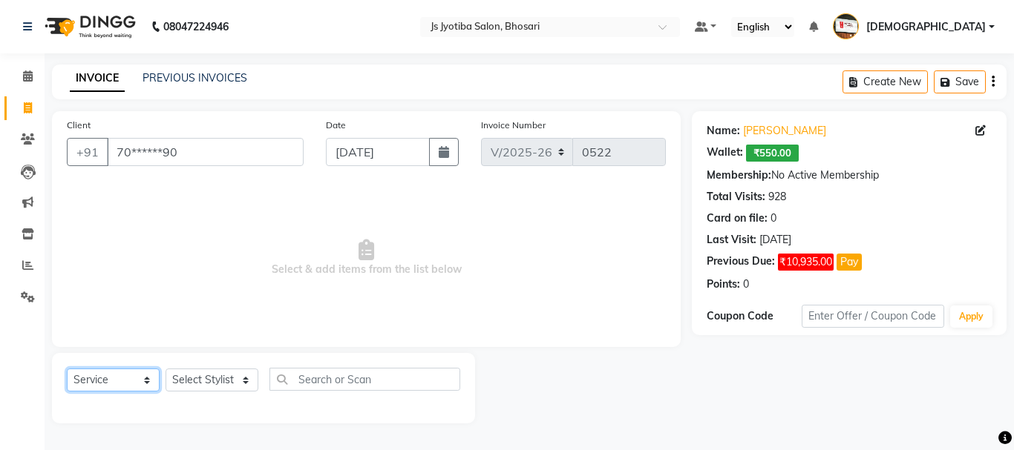
click at [128, 375] on select "Select Service Product Membership Package Voucher Prepaid Gift Card" at bounding box center [113, 380] width 93 height 23
select select "product"
click at [67, 369] on select "Select Service Product Membership Package Voucher Prepaid Gift Card" at bounding box center [113, 380] width 93 height 23
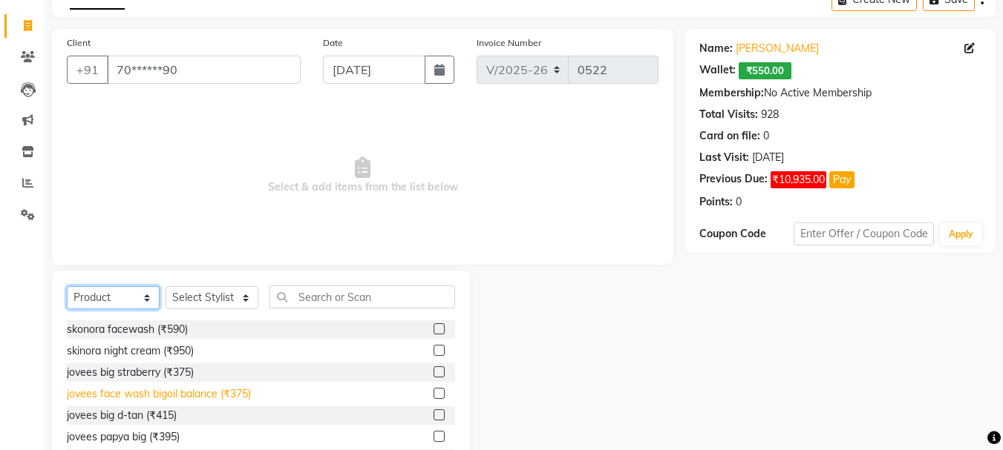
scroll to position [144, 0]
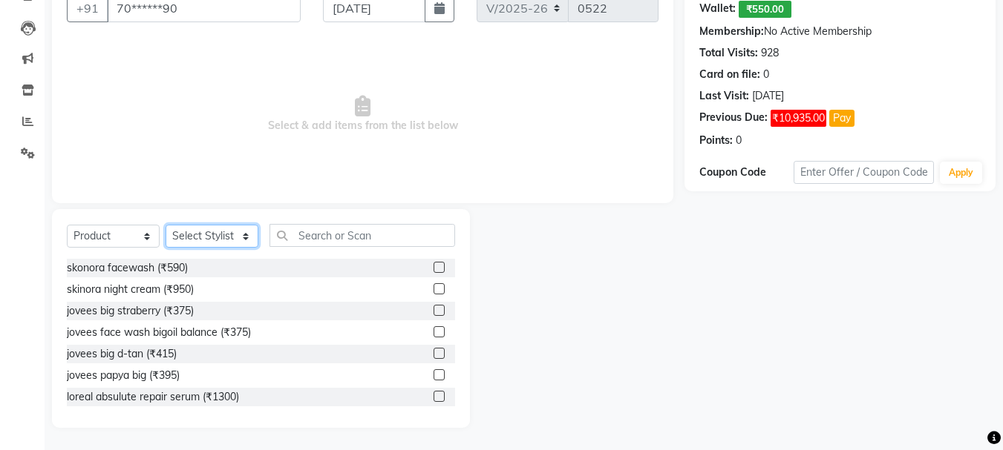
drag, startPoint x: 215, startPoint y: 235, endPoint x: 212, endPoint y: 225, distance: 10.8
click at [215, 235] on select "Select Stylist [PERSON_NAME] [PERSON_NAME] Mahadev prem [PERSON_NAME] [PERSON_N…" at bounding box center [212, 236] width 93 height 23
select select "51926"
click at [166, 225] on select "Select Stylist [PERSON_NAME] [PERSON_NAME] Mahadev prem [PERSON_NAME] [PERSON_N…" at bounding box center [212, 236] width 93 height 23
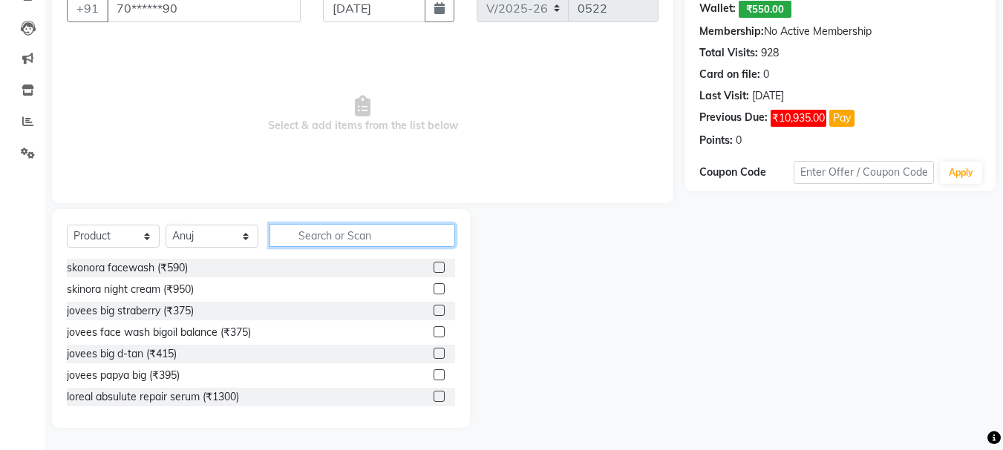
click at [347, 227] on input "text" at bounding box center [362, 235] width 186 height 23
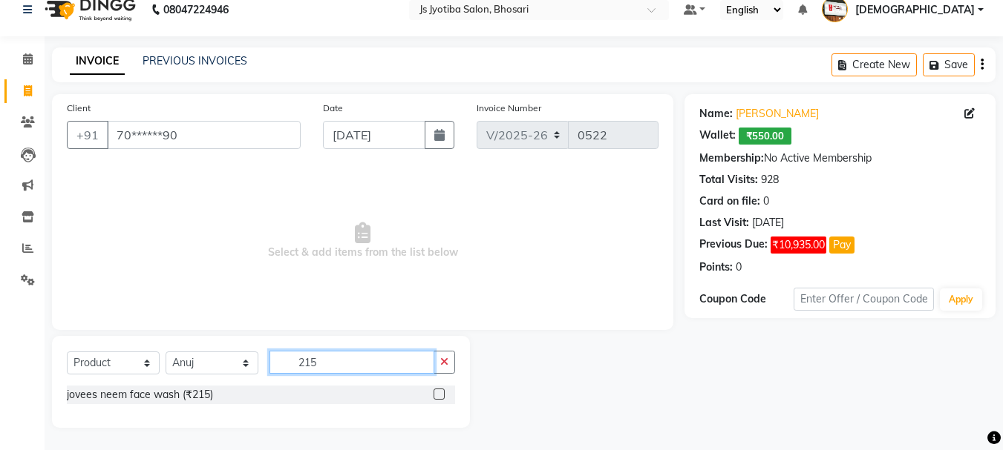
scroll to position [17, 0]
type input "215"
click at [438, 396] on label at bounding box center [438, 394] width 11 height 11
click at [438, 396] on input "checkbox" at bounding box center [438, 395] width 10 height 10
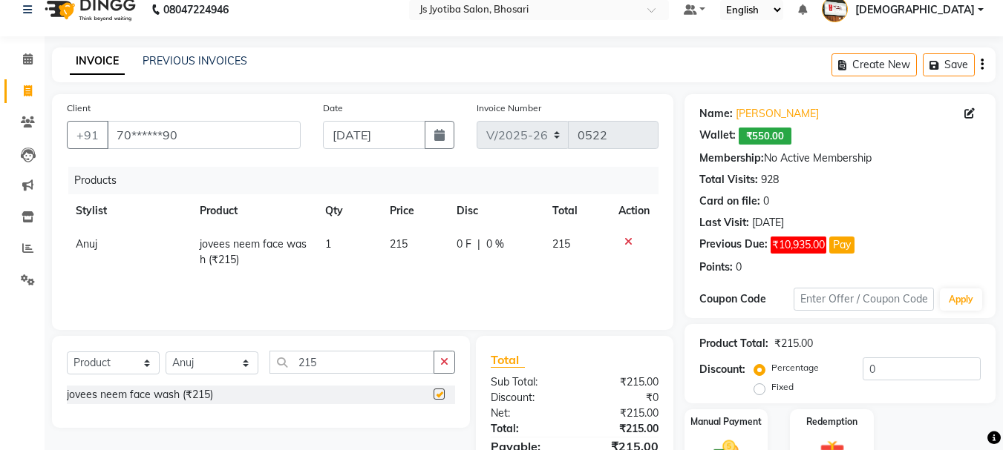
checkbox input "false"
click at [471, 246] on div "0 F | 0 %" at bounding box center [495, 245] width 78 height 16
select select "51926"
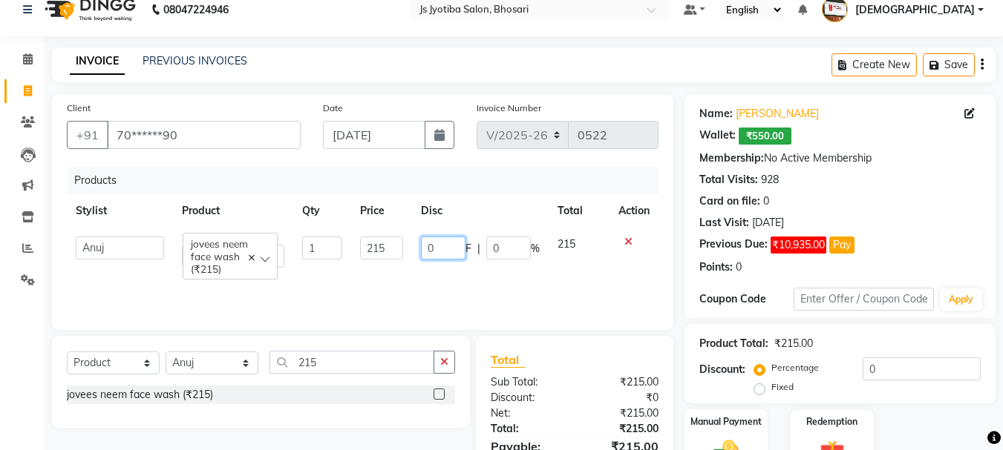
click at [449, 252] on input "0" at bounding box center [443, 248] width 45 height 23
type input "15"
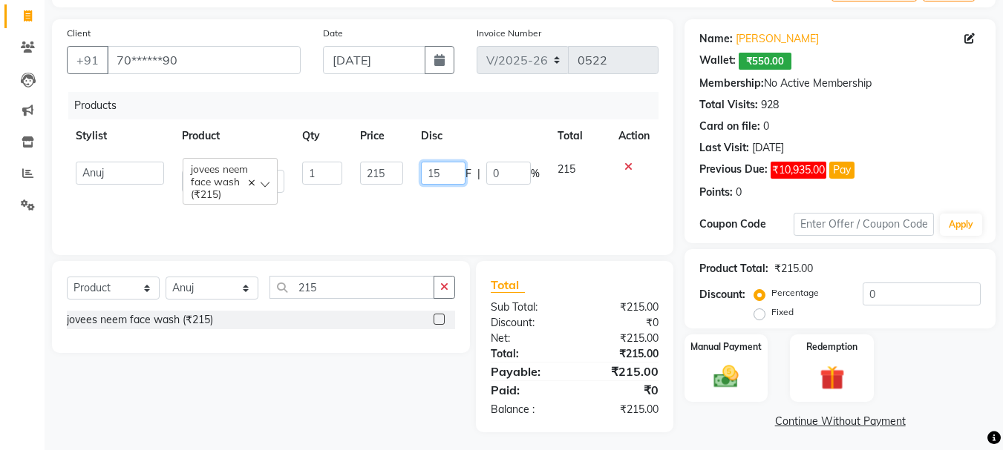
scroll to position [96, 0]
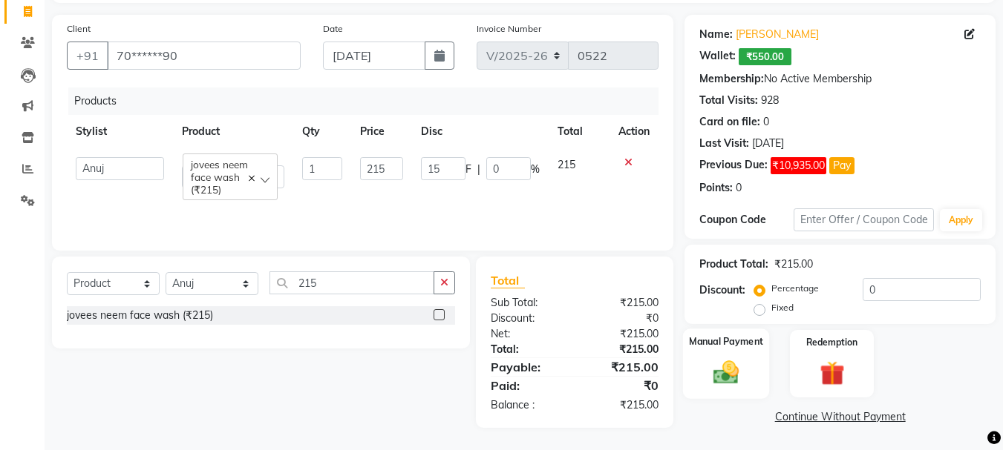
click at [729, 373] on img at bounding box center [726, 373] width 42 height 30
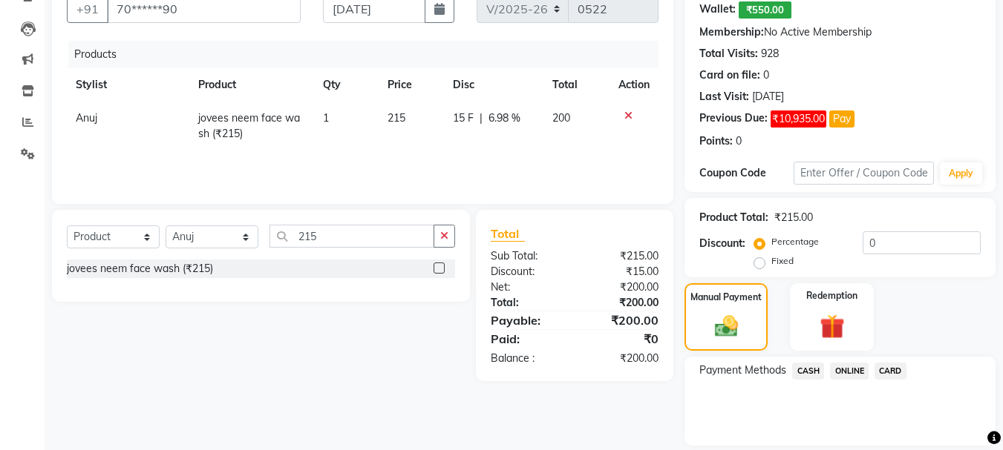
scroll to position [191, 0]
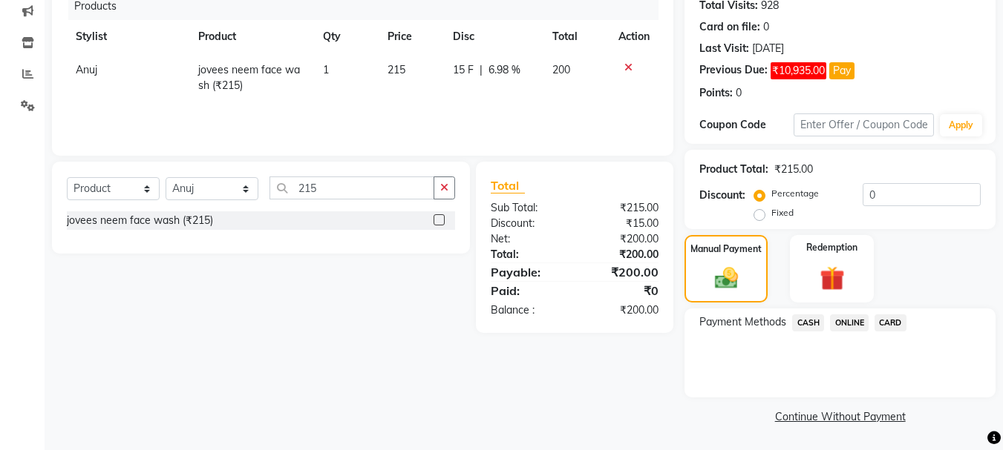
click at [845, 325] on span "ONLINE" at bounding box center [849, 323] width 39 height 17
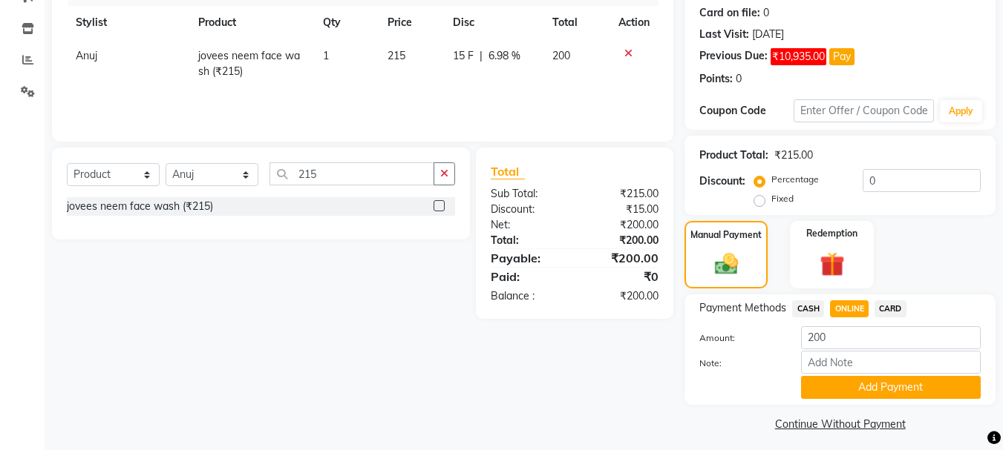
scroll to position [213, 0]
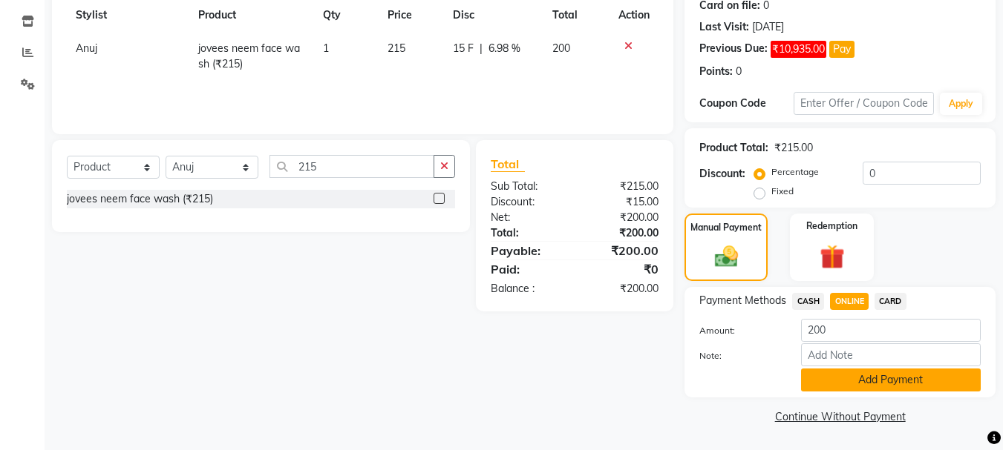
click at [851, 385] on button "Add Payment" at bounding box center [891, 380] width 180 height 23
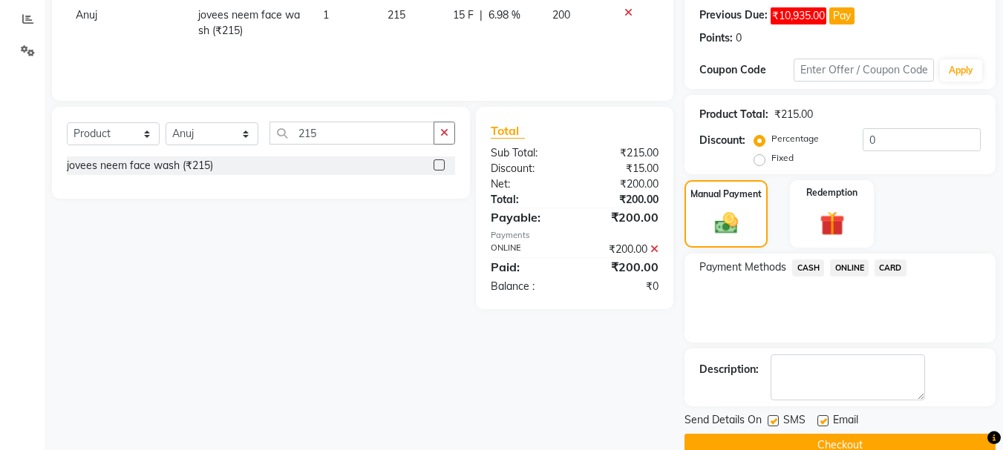
scroll to position [275, 0]
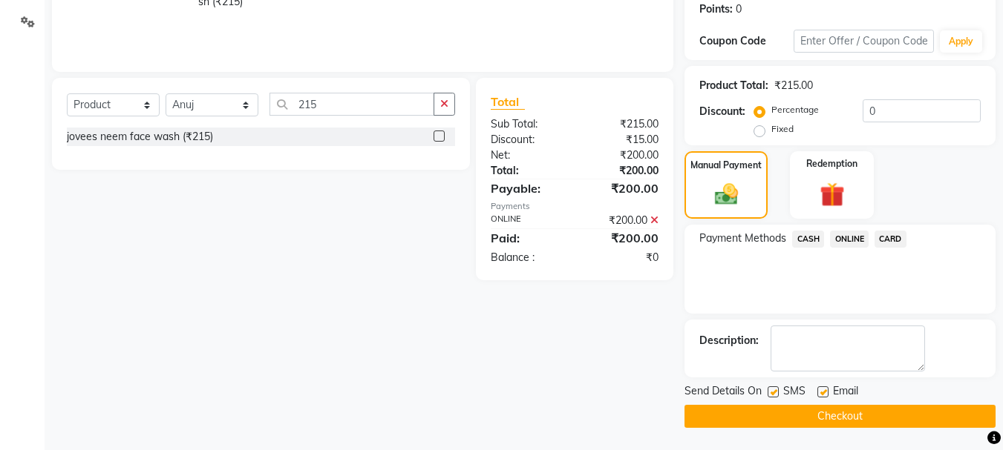
click at [815, 418] on button "Checkout" at bounding box center [839, 416] width 311 height 23
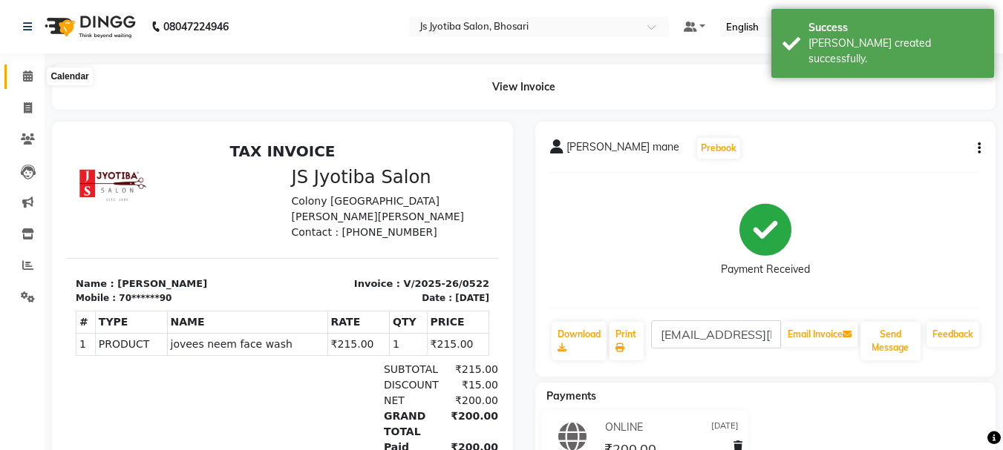
click at [23, 79] on icon at bounding box center [28, 76] width 10 height 11
